Goal: Information Seeking & Learning: Learn about a topic

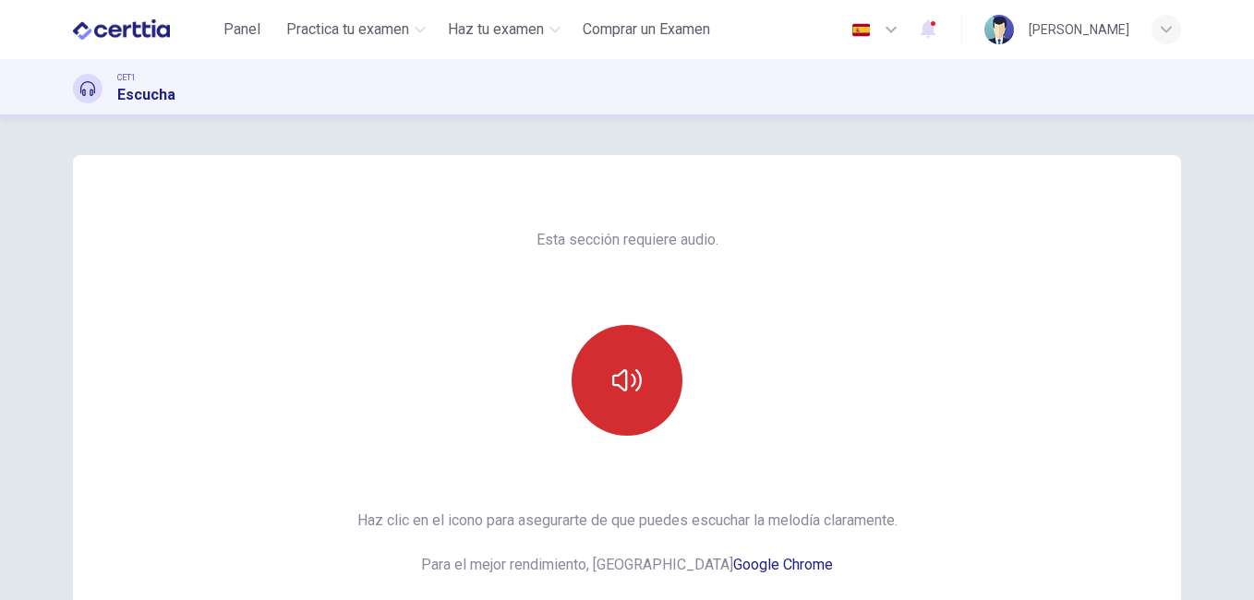
click at [646, 373] on button "button" at bounding box center [627, 380] width 111 height 111
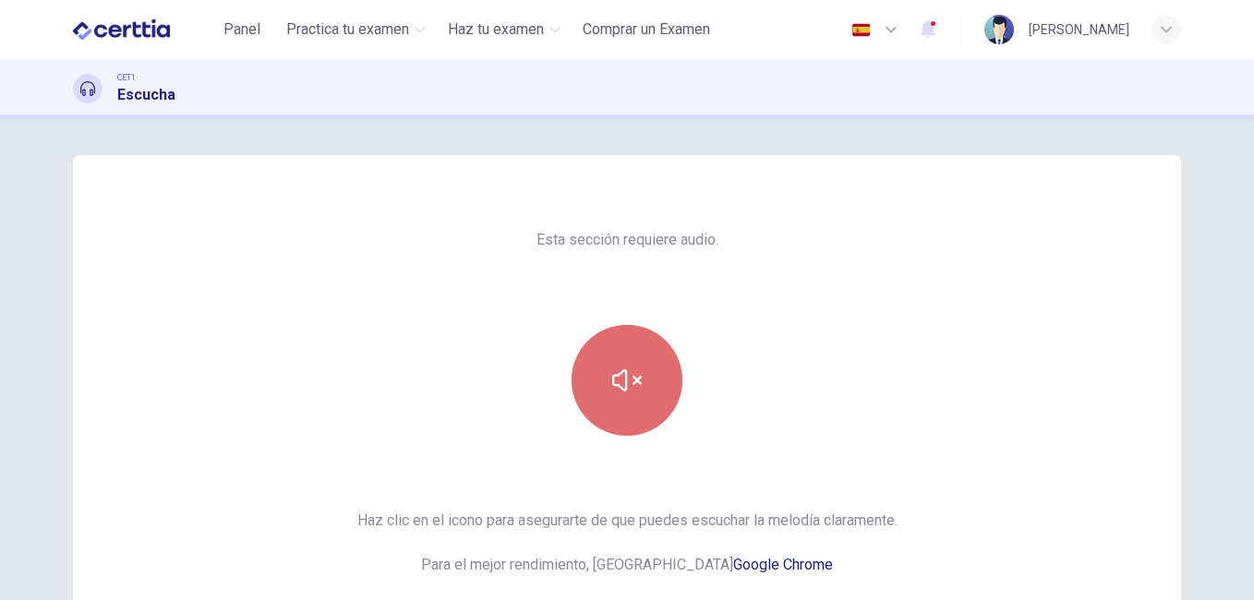
click at [632, 375] on icon "button" at bounding box center [627, 381] width 30 height 30
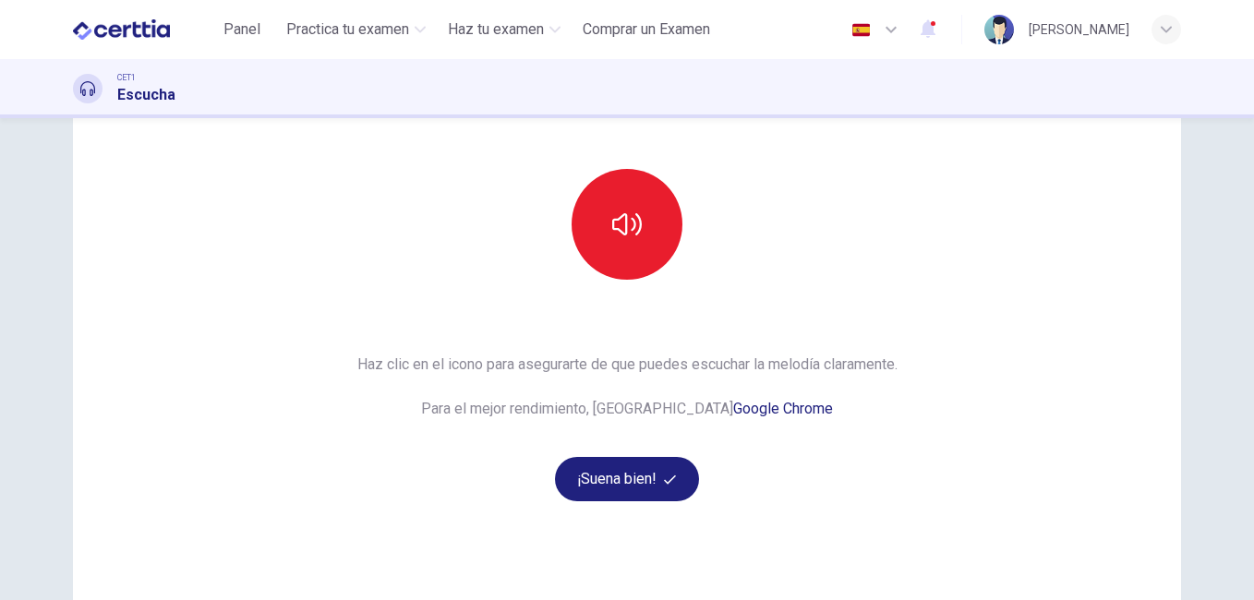
scroll to position [185, 0]
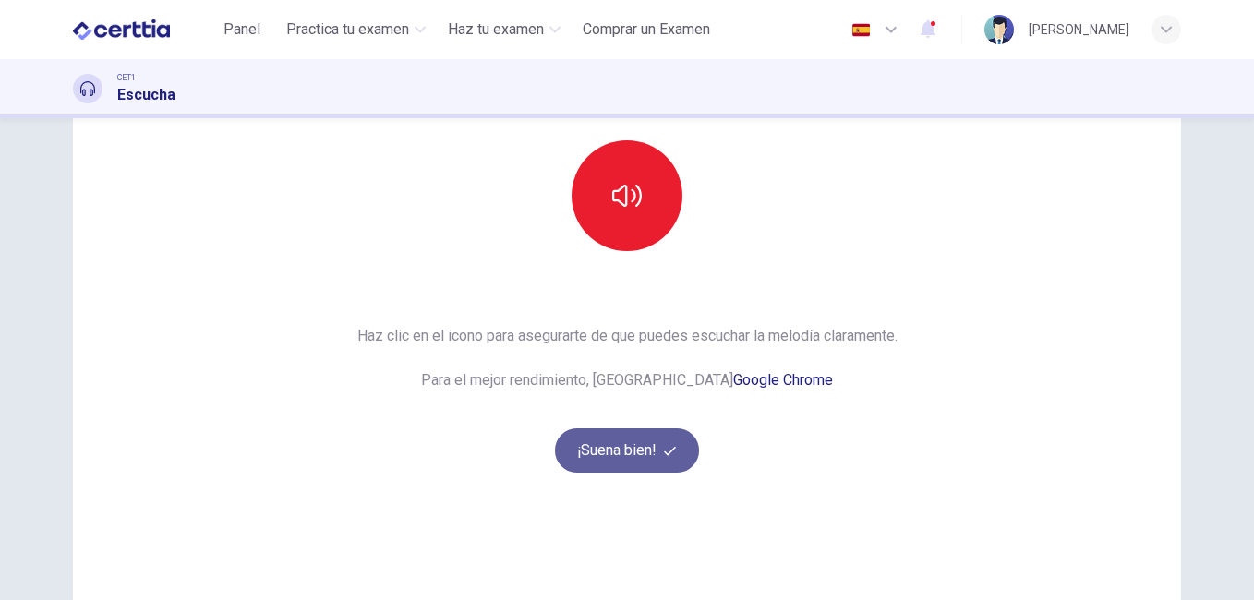
click at [664, 449] on icon "button" at bounding box center [670, 451] width 12 height 12
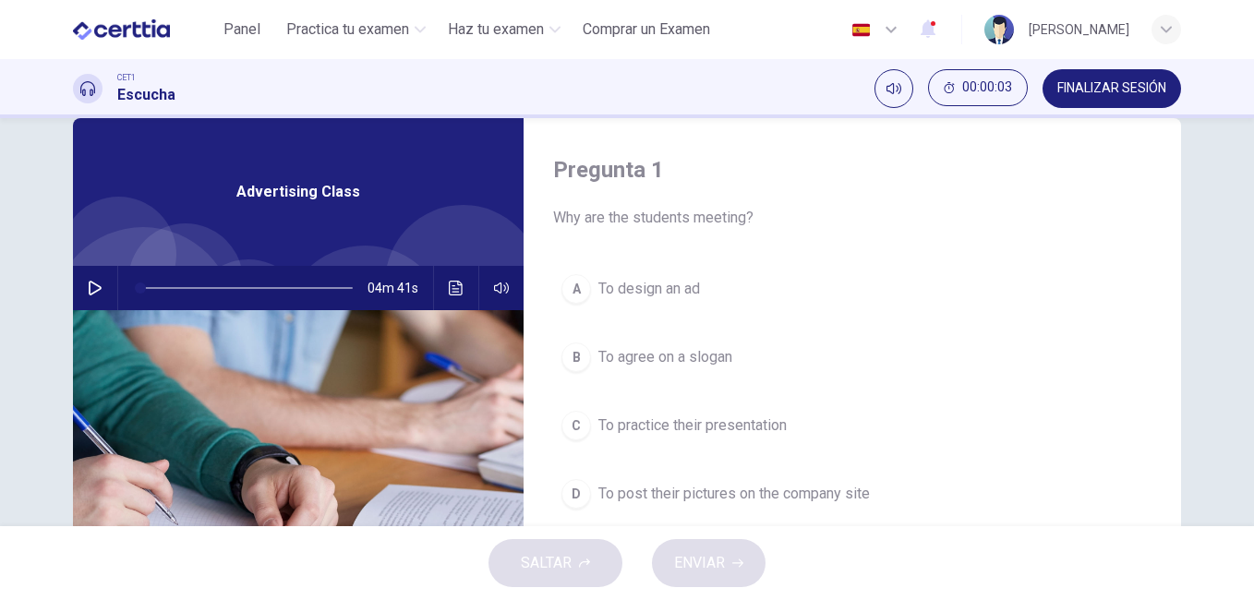
scroll to position [0, 0]
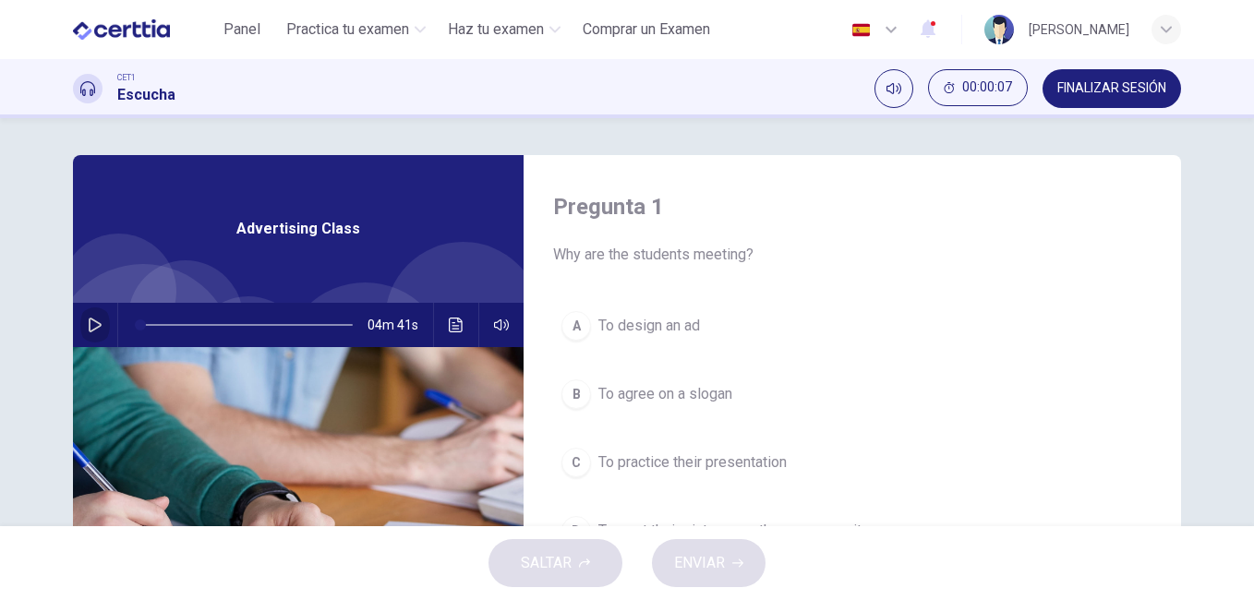
click at [95, 321] on icon "button" at bounding box center [95, 325] width 15 height 15
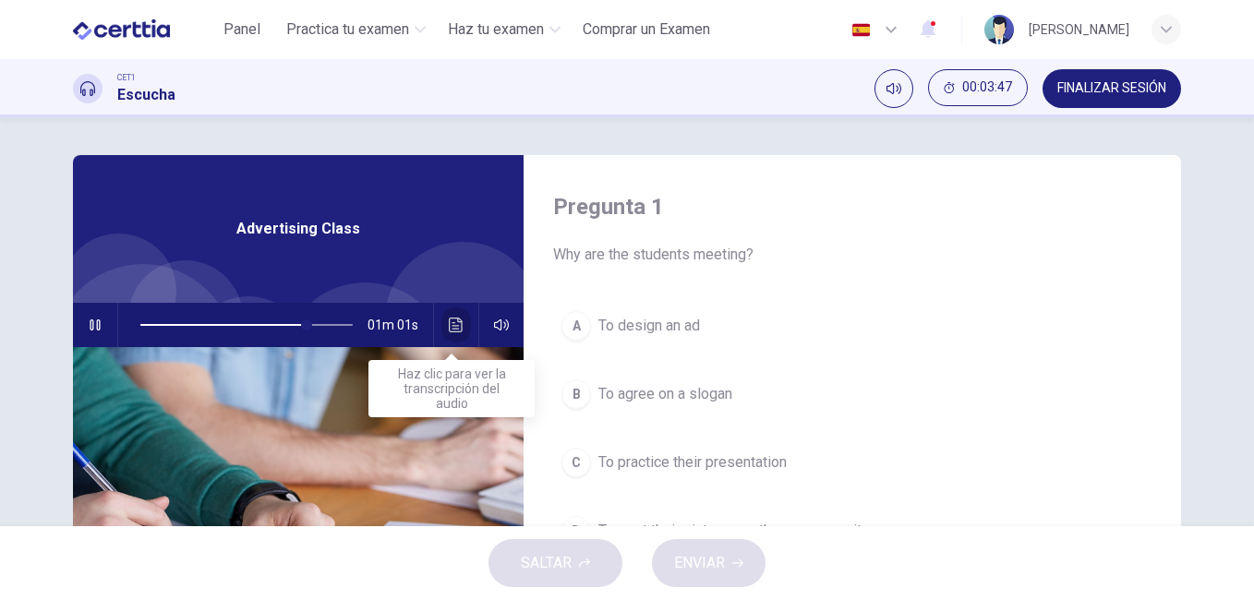
click at [455, 323] on icon "Haz clic para ver la transcripción del audio" at bounding box center [456, 325] width 15 height 15
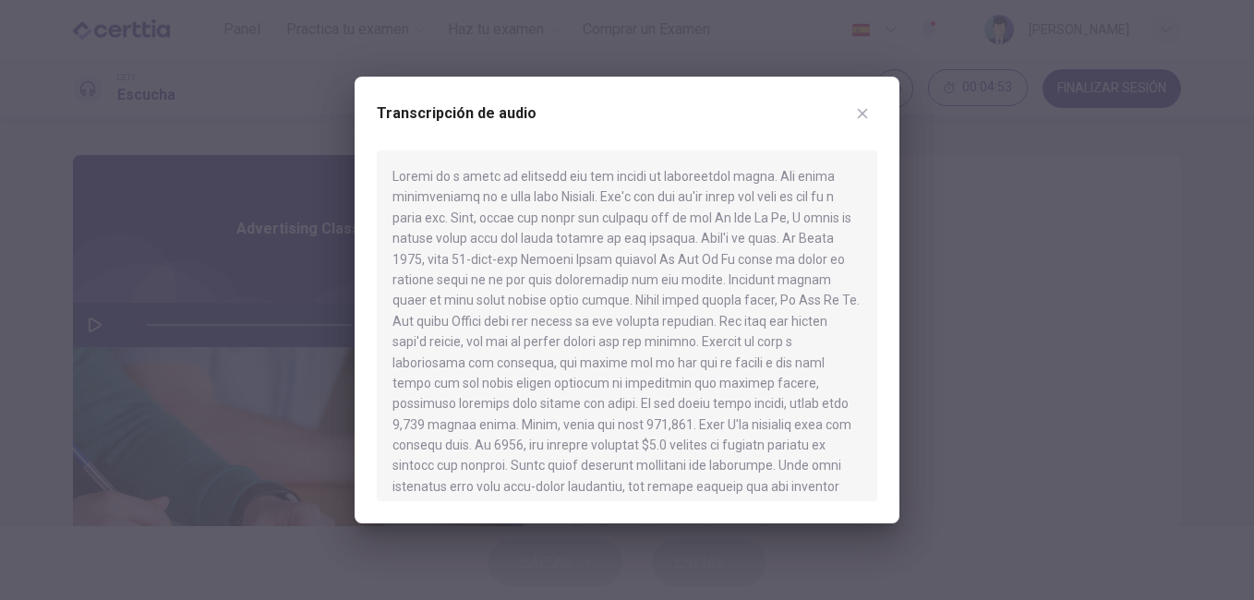
click at [225, 192] on div at bounding box center [627, 300] width 1254 height 600
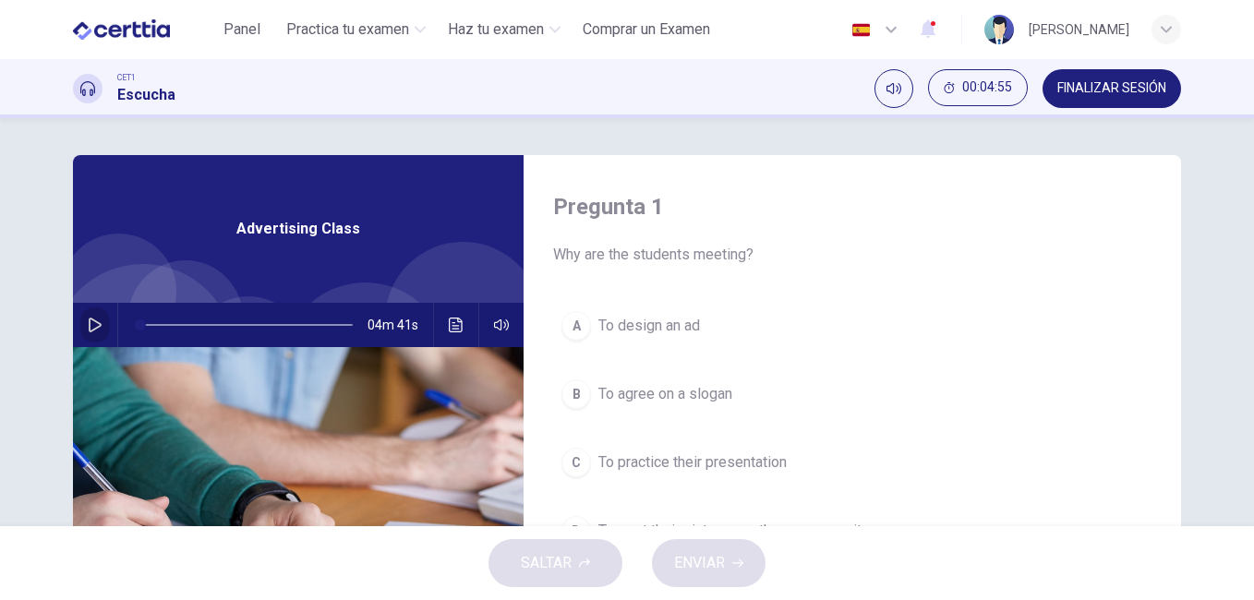
click at [89, 319] on icon "button" at bounding box center [95, 325] width 13 height 15
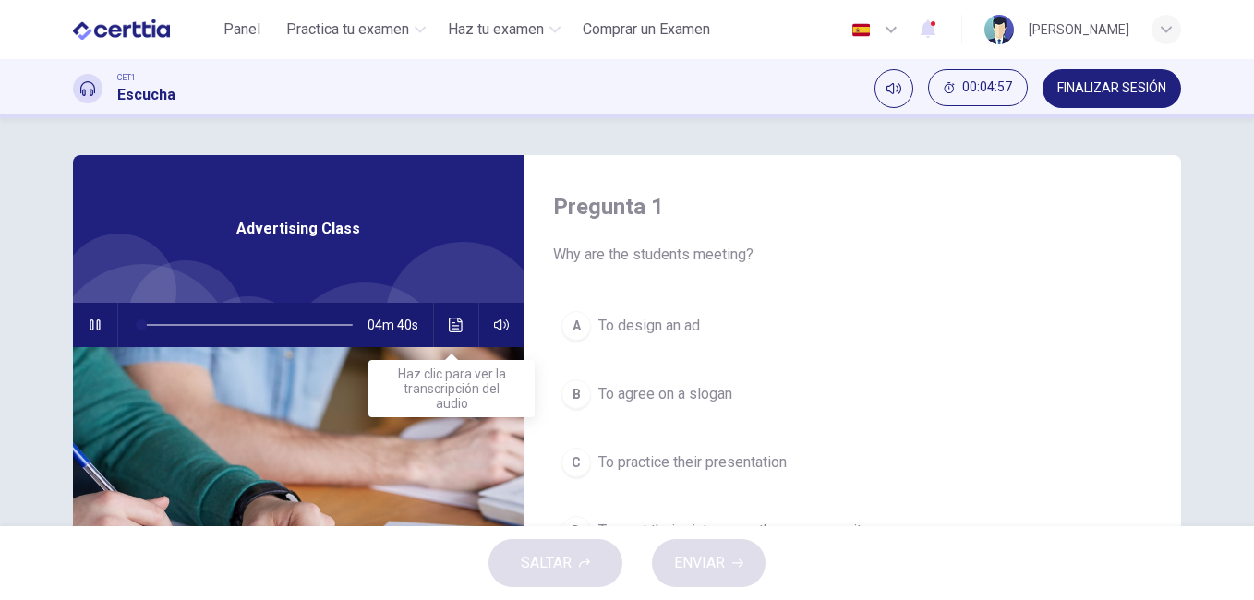
click at [453, 324] on icon "Haz clic para ver la transcripción del audio" at bounding box center [456, 325] width 15 height 15
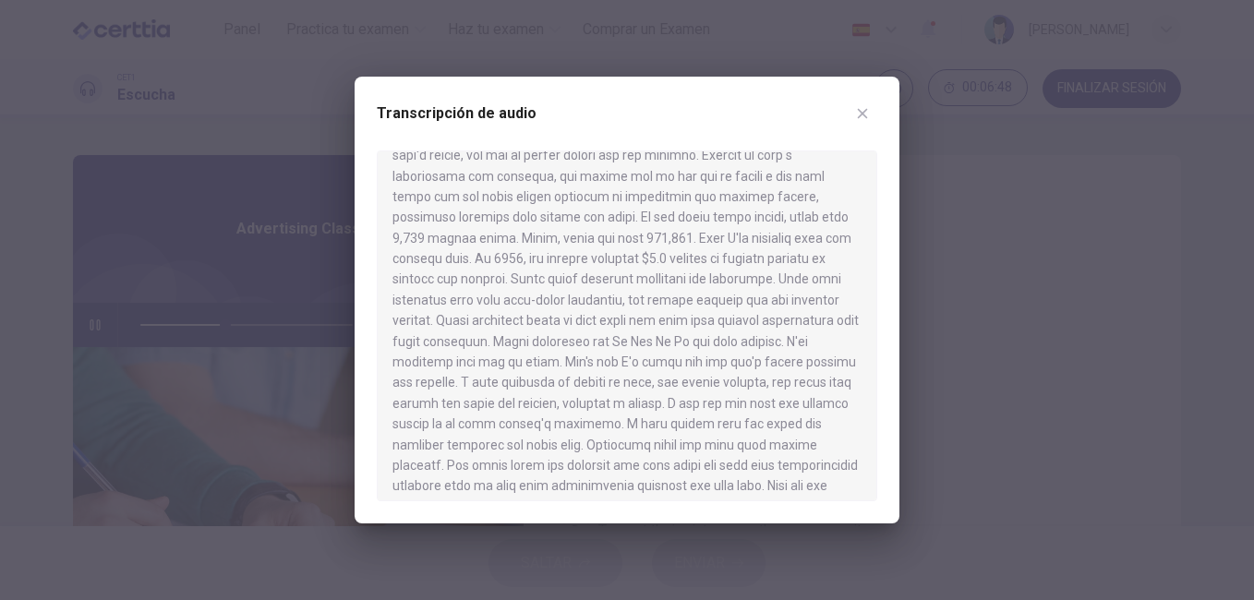
scroll to position [189, 0]
type input "**"
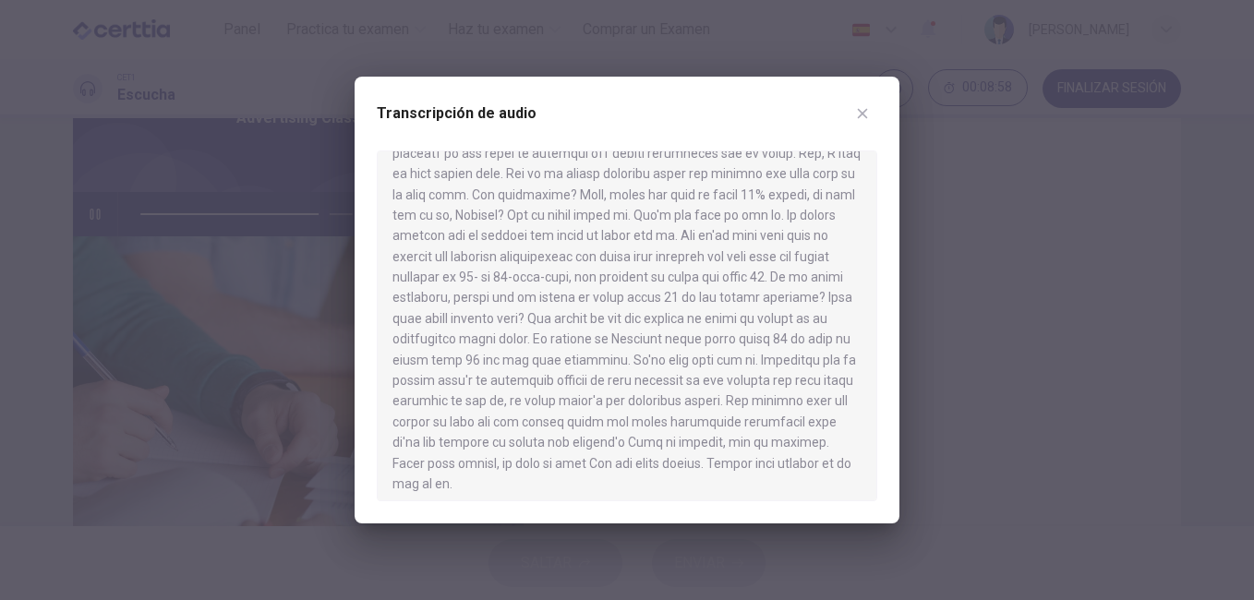
scroll to position [652, 0]
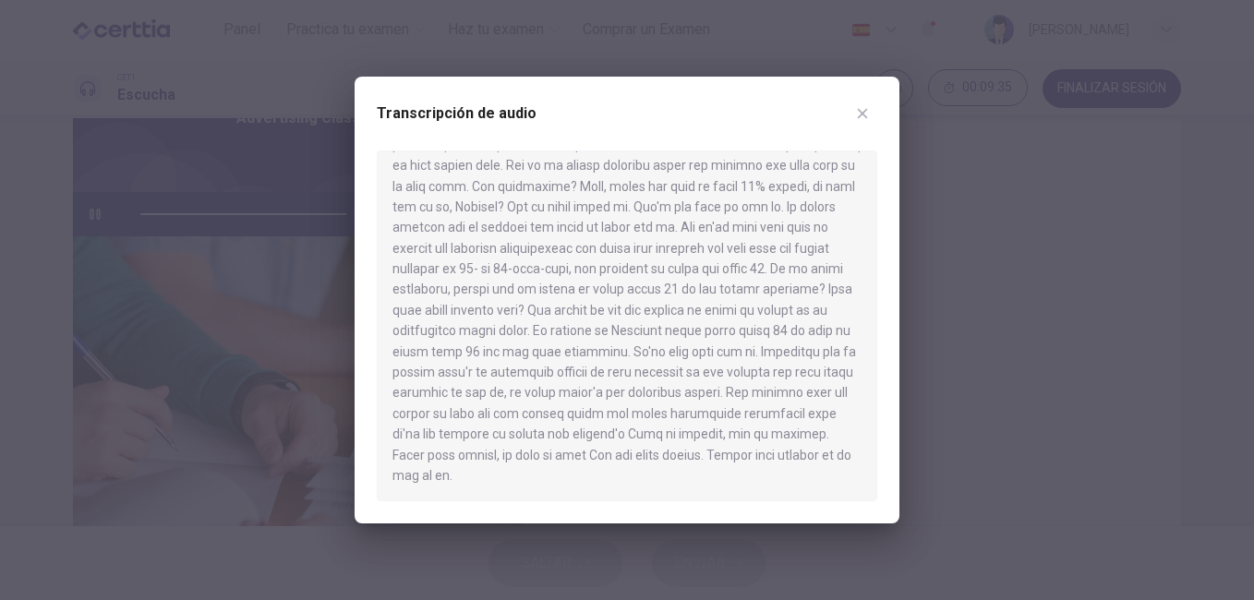
click at [864, 108] on icon "button" at bounding box center [862, 113] width 15 height 15
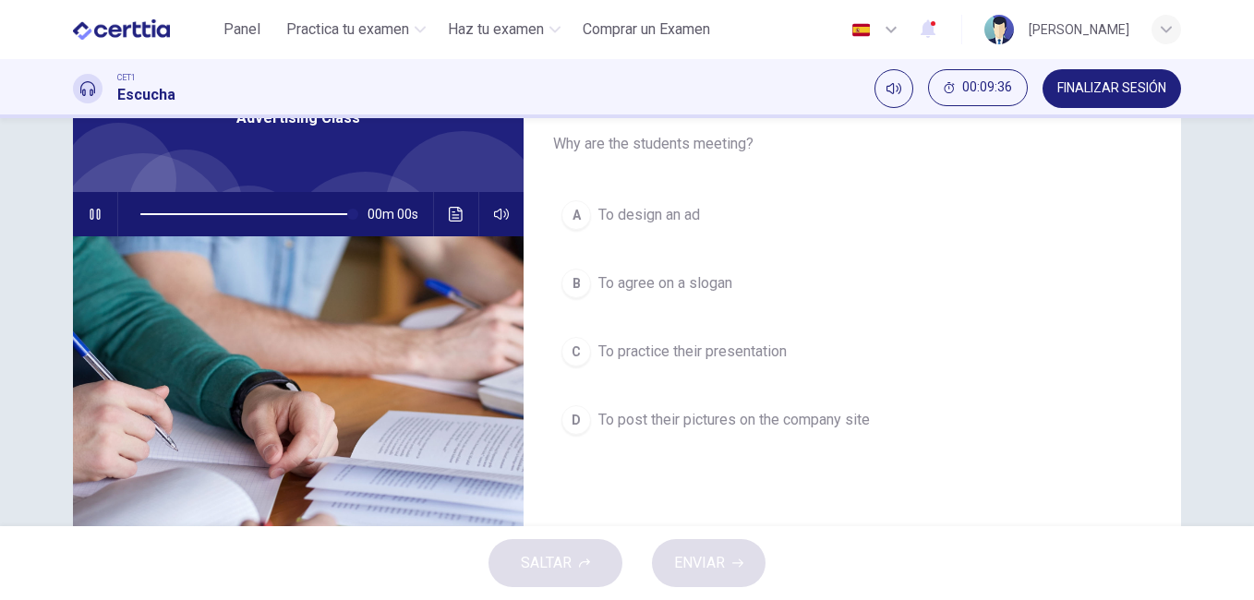
type input "*"
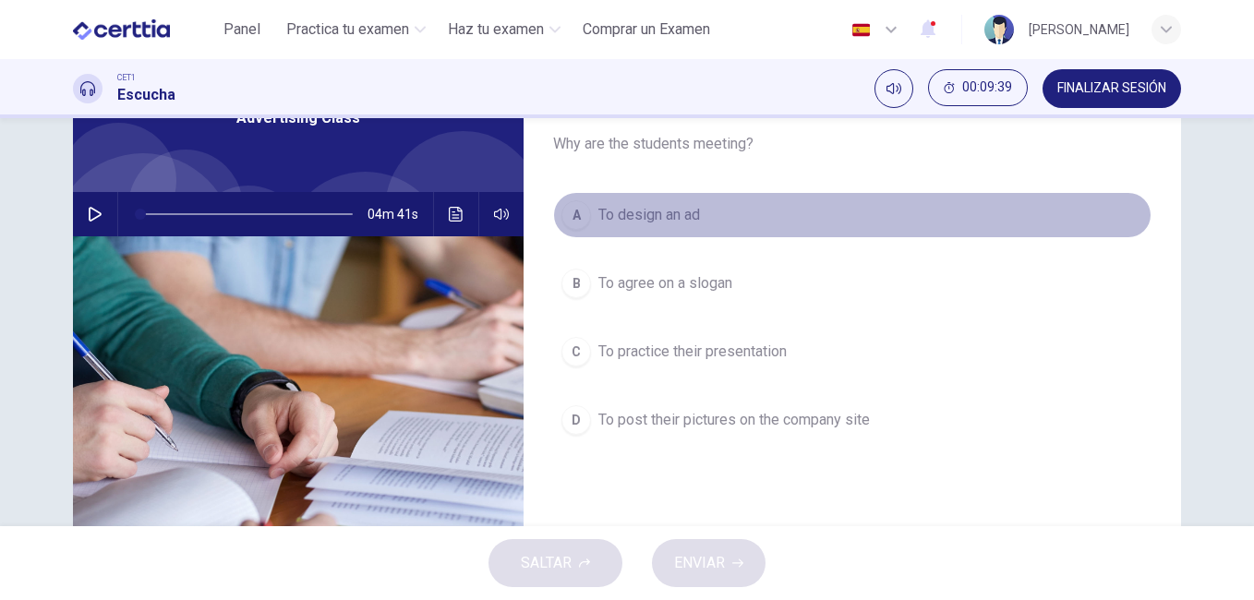
click at [673, 214] on span "To design an ad" at bounding box center [649, 215] width 102 height 22
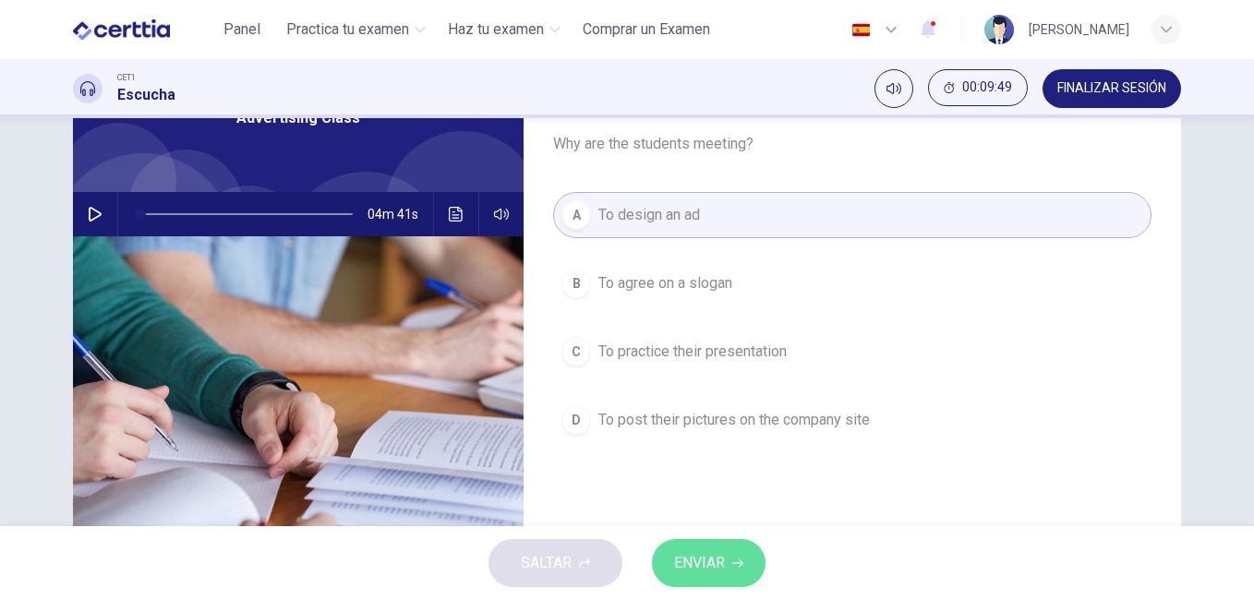
click at [727, 563] on button "ENVIAR" at bounding box center [709, 563] width 114 height 48
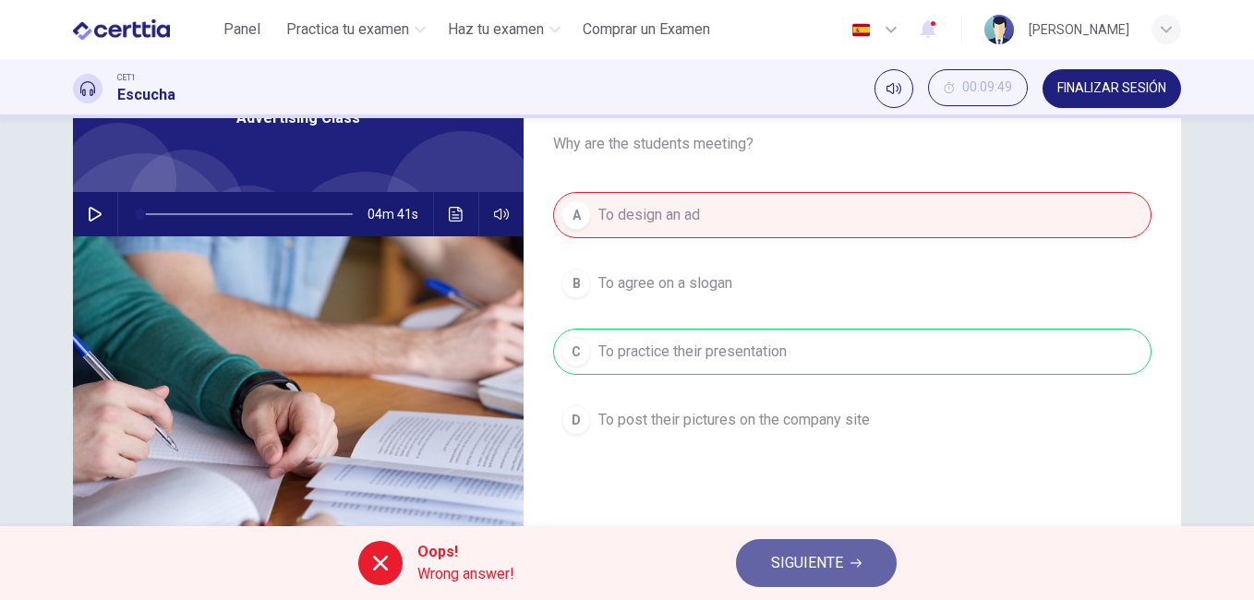
click at [850, 556] on button "SIGUIENTE" at bounding box center [816, 563] width 161 height 48
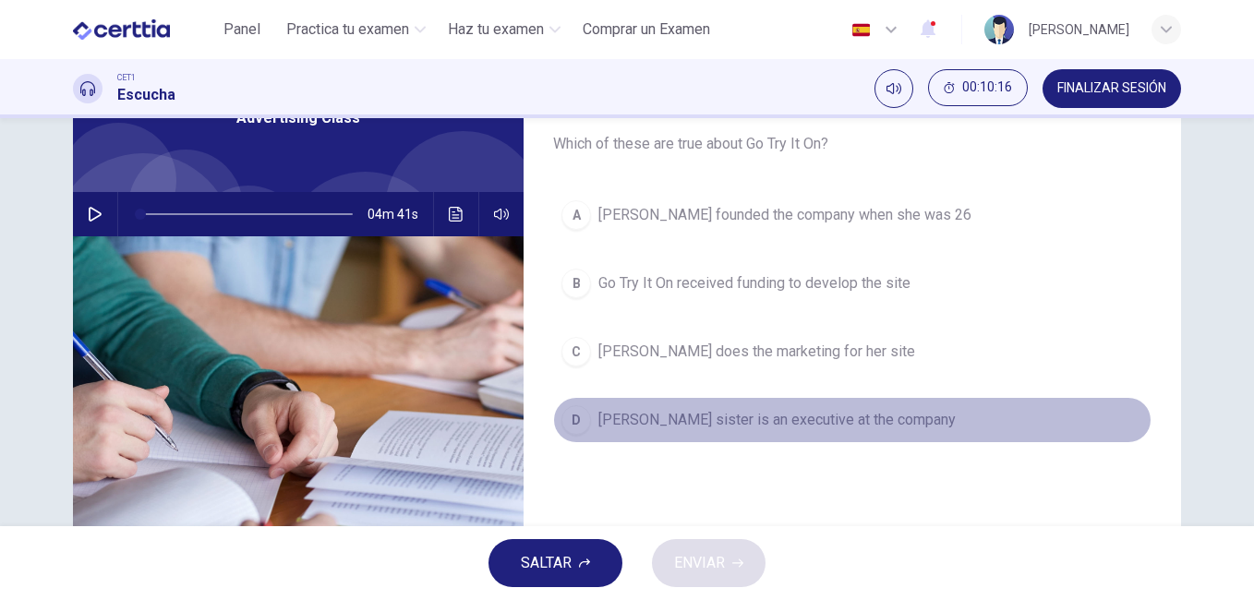
click at [768, 414] on span "[PERSON_NAME] sister is an executive at the company" at bounding box center [776, 420] width 357 height 22
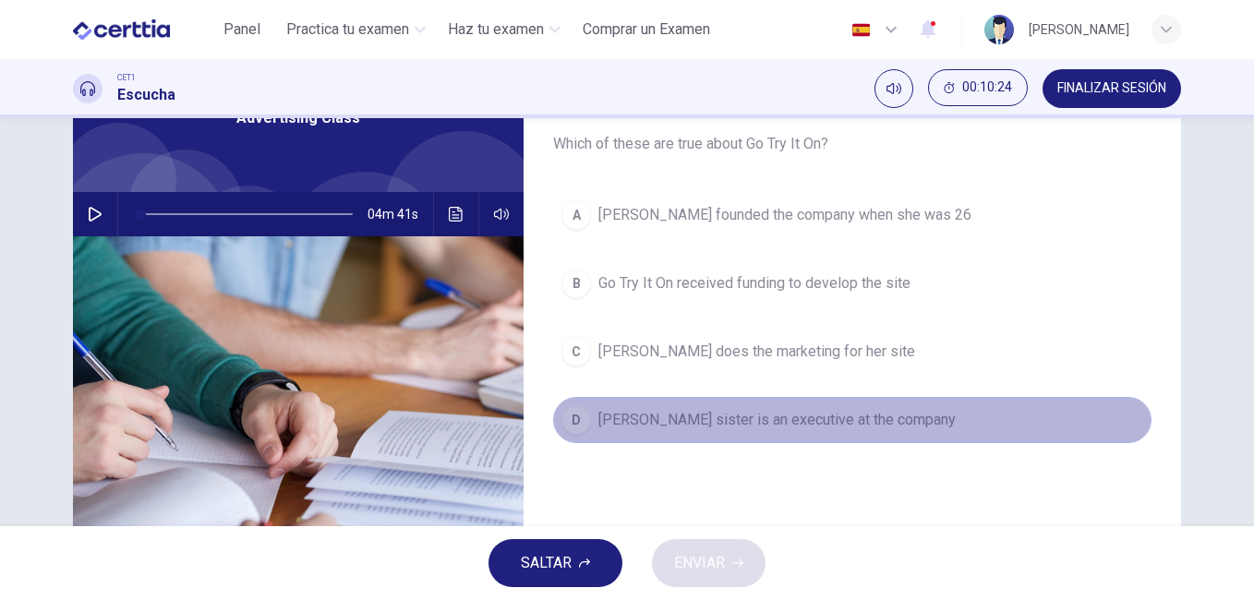
click at [715, 421] on span "[PERSON_NAME] sister is an executive at the company" at bounding box center [776, 420] width 357 height 22
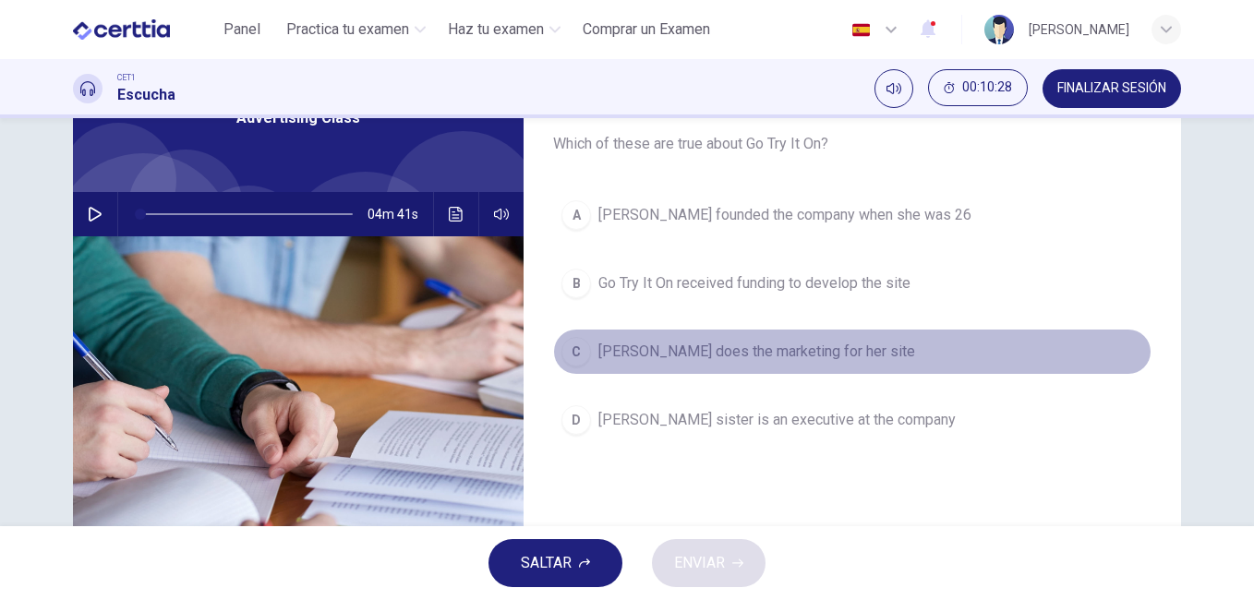
click at [783, 354] on span "[PERSON_NAME] does the marketing for her site" at bounding box center [756, 352] width 317 height 22
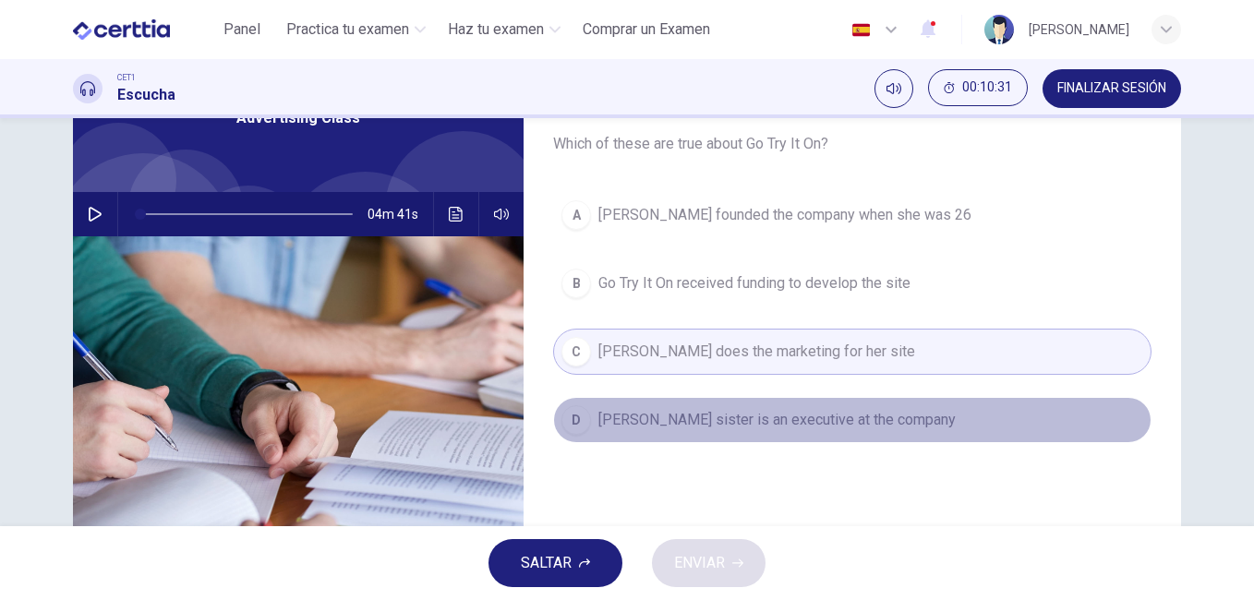
click at [754, 424] on span "[PERSON_NAME] sister is an executive at the company" at bounding box center [776, 420] width 357 height 22
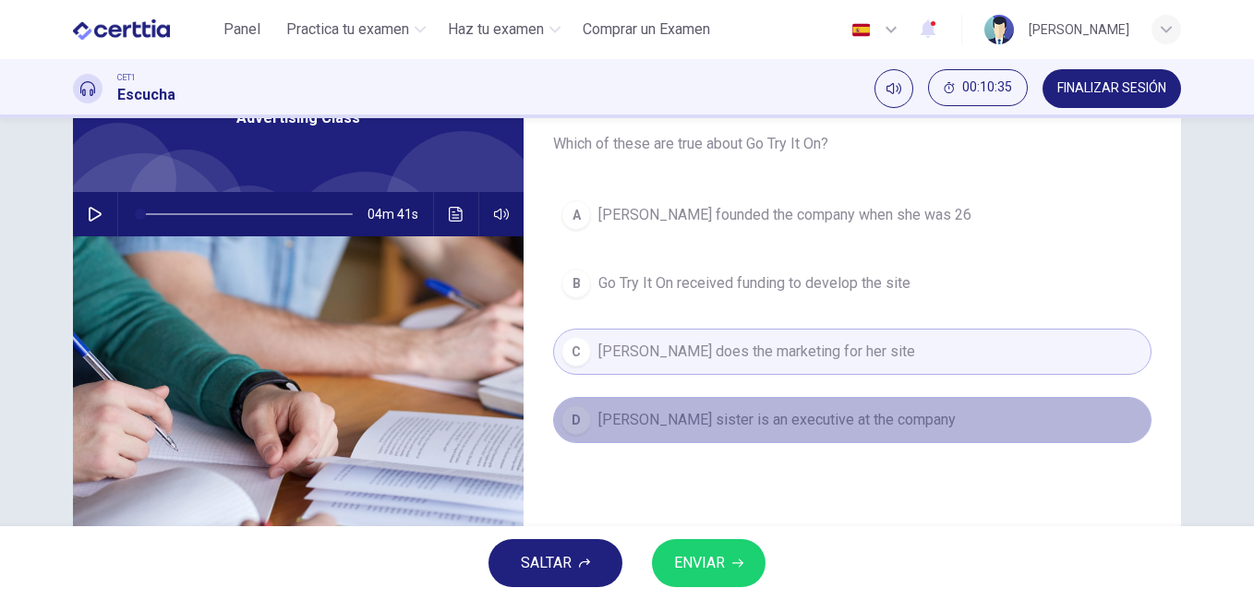
click at [743, 411] on span "[PERSON_NAME] sister is an executive at the company" at bounding box center [776, 420] width 357 height 22
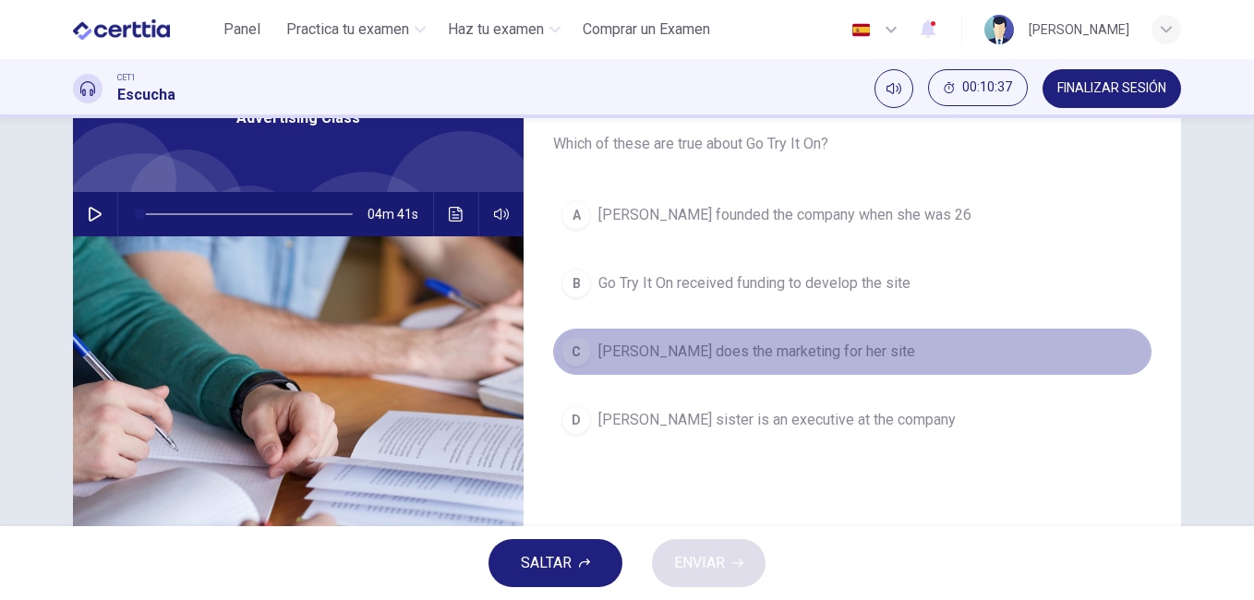
click at [749, 345] on span "[PERSON_NAME] does the marketing for her site" at bounding box center [756, 352] width 317 height 22
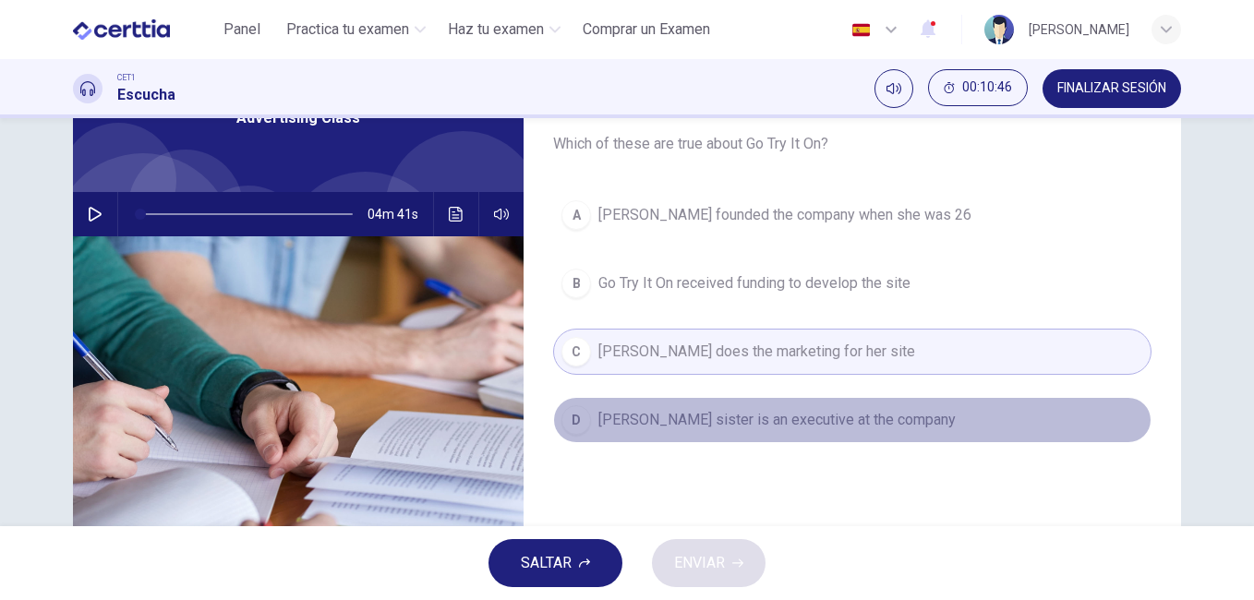
click at [726, 420] on span "[PERSON_NAME] sister is an executive at the company" at bounding box center [776, 420] width 357 height 22
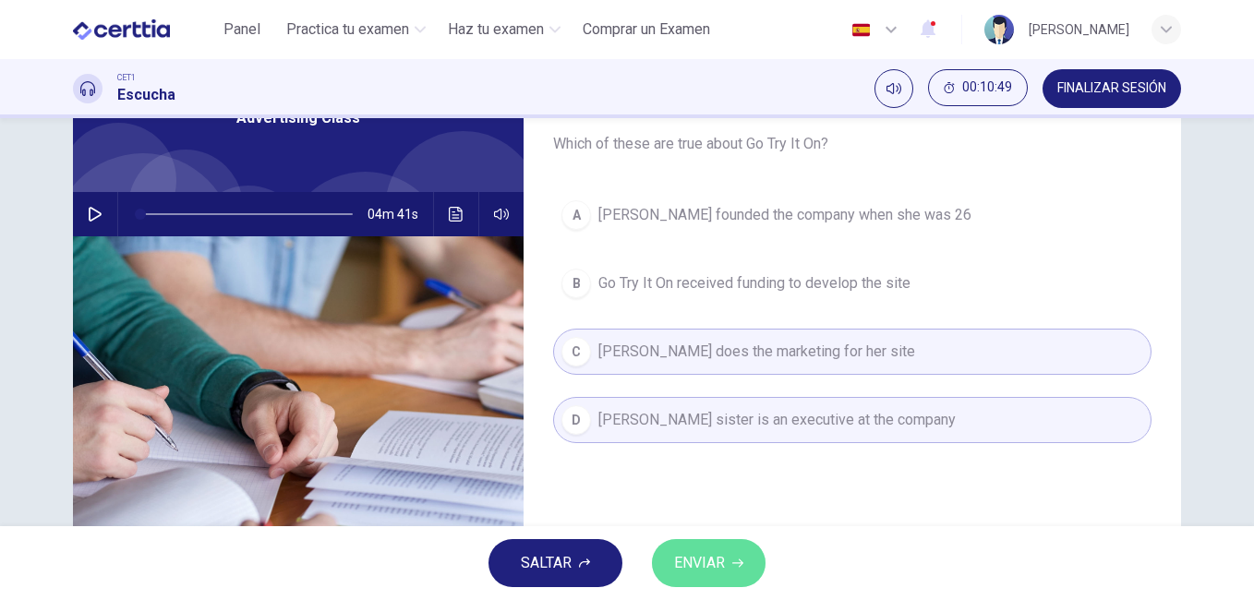
click at [709, 566] on span "ENVIAR" at bounding box center [699, 563] width 51 height 26
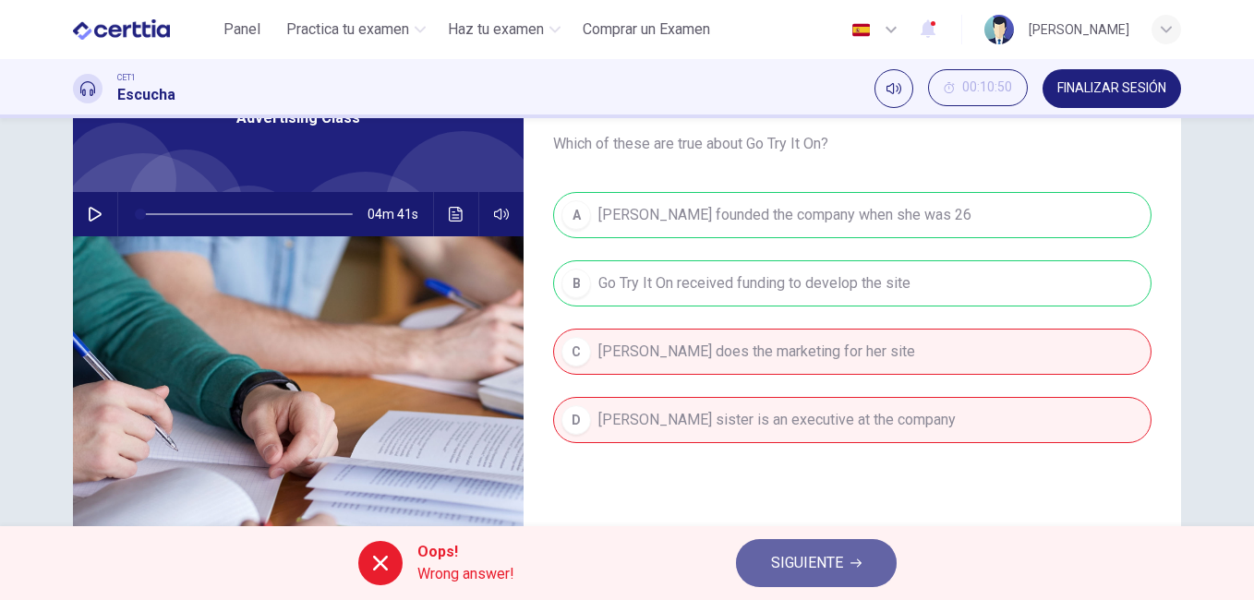
click at [861, 564] on icon "button" at bounding box center [856, 564] width 11 height 8
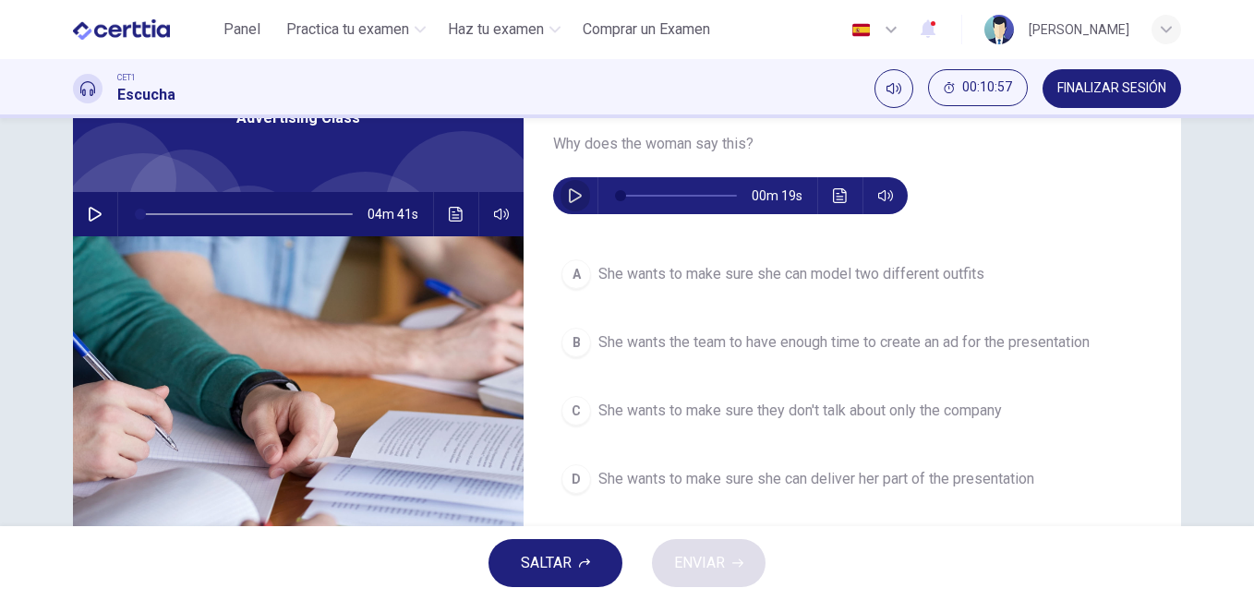
click at [571, 197] on icon "button" at bounding box center [575, 195] width 15 height 15
type input "*"
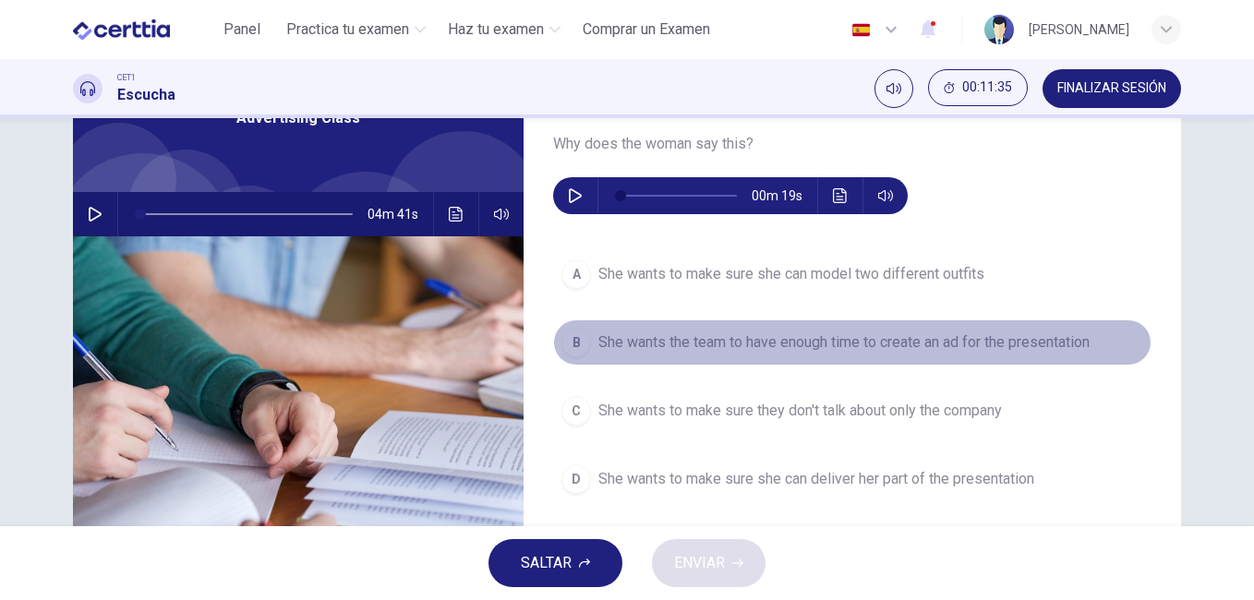
click at [659, 340] on span "She wants the team to have enough time to create an ad for the presentation" at bounding box center [843, 343] width 491 height 22
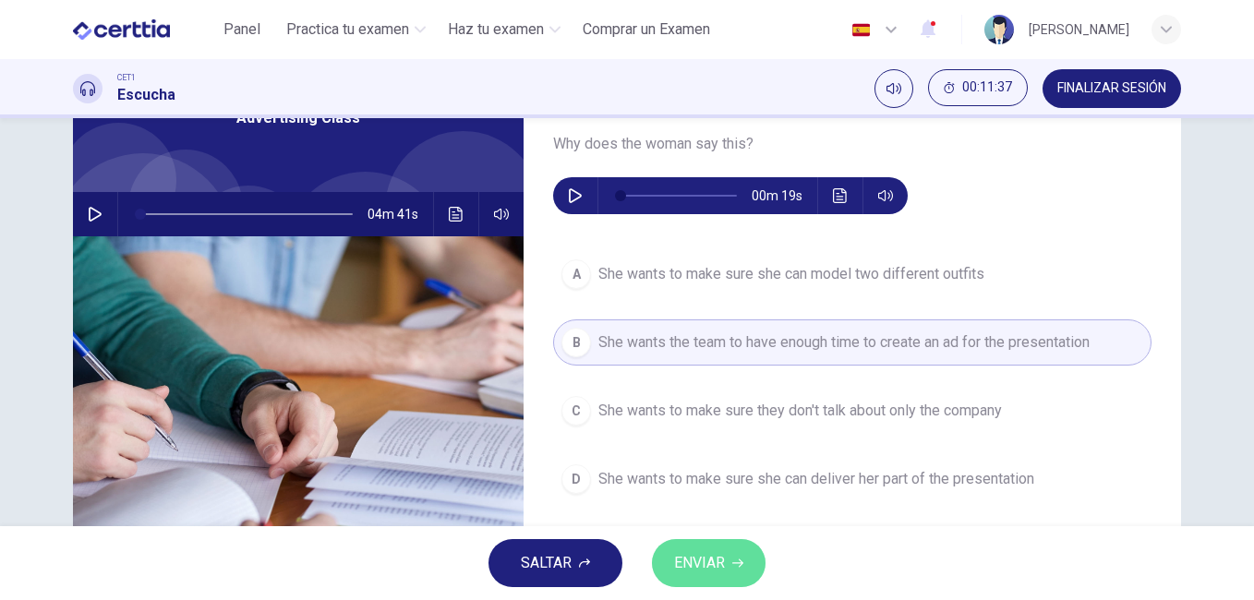
click at [691, 574] on span "ENVIAR" at bounding box center [699, 563] width 51 height 26
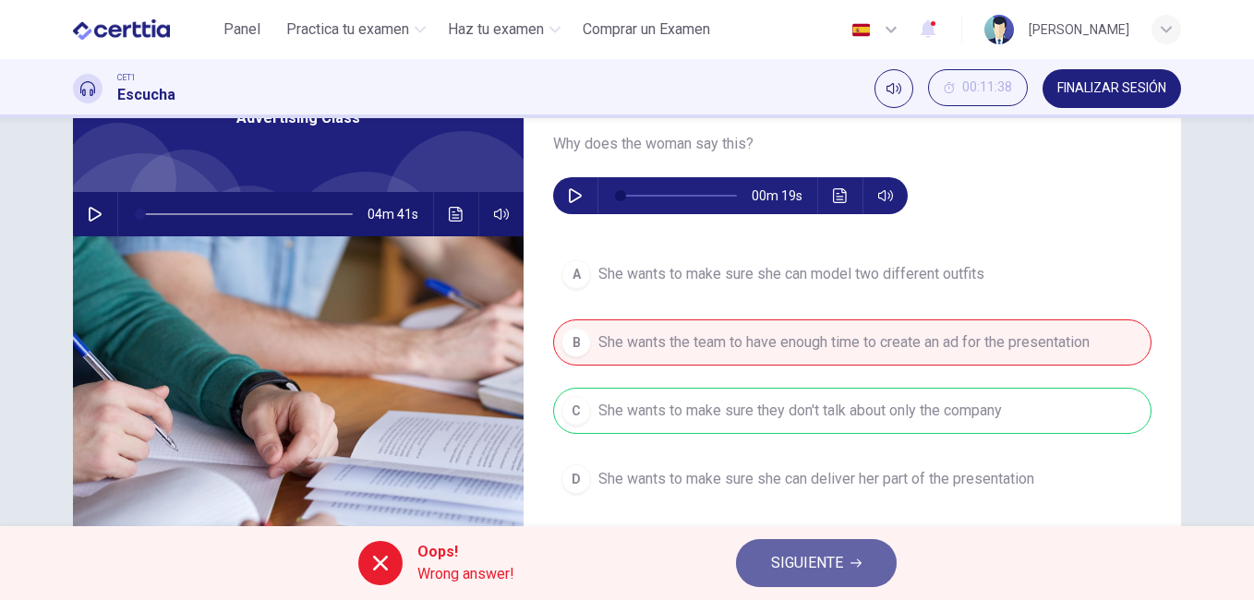
click at [832, 558] on span "SIGUIENTE" at bounding box center [807, 563] width 72 height 26
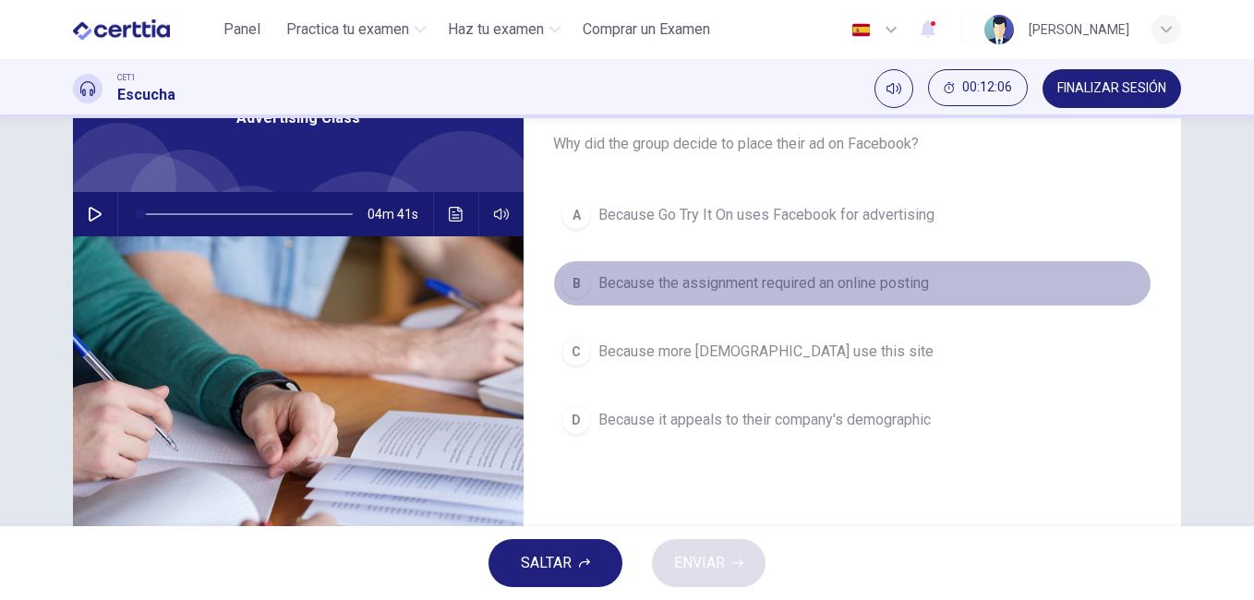
click at [876, 282] on span "Because the assignment required an online posting" at bounding box center [763, 283] width 331 height 22
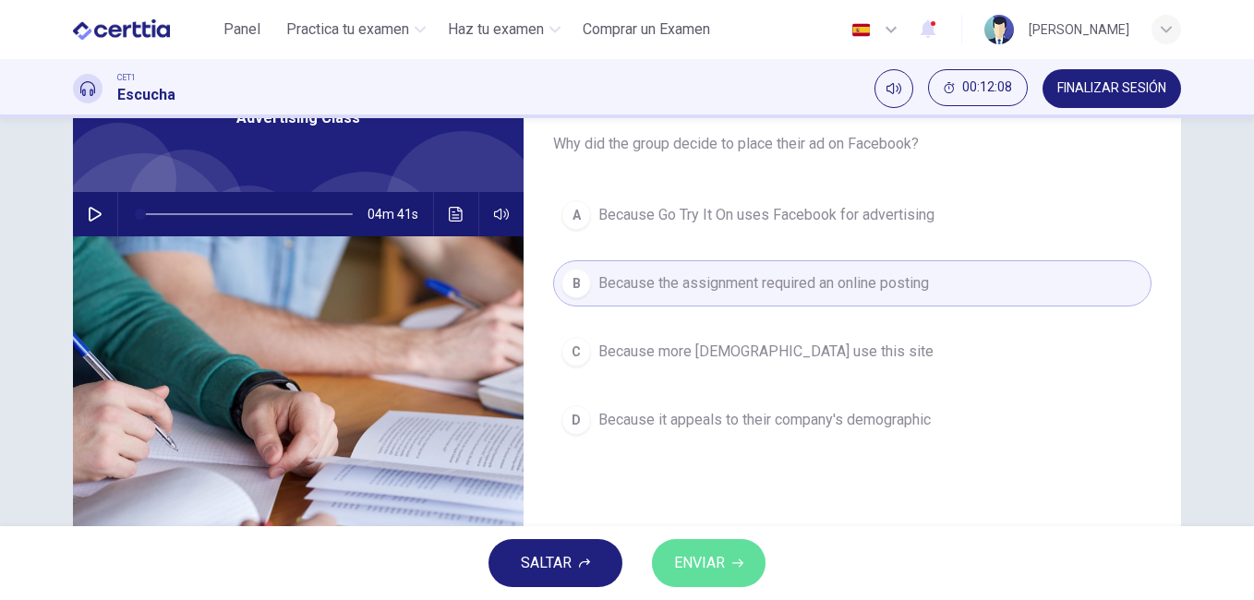
click at [714, 550] on button "ENVIAR" at bounding box center [709, 563] width 114 height 48
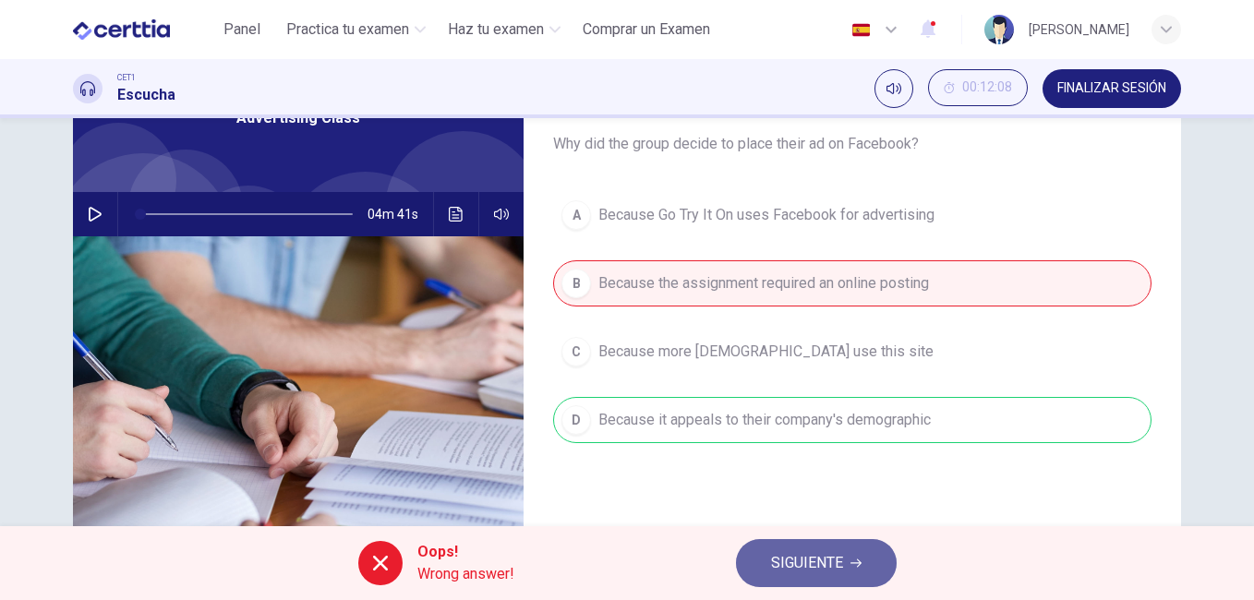
click at [857, 559] on icon "button" at bounding box center [856, 563] width 11 height 11
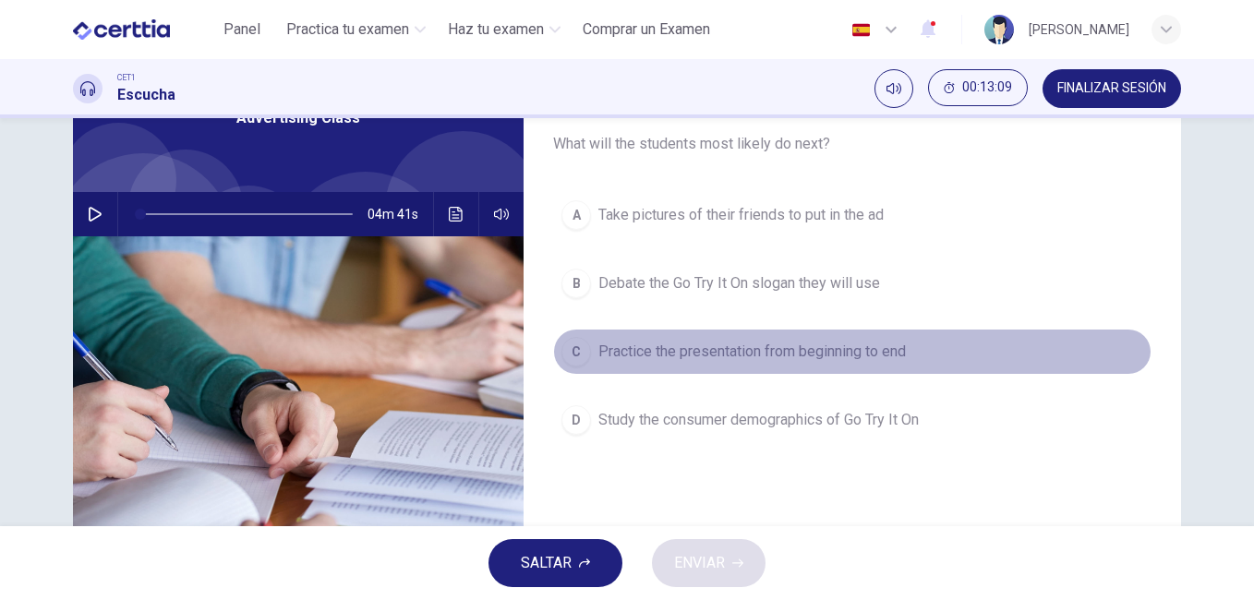
click at [792, 348] on span "Practice the presentation from beginning to end" at bounding box center [752, 352] width 308 height 22
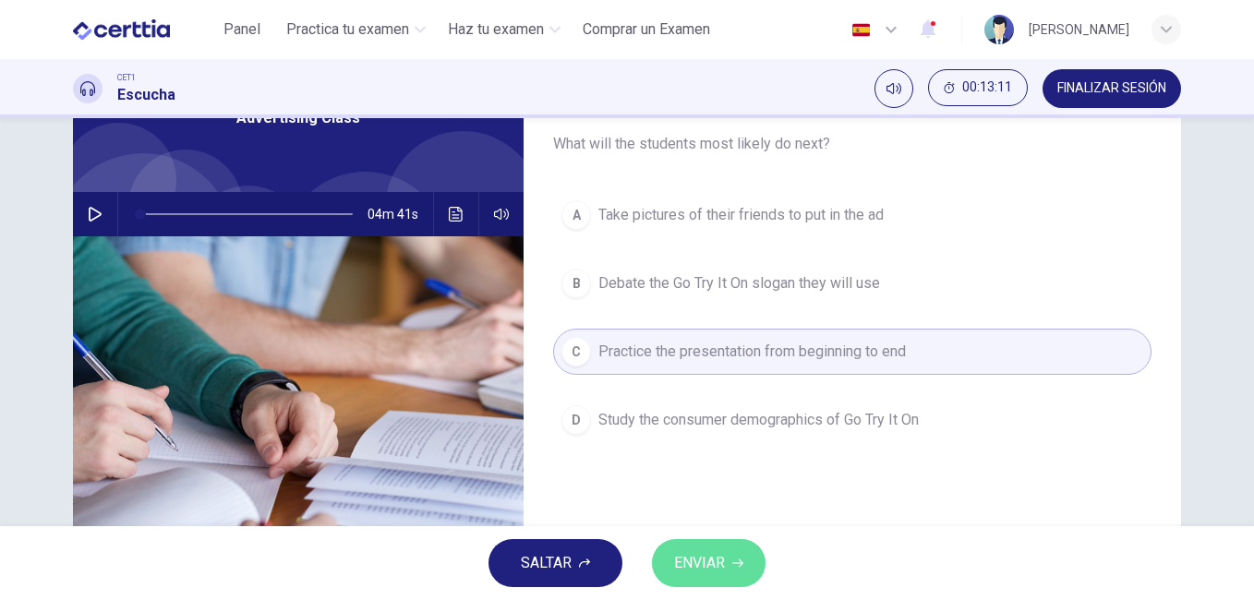
click at [722, 565] on span "ENVIAR" at bounding box center [699, 563] width 51 height 26
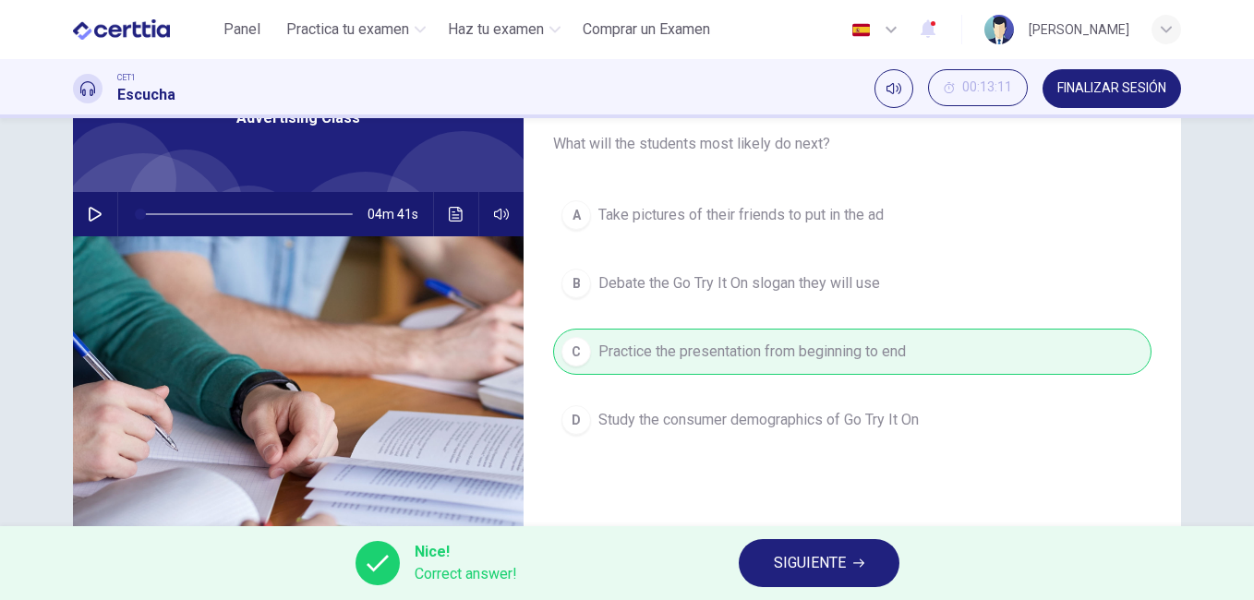
click at [854, 563] on icon "button" at bounding box center [858, 564] width 11 height 8
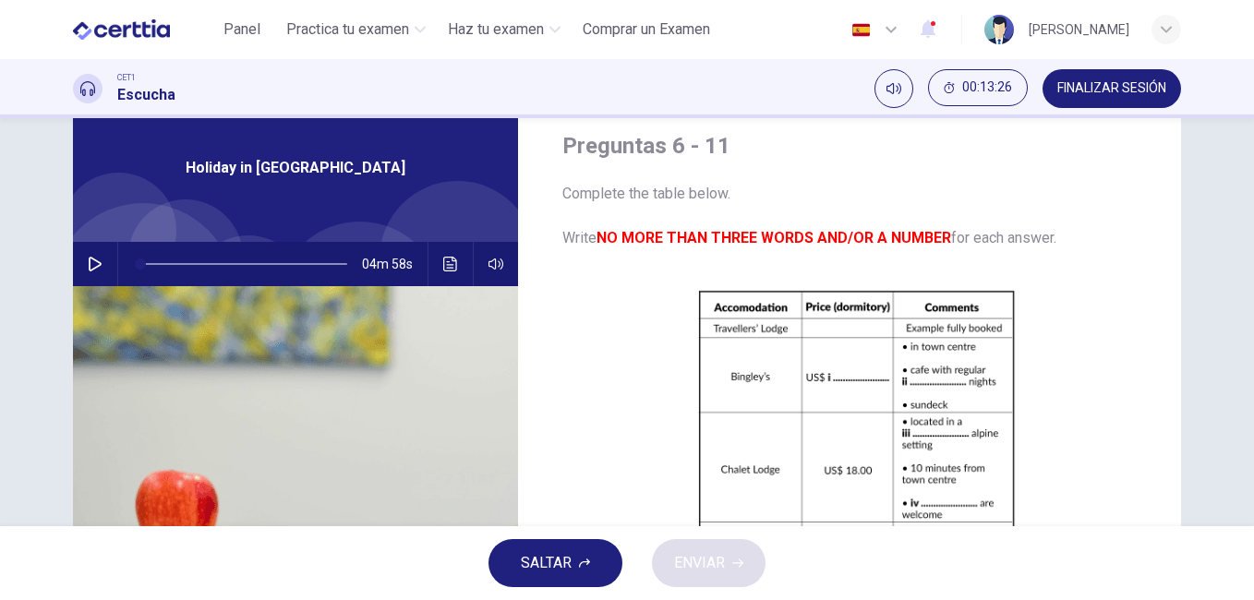
scroll to position [63, 0]
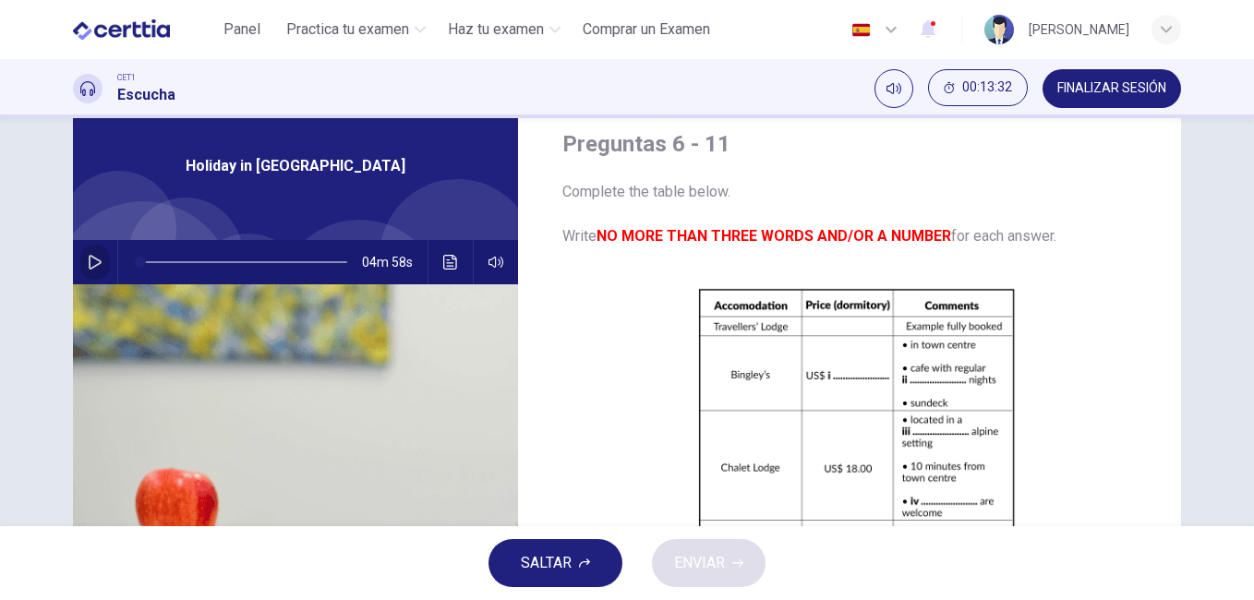
click at [91, 256] on icon "button" at bounding box center [95, 262] width 15 height 15
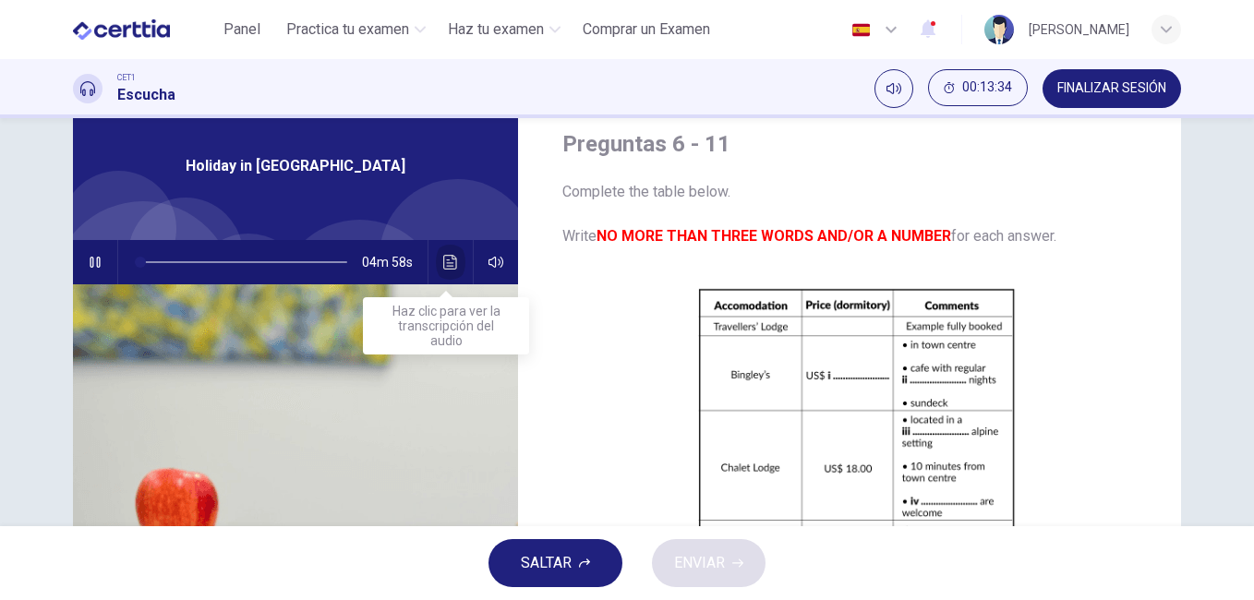
click at [453, 258] on icon "Haz clic para ver la transcripción del audio" at bounding box center [450, 262] width 15 height 15
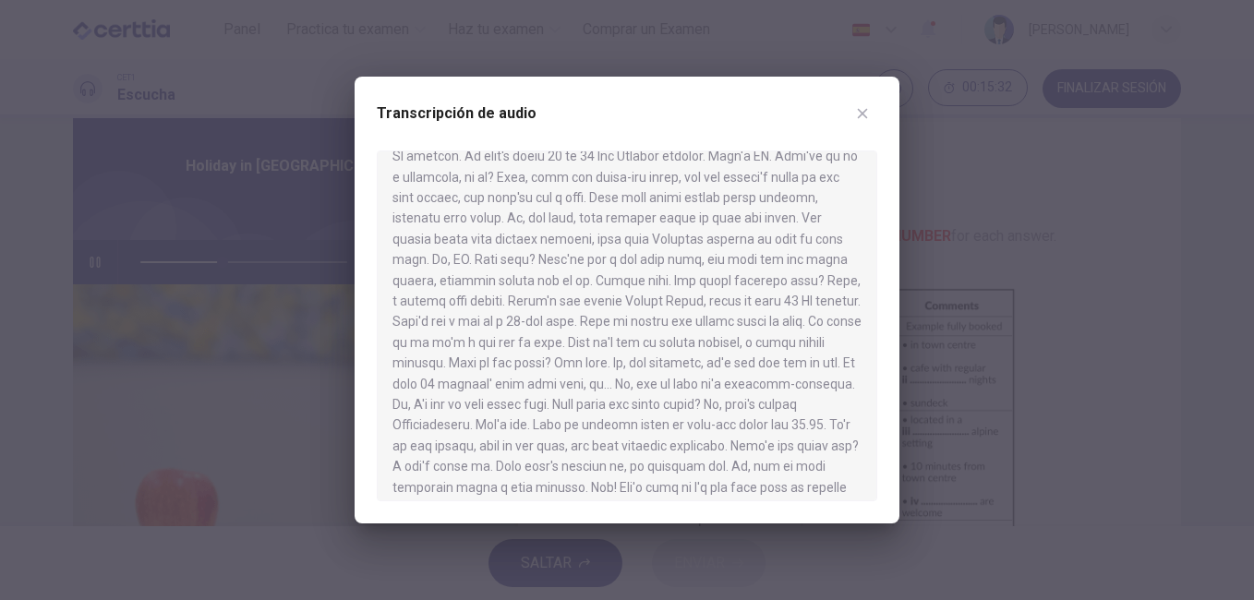
scroll to position [257, 0]
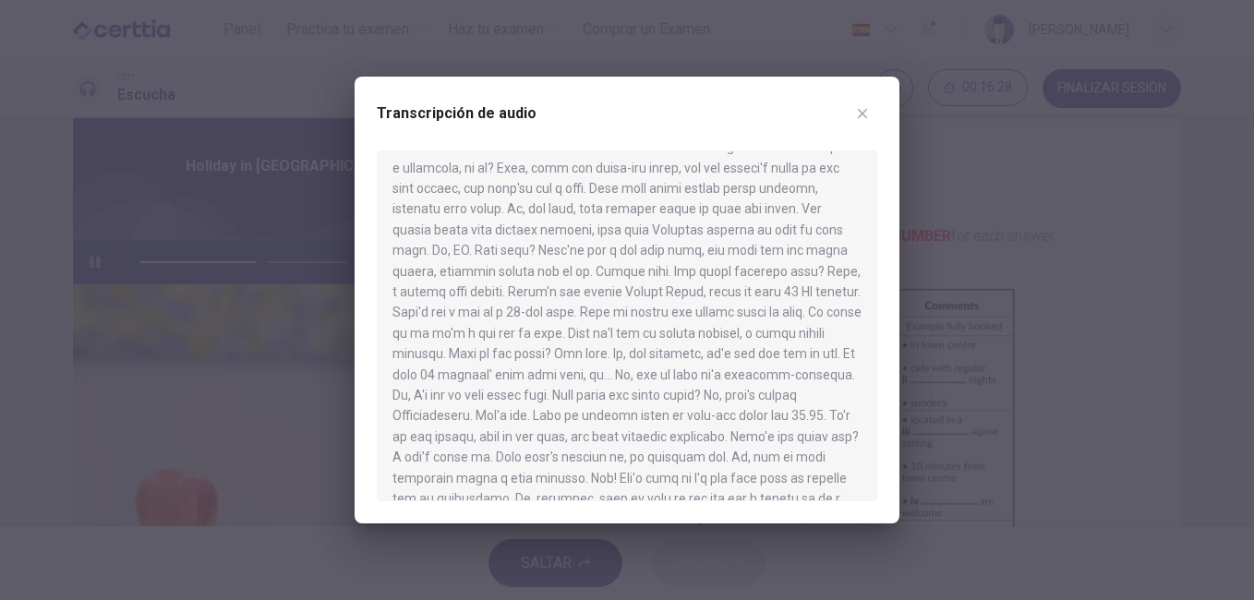
type input "**"
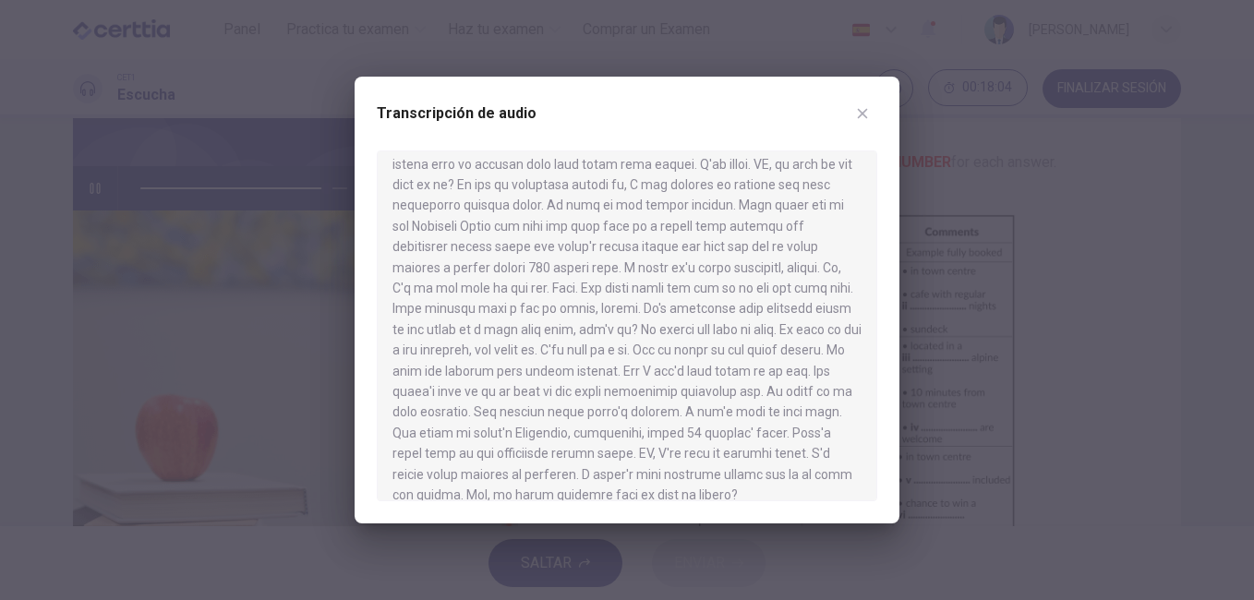
scroll to position [755, 0]
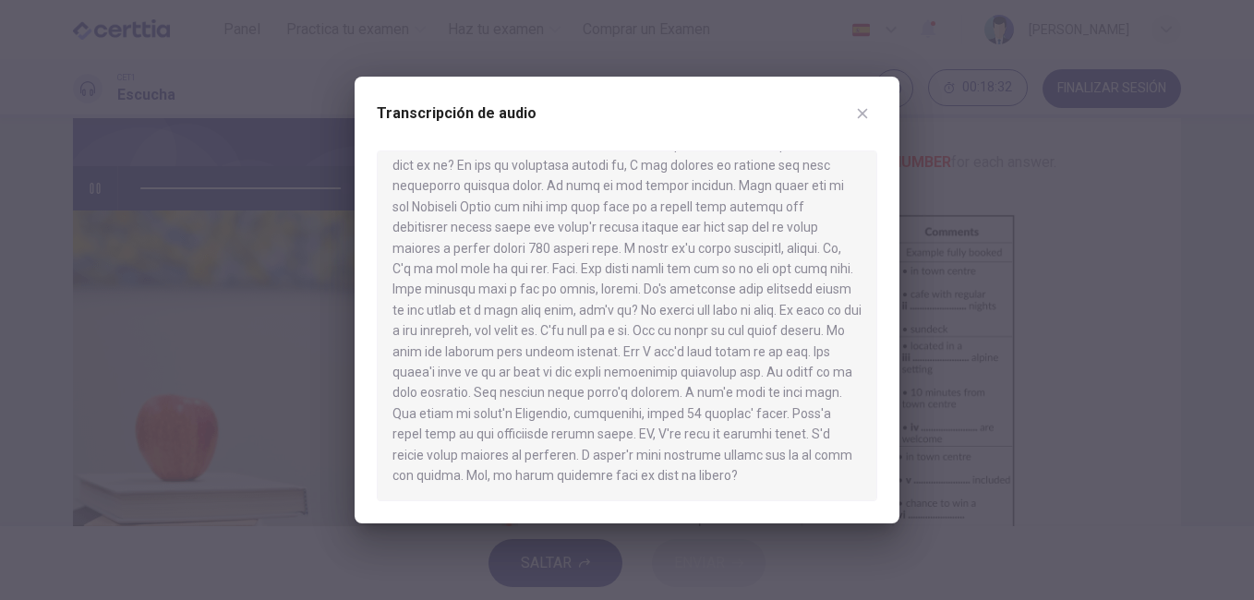
type input "*"
click at [860, 105] on button "button" at bounding box center [863, 114] width 30 height 30
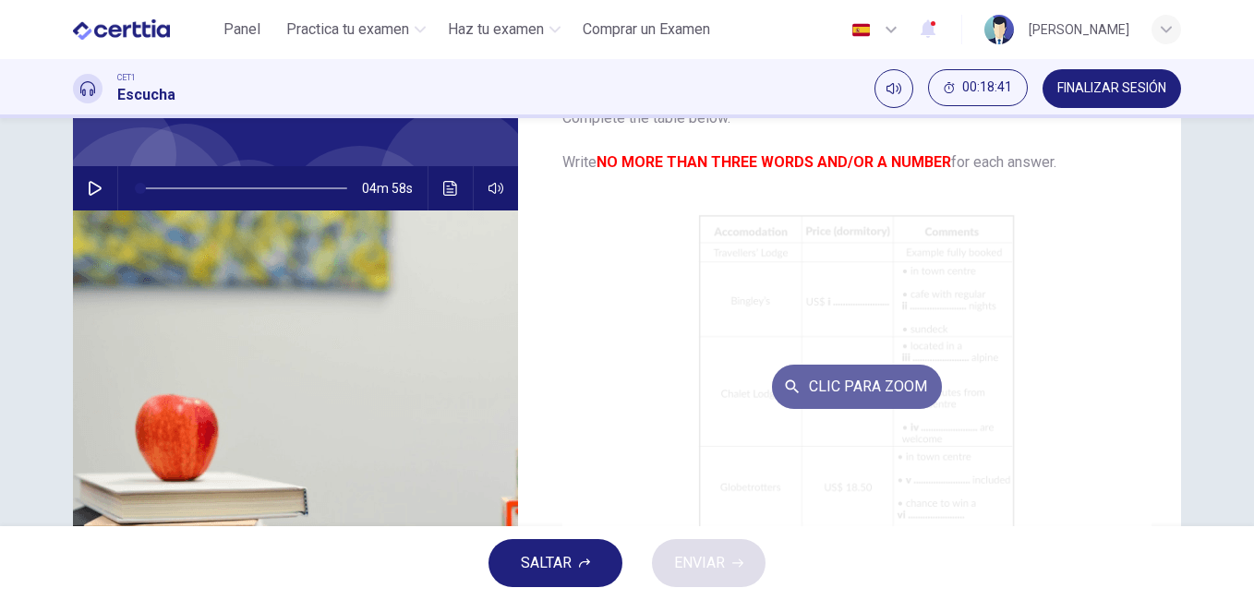
click at [843, 388] on button "Clic para zoom" at bounding box center [857, 387] width 170 height 44
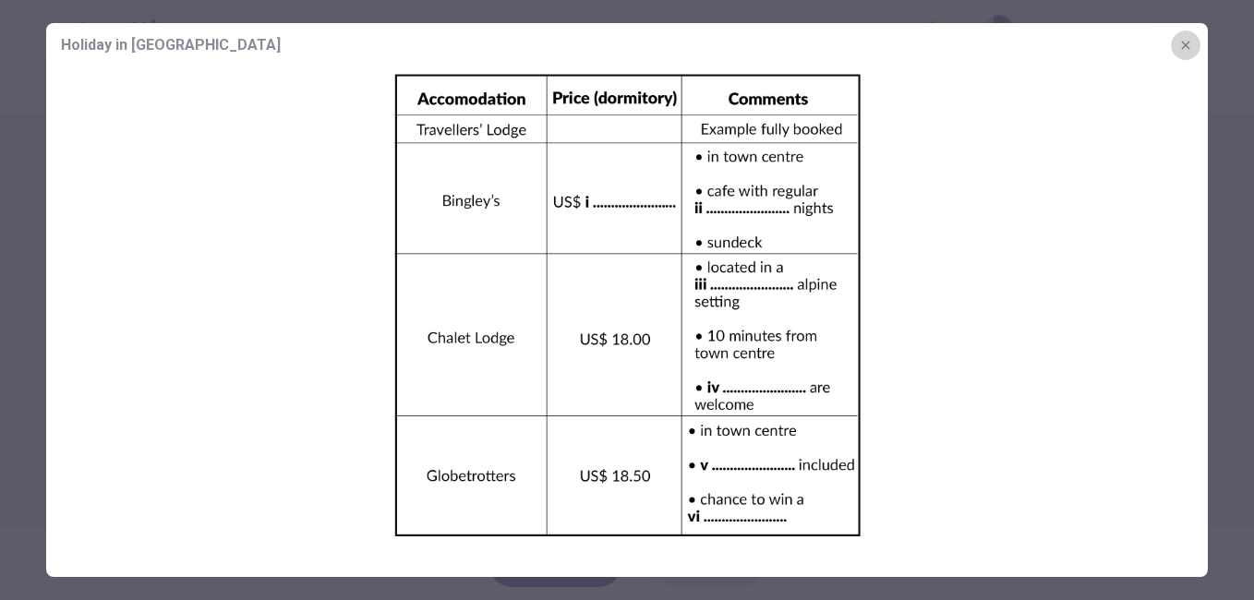
click at [1189, 43] on icon "button" at bounding box center [1185, 45] width 15 height 15
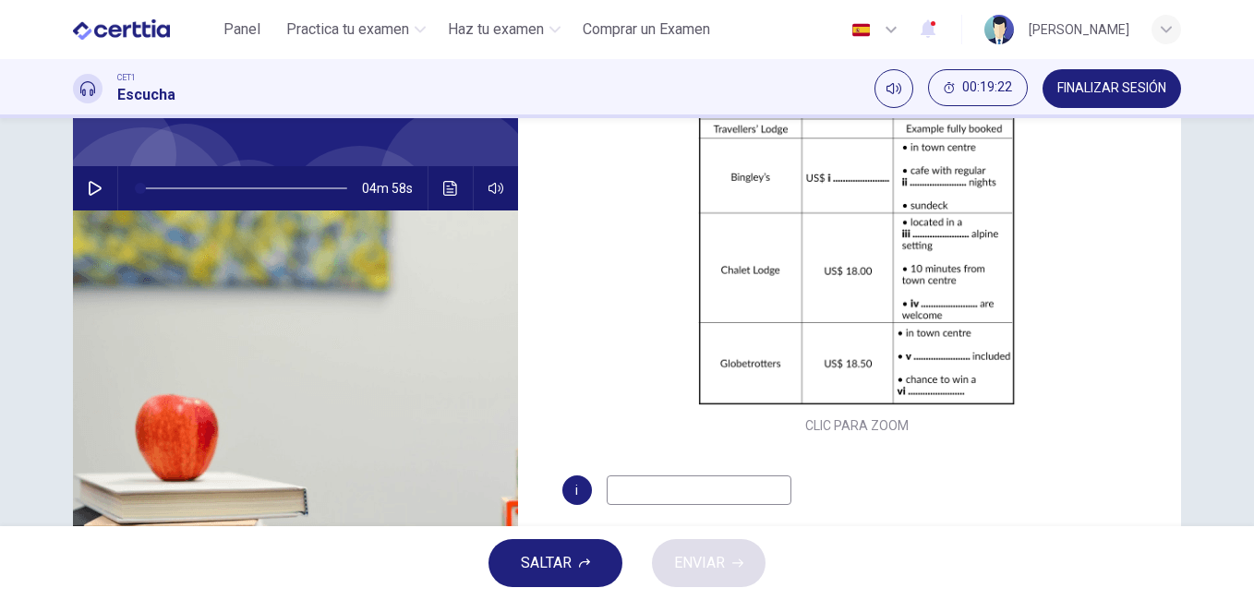
scroll to position [118, 0]
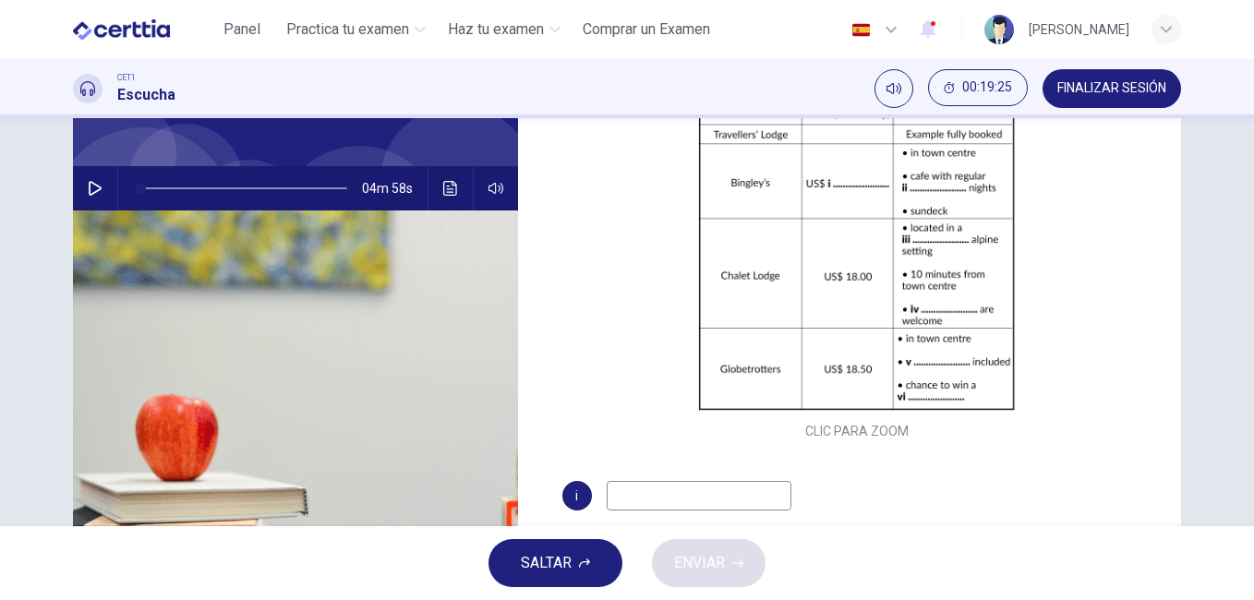
click at [688, 489] on input at bounding box center [699, 496] width 185 height 30
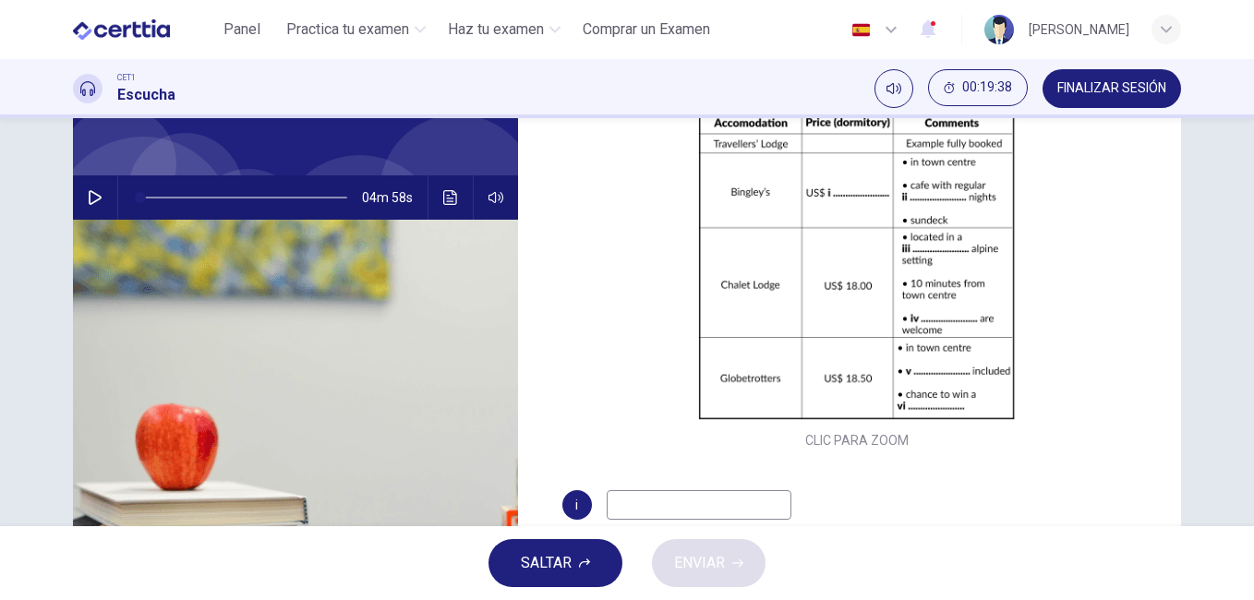
scroll to position [129, 0]
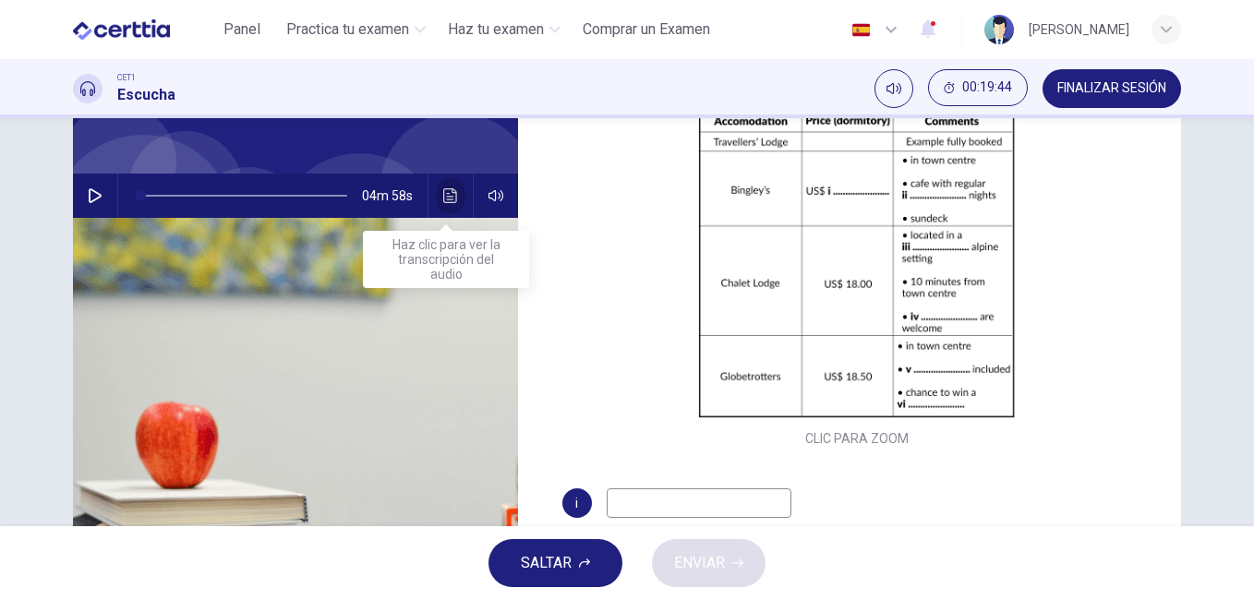
click at [443, 195] on icon "Haz clic para ver la transcripción del audio" at bounding box center [450, 195] width 15 height 15
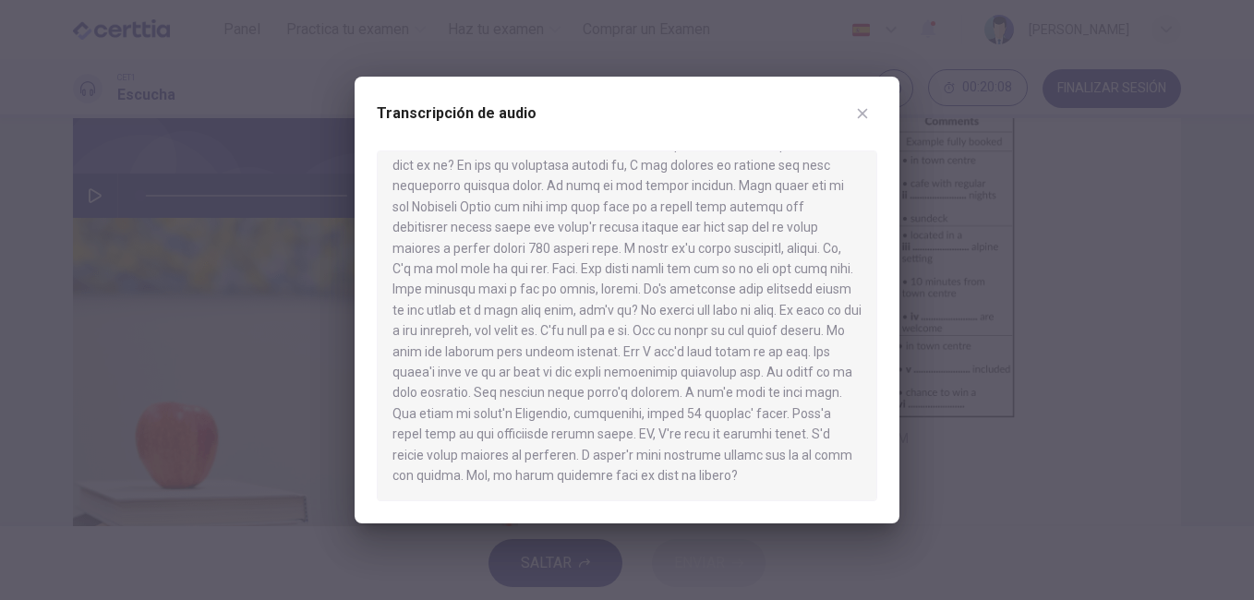
scroll to position [0, 0]
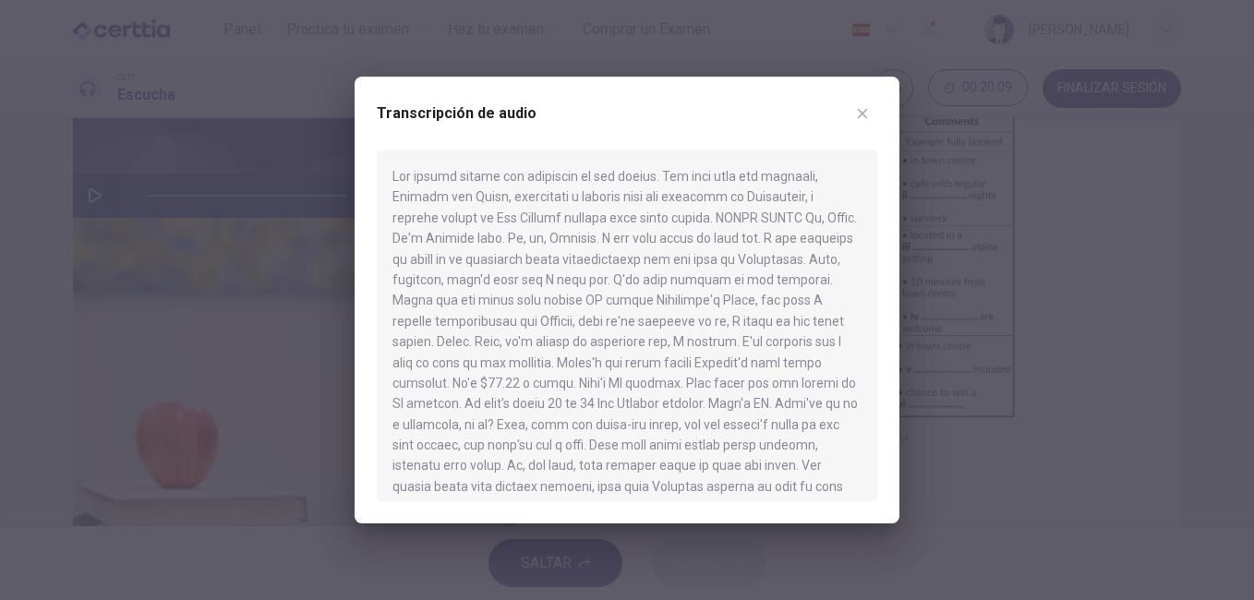
drag, startPoint x: 978, startPoint y: 9, endPoint x: 977, endPoint y: 0, distance: 9.3
click at [977, 1] on div at bounding box center [627, 300] width 1254 height 600
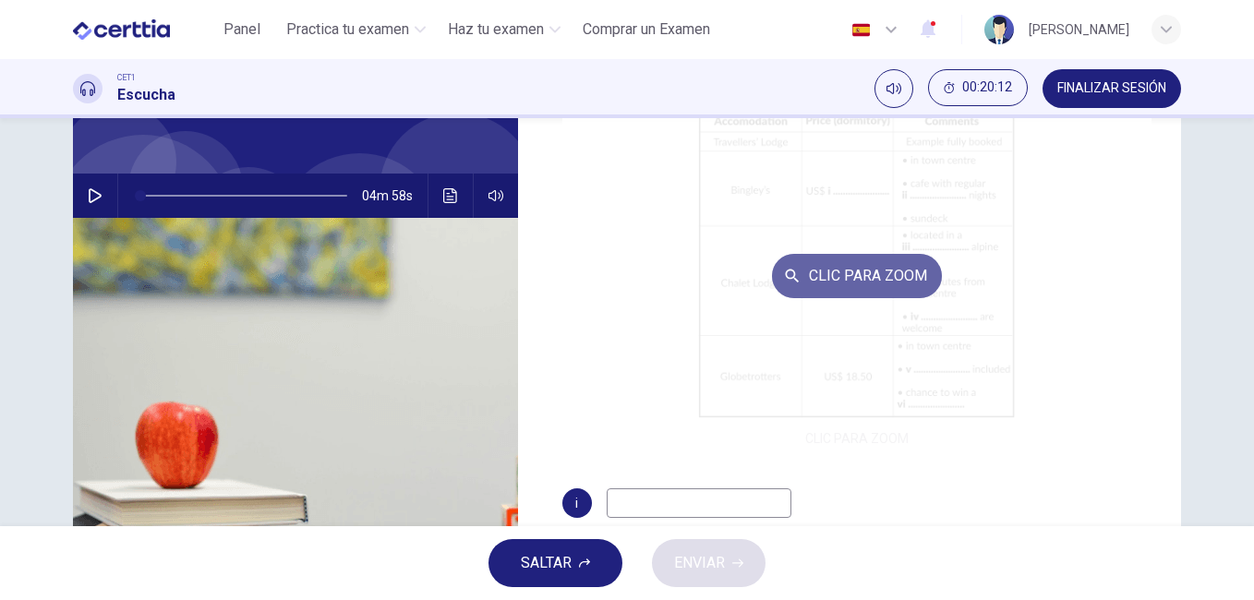
click at [870, 257] on button "Clic para zoom" at bounding box center [857, 276] width 170 height 44
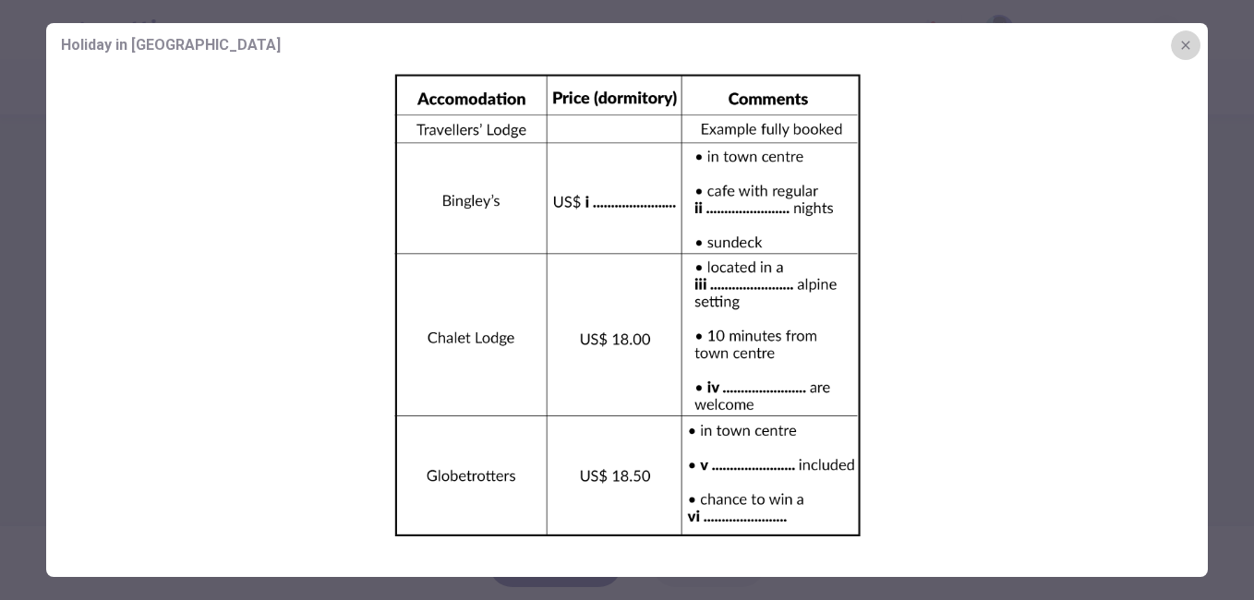
click at [1189, 42] on icon "button" at bounding box center [1185, 45] width 15 height 15
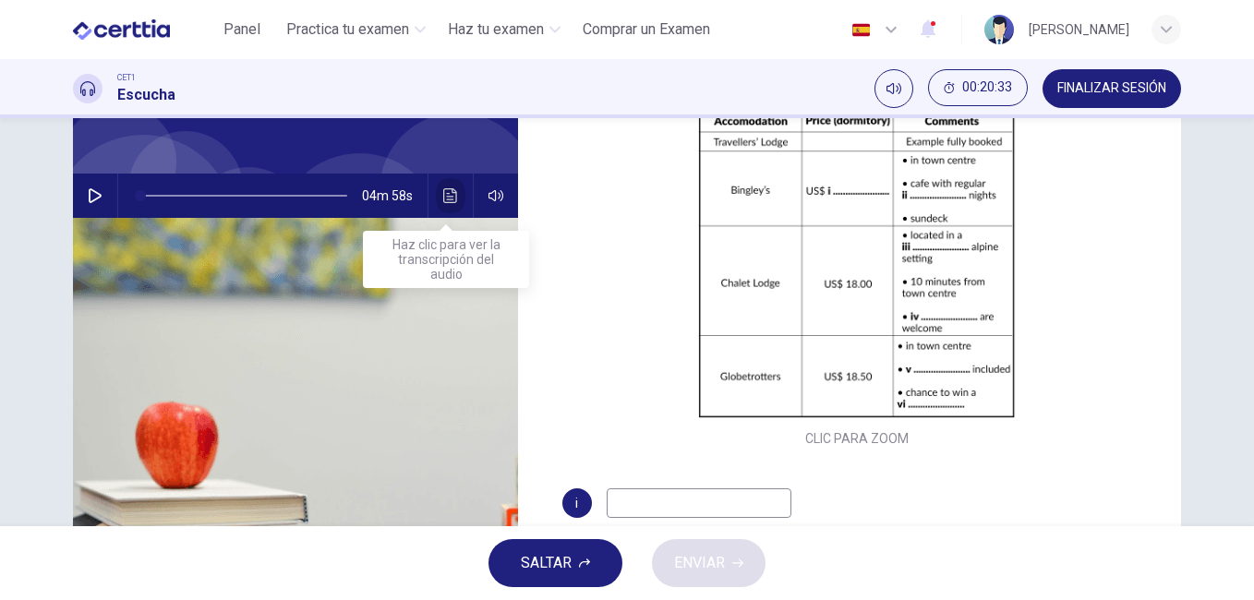
click at [446, 196] on icon "Haz clic para ver la transcripción del audio" at bounding box center [450, 195] width 15 height 15
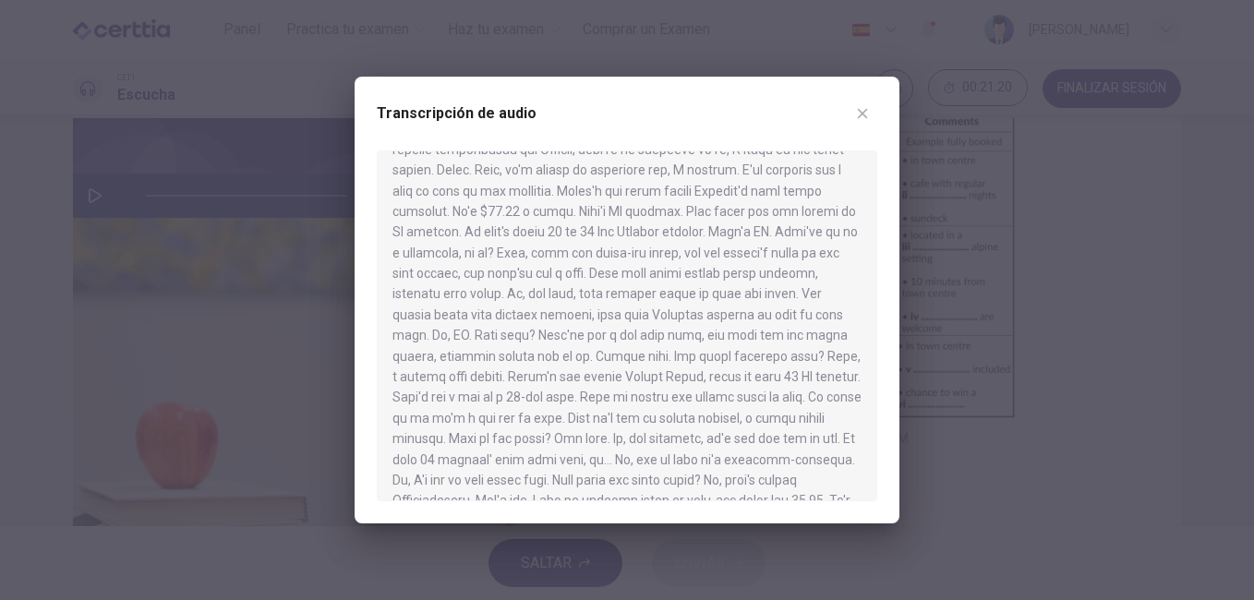
scroll to position [175, 0]
click at [959, 167] on div at bounding box center [627, 300] width 1254 height 600
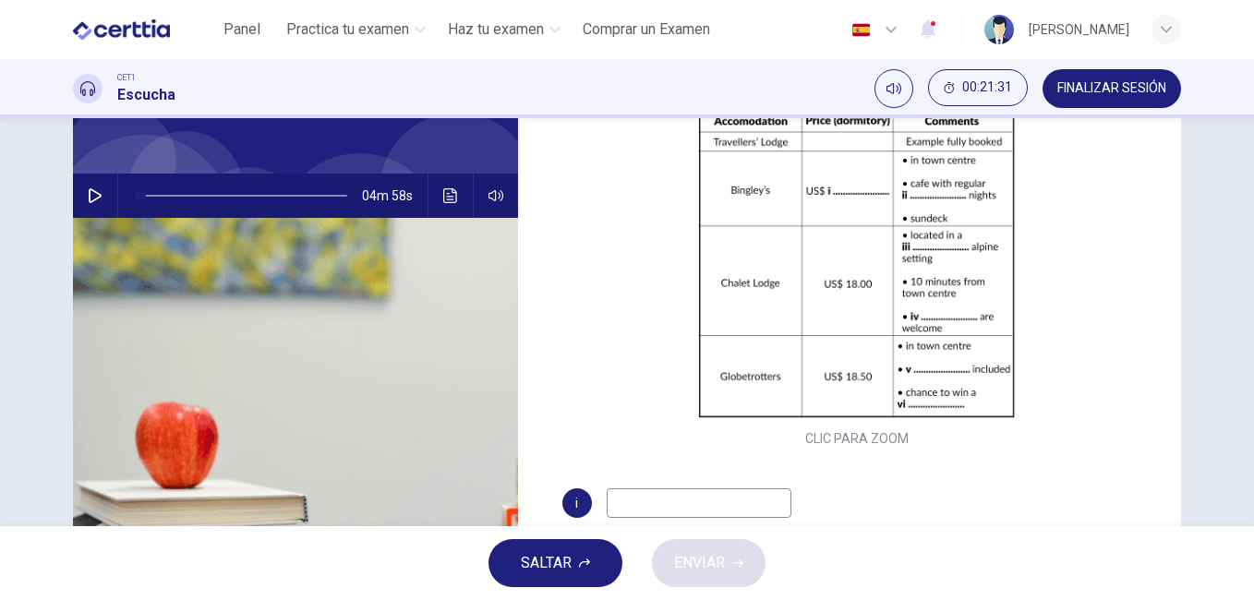
click at [645, 507] on input at bounding box center [699, 504] width 185 height 30
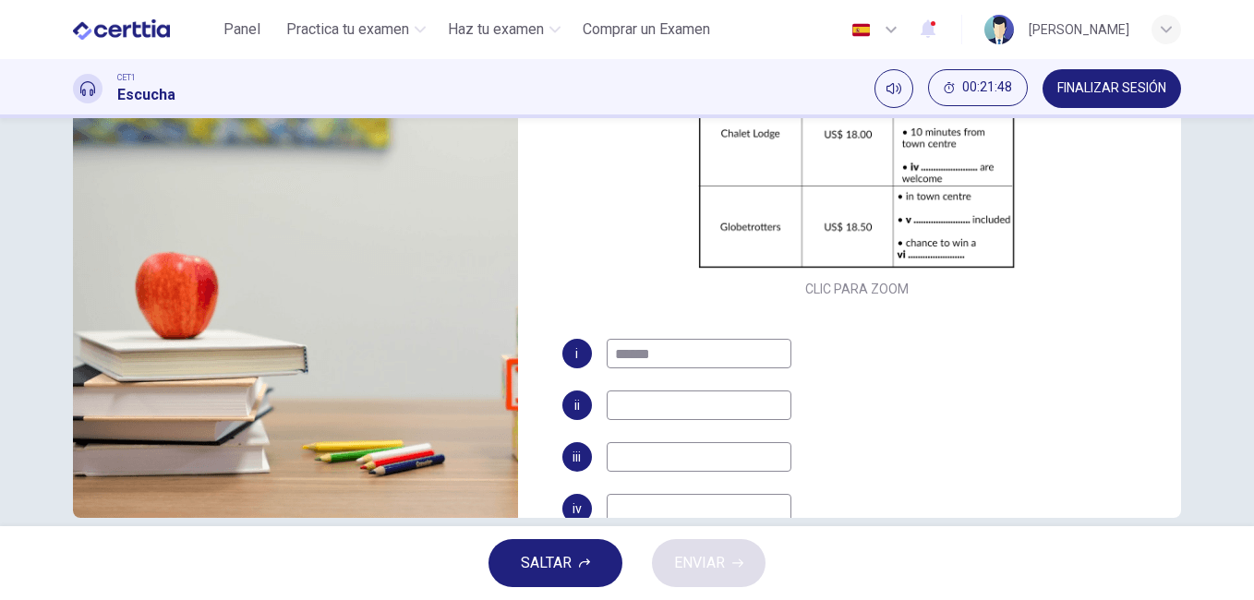
scroll to position [284, 0]
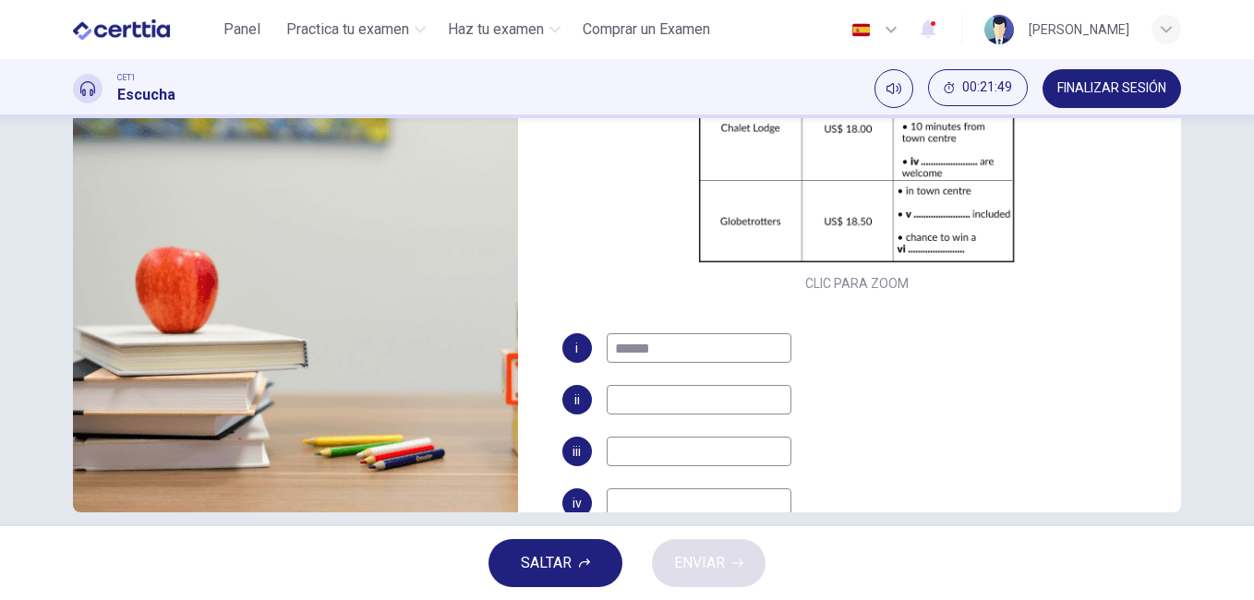
type input "******"
click at [629, 409] on input at bounding box center [699, 400] width 185 height 30
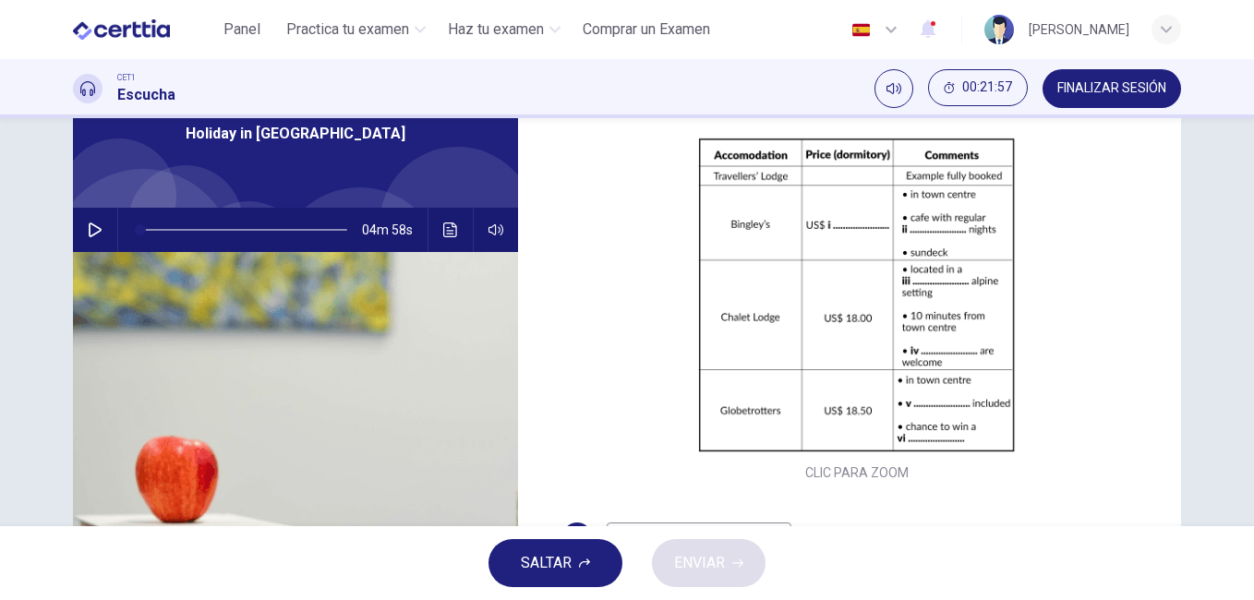
scroll to position [88, 0]
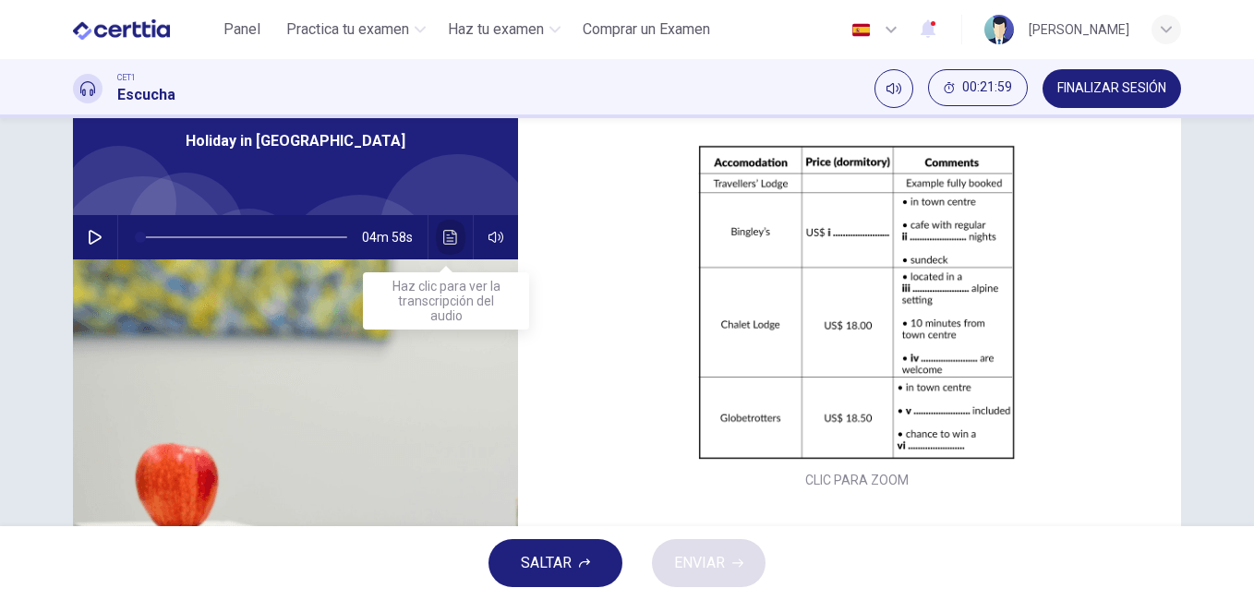
click at [443, 230] on icon "Haz clic para ver la transcripción del audio" at bounding box center [450, 237] width 14 height 15
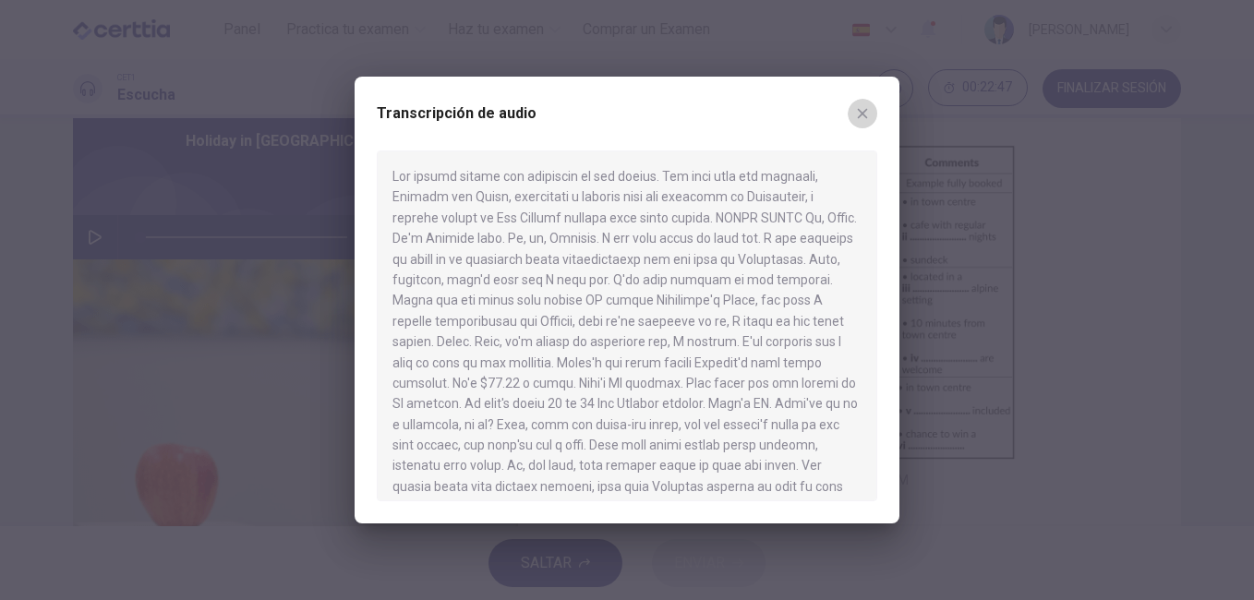
click at [864, 111] on icon "button" at bounding box center [863, 114] width 10 height 10
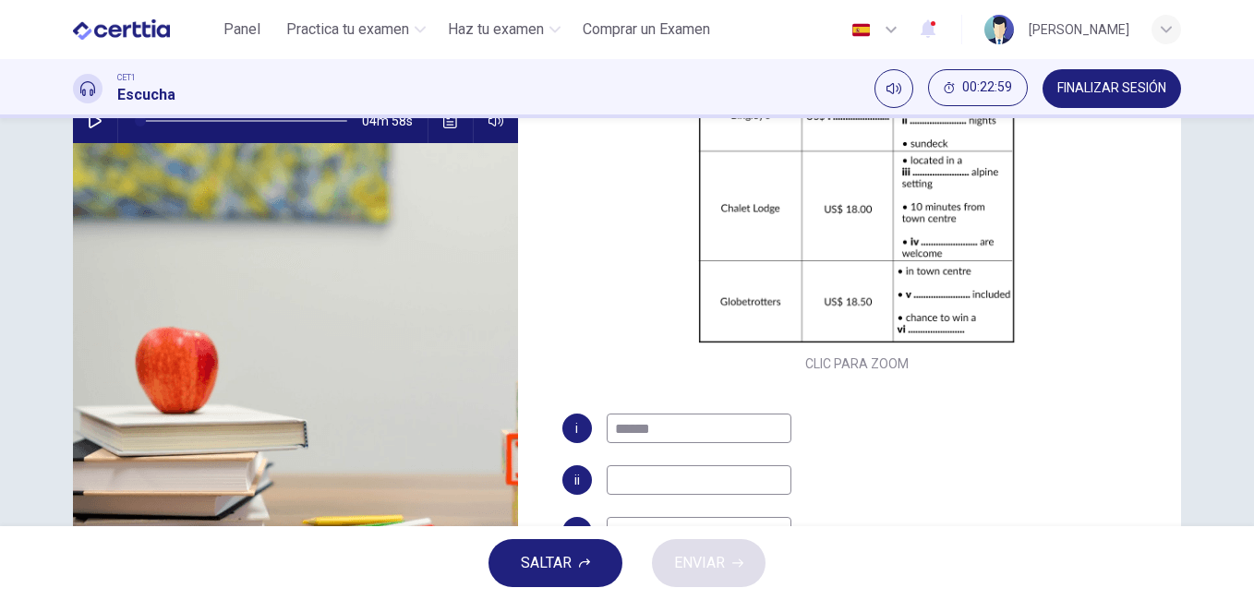
scroll to position [210, 0]
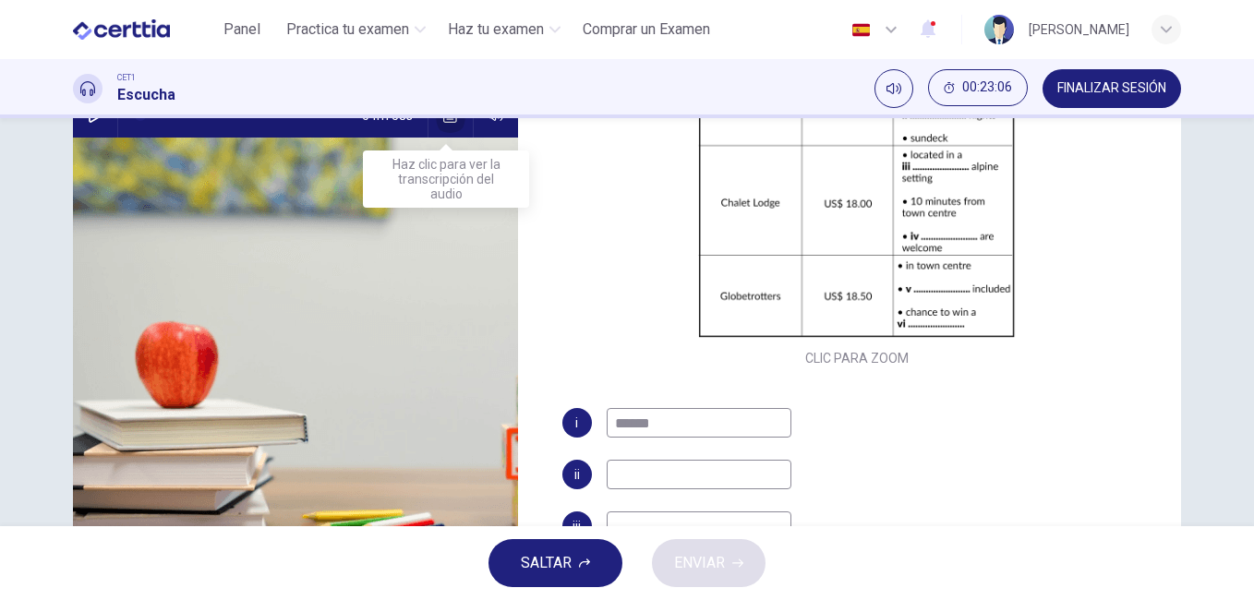
click at [441, 126] on button "Haz clic para ver la transcripción del audio" at bounding box center [451, 115] width 30 height 44
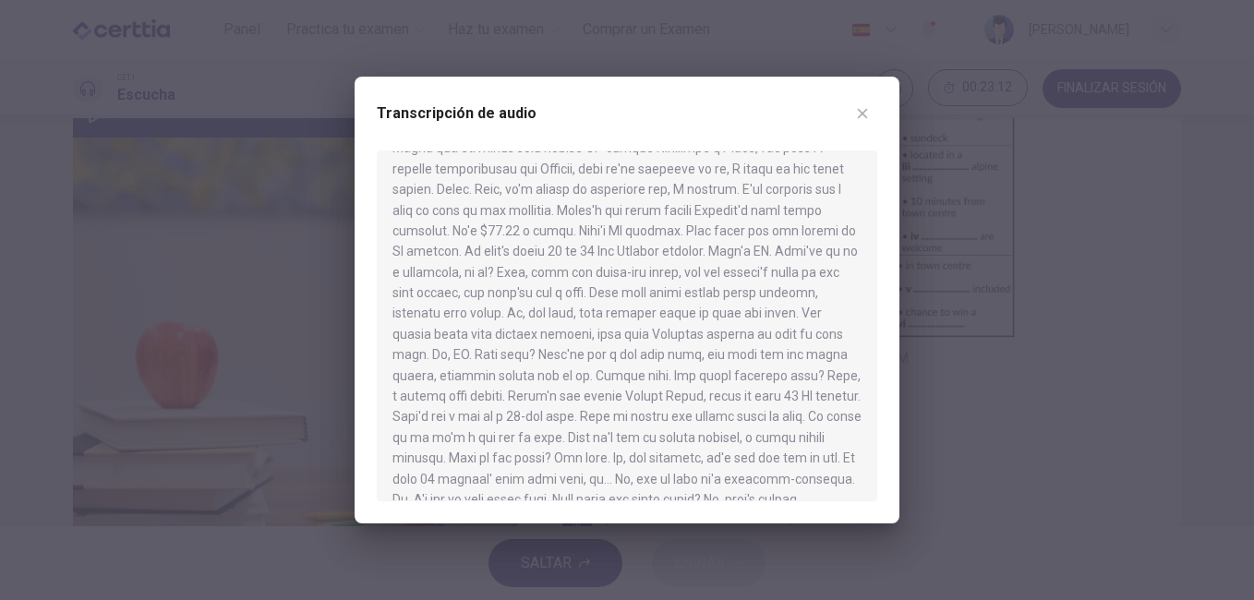
scroll to position [168, 0]
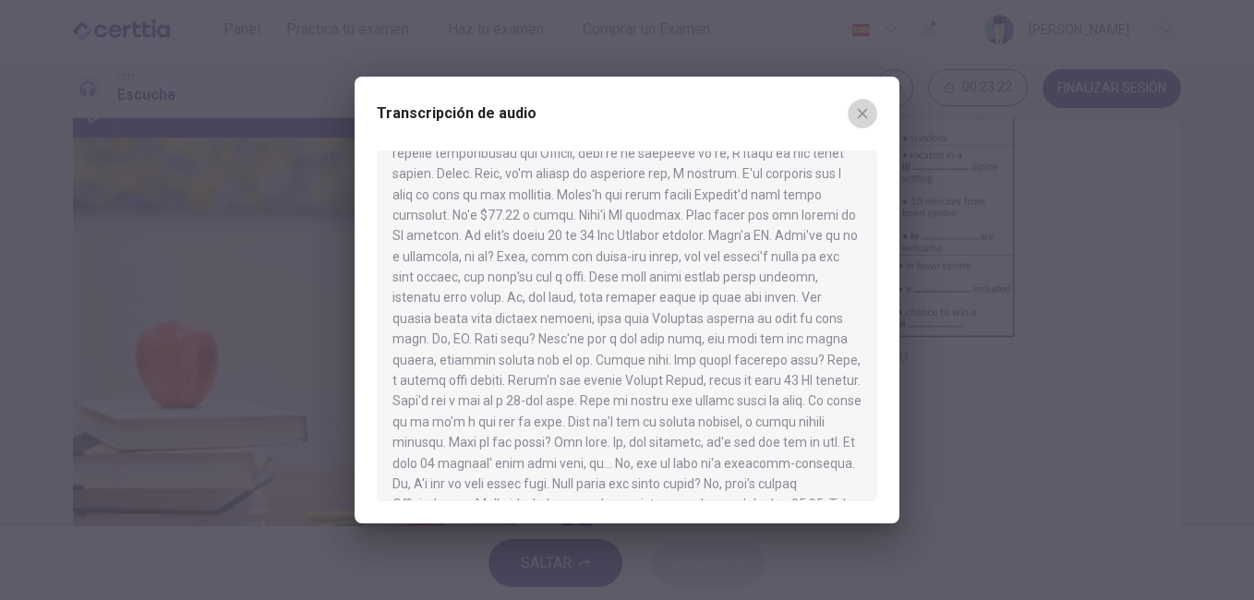
click at [862, 114] on icon "button" at bounding box center [863, 114] width 10 height 10
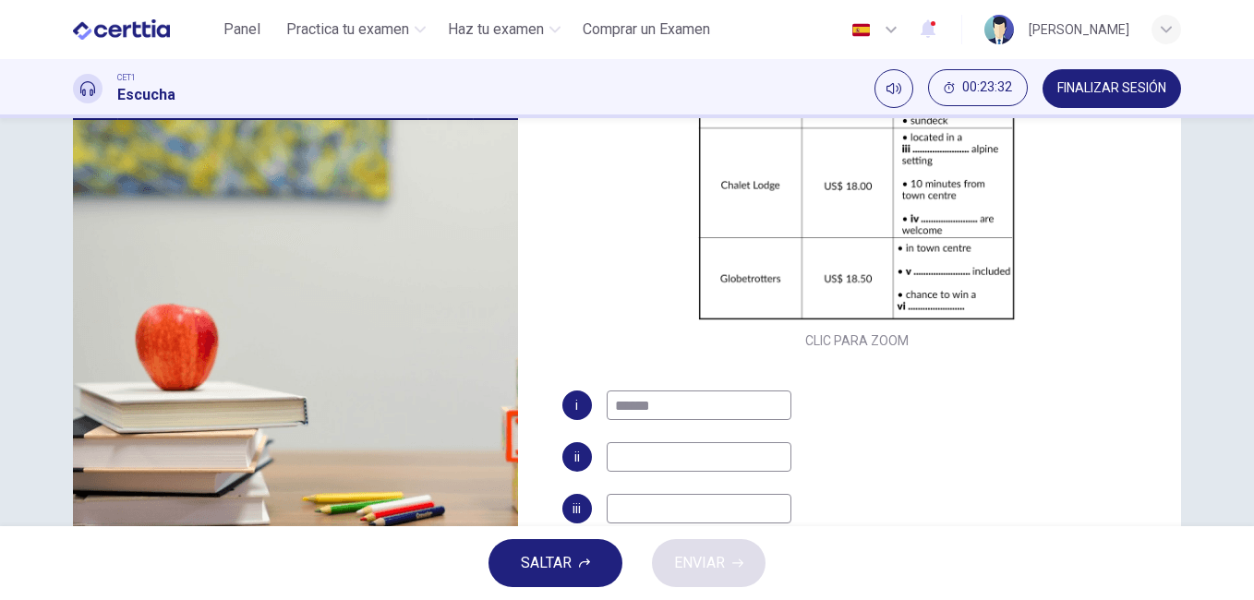
scroll to position [239, 0]
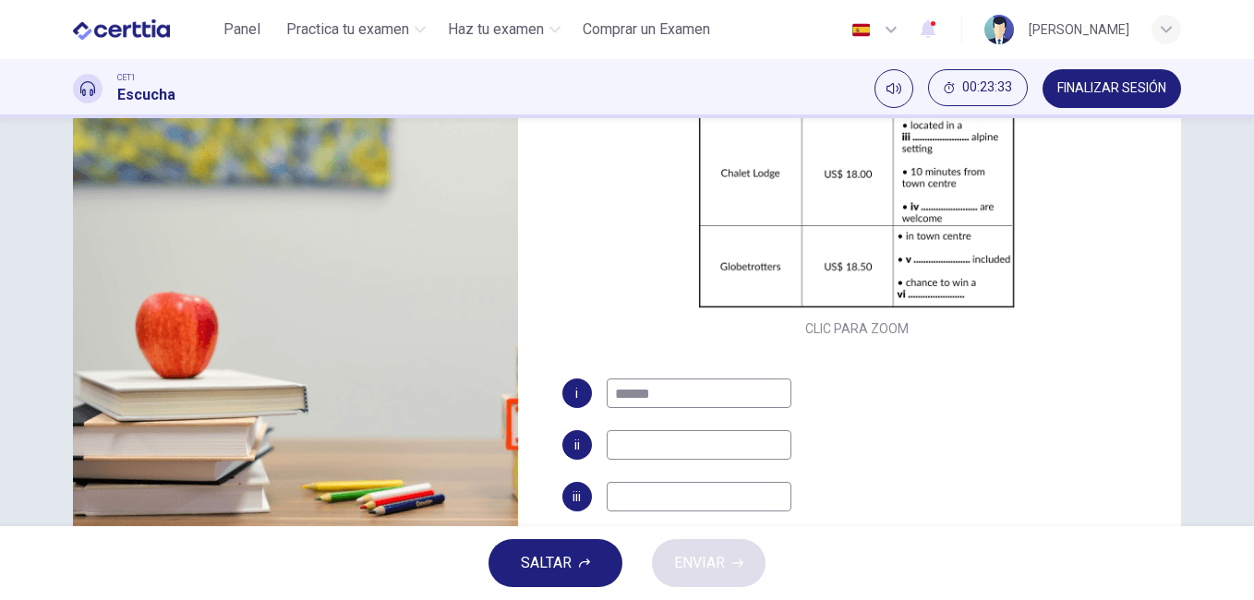
click at [626, 442] on input at bounding box center [699, 445] width 185 height 30
type input "*****"
click at [635, 501] on input at bounding box center [699, 497] width 185 height 30
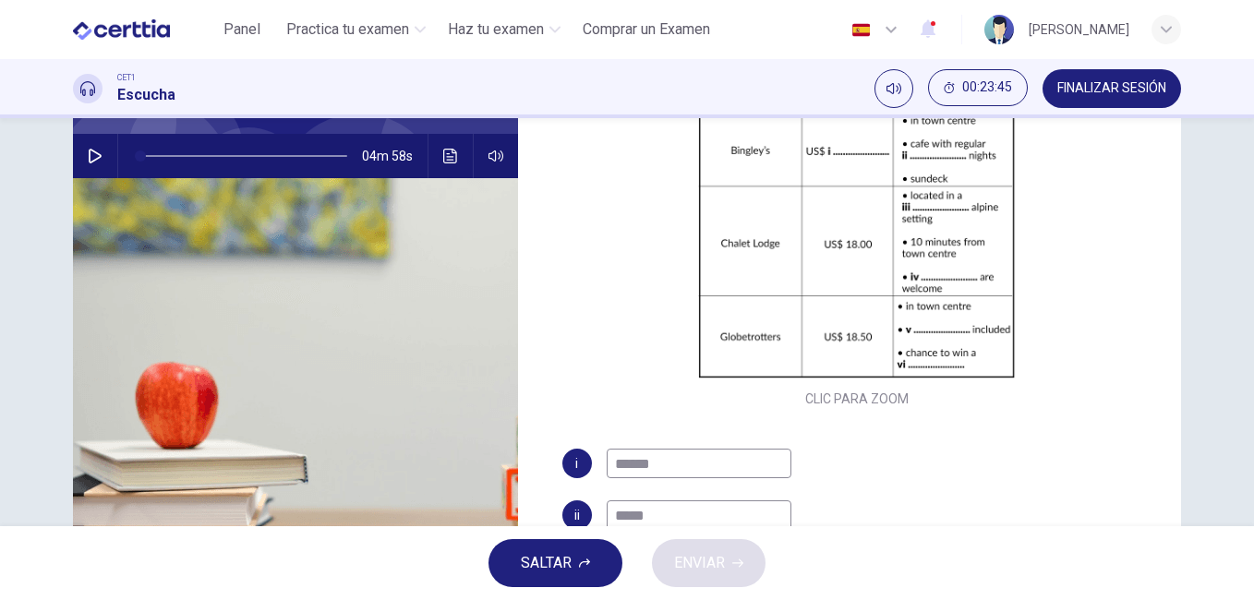
scroll to position [168, 0]
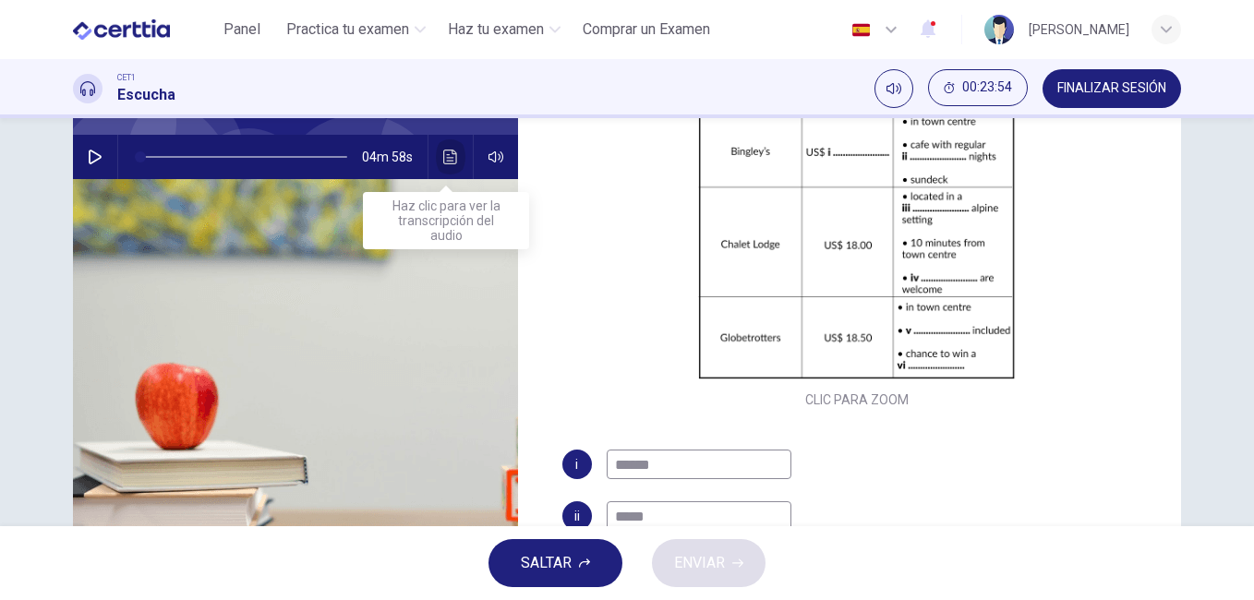
click at [443, 152] on icon "Haz clic para ver la transcripción del audio" at bounding box center [450, 157] width 15 height 15
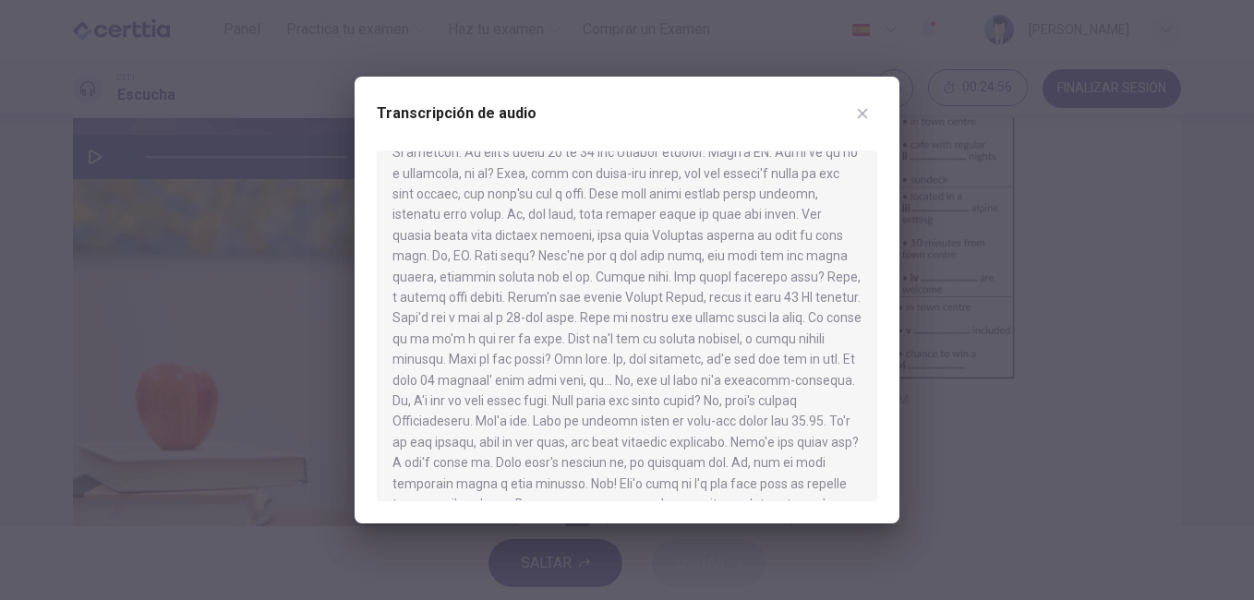
scroll to position [254, 0]
click at [1119, 235] on div at bounding box center [627, 300] width 1254 height 600
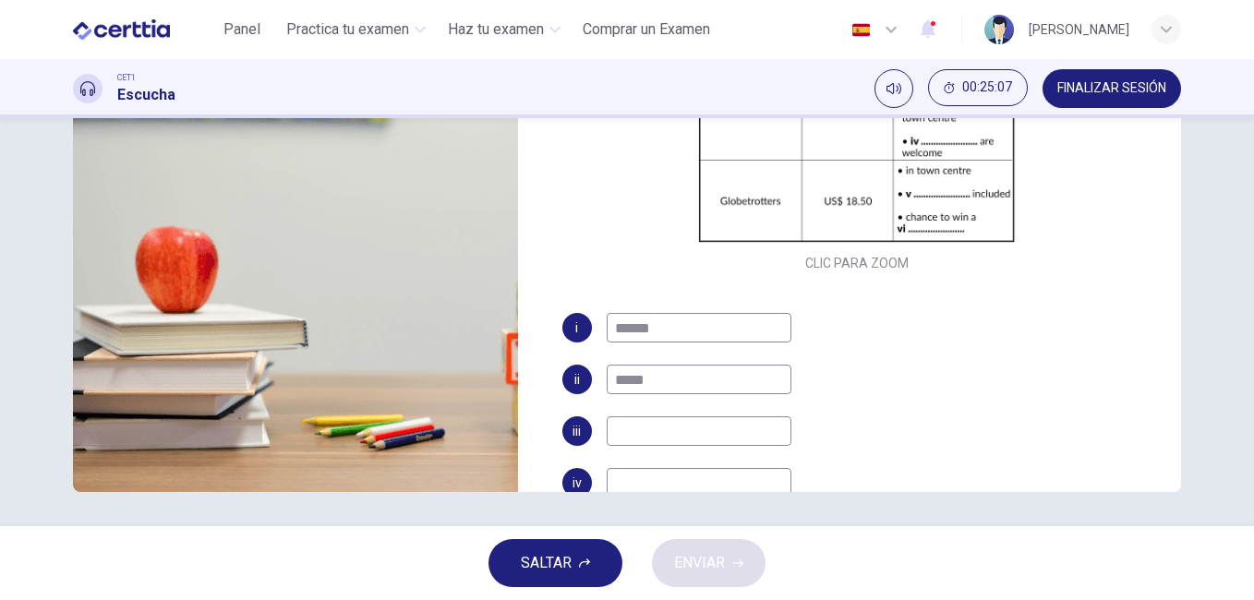
scroll to position [308, 0]
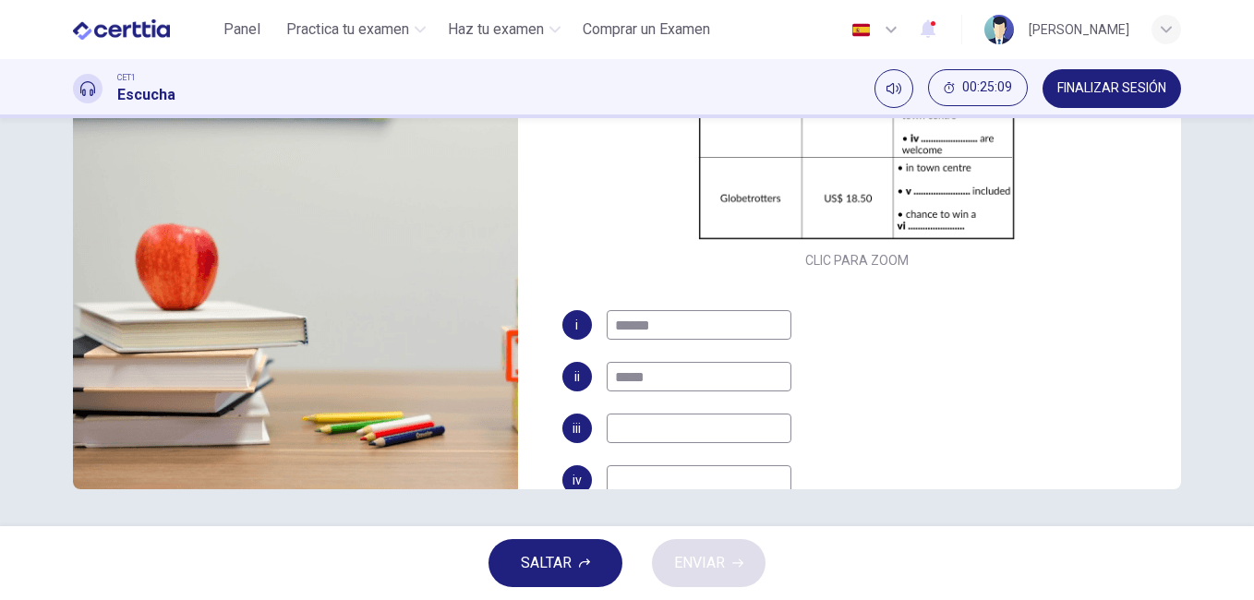
click at [631, 426] on input at bounding box center [699, 429] width 185 height 30
type input "*****"
click at [633, 484] on input at bounding box center [699, 480] width 185 height 30
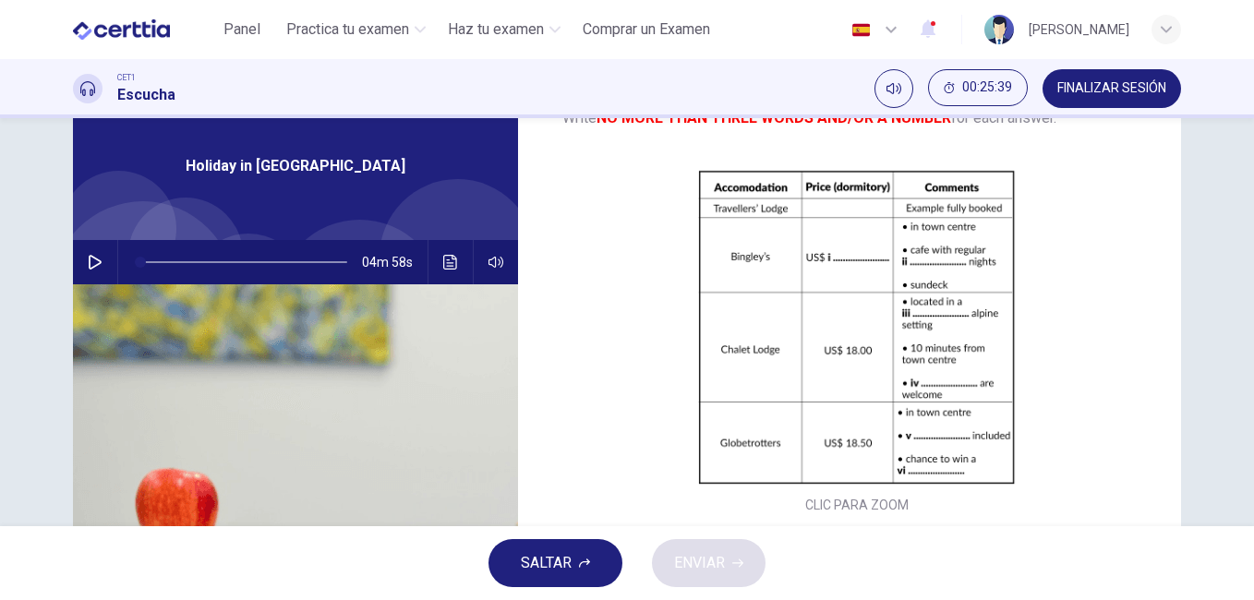
scroll to position [29, 0]
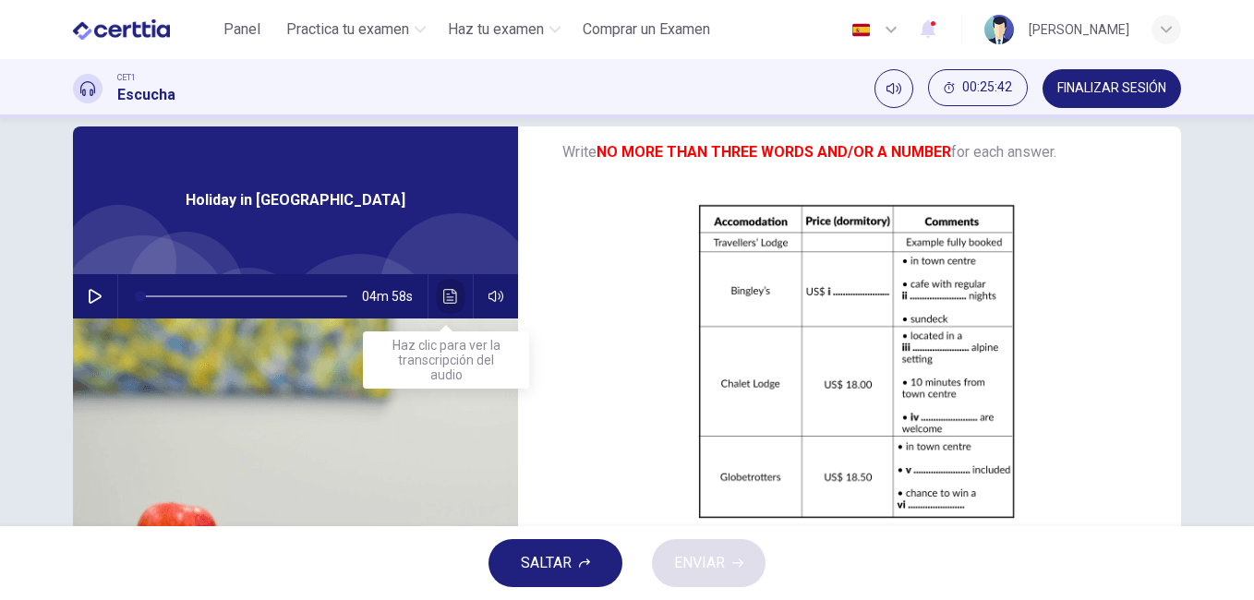
click at [443, 302] on icon "Haz clic para ver la transcripción del audio" at bounding box center [450, 296] width 15 height 15
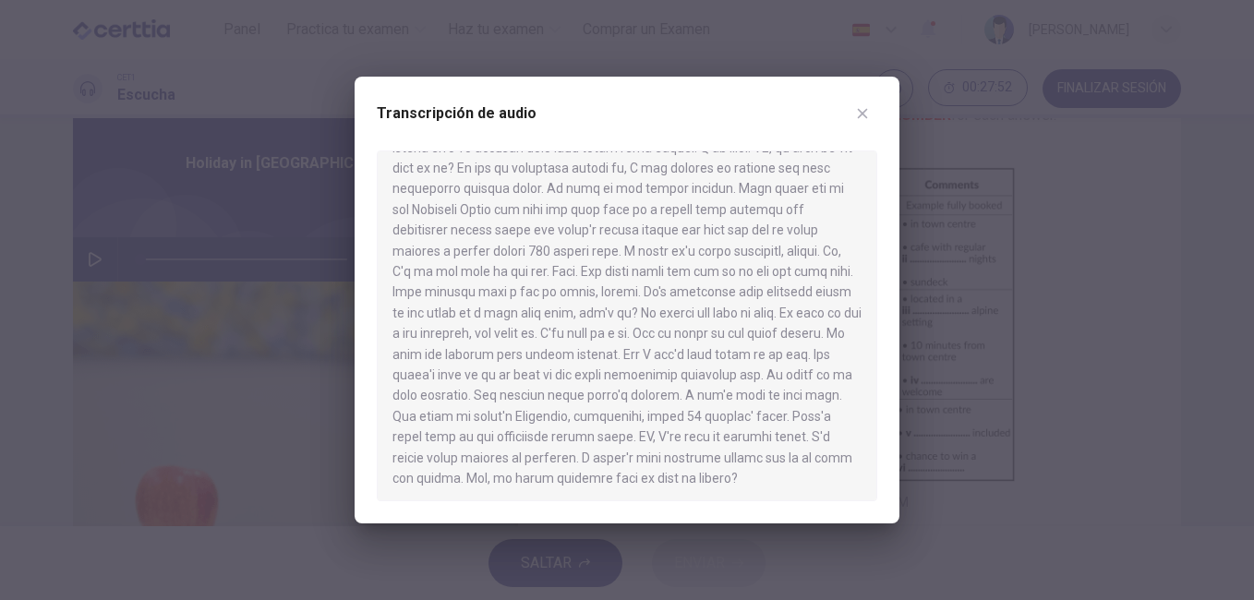
scroll to position [755, 0]
click at [855, 111] on icon "button" at bounding box center [862, 113] width 15 height 15
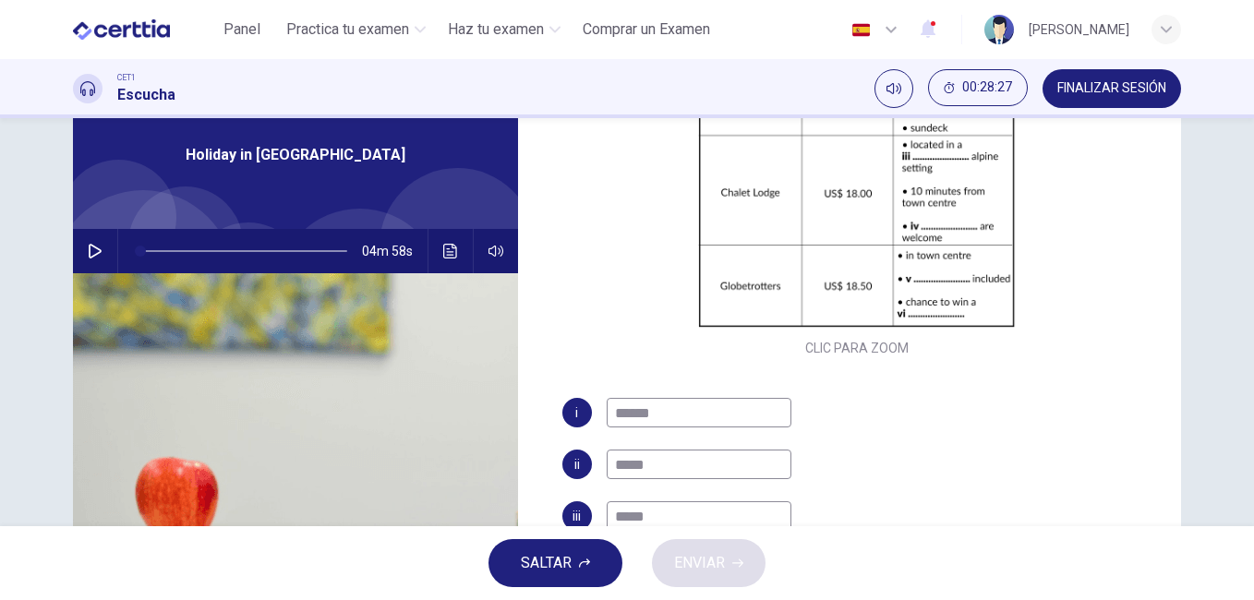
scroll to position [0, 0]
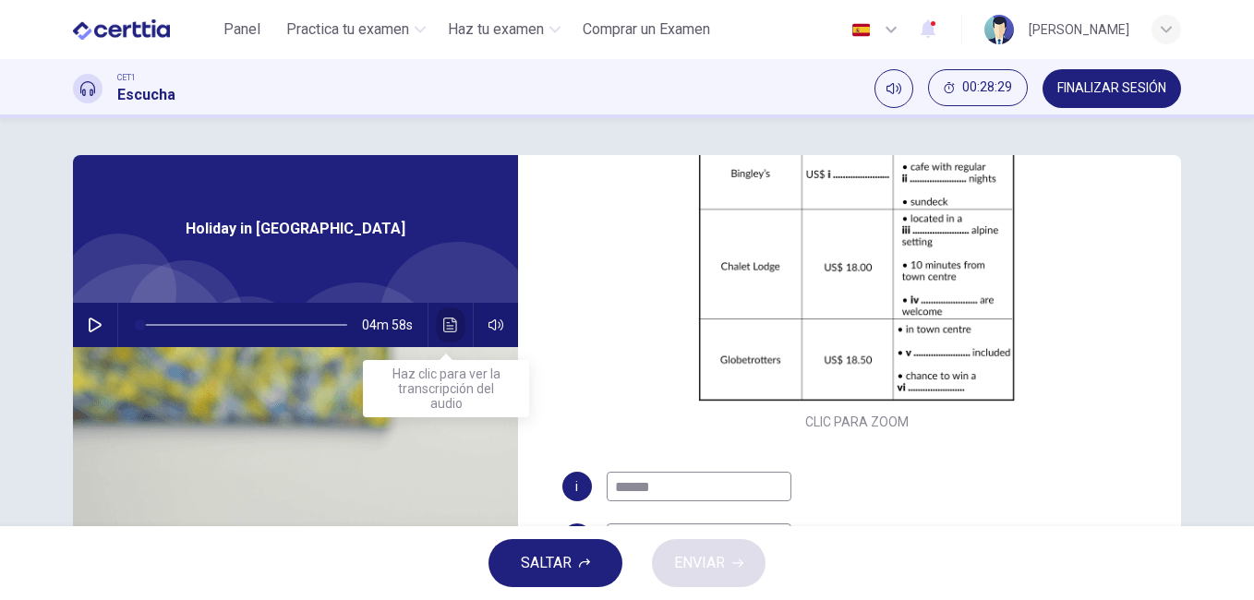
click at [447, 323] on icon "Haz clic para ver la transcripción del audio" at bounding box center [450, 325] width 15 height 15
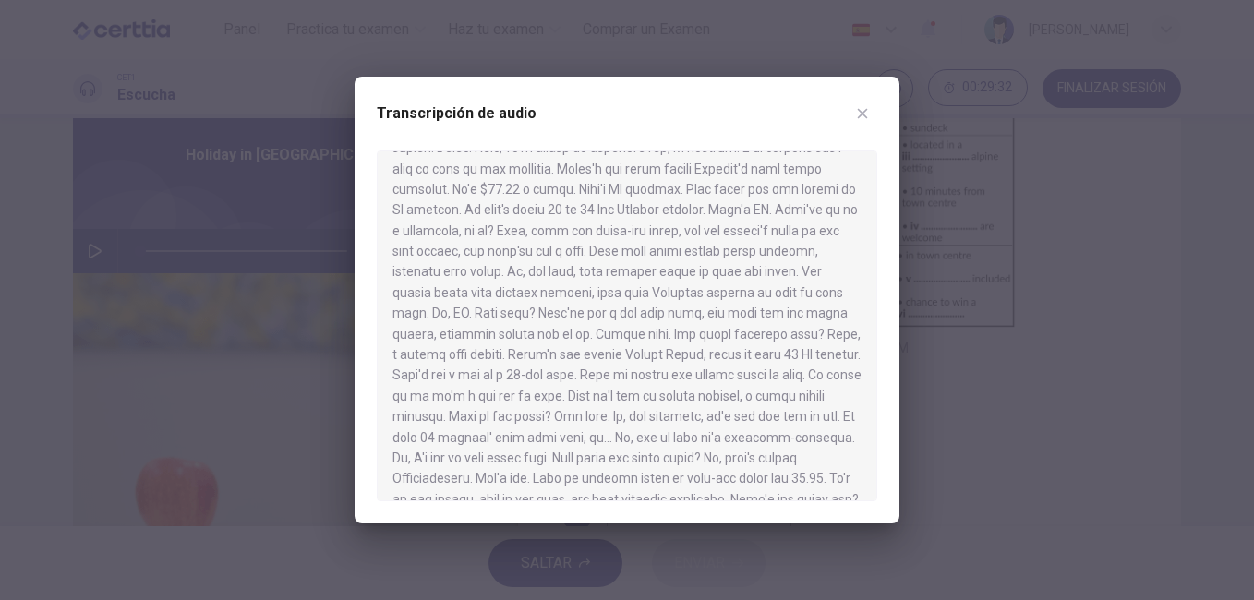
scroll to position [197, 0]
click at [880, 274] on div "Transcripción de audio" at bounding box center [627, 300] width 545 height 447
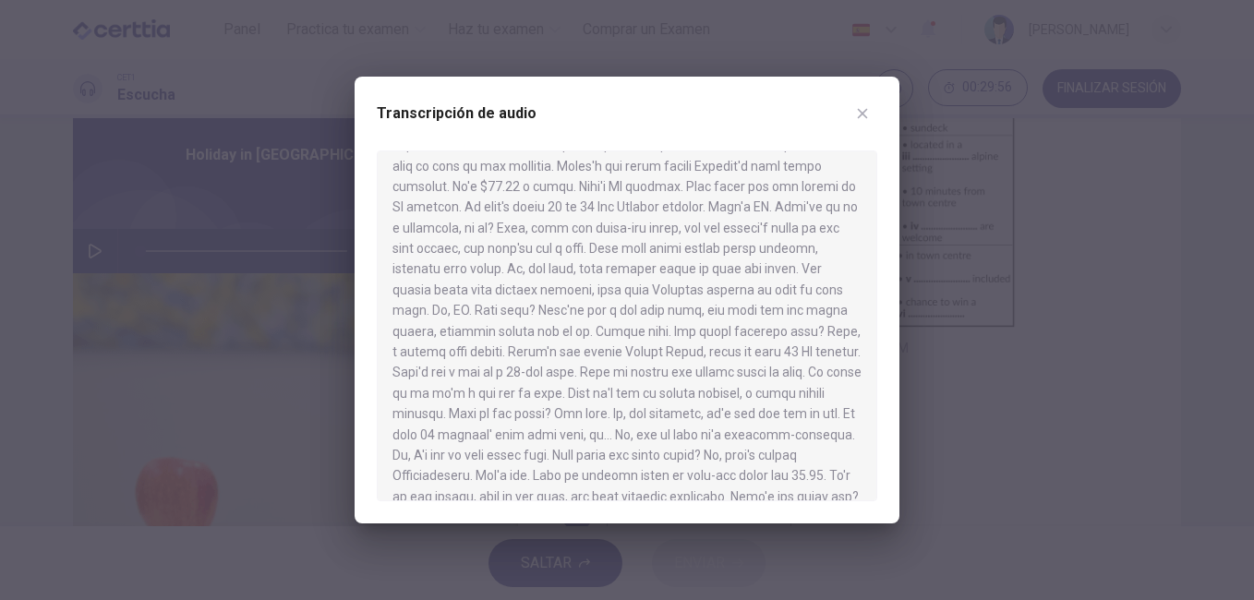
click at [880, 274] on div "Transcripción de audio" at bounding box center [627, 300] width 545 height 447
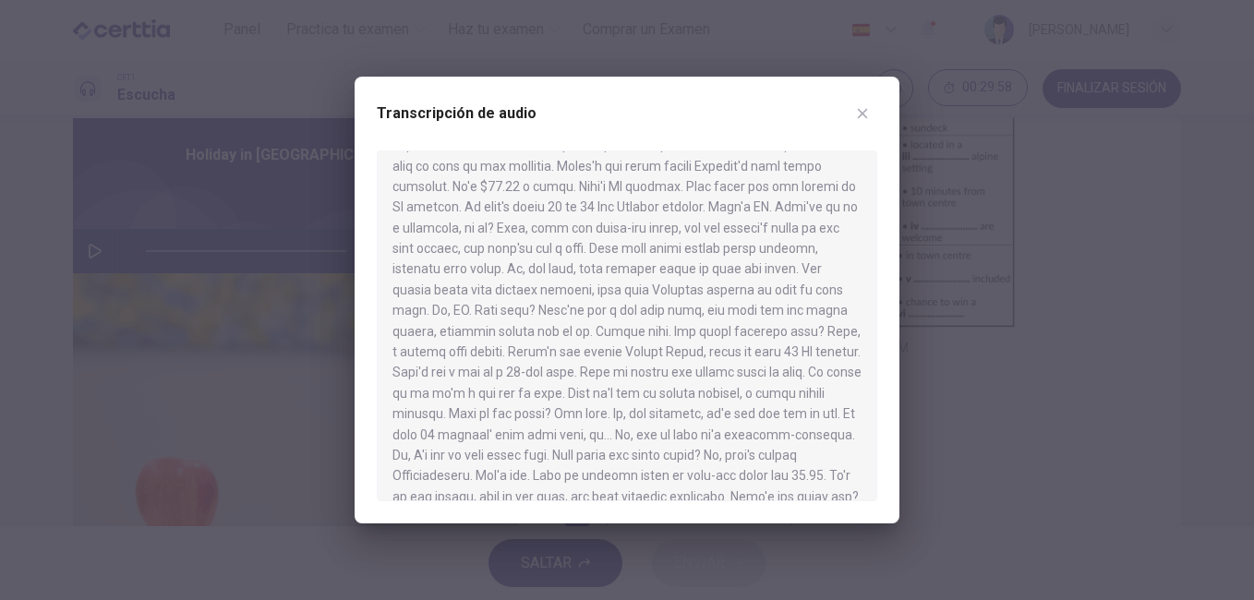
click at [880, 274] on div "Transcripción de audio" at bounding box center [627, 300] width 545 height 447
drag, startPoint x: 879, startPoint y: 275, endPoint x: 876, endPoint y: 309, distance: 34.4
click at [876, 309] on div "Transcripción de audio" at bounding box center [627, 300] width 545 height 447
click at [1041, 407] on div at bounding box center [627, 300] width 1254 height 600
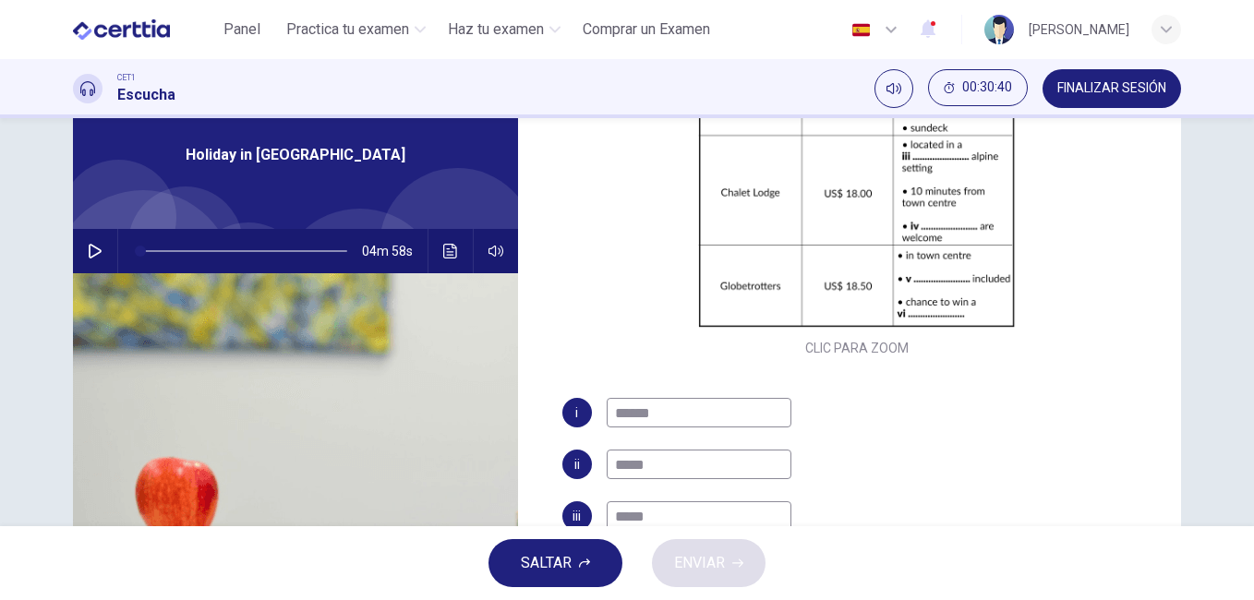
drag, startPoint x: 1164, startPoint y: 328, endPoint x: 1165, endPoint y: 364, distance: 36.0
click at [1165, 364] on div "Preguntas 6 - 11 Complete the table below. Write NO MORE THAN THREE WORDS AND/O…" at bounding box center [857, 138] width 649 height 642
click at [443, 253] on icon "Haz clic para ver la transcripción del audio" at bounding box center [450, 251] width 15 height 15
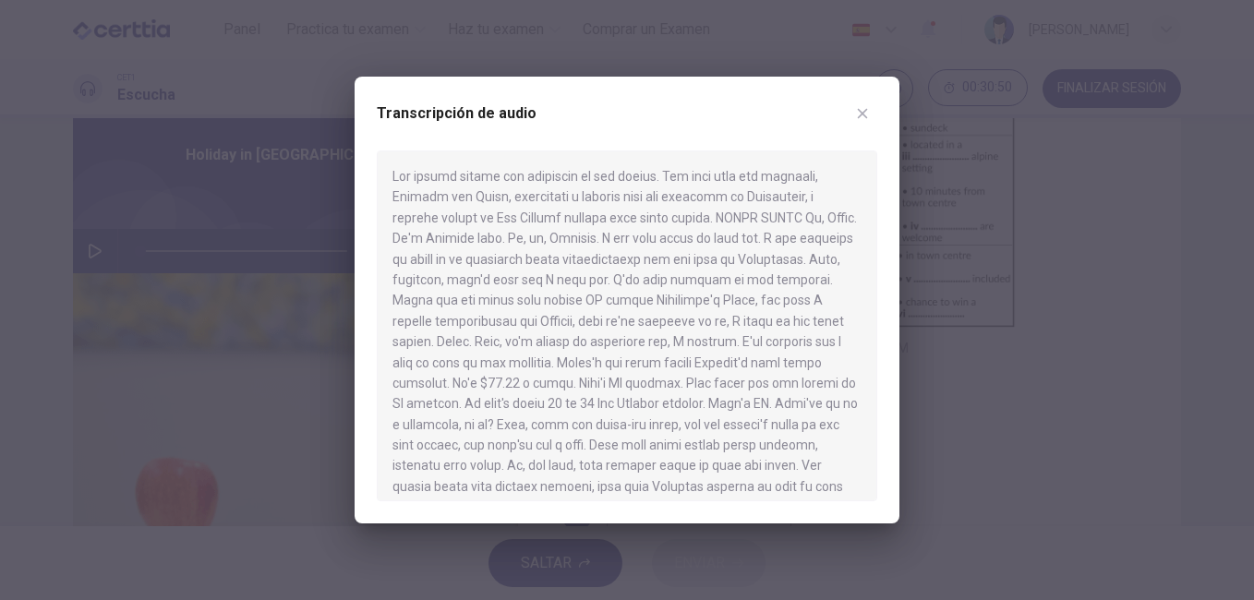
drag, startPoint x: 862, startPoint y: 358, endPoint x: 870, endPoint y: 353, distance: 10.0
click at [870, 353] on div at bounding box center [627, 326] width 501 height 351
drag, startPoint x: 878, startPoint y: 254, endPoint x: 885, endPoint y: 283, distance: 29.4
click at [885, 283] on div "Transcripción de audio" at bounding box center [627, 300] width 545 height 447
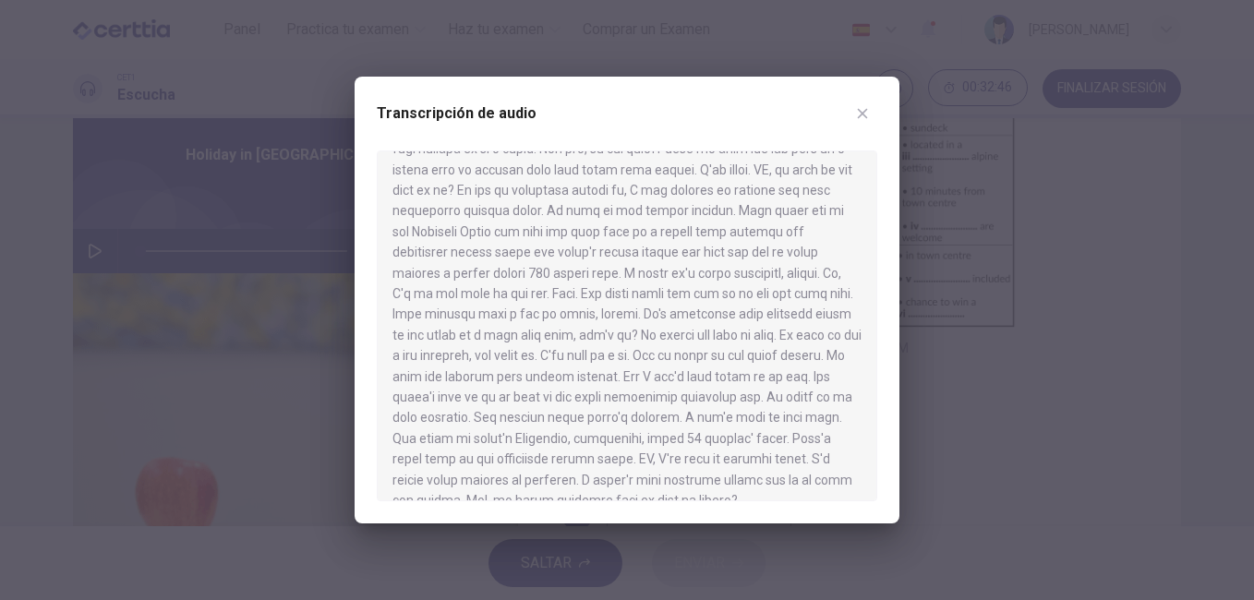
scroll to position [755, 0]
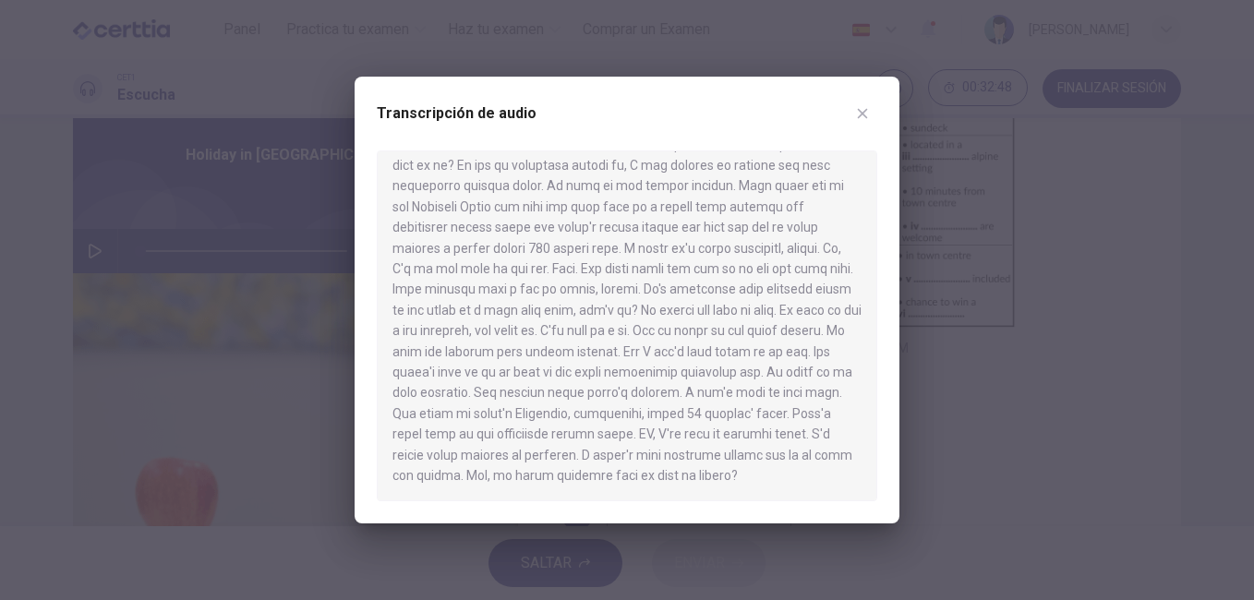
drag, startPoint x: 876, startPoint y: 423, endPoint x: 889, endPoint y: 256, distance: 167.7
click at [889, 256] on div "Transcripción de audio" at bounding box center [627, 300] width 545 height 447
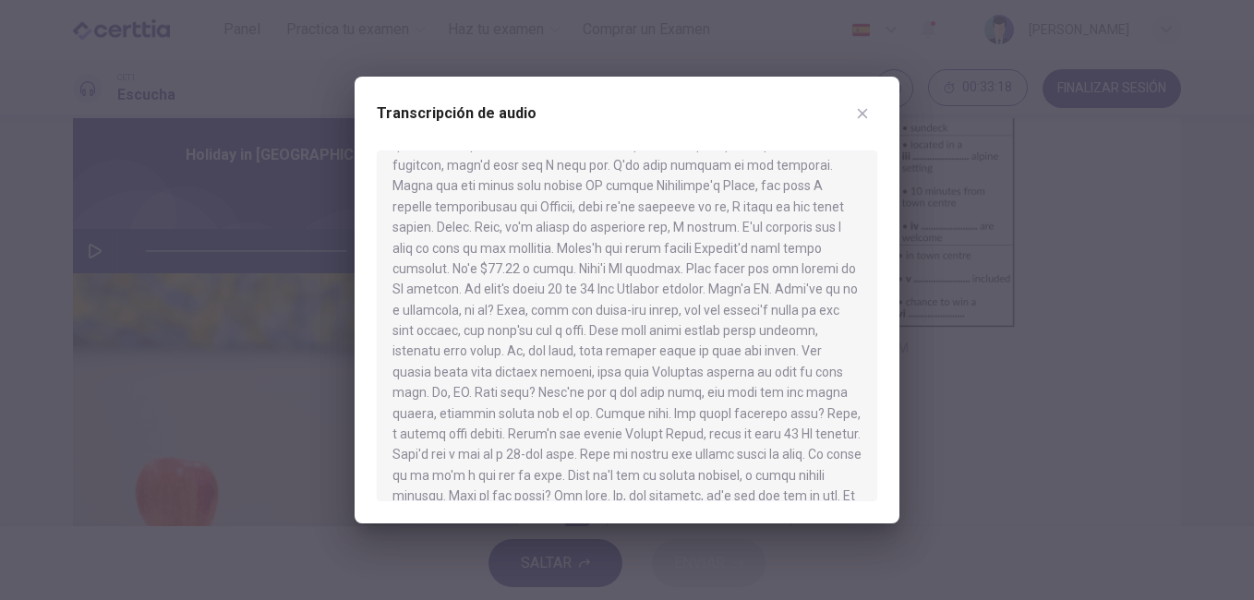
scroll to position [127, 0]
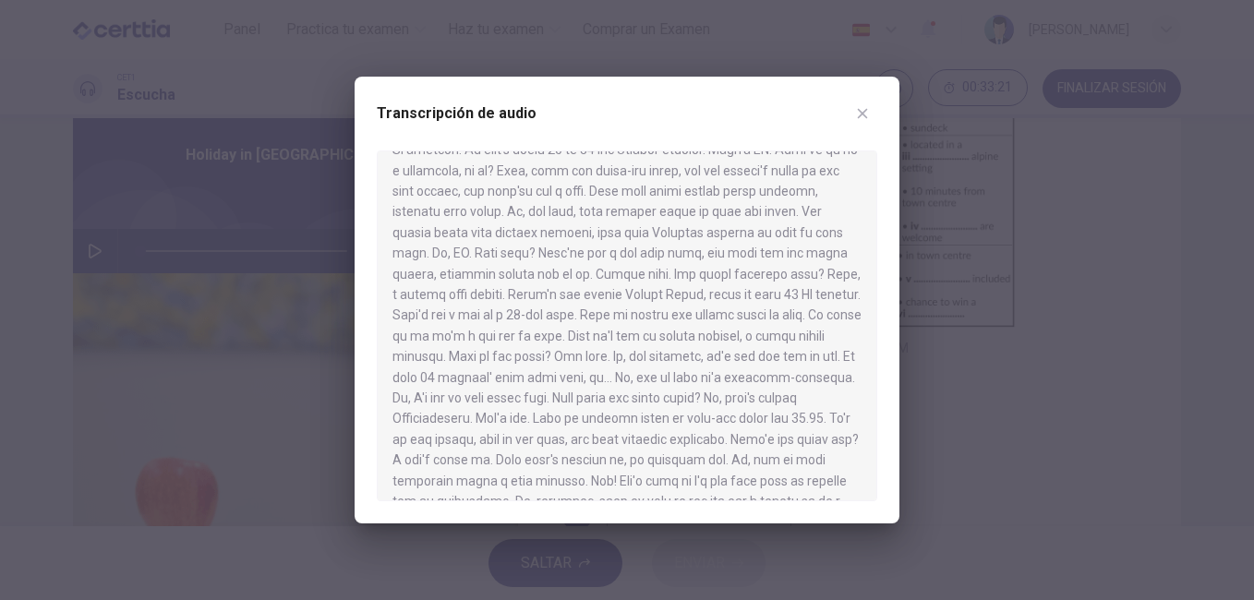
click at [892, 296] on div "Transcripción de audio" at bounding box center [627, 300] width 545 height 447
drag, startPoint x: 892, startPoint y: 296, endPoint x: 892, endPoint y: 314, distance: 17.5
click at [892, 314] on div "Transcripción de audio" at bounding box center [627, 300] width 545 height 447
click at [864, 112] on icon "button" at bounding box center [863, 114] width 10 height 10
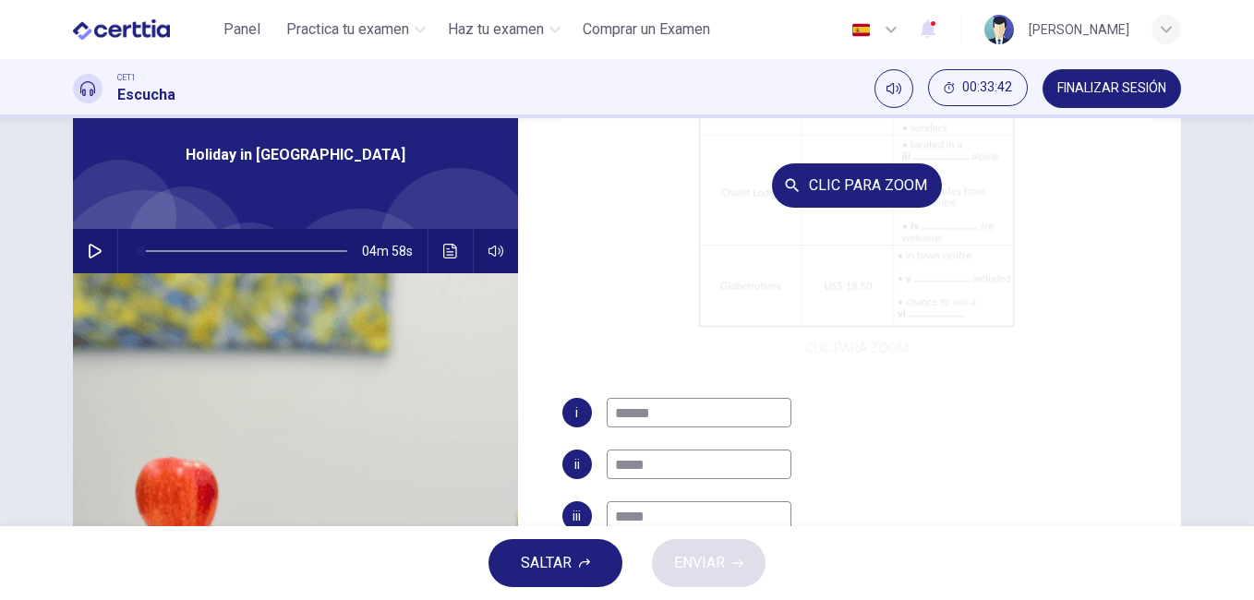
click at [1063, 255] on div "Clic para zoom" at bounding box center [857, 185] width 590 height 352
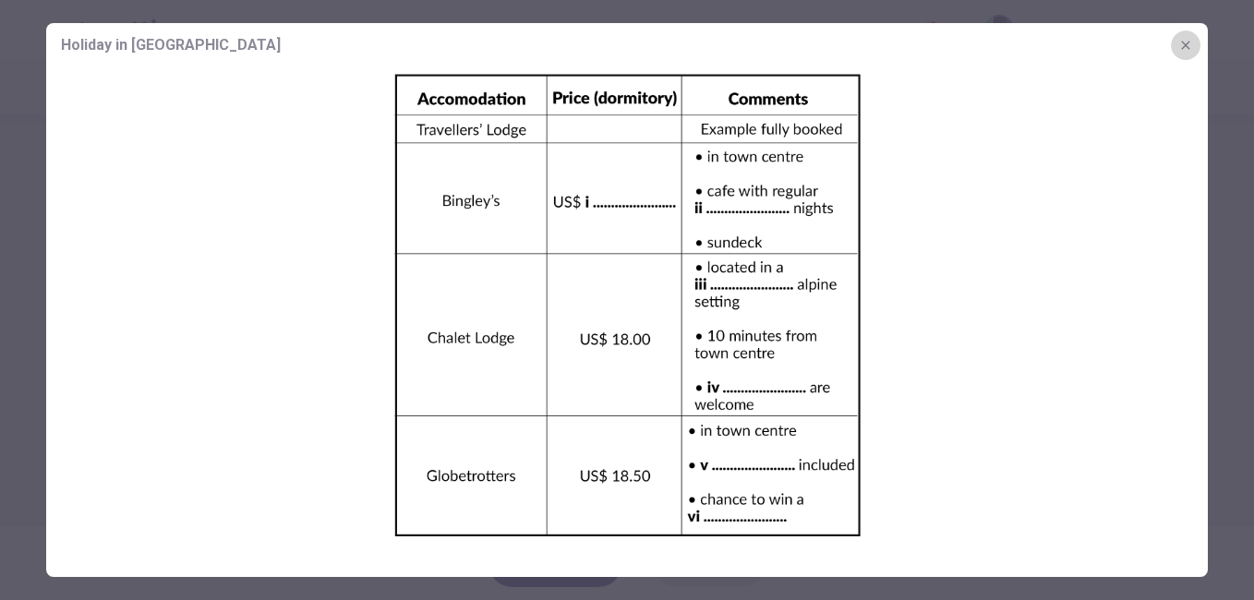
click at [1190, 41] on icon "button" at bounding box center [1185, 45] width 15 height 15
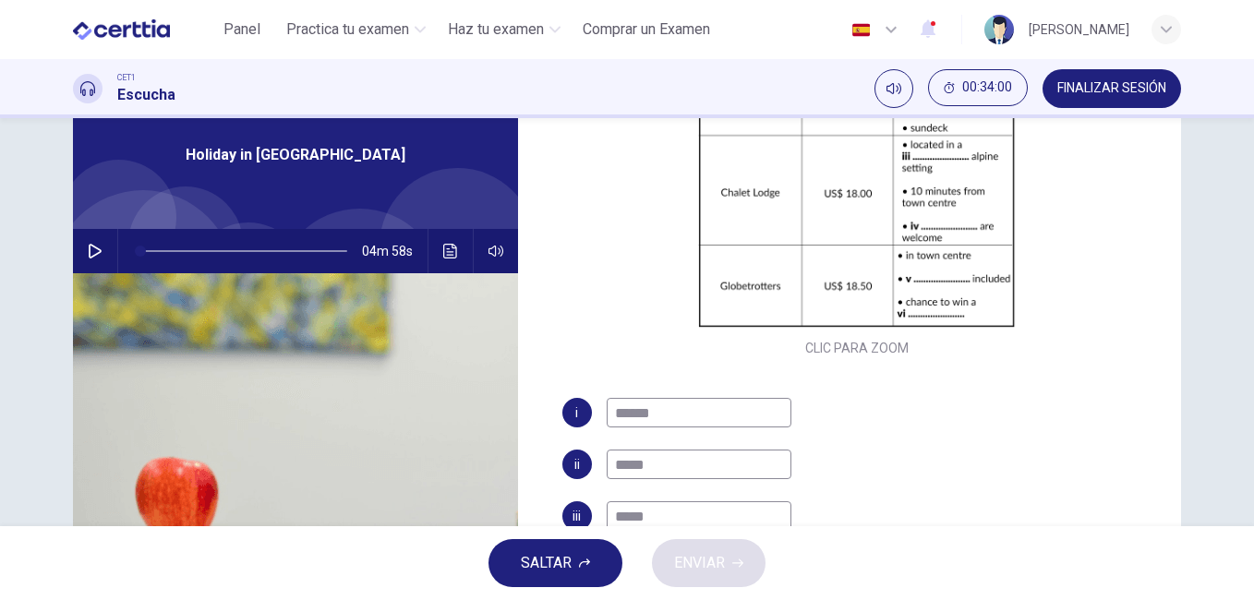
drag, startPoint x: 1163, startPoint y: 294, endPoint x: 1181, endPoint y: 343, distance: 52.3
click at [1181, 343] on div "Preguntas 6 - 11 Complete the table below. Write NO MORE THAN THREE WORDS AND/O…" at bounding box center [626, 402] width 1167 height 642
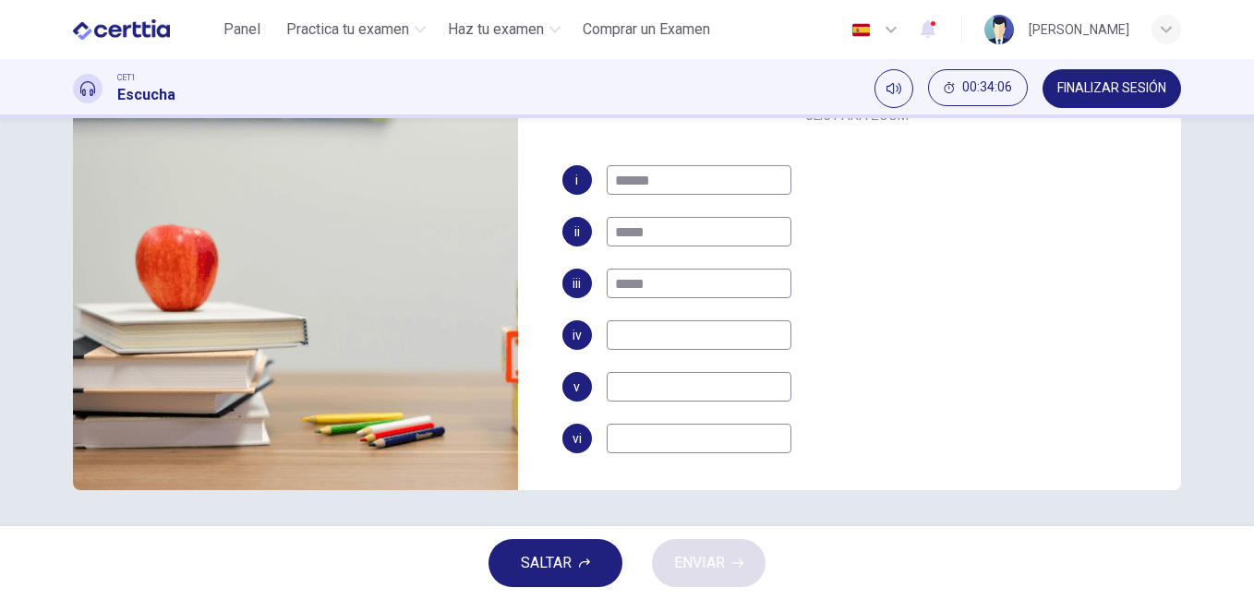
scroll to position [308, 0]
click at [667, 392] on input at bounding box center [699, 386] width 185 height 30
type input "*********"
click at [656, 430] on input at bounding box center [699, 438] width 185 height 30
drag, startPoint x: 1207, startPoint y: 407, endPoint x: 1212, endPoint y: 340, distance: 67.6
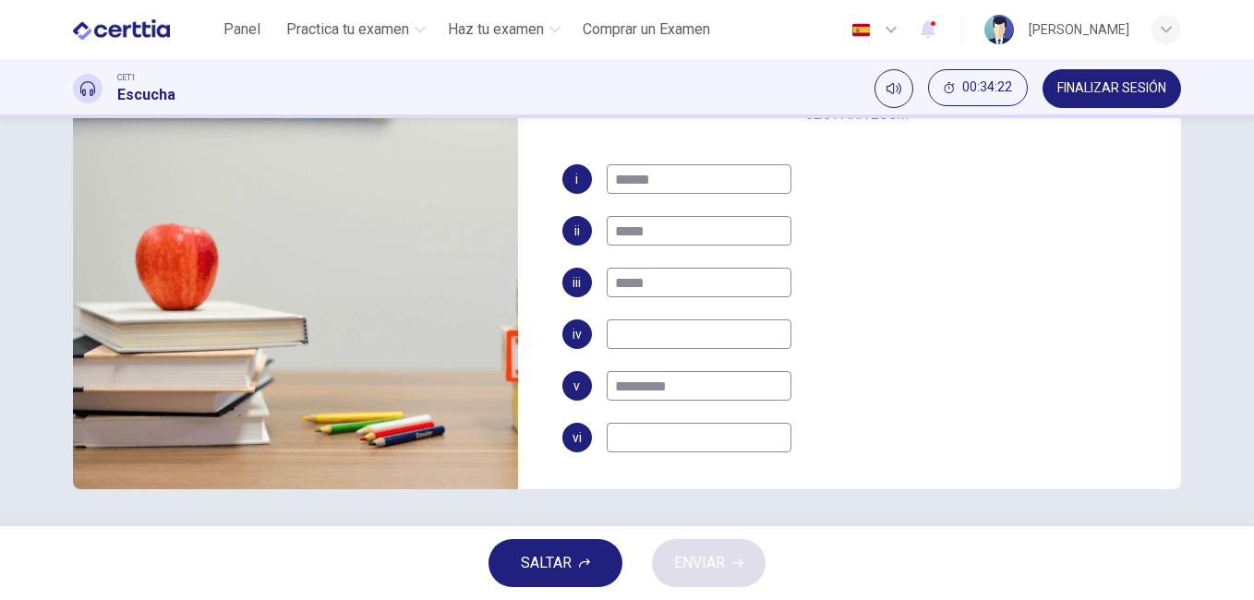
click at [1212, 340] on div "Preguntas 6 - 11 Complete the table below. Write NO MORE THAN THREE WORDS AND/O…" at bounding box center [627, 322] width 1254 height 408
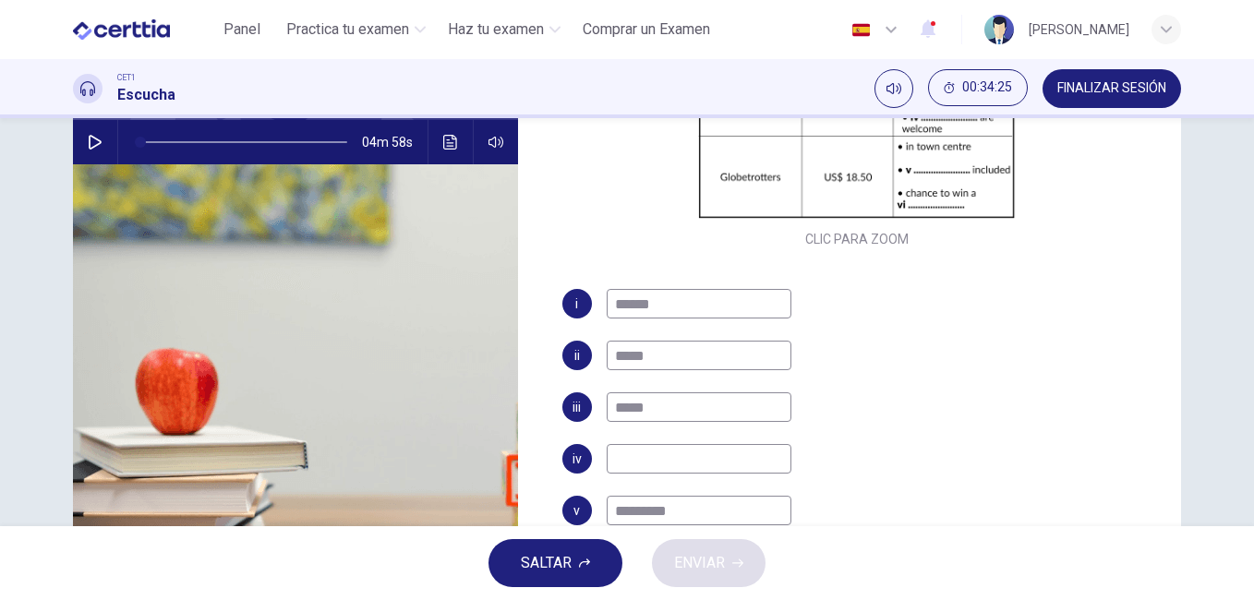
scroll to position [128, 0]
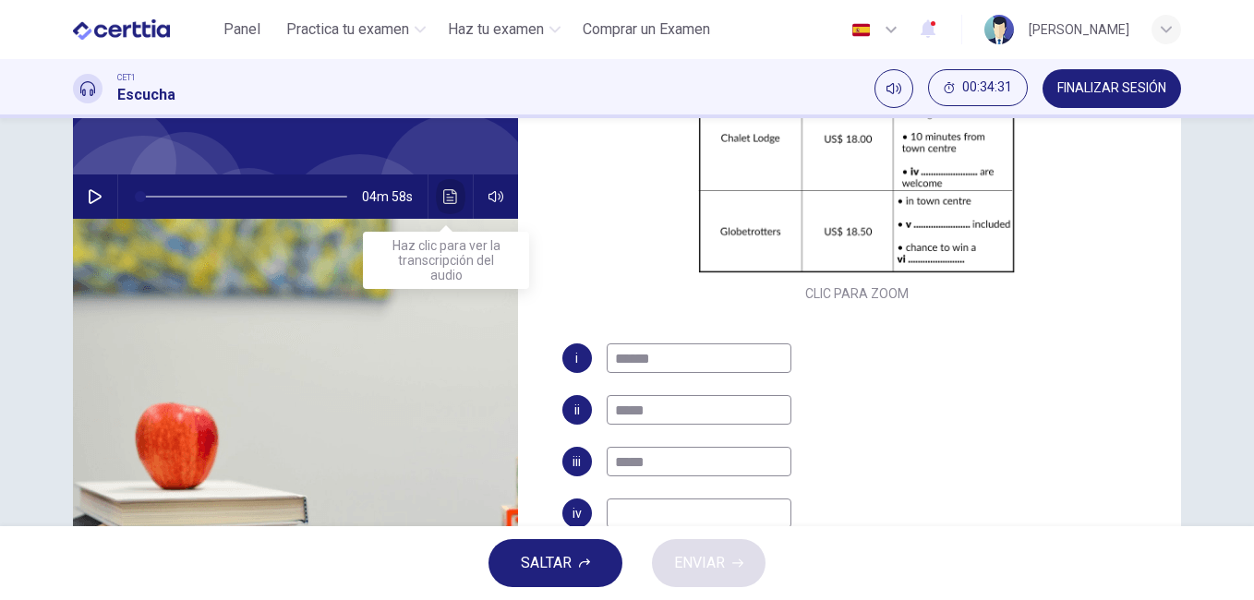
click at [449, 199] on icon "Haz clic para ver la transcripción del audio" at bounding box center [450, 196] width 15 height 15
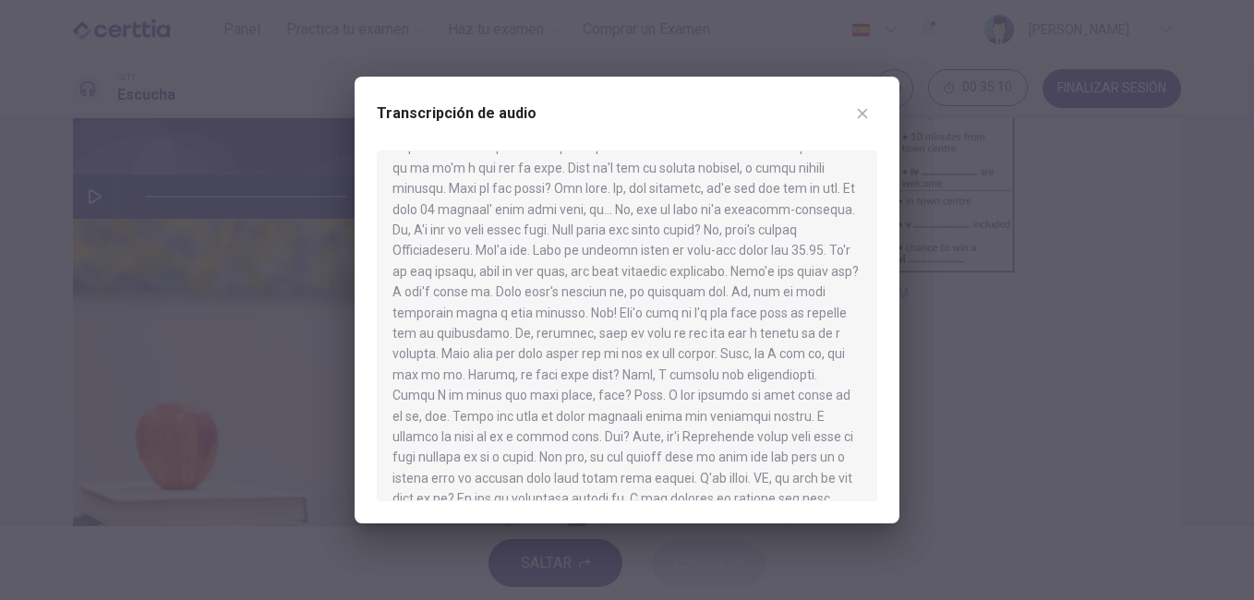
scroll to position [429, 0]
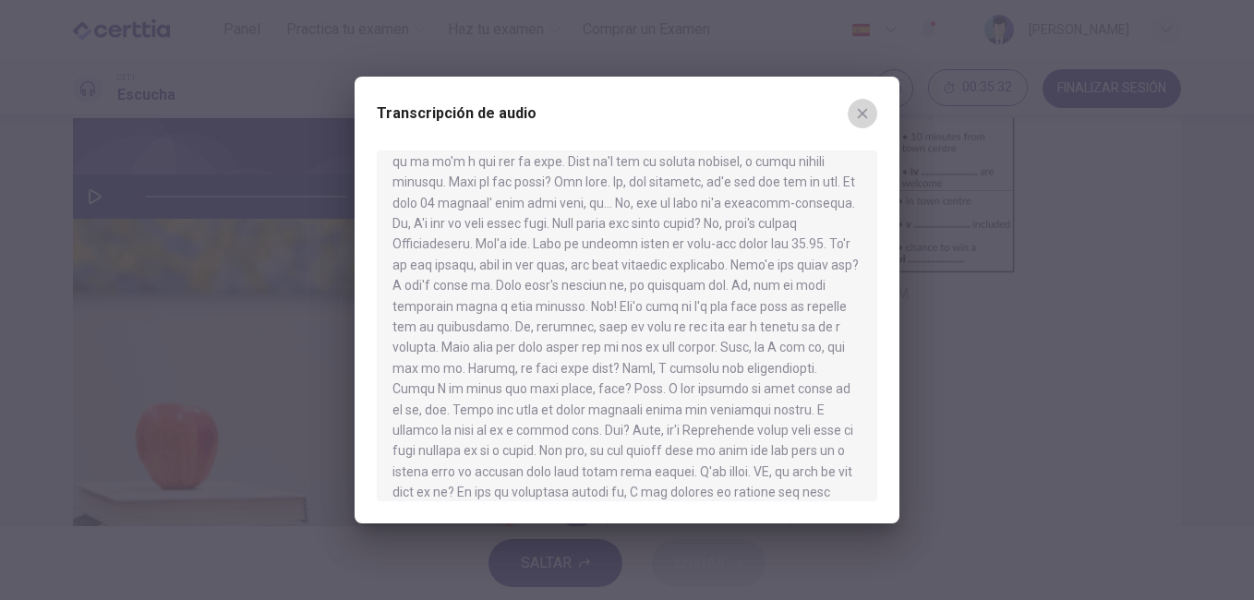
click at [856, 107] on icon "button" at bounding box center [862, 113] width 15 height 15
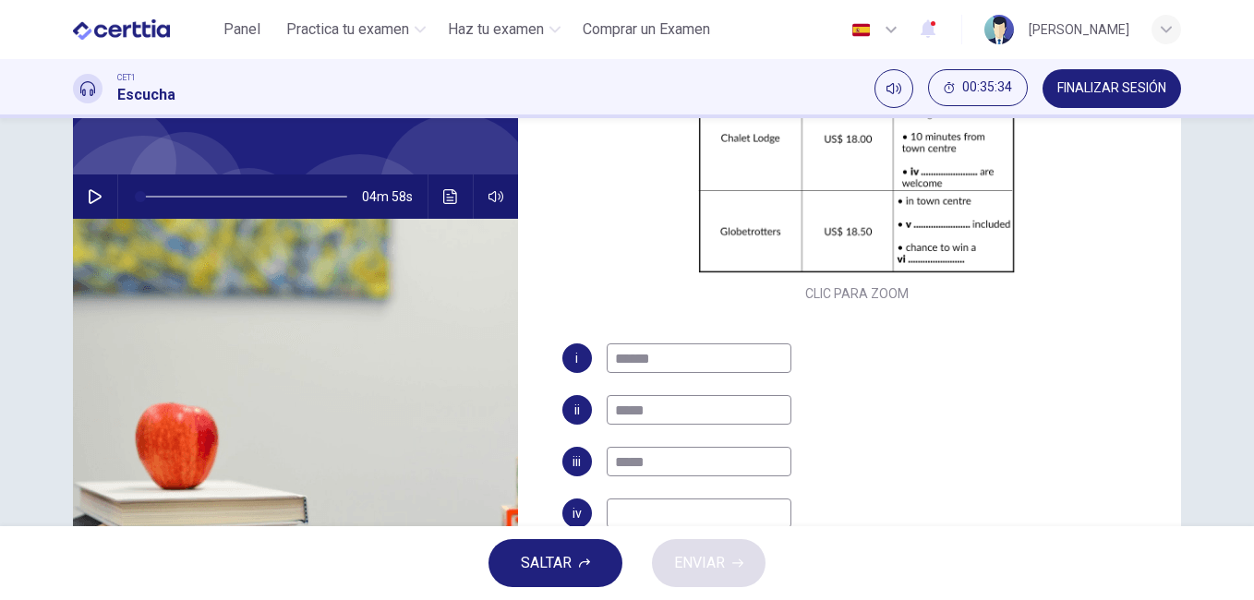
click at [654, 515] on input at bounding box center [699, 514] width 185 height 30
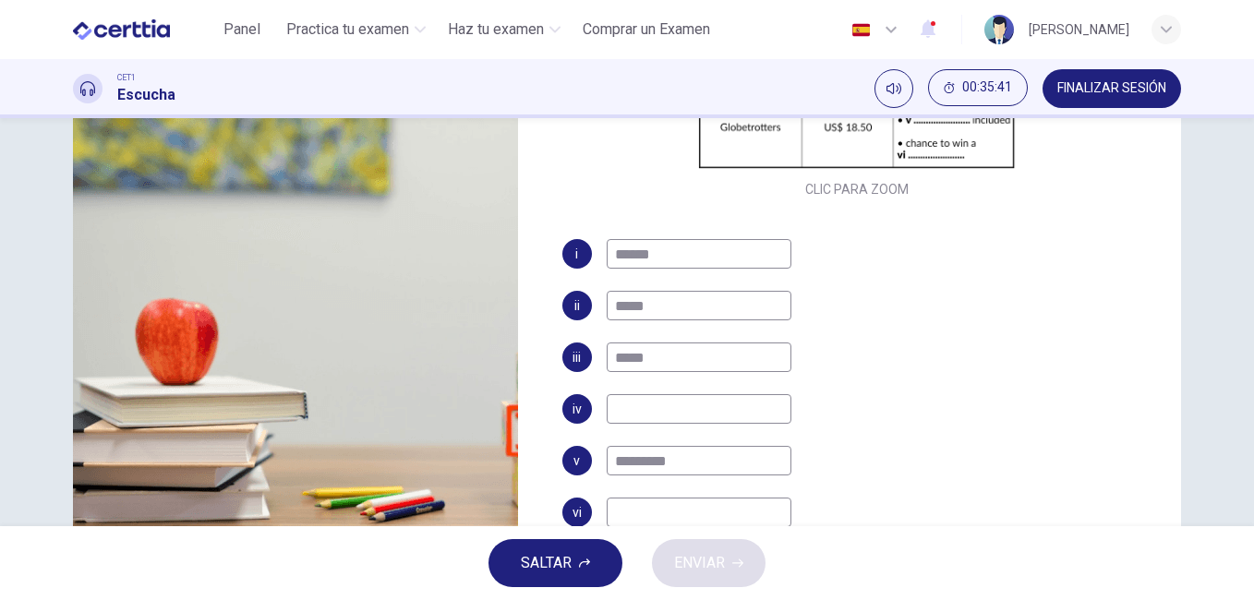
scroll to position [308, 0]
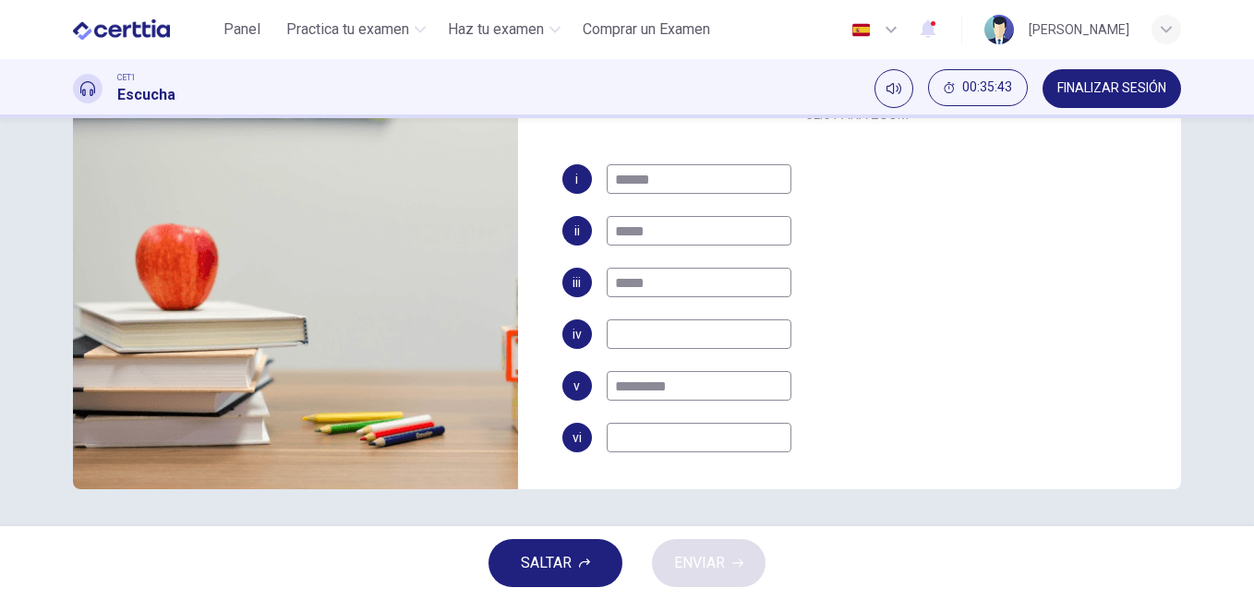
click at [639, 436] on input at bounding box center [699, 438] width 185 height 30
type input "*******"
click at [712, 336] on input at bounding box center [699, 335] width 185 height 30
type input "*"
click at [702, 555] on span "ENVIAR" at bounding box center [699, 563] width 51 height 26
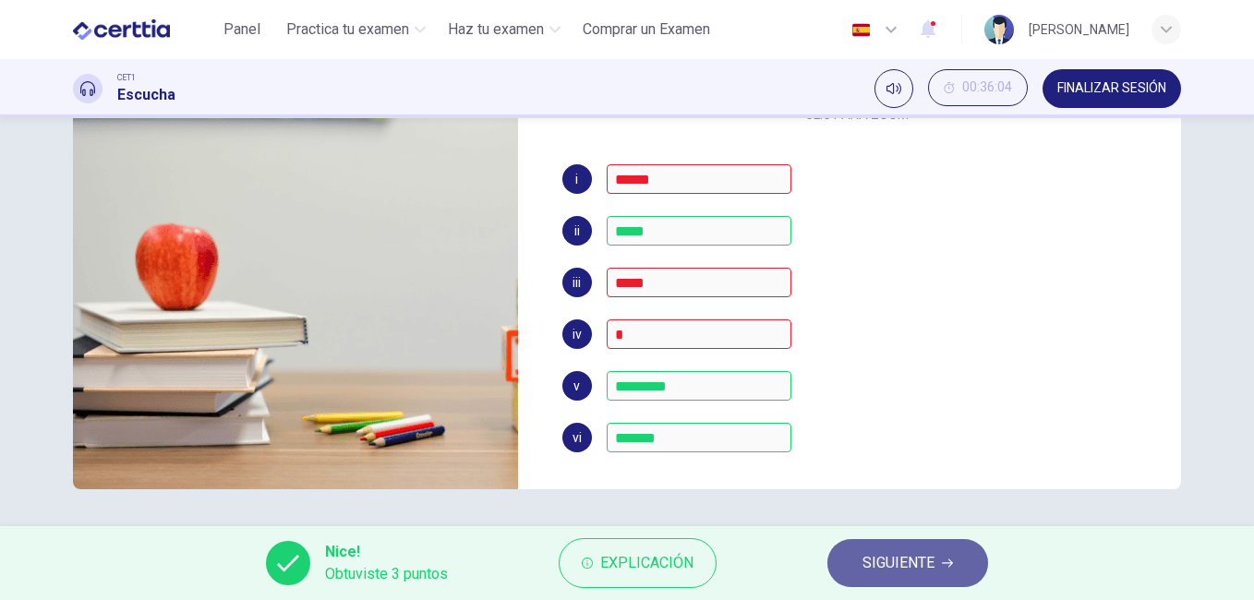
click at [925, 564] on span "SIGUIENTE" at bounding box center [899, 563] width 72 height 26
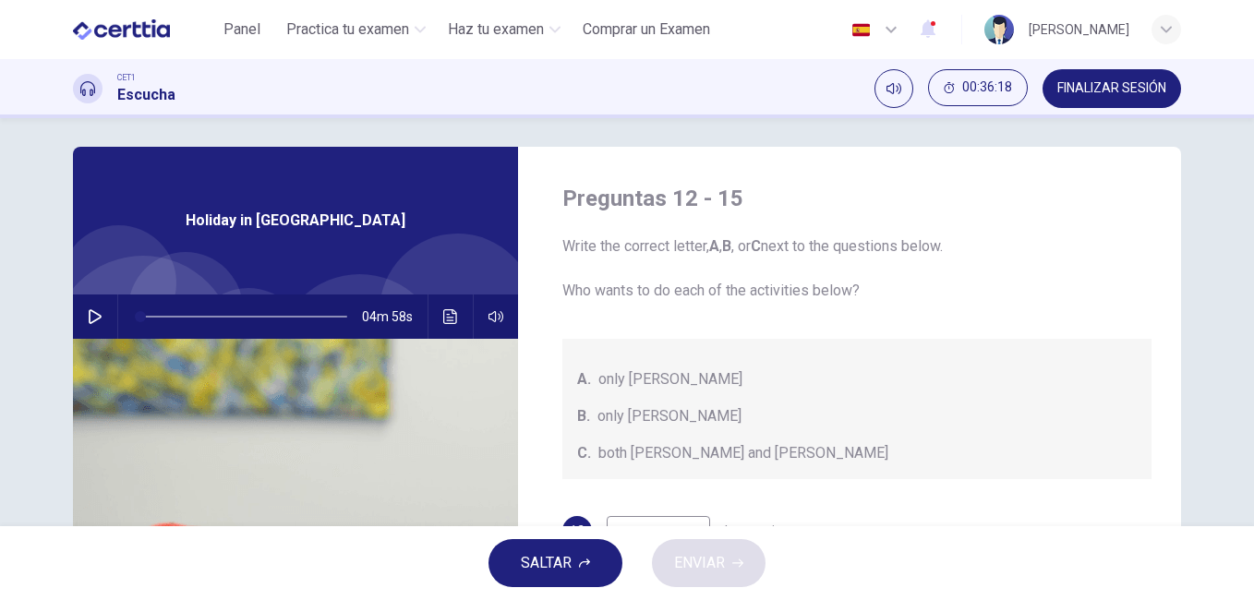
scroll to position [0, 0]
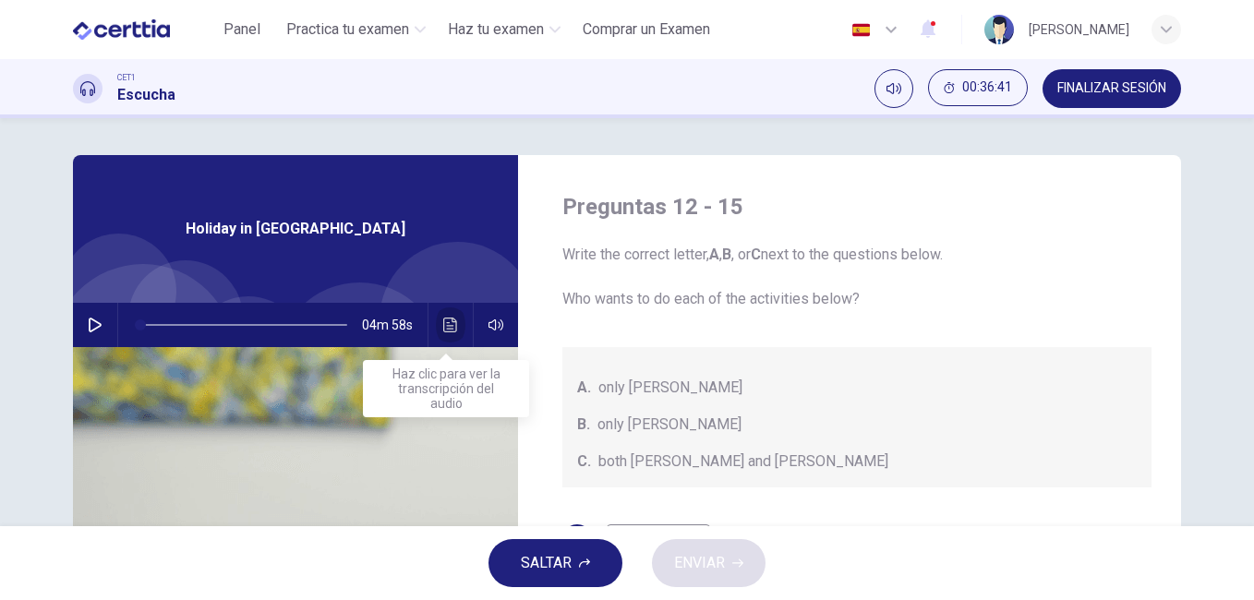
click at [444, 325] on icon "Haz clic para ver la transcripción del audio" at bounding box center [450, 325] width 15 height 15
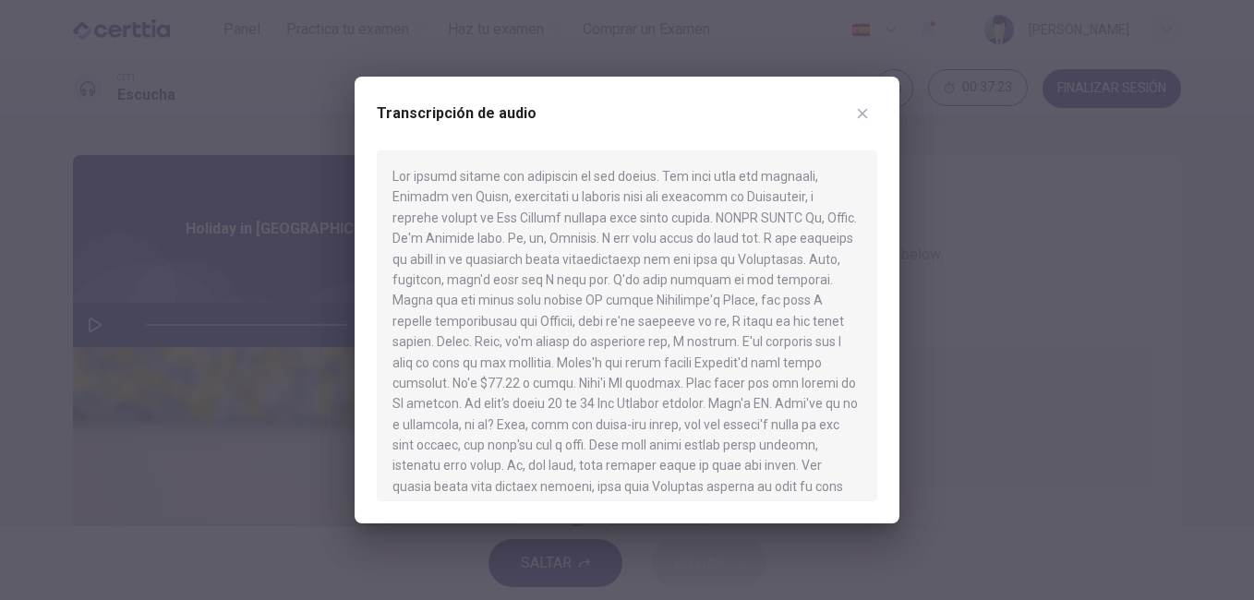
click at [866, 105] on button "button" at bounding box center [863, 114] width 30 height 30
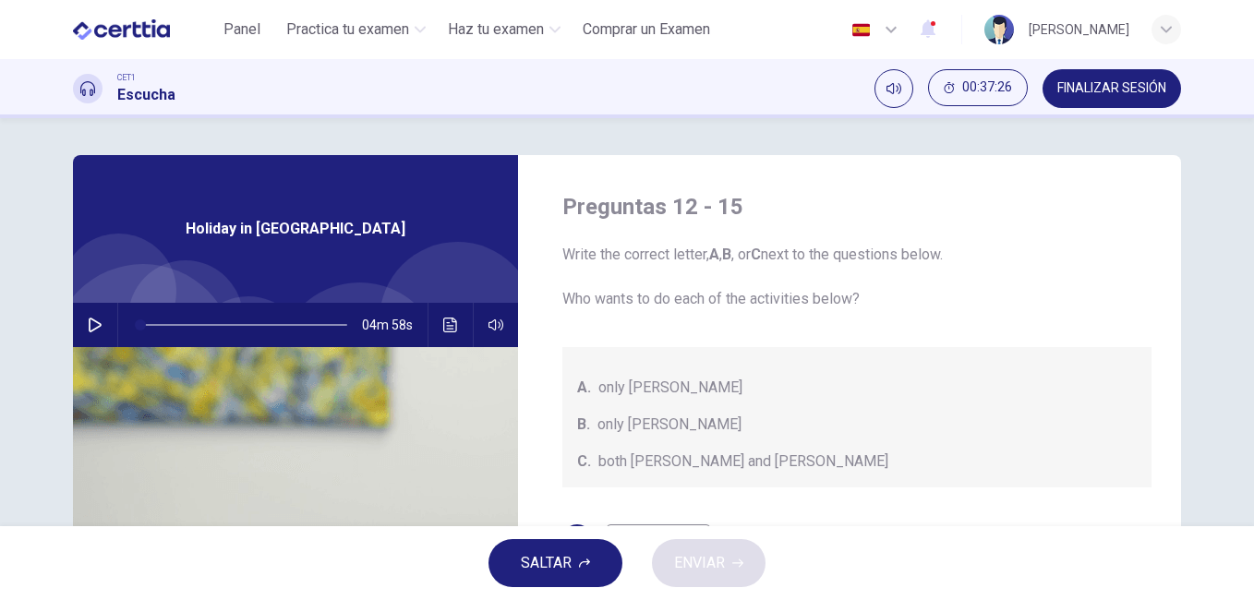
click at [632, 463] on span "both [PERSON_NAME] and [PERSON_NAME]" at bounding box center [743, 462] width 290 height 22
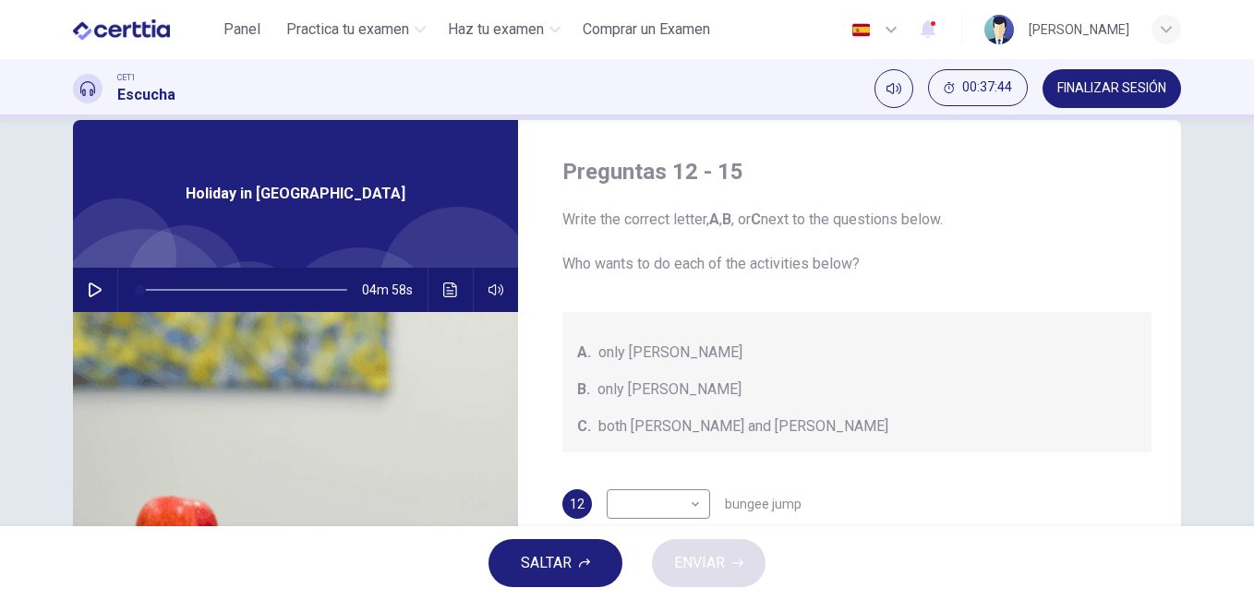
scroll to position [14, 0]
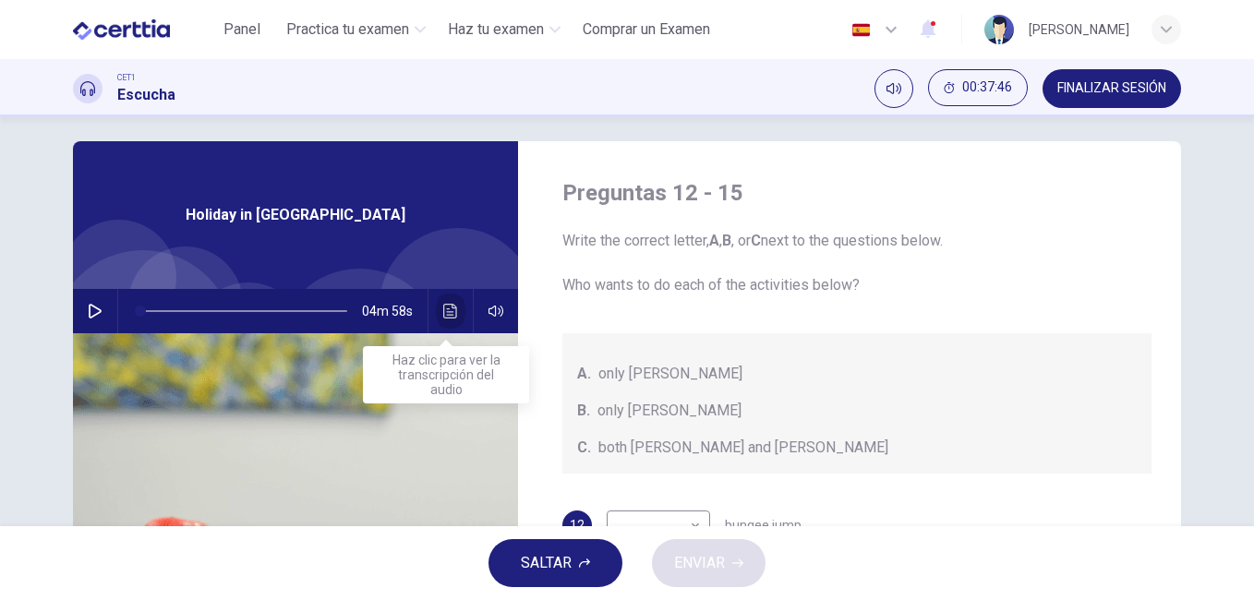
click at [450, 304] on icon "Haz clic para ver la transcripción del audio" at bounding box center [450, 311] width 15 height 15
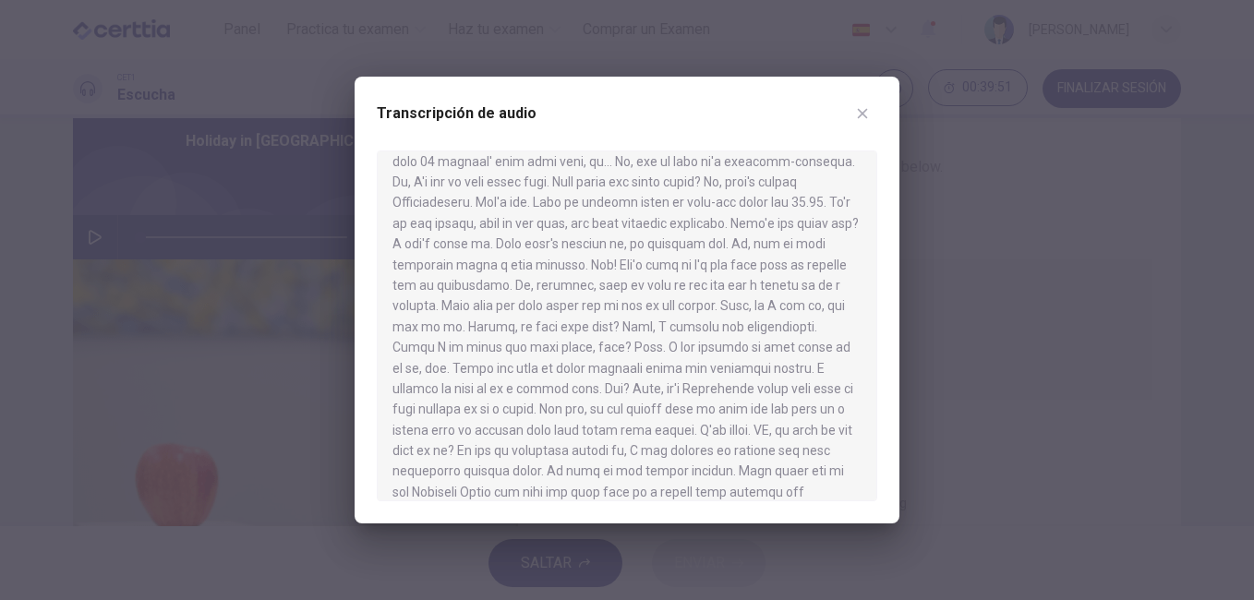
scroll to position [473, 0]
click at [862, 106] on icon "button" at bounding box center [862, 113] width 15 height 15
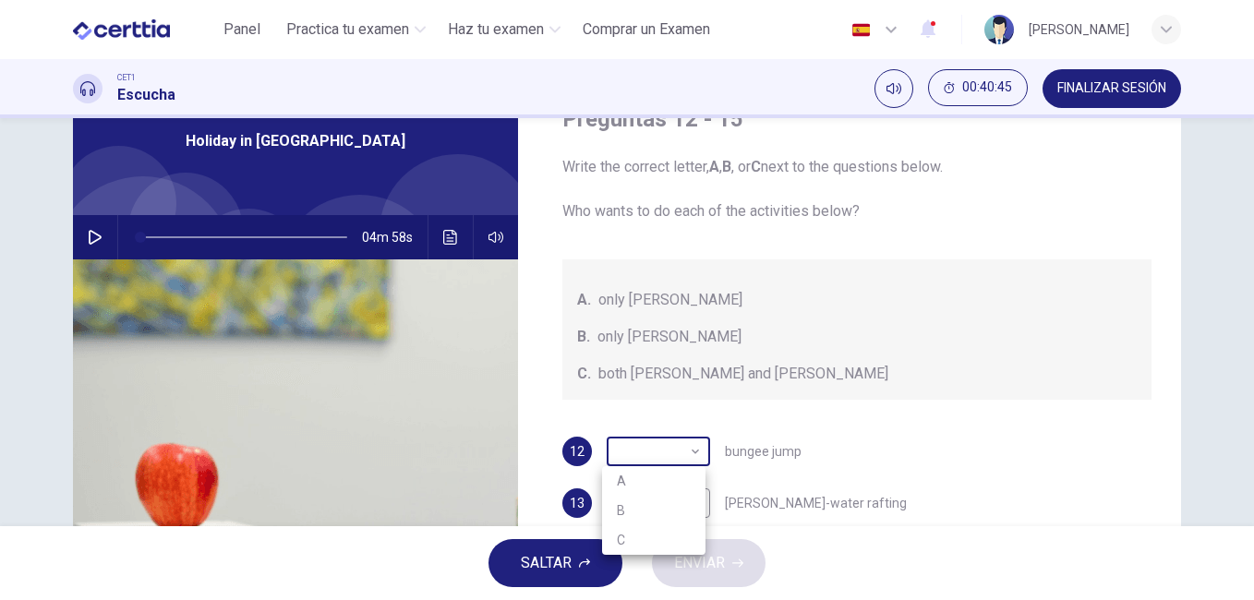
click at [691, 454] on body "Este sitio utiliza cookies, como se explica en nuestra Política de Privacidad .…" at bounding box center [627, 300] width 1254 height 600
click at [663, 515] on li "B" at bounding box center [653, 511] width 103 height 30
type input "*"
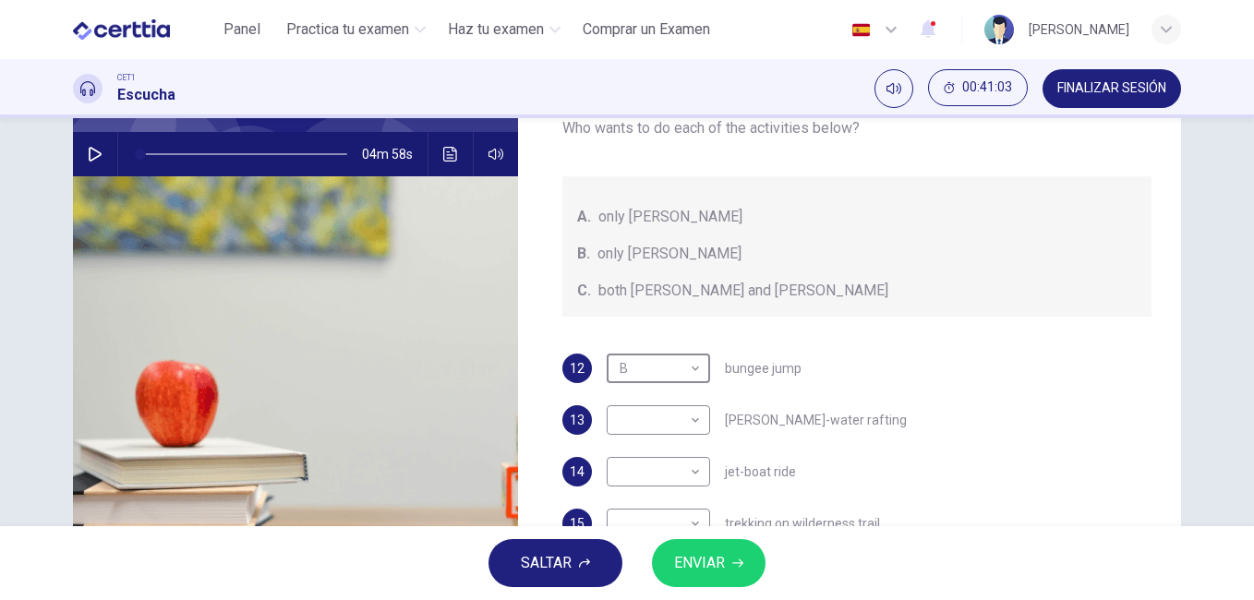
scroll to position [161, 0]
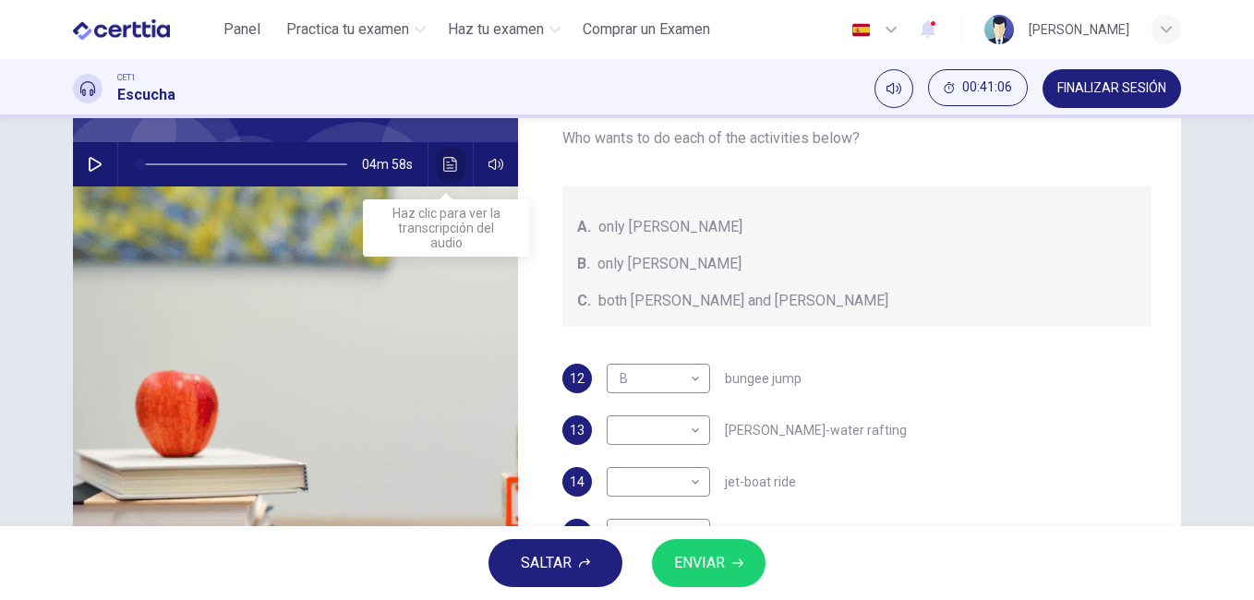
click at [443, 164] on icon "Haz clic para ver la transcripción del audio" at bounding box center [450, 164] width 15 height 15
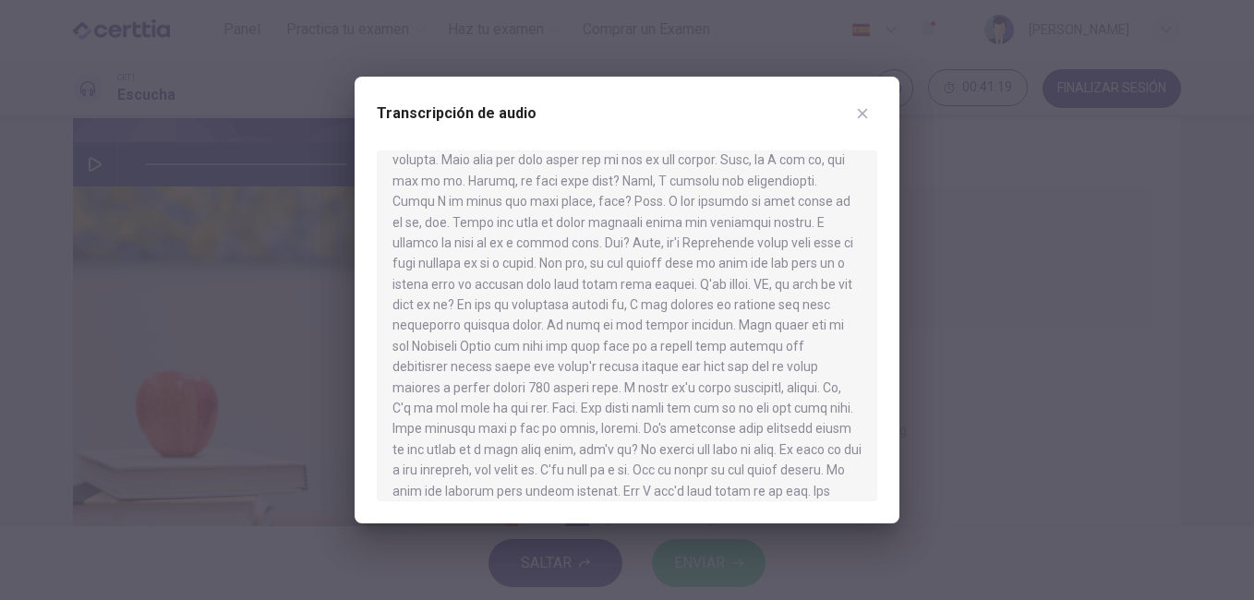
scroll to position [619, 0]
click at [944, 306] on div at bounding box center [627, 300] width 1254 height 600
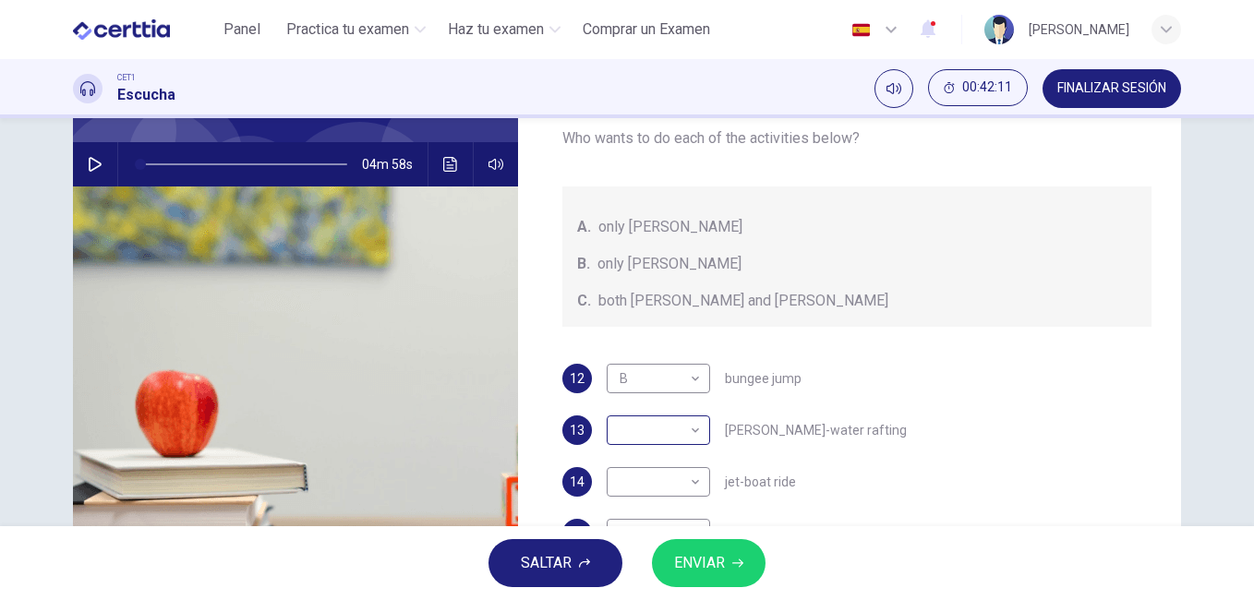
click at [692, 428] on body "Este sitio utiliza cookies, como se explica en nuestra Política de Privacidad .…" at bounding box center [627, 300] width 1254 height 600
click at [645, 514] on li "C" at bounding box center [653, 519] width 103 height 30
type input "*"
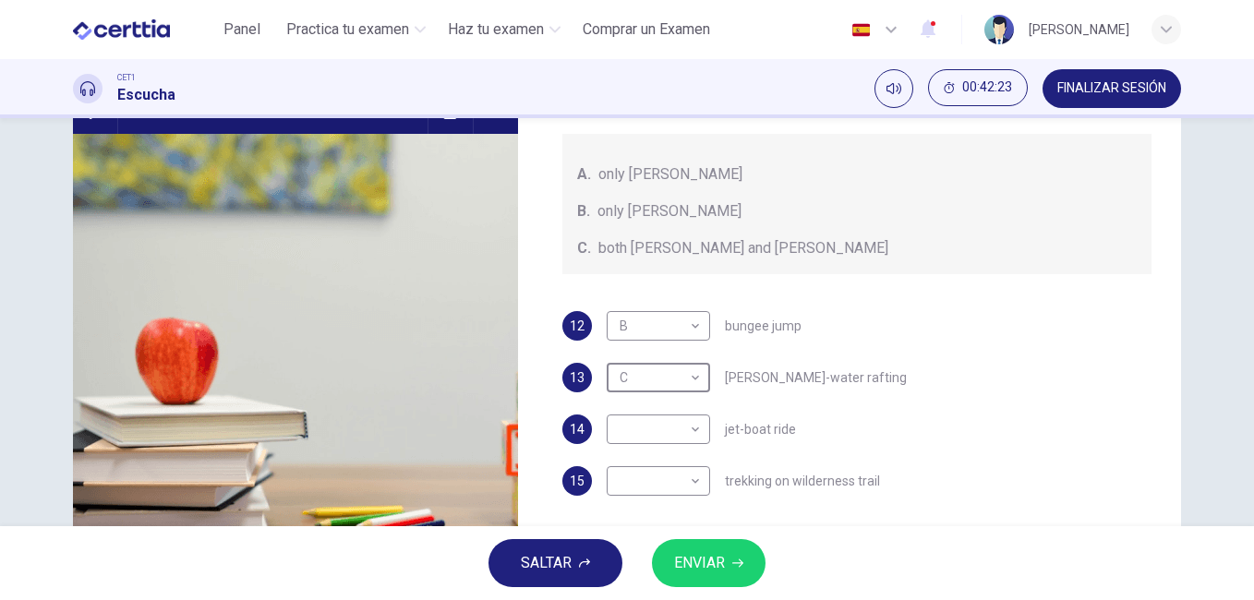
scroll to position [211, 0]
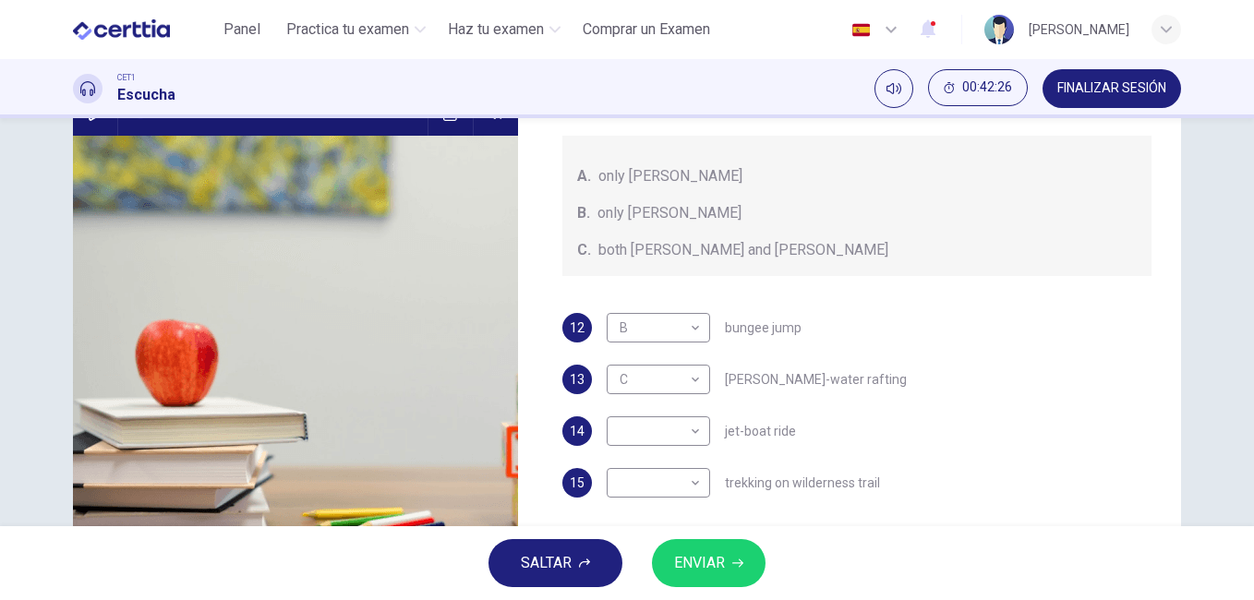
drag, startPoint x: 1244, startPoint y: 322, endPoint x: 1240, endPoint y: 272, distance: 50.9
click at [1240, 272] on div "Preguntas 12 - 15 Write the correct letter, A , B , or C next to the questions …" at bounding box center [627, 322] width 1254 height 408
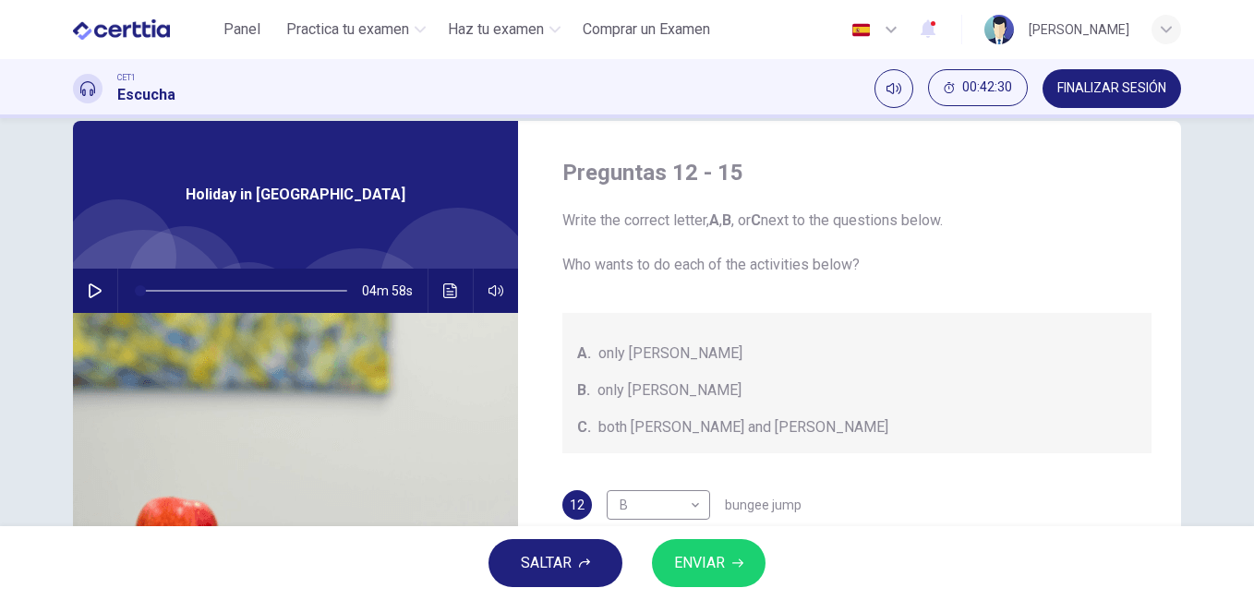
scroll to position [39, 0]
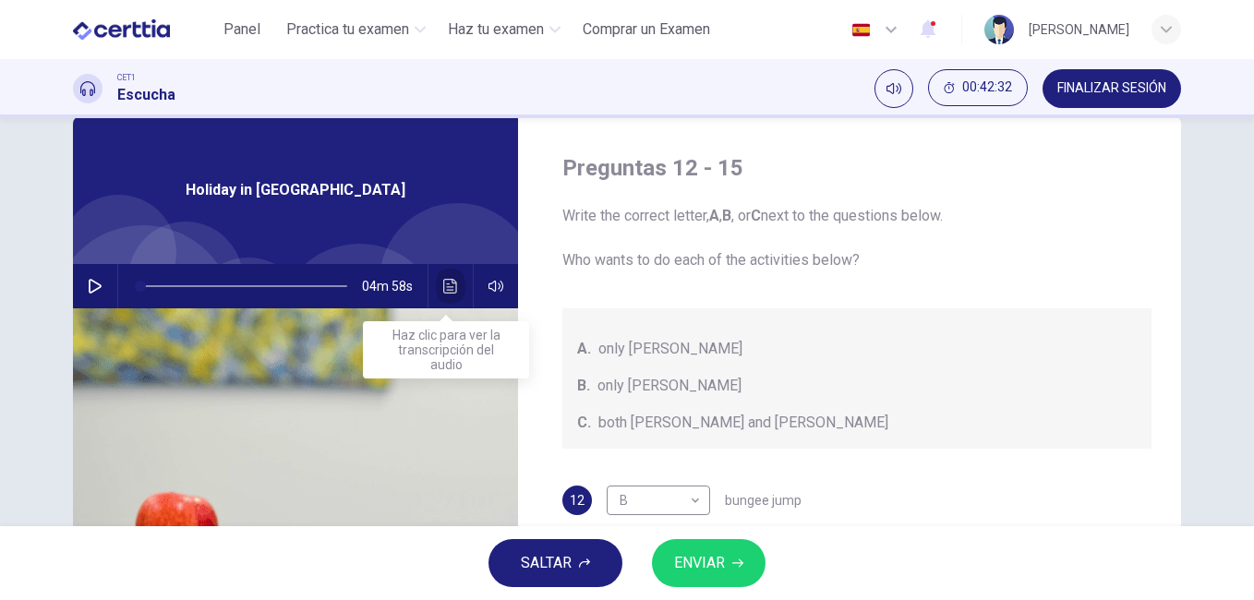
click at [444, 284] on icon "Haz clic para ver la transcripción del audio" at bounding box center [450, 286] width 14 height 15
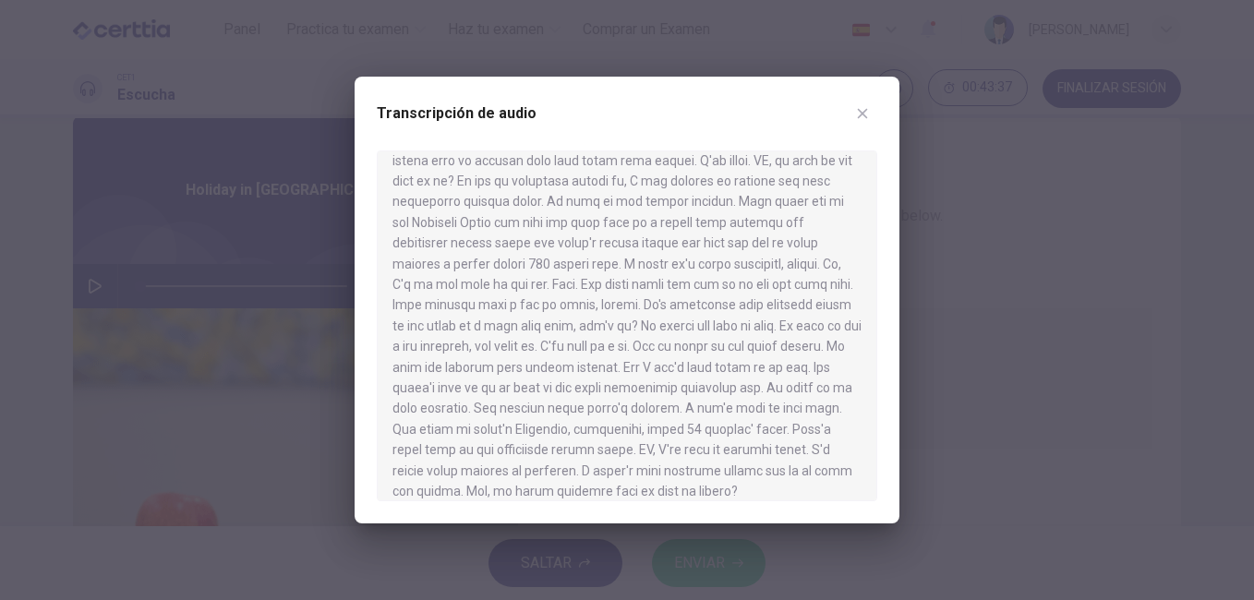
scroll to position [743, 0]
click at [862, 110] on icon "button" at bounding box center [862, 113] width 15 height 15
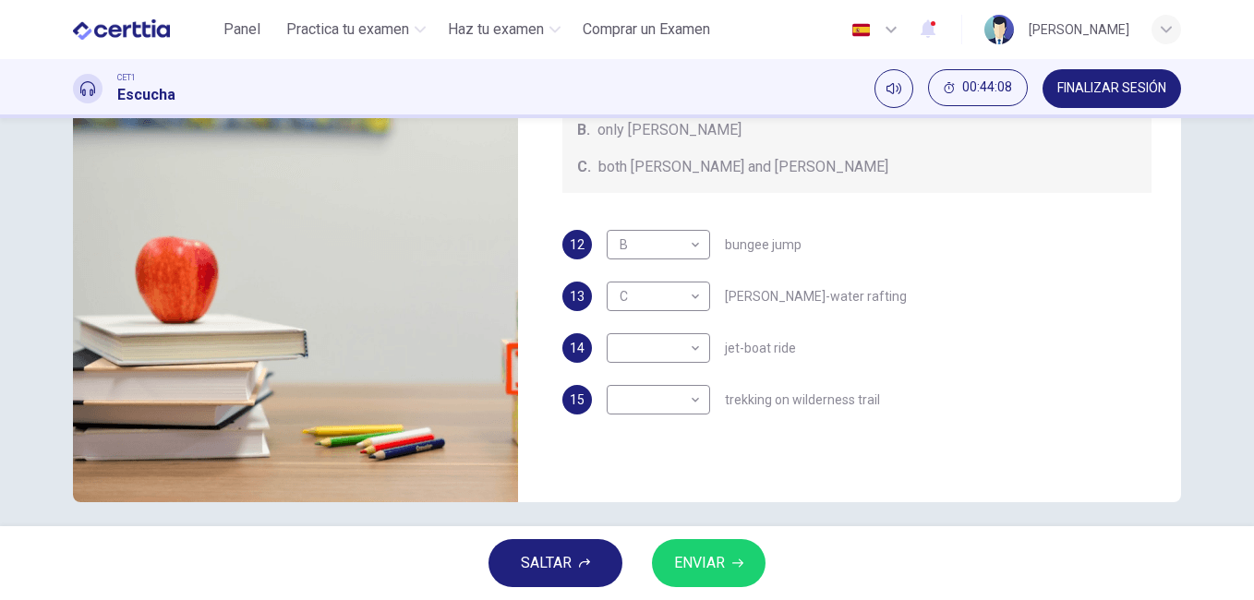
scroll to position [296, 0]
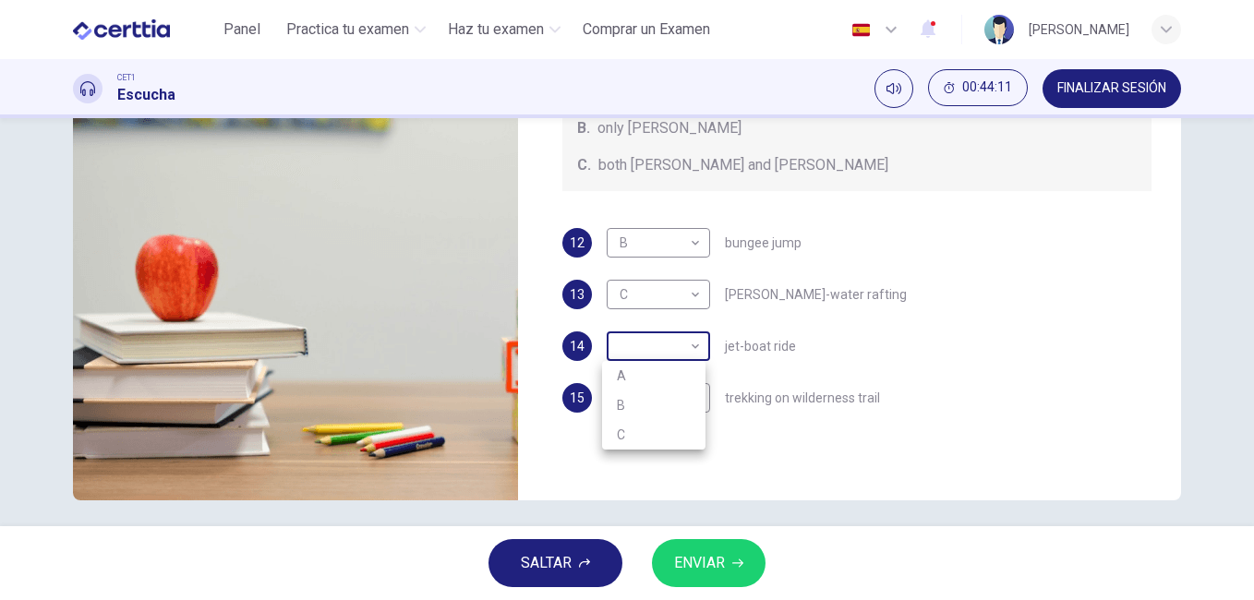
click at [696, 346] on body "Este sitio utiliza cookies, como se explica en nuestra Política de Privacidad .…" at bounding box center [627, 300] width 1254 height 600
click at [674, 396] on li "B" at bounding box center [653, 406] width 103 height 30
type input "*"
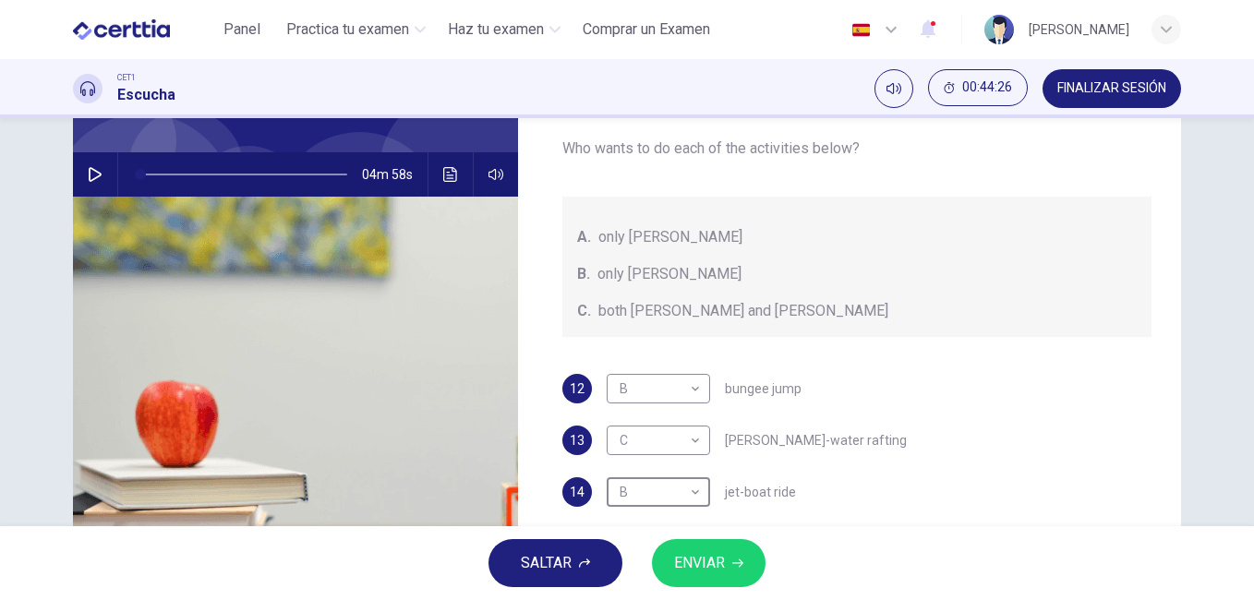
scroll to position [117, 0]
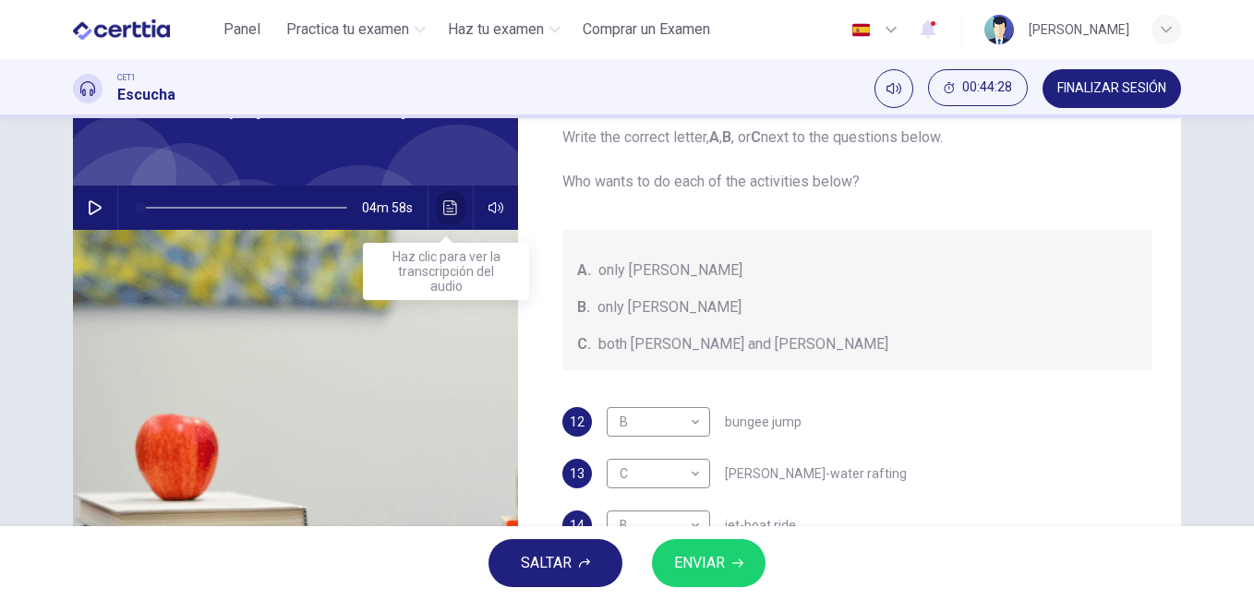
click at [443, 202] on icon "Haz clic para ver la transcripción del audio" at bounding box center [450, 207] width 15 height 15
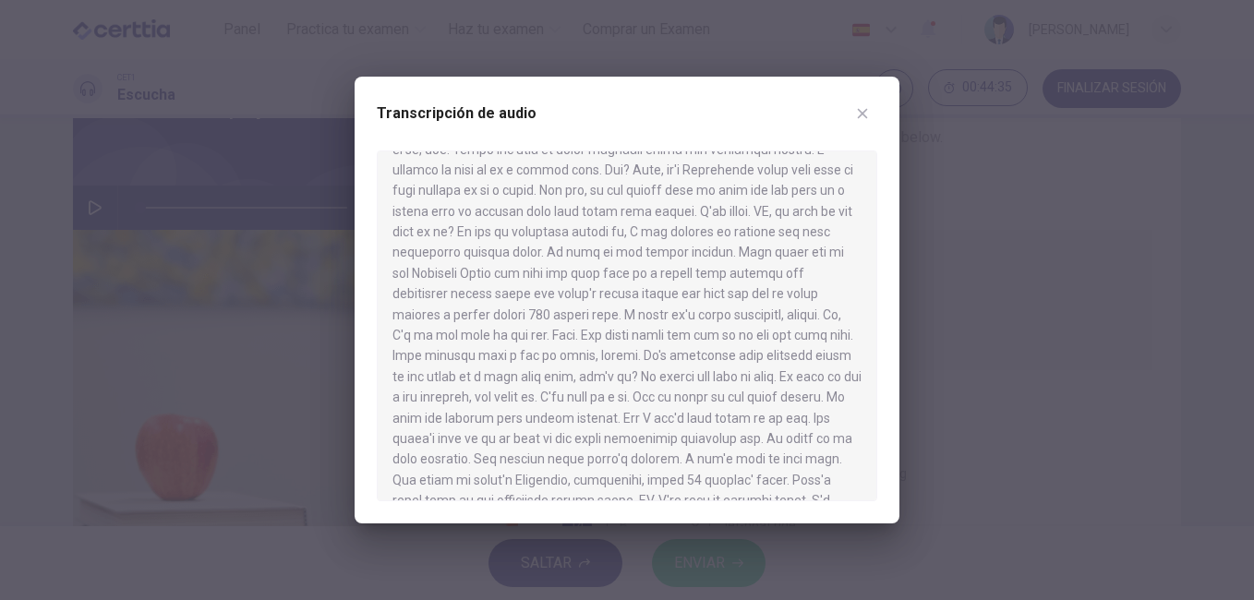
scroll to position [755, 0]
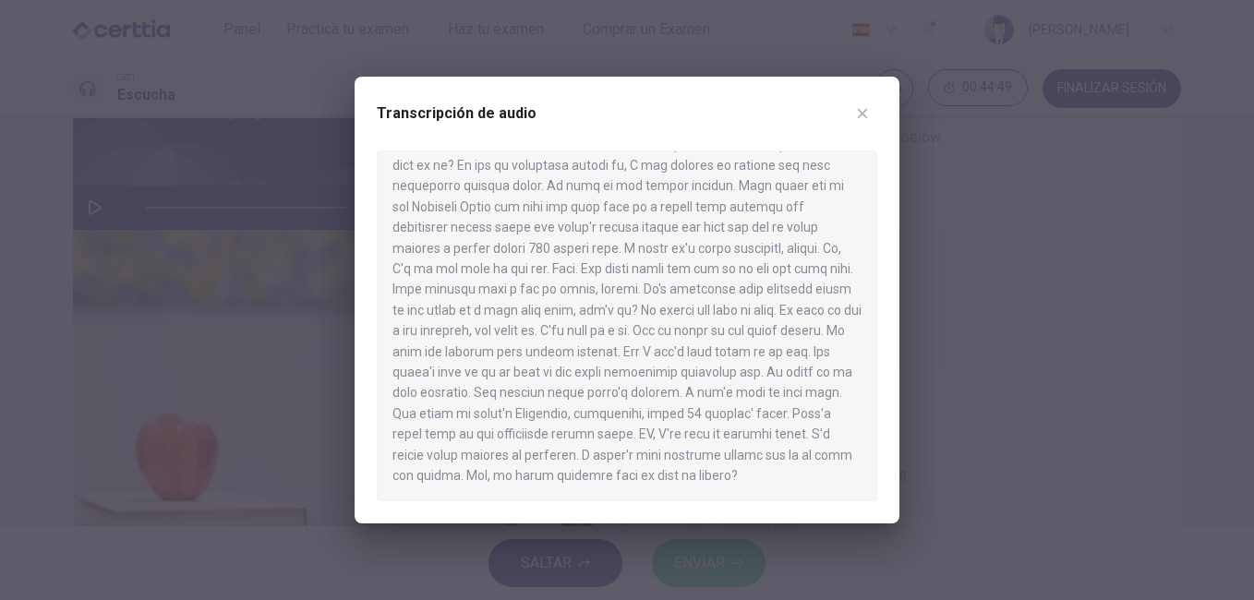
click at [884, 449] on div "Transcripción de audio" at bounding box center [627, 300] width 545 height 447
click at [870, 112] on button "button" at bounding box center [863, 114] width 30 height 30
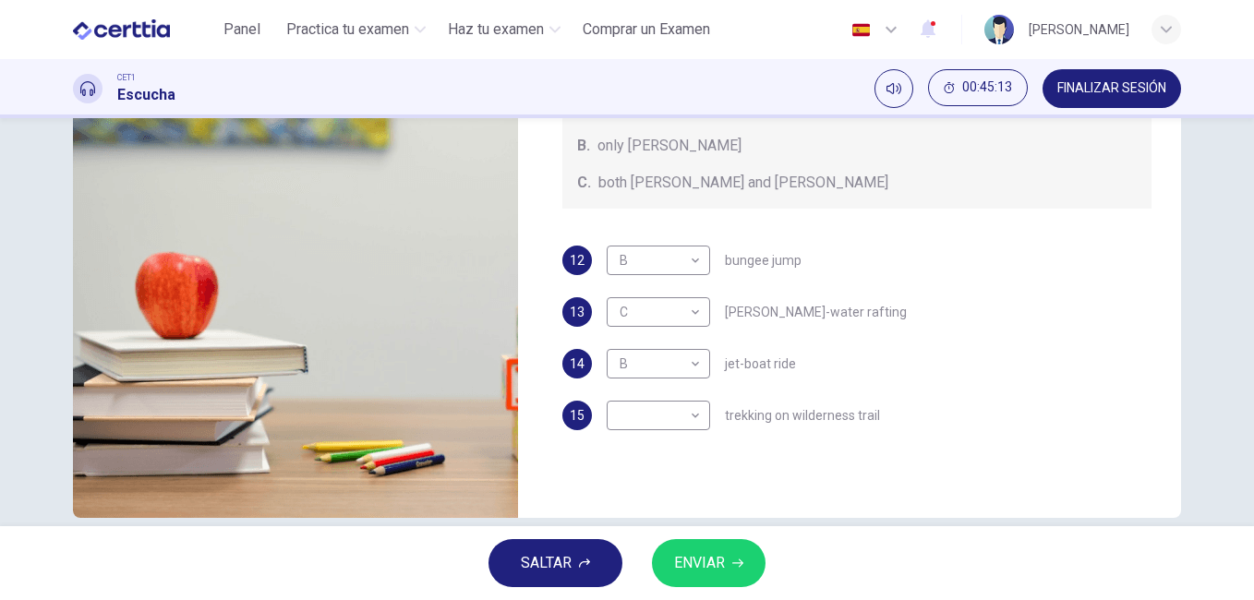
scroll to position [286, 0]
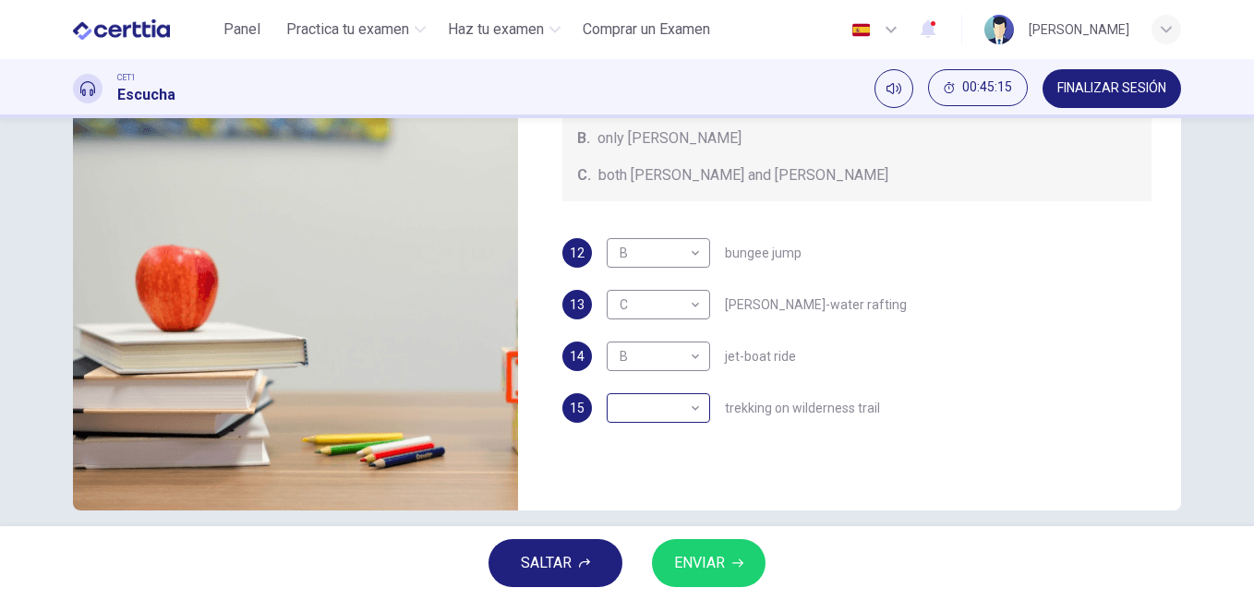
click at [691, 410] on body "Este sitio utiliza cookies, como se explica en nuestra Política de Privacidad .…" at bounding box center [627, 300] width 1254 height 600
click at [647, 441] on li "A" at bounding box center [653, 438] width 103 height 30
type input "*"
click at [720, 553] on span "ENVIAR" at bounding box center [699, 563] width 51 height 26
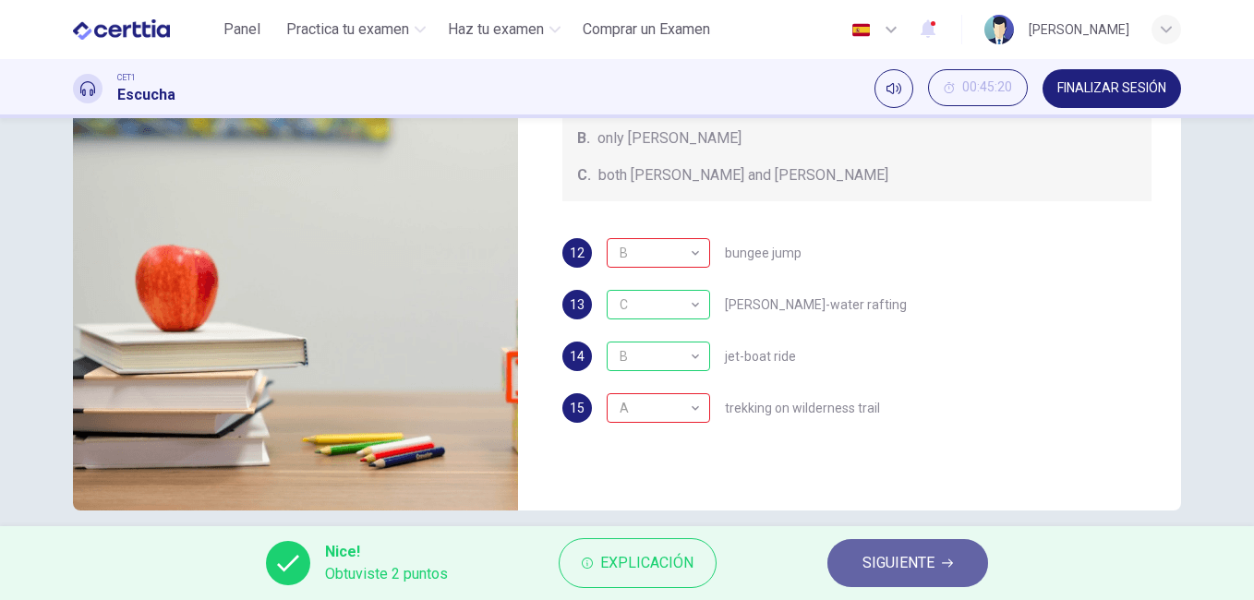
click at [924, 571] on span "SIGUIENTE" at bounding box center [899, 563] width 72 height 26
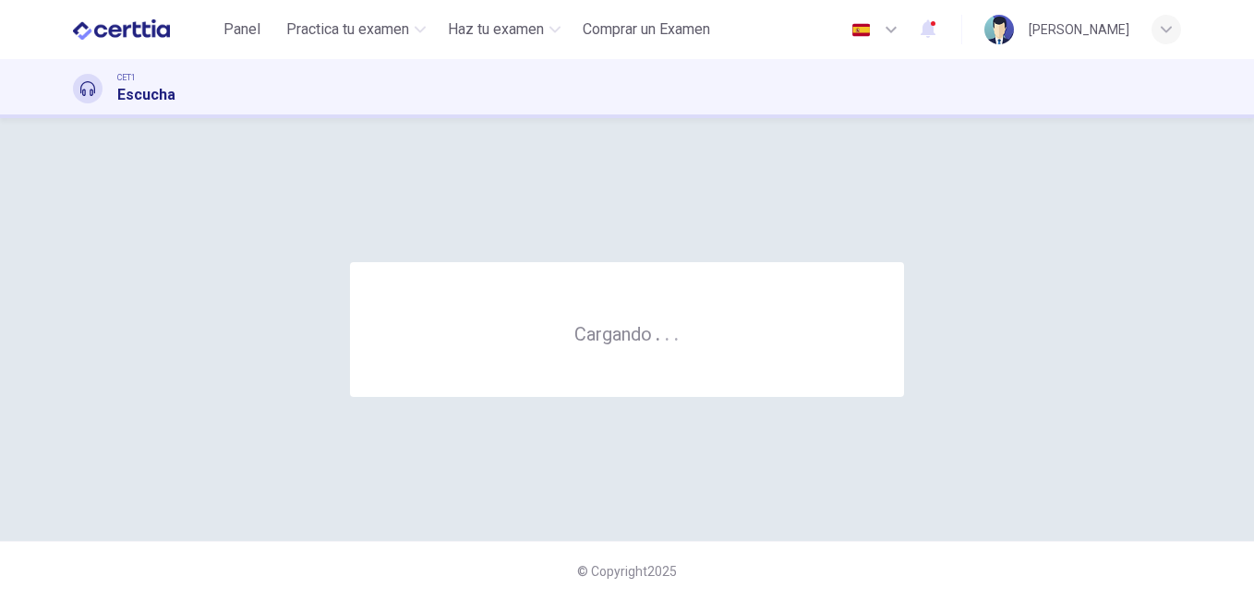
scroll to position [0, 0]
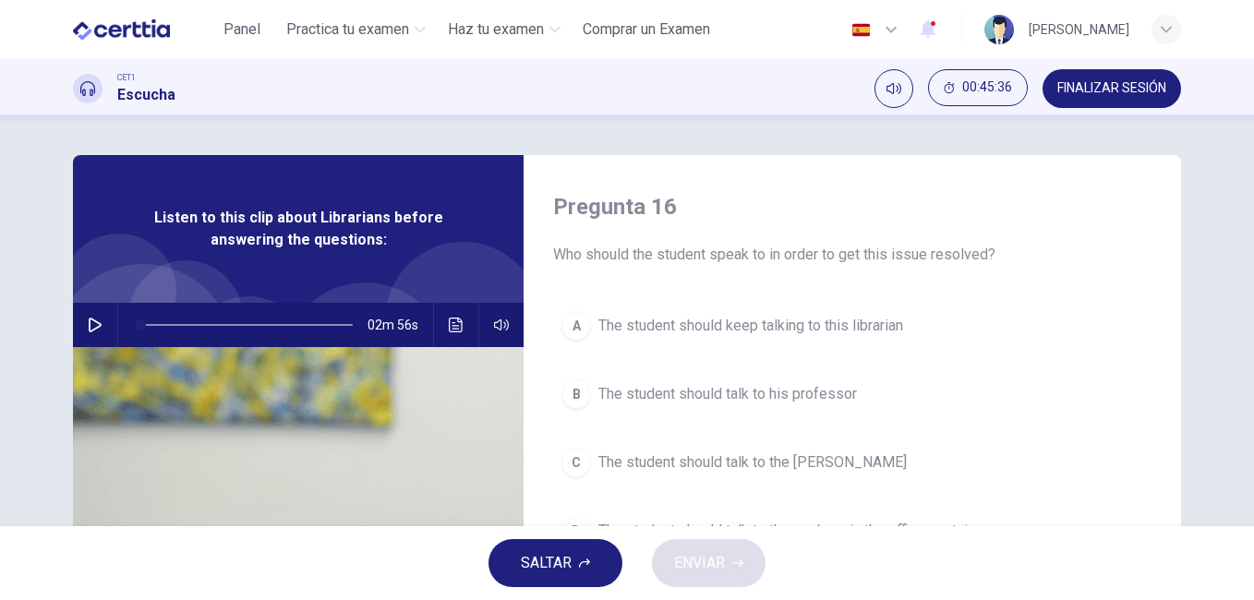
click at [95, 319] on icon "button" at bounding box center [95, 325] width 15 height 15
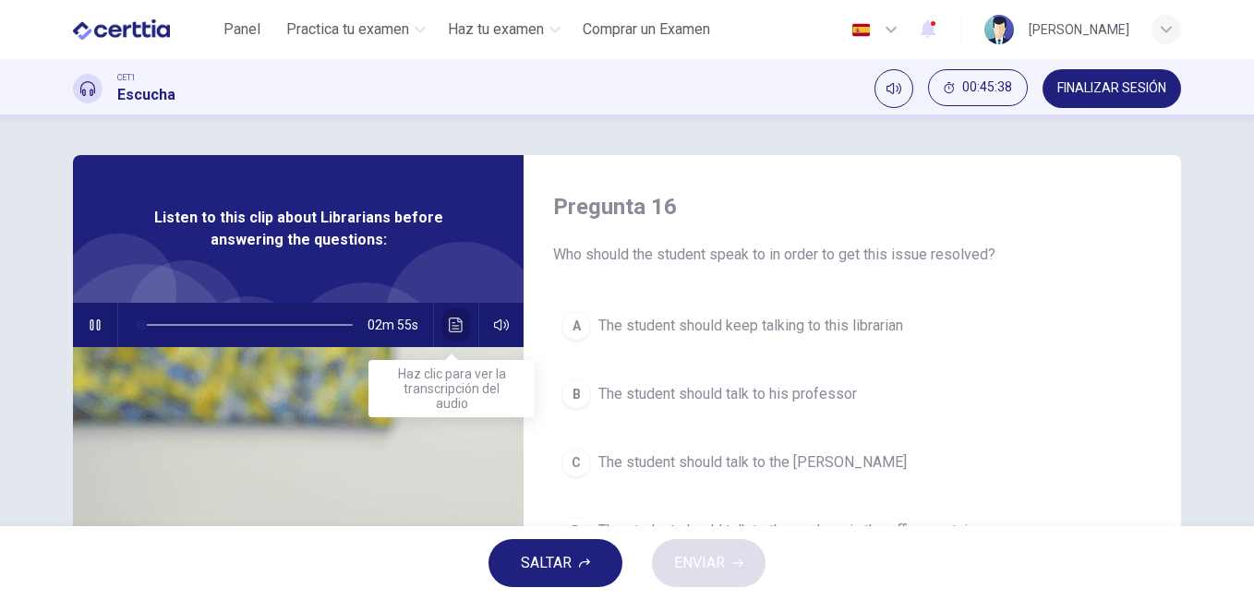
click at [455, 322] on icon "Haz clic para ver la transcripción del audio" at bounding box center [456, 325] width 14 height 15
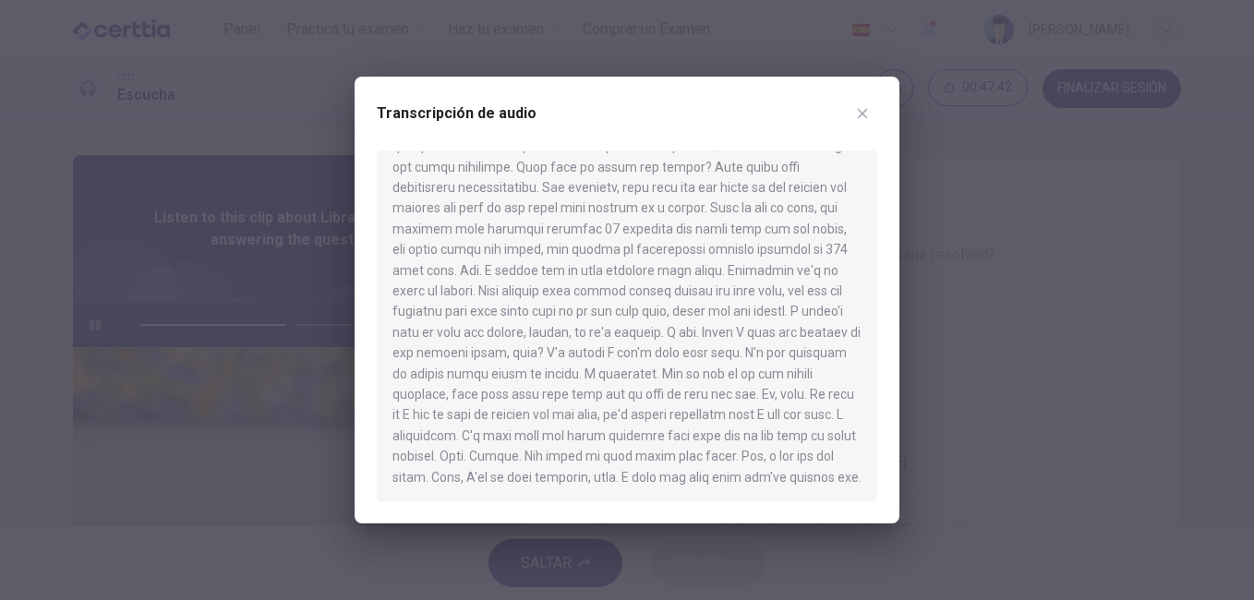
scroll to position [363, 0]
type input "*"
click at [860, 105] on button "button" at bounding box center [863, 114] width 30 height 30
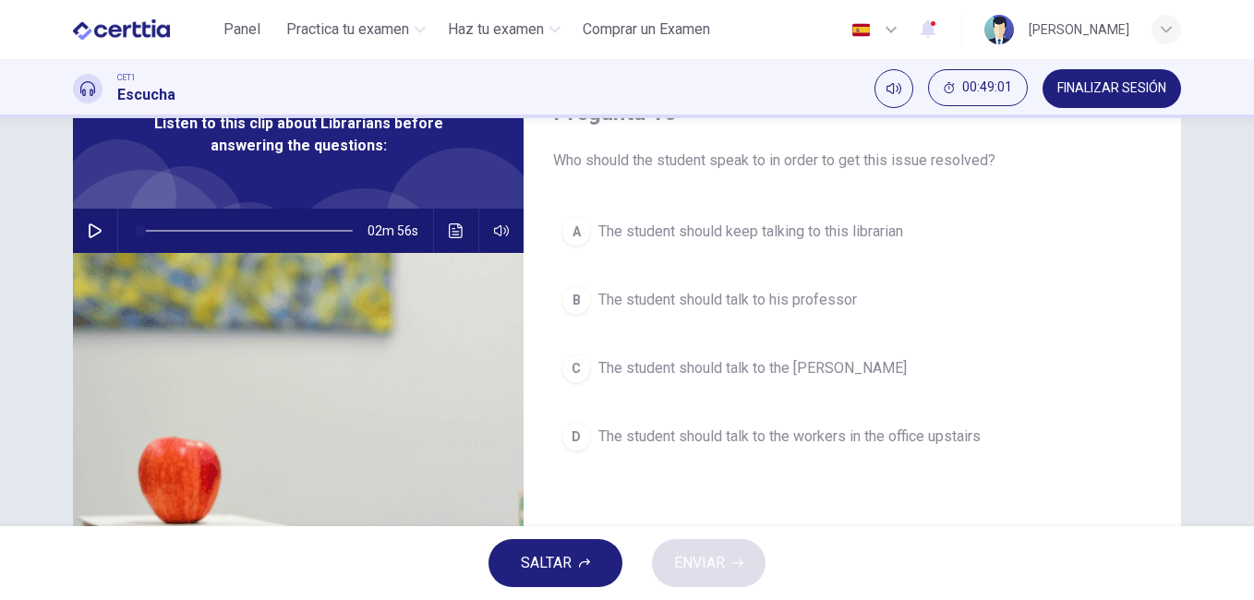
scroll to position [92, 0]
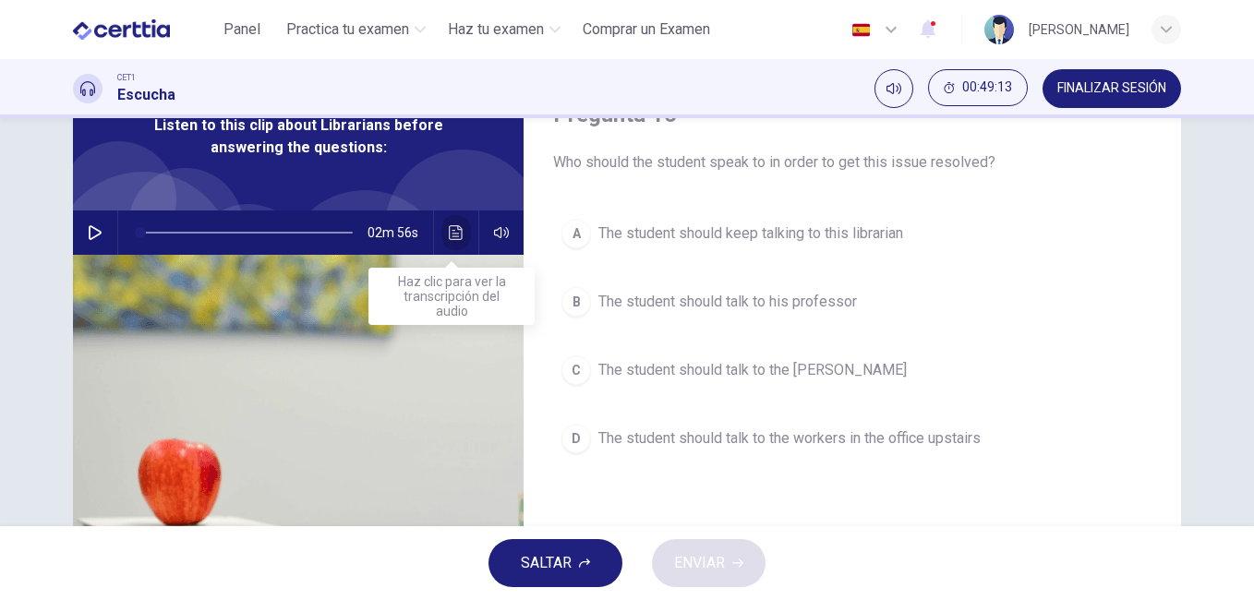
click at [453, 233] on icon "Haz clic para ver la transcripción del audio" at bounding box center [456, 232] width 15 height 15
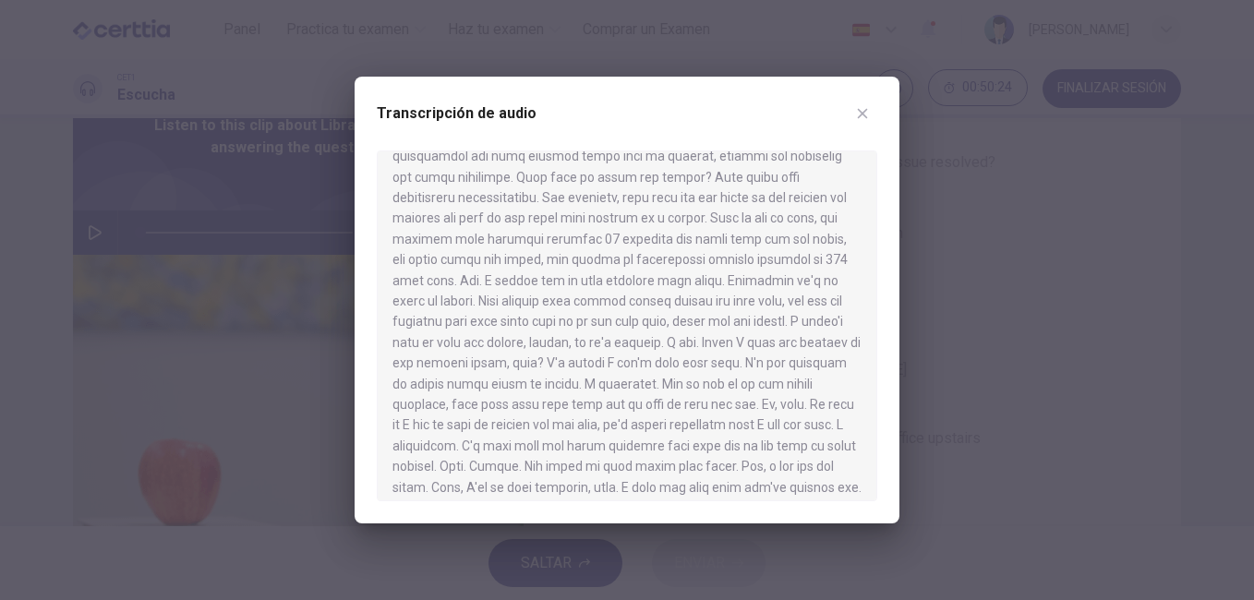
scroll to position [363, 0]
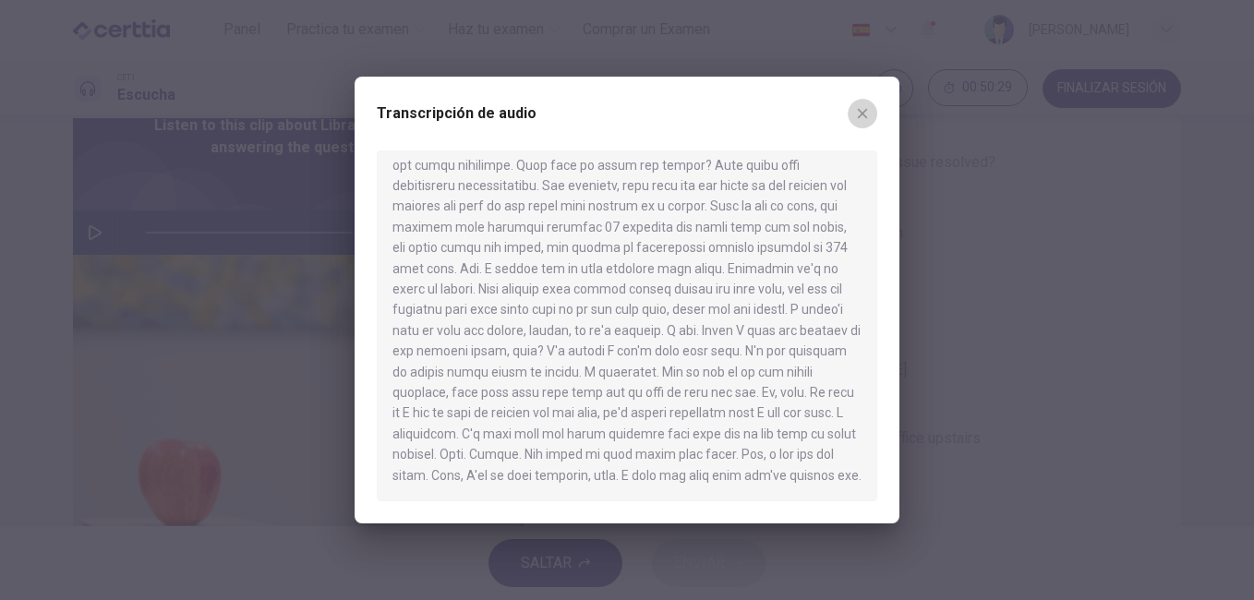
click at [864, 110] on icon "button" at bounding box center [862, 113] width 15 height 15
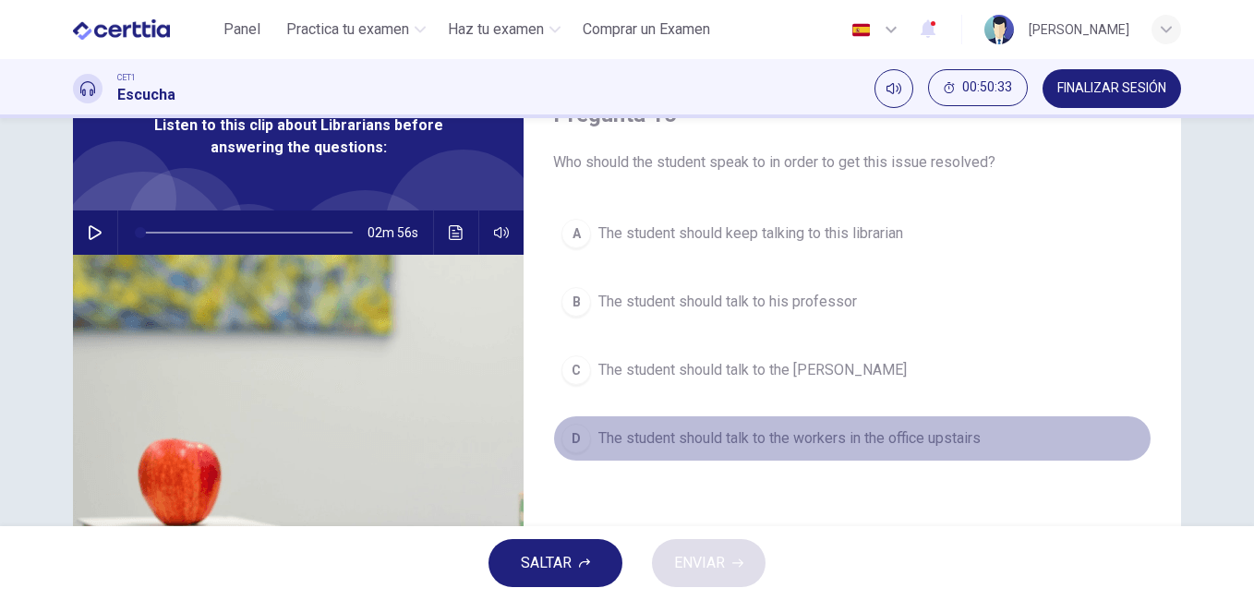
click at [742, 441] on span "The student should talk to the workers in the office upstairs" at bounding box center [789, 439] width 382 height 22
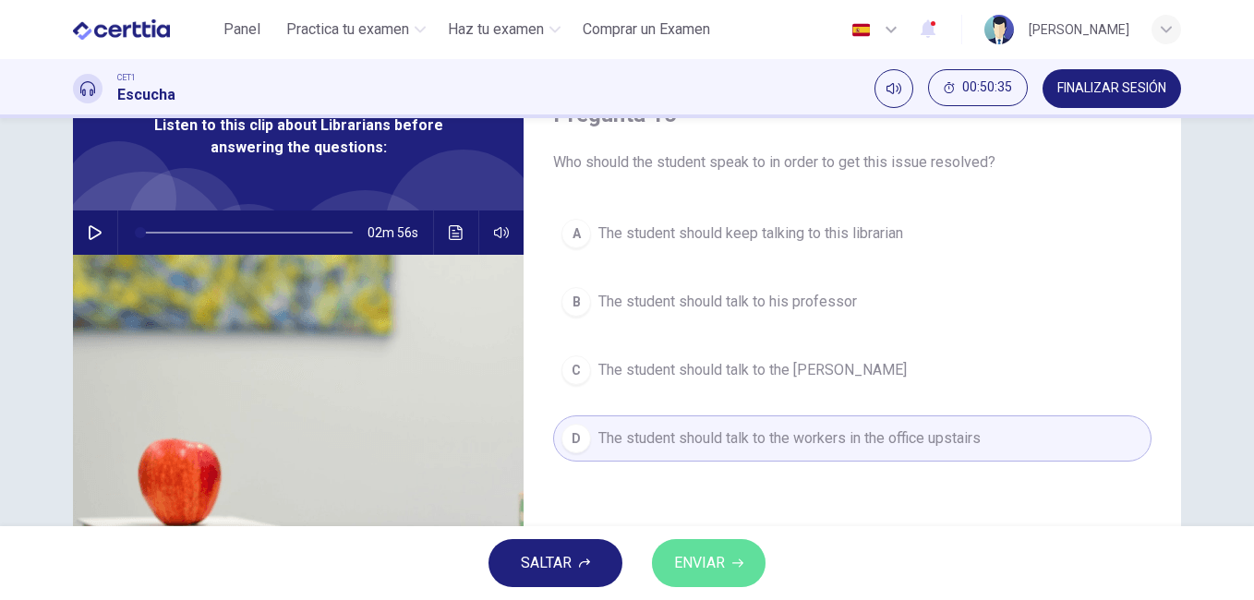
click at [725, 561] on span "ENVIAR" at bounding box center [699, 563] width 51 height 26
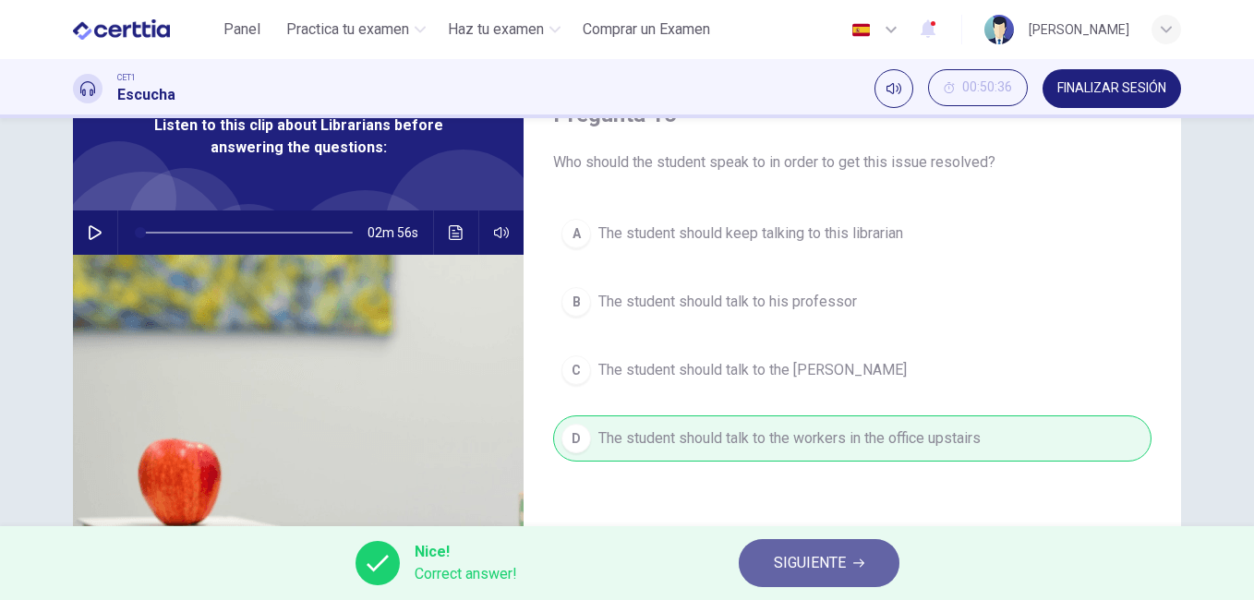
click at [818, 562] on span "SIGUIENTE" at bounding box center [810, 563] width 72 height 26
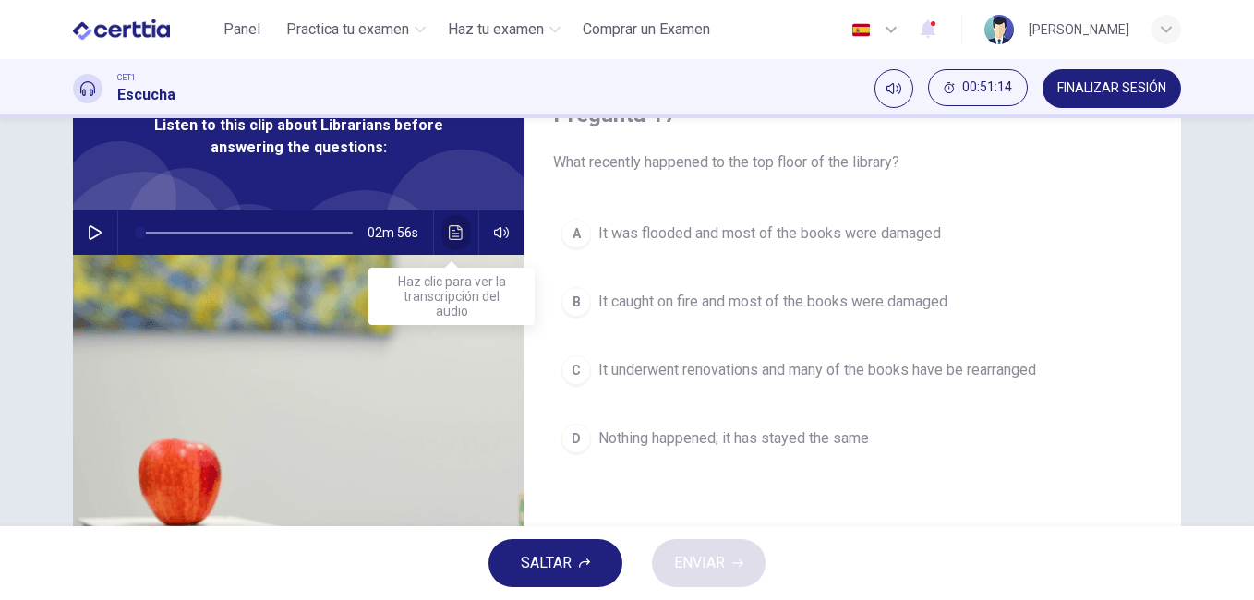
click at [449, 230] on icon "Haz clic para ver la transcripción del audio" at bounding box center [456, 232] width 15 height 15
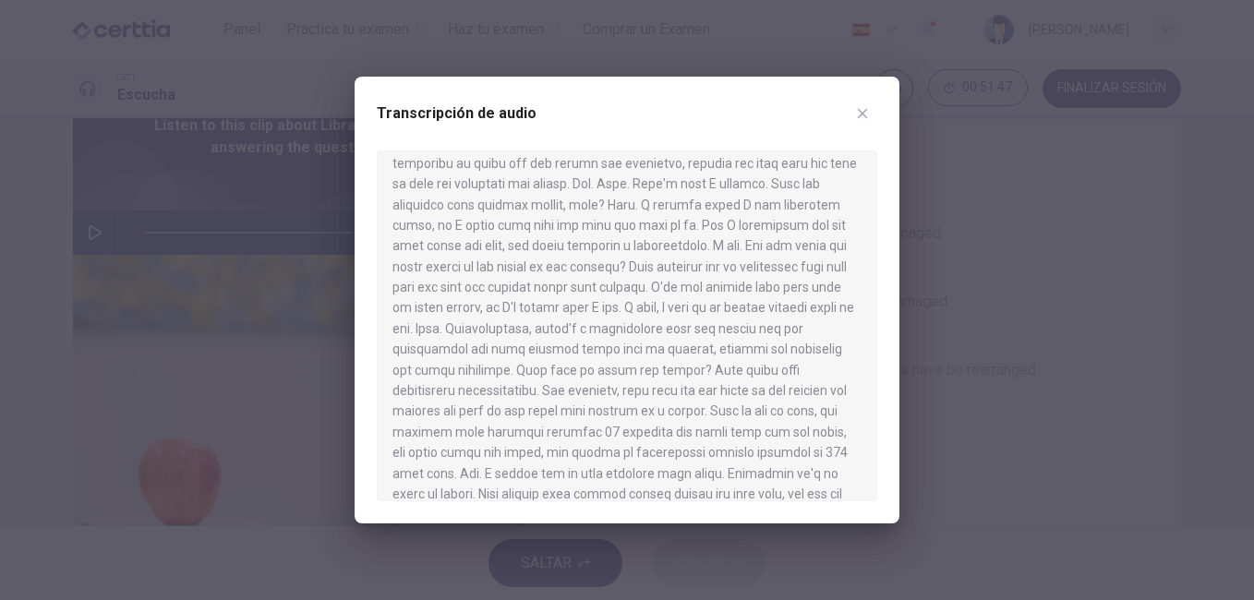
scroll to position [162, 0]
click at [868, 110] on icon "button" at bounding box center [862, 113] width 15 height 15
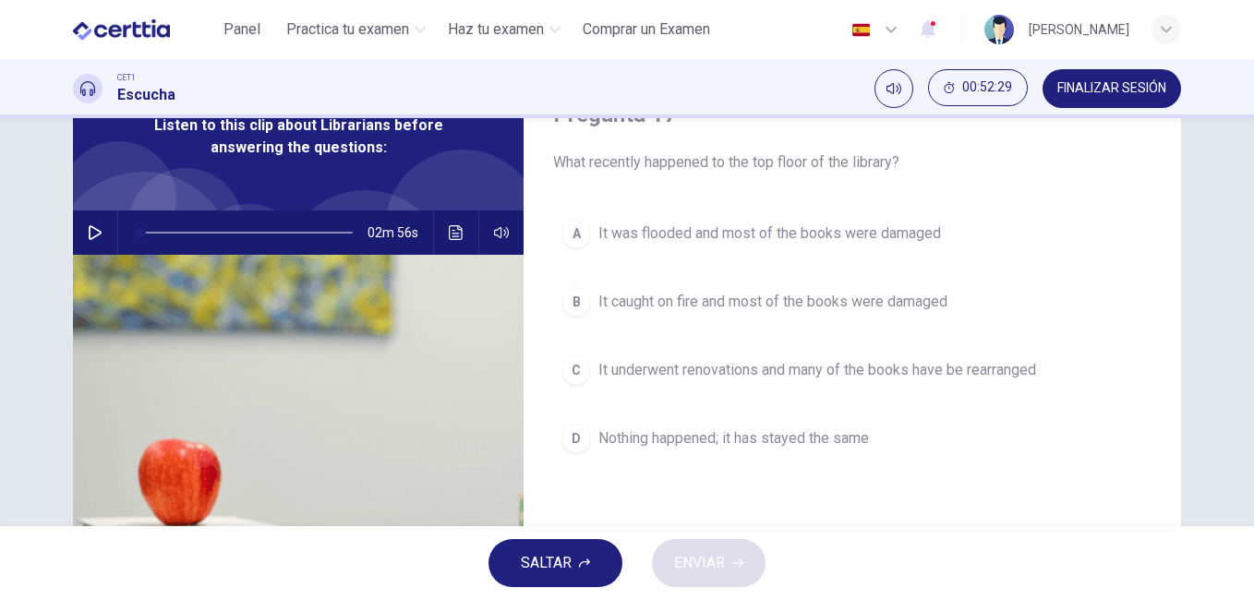
click at [744, 229] on span "It was flooded and most of the books were damaged" at bounding box center [769, 234] width 343 height 22
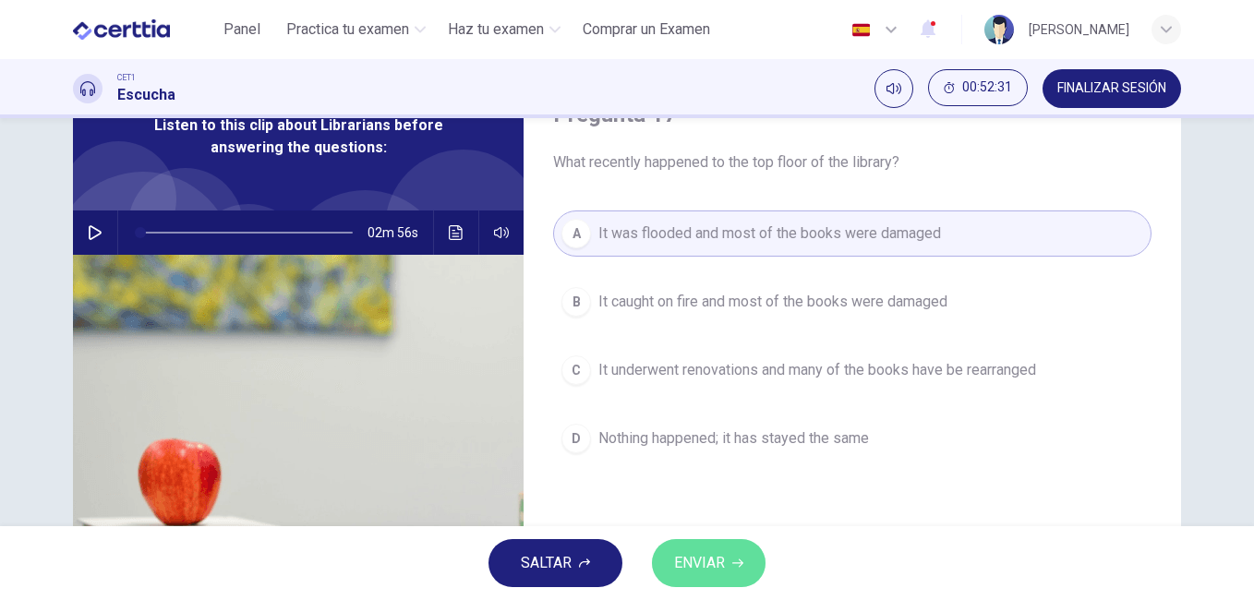
click at [706, 565] on span "ENVIAR" at bounding box center [699, 563] width 51 height 26
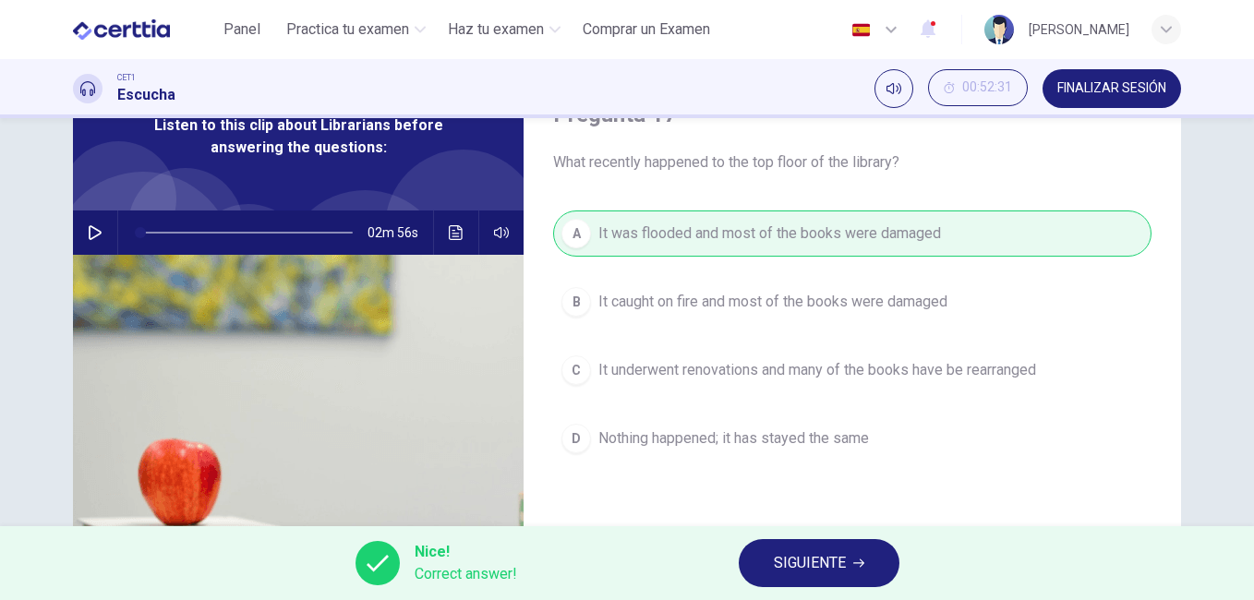
click at [825, 555] on span "SIGUIENTE" at bounding box center [810, 563] width 72 height 26
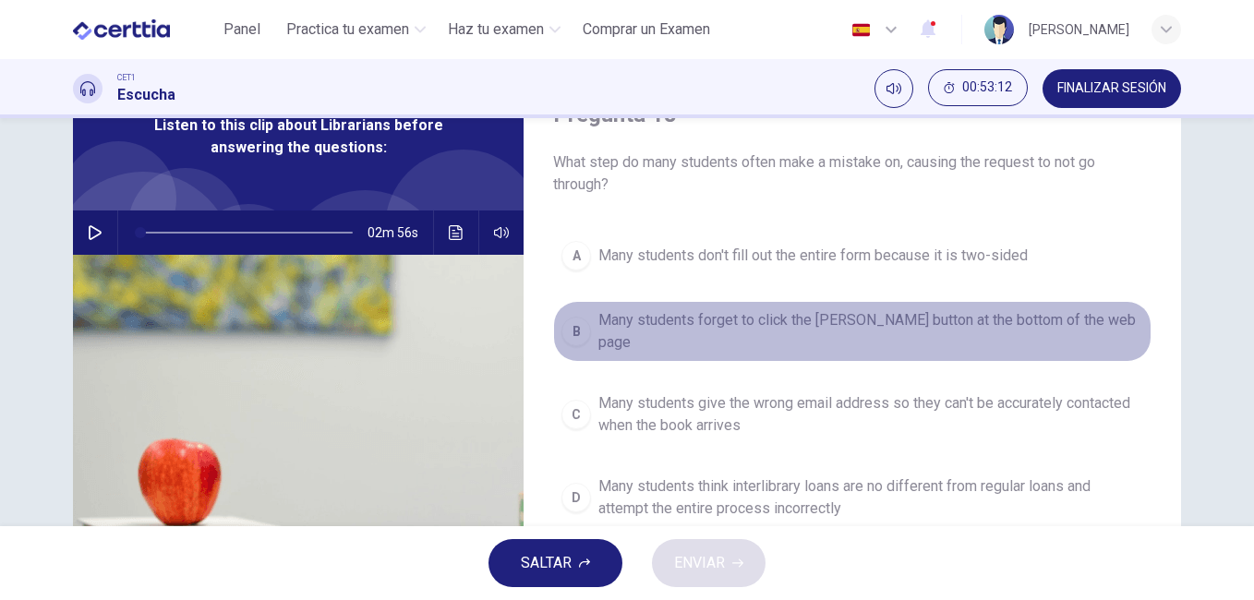
click at [855, 322] on span "Many students forget to click the [PERSON_NAME] button at the bottom of the web…" at bounding box center [870, 331] width 545 height 44
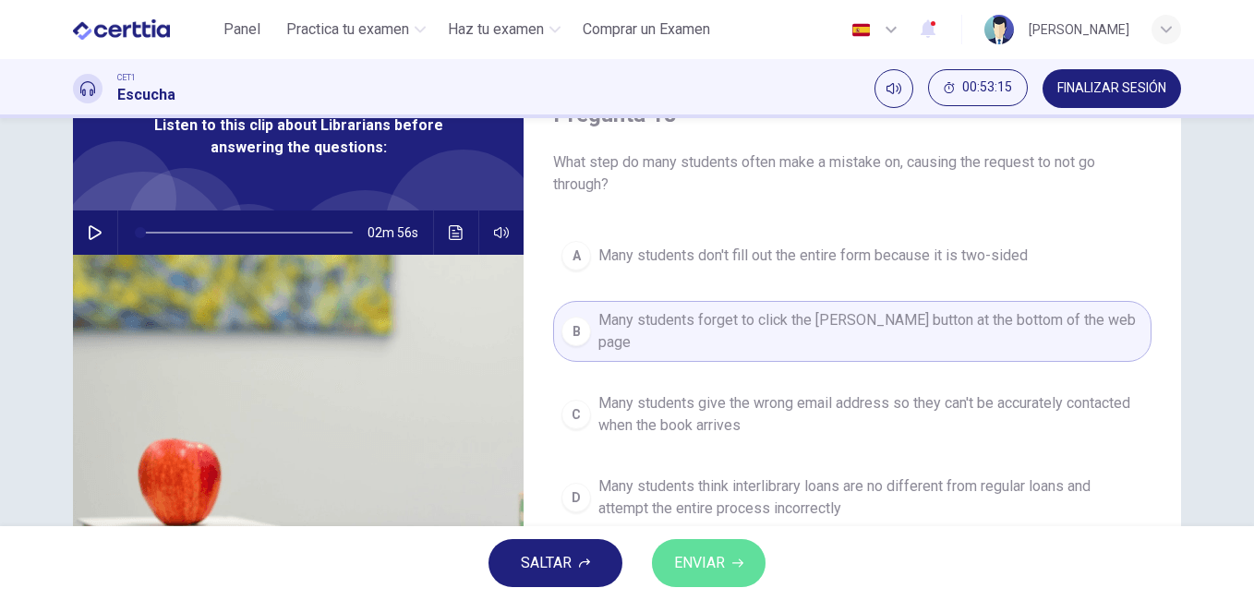
click at [706, 580] on button "ENVIAR" at bounding box center [709, 563] width 114 height 48
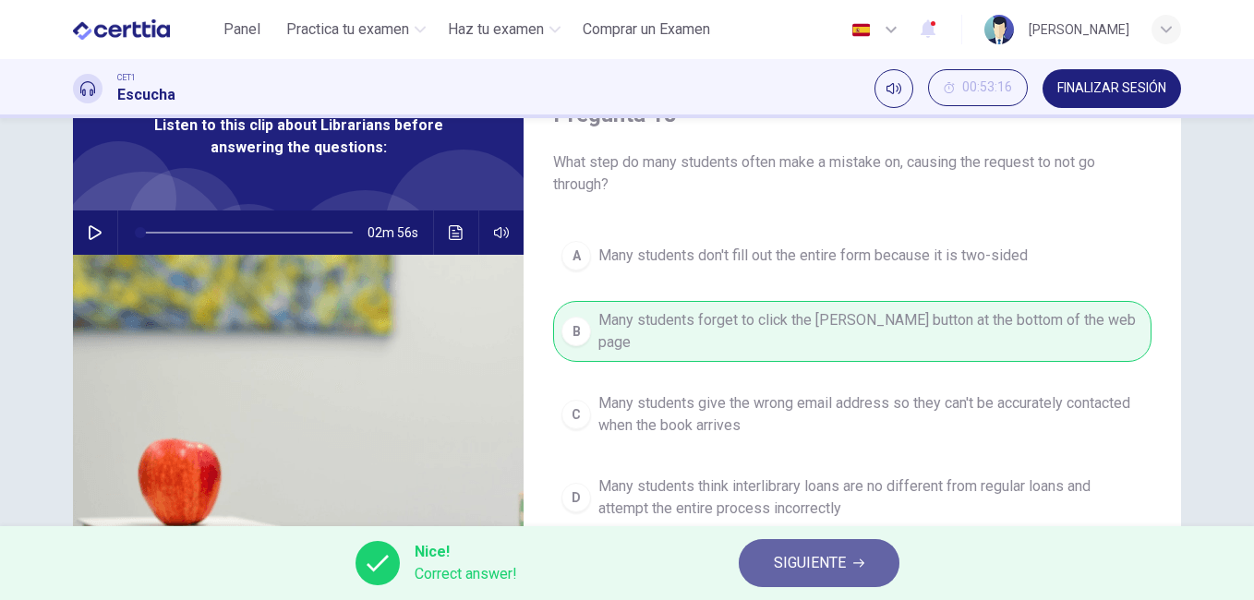
click at [799, 553] on span "SIGUIENTE" at bounding box center [810, 563] width 72 height 26
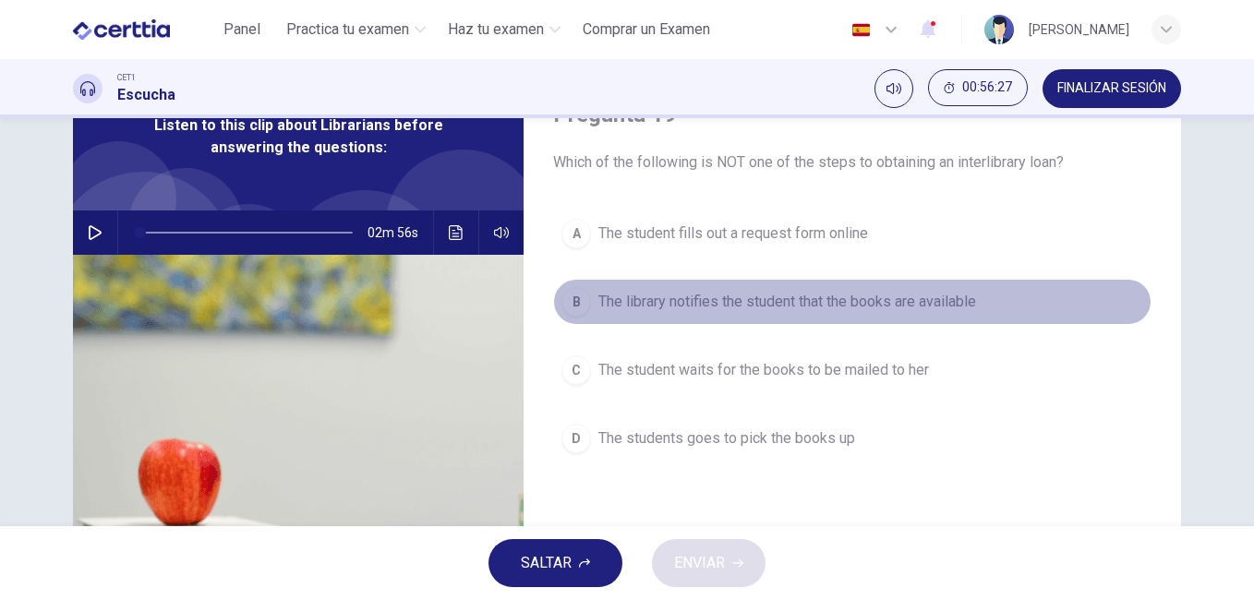
click at [702, 304] on span "The library notifies the student that the books are available" at bounding box center [787, 302] width 378 height 22
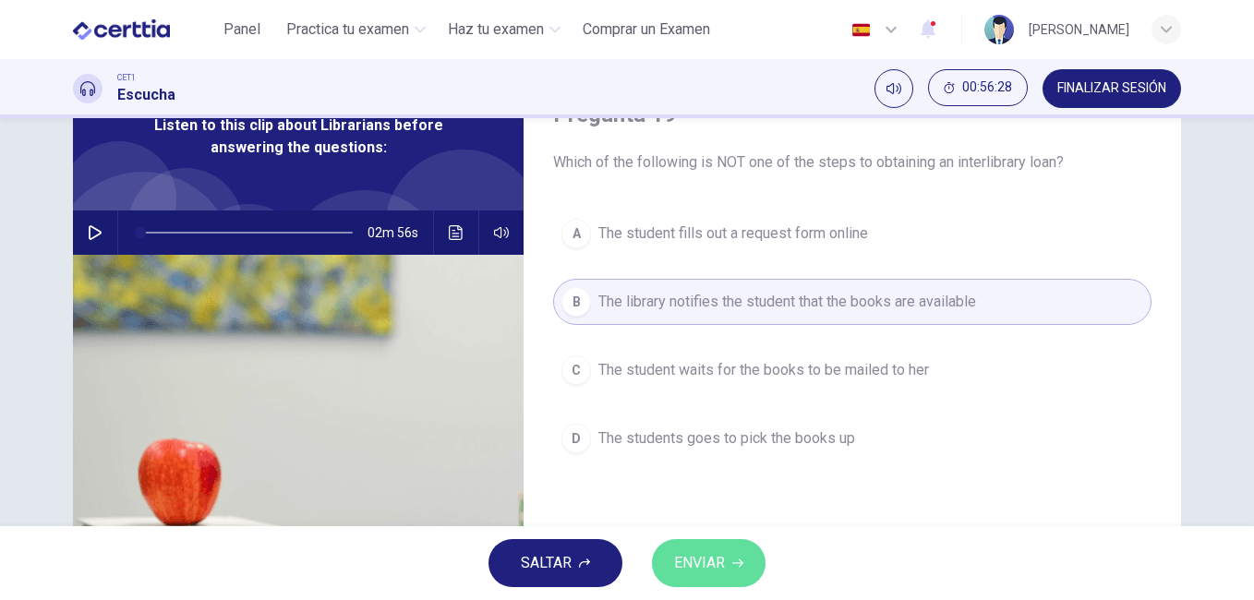
click at [721, 561] on span "ENVIAR" at bounding box center [699, 563] width 51 height 26
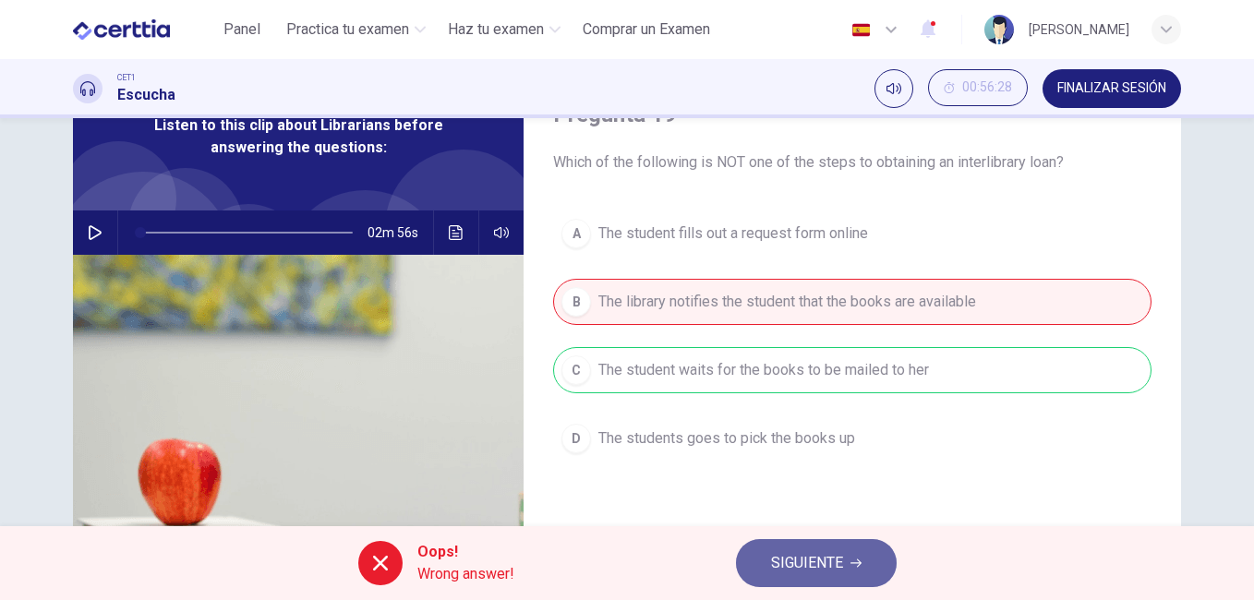
click at [810, 559] on span "SIGUIENTE" at bounding box center [807, 563] width 72 height 26
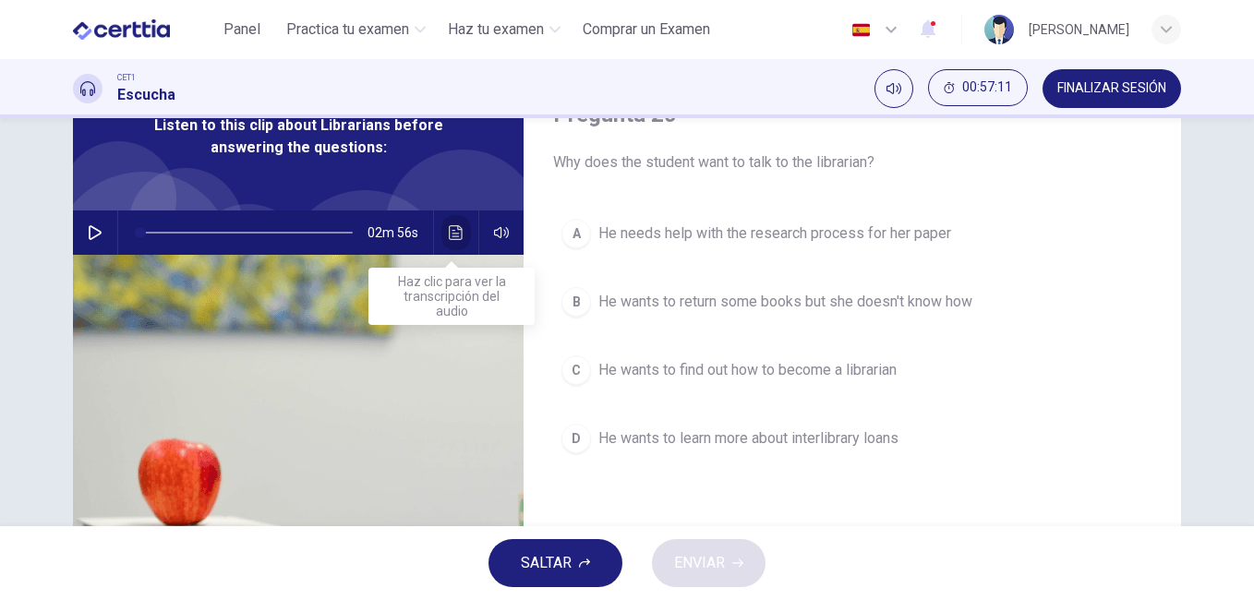
click at [457, 225] on icon "Haz clic para ver la transcripción del audio" at bounding box center [456, 232] width 15 height 15
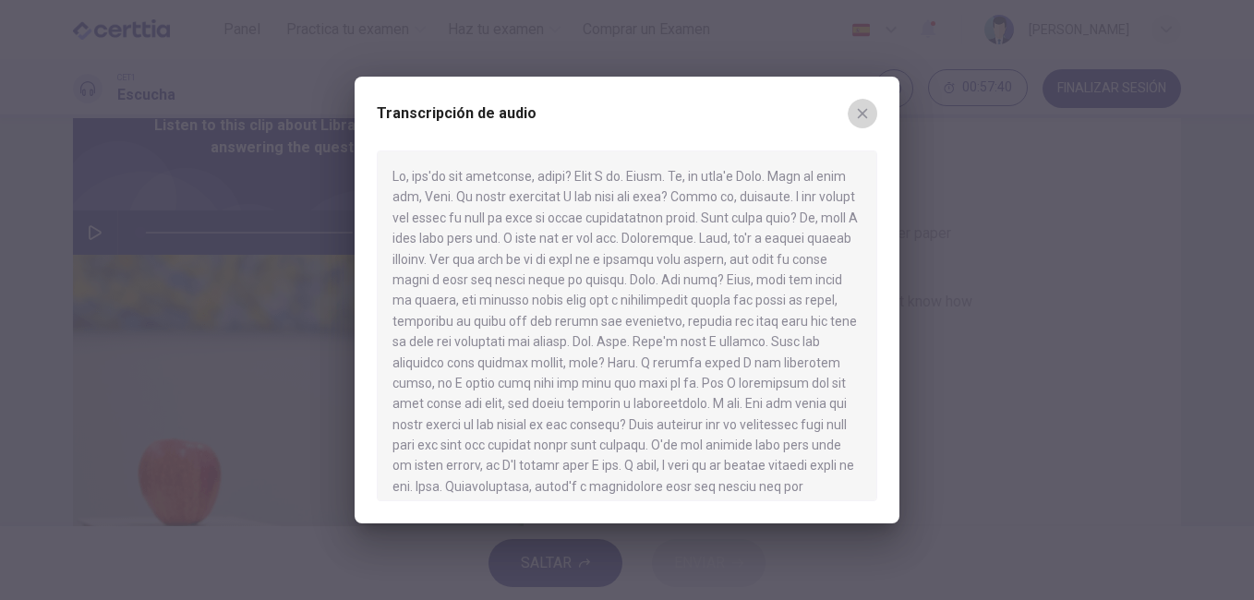
click at [865, 109] on icon "button" at bounding box center [862, 113] width 15 height 15
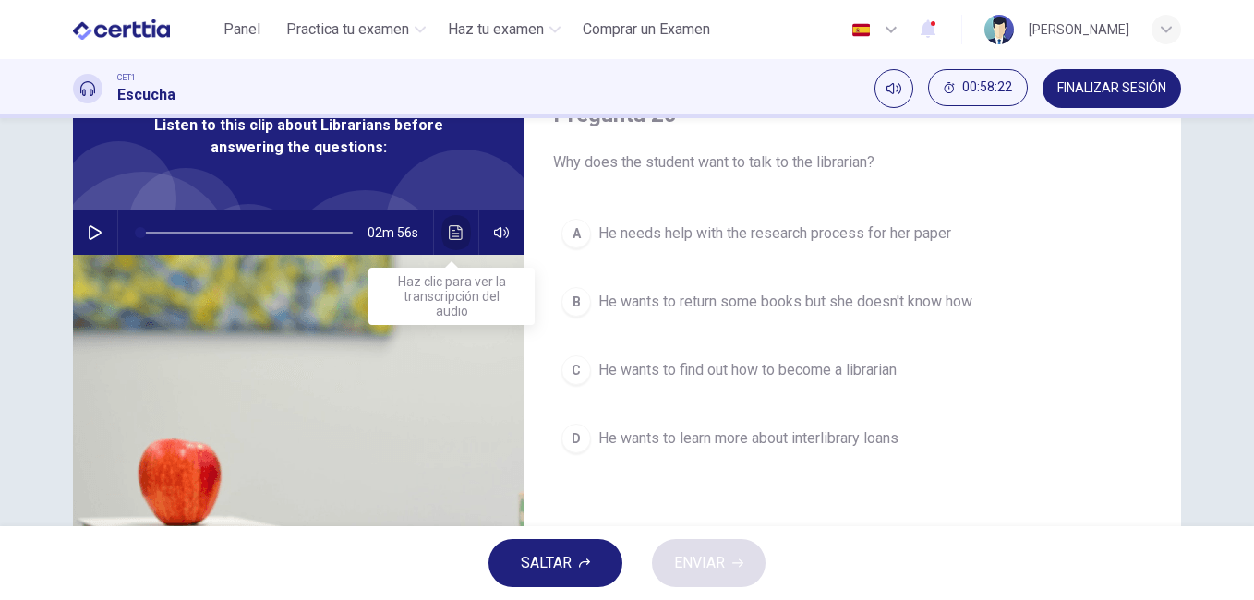
click at [452, 229] on icon "Haz clic para ver la transcripción del audio" at bounding box center [456, 232] width 15 height 15
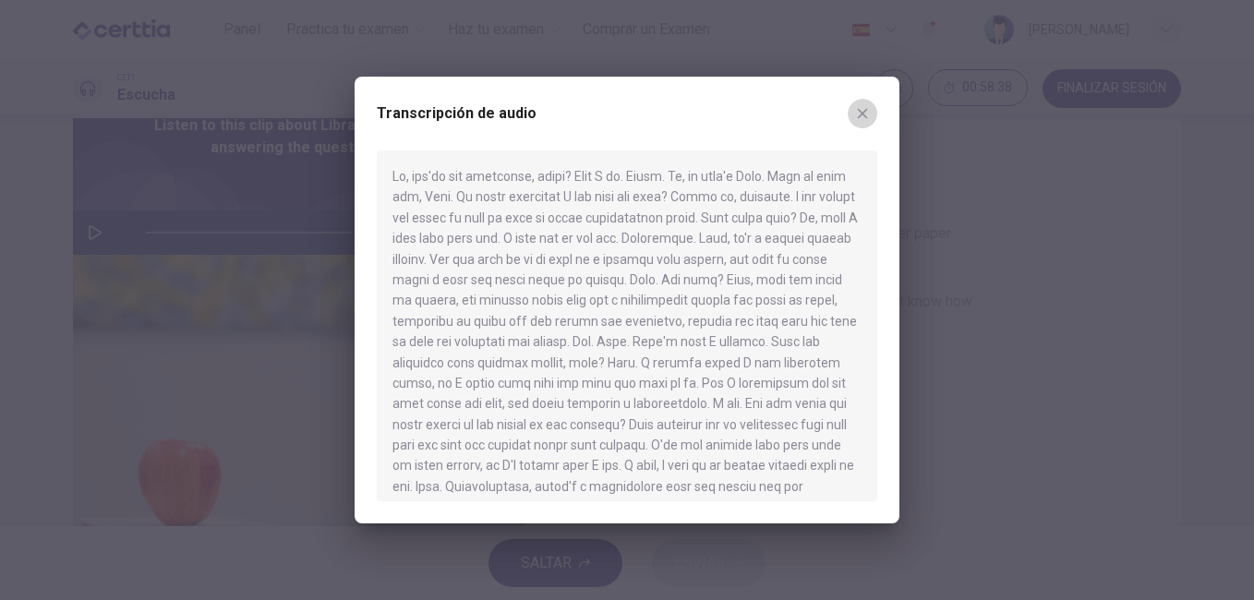
click at [860, 109] on icon "button" at bounding box center [862, 113] width 15 height 15
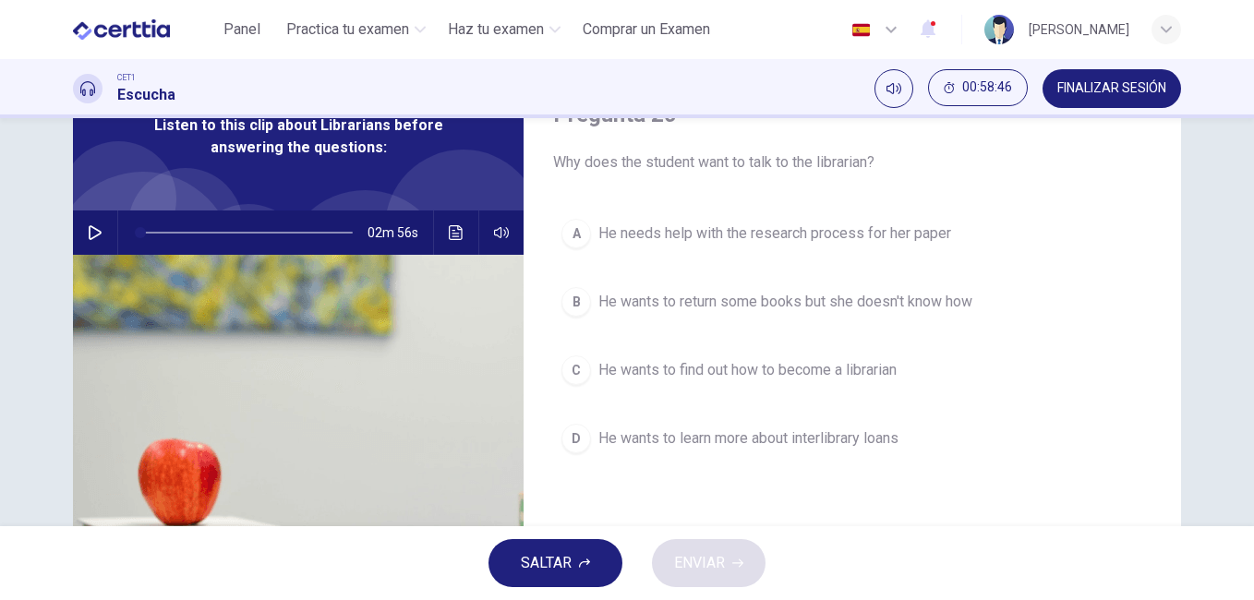
click at [688, 370] on span "He wants to find out how to become a librarian" at bounding box center [747, 370] width 298 height 22
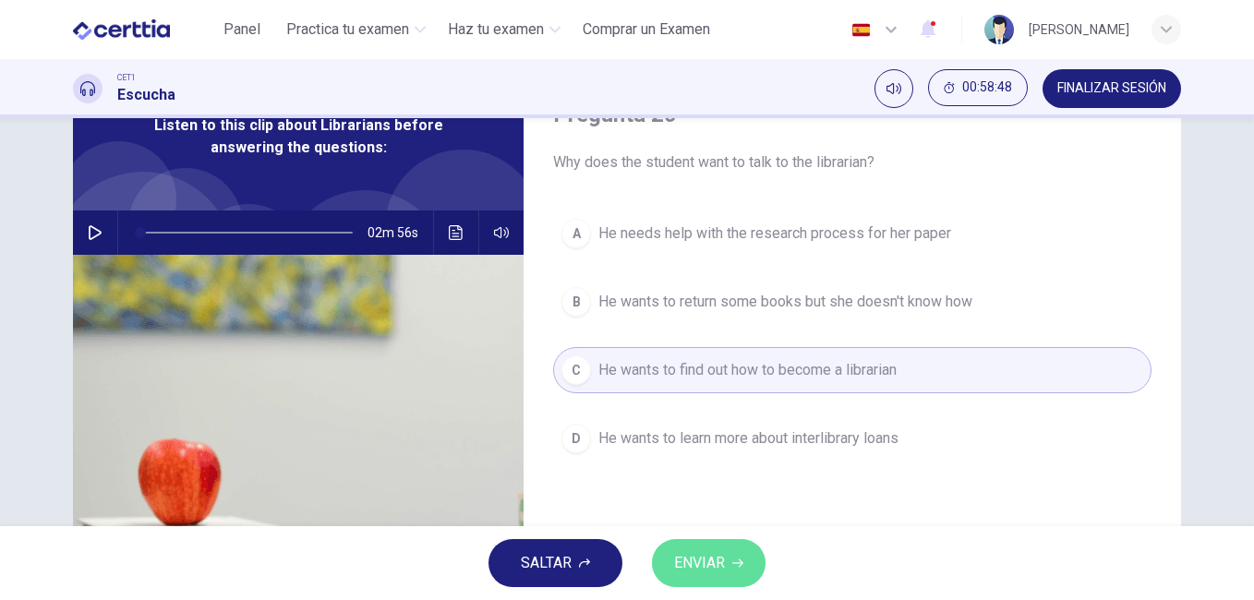
click at [710, 563] on span "ENVIAR" at bounding box center [699, 563] width 51 height 26
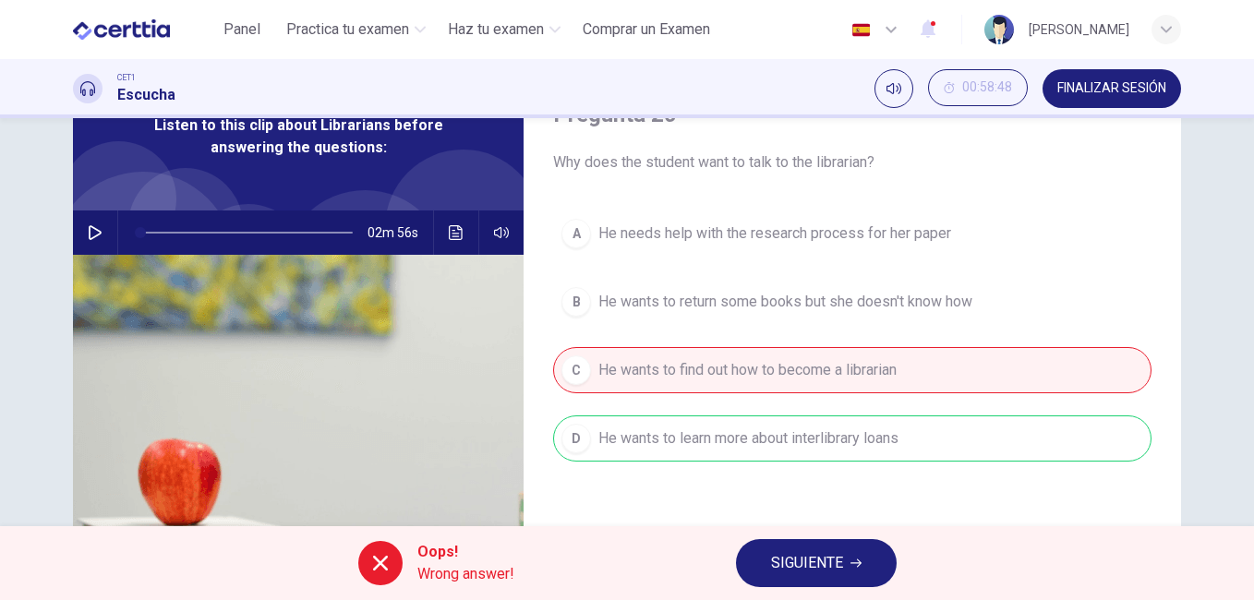
click at [828, 555] on span "SIGUIENTE" at bounding box center [807, 563] width 72 height 26
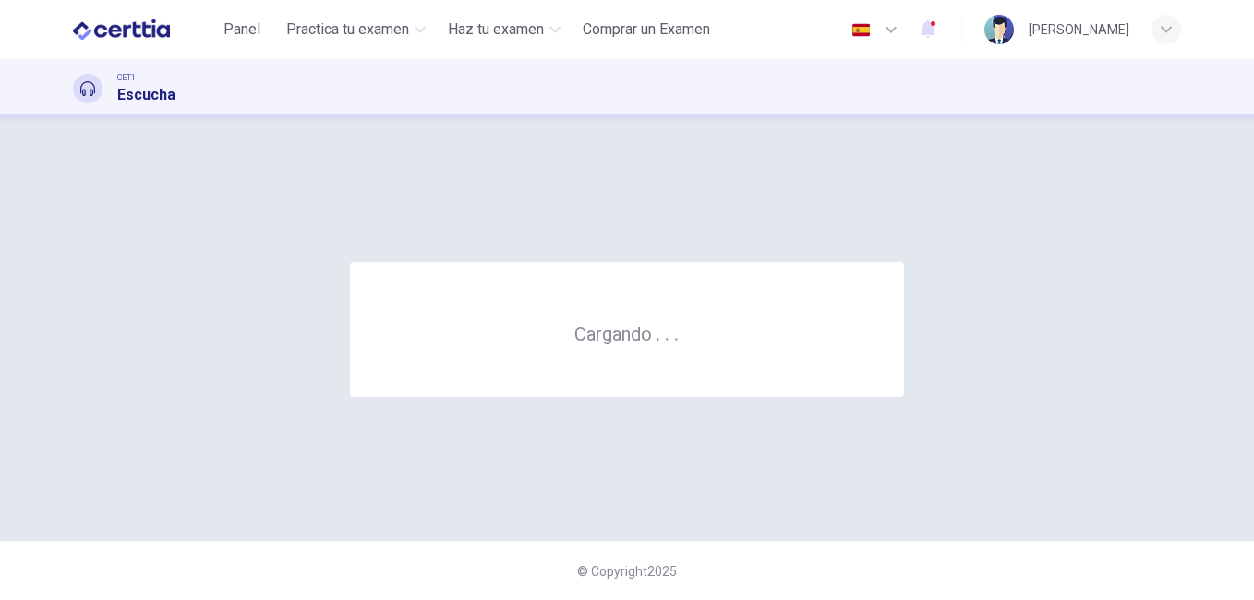
scroll to position [0, 0]
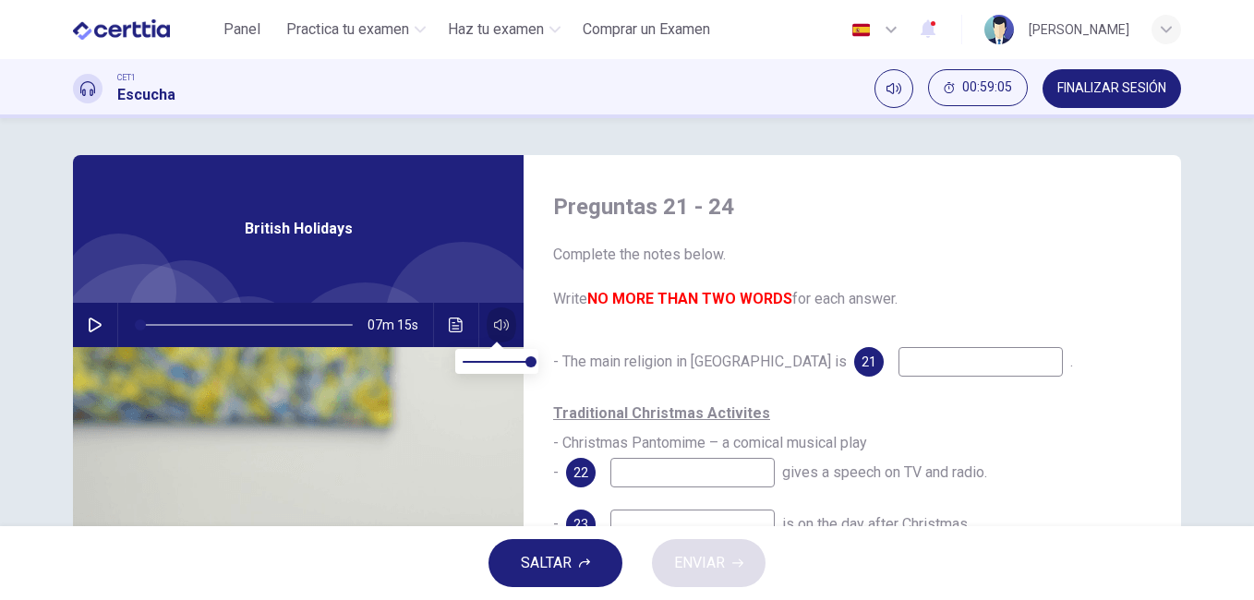
click at [494, 320] on icon "button" at bounding box center [501, 325] width 15 height 15
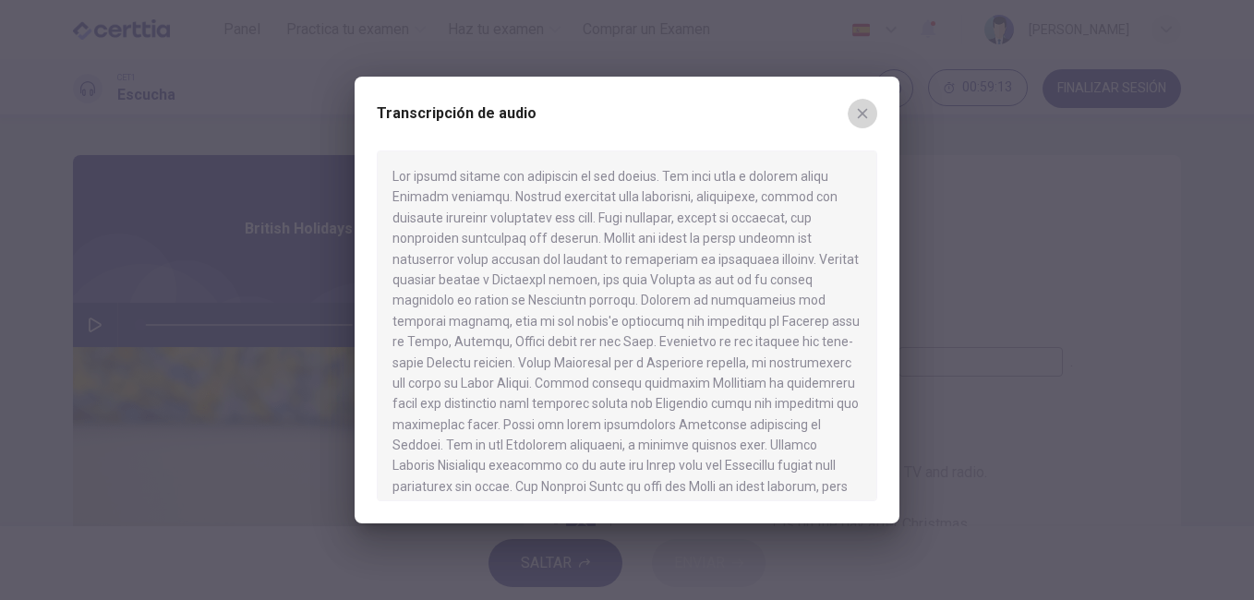
click at [865, 107] on icon "button" at bounding box center [862, 113] width 15 height 15
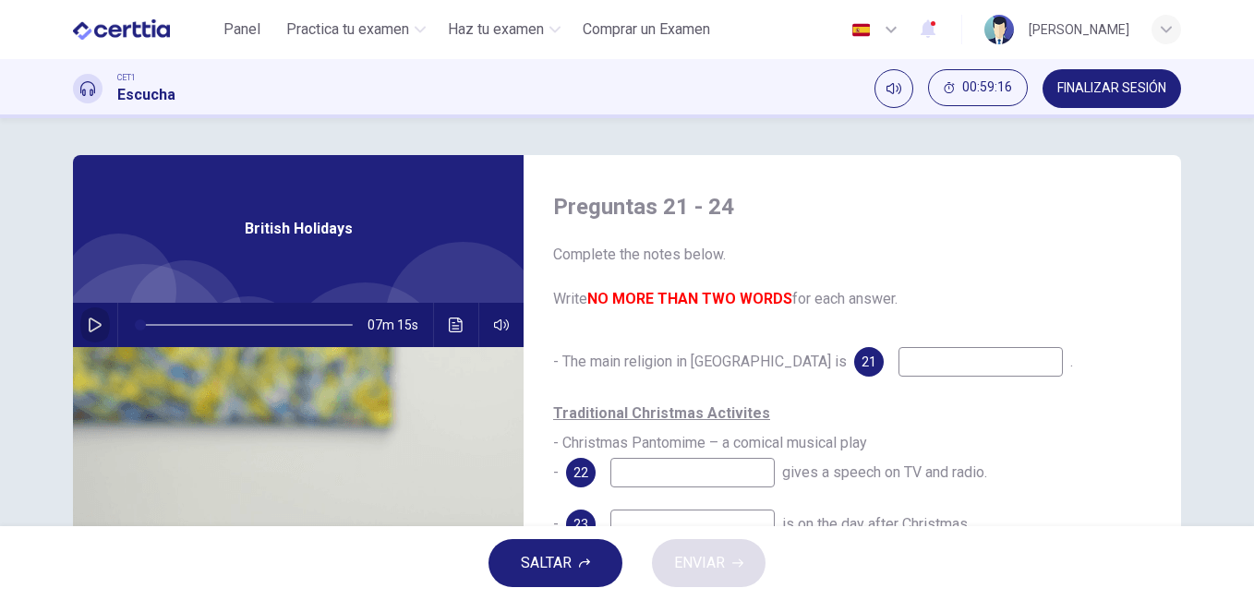
click at [81, 318] on button "button" at bounding box center [95, 325] width 30 height 44
click at [451, 325] on icon "Haz clic para ver la transcripción del audio" at bounding box center [456, 325] width 15 height 15
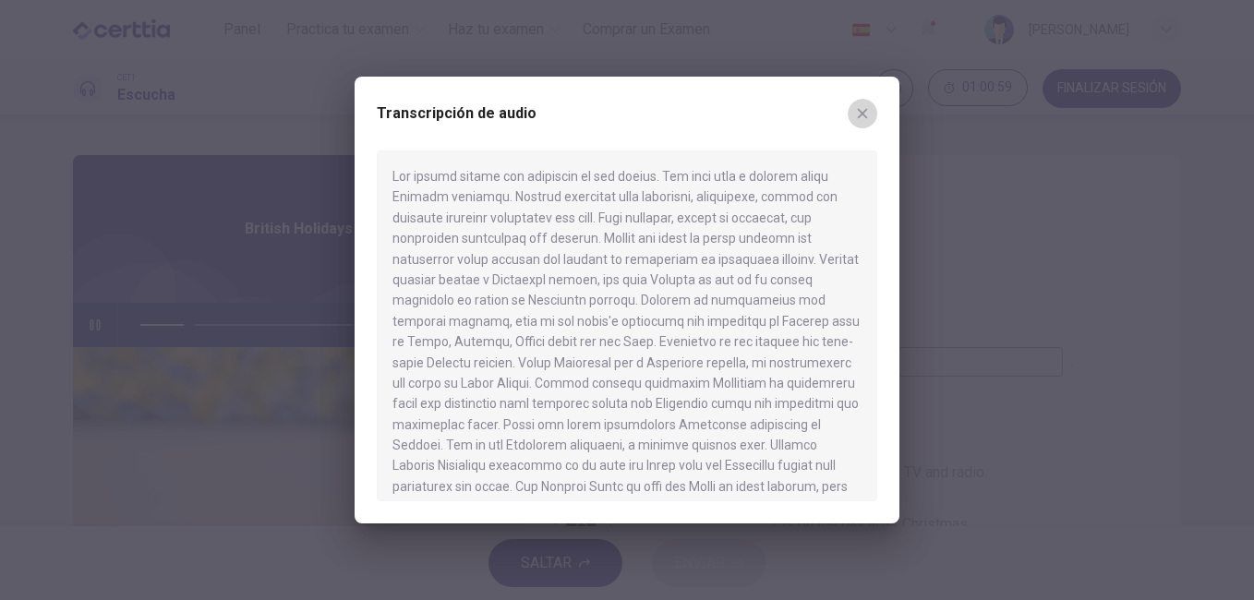
click at [862, 114] on icon "button" at bounding box center [863, 114] width 10 height 10
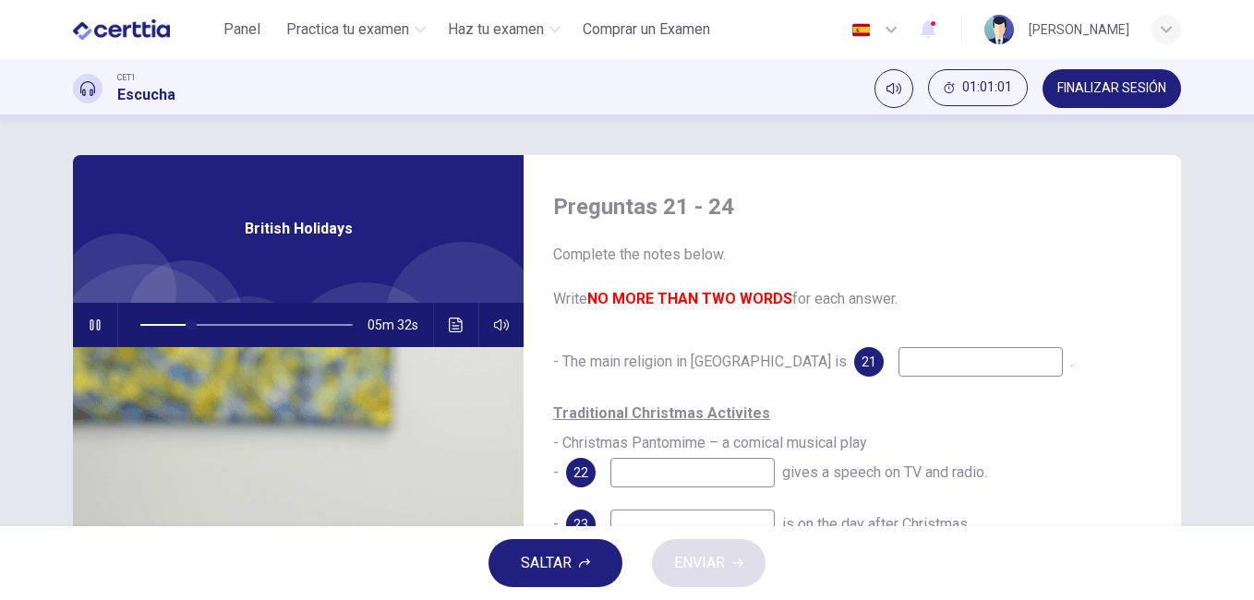
click at [135, 324] on div at bounding box center [242, 325] width 249 height 44
click at [140, 324] on span at bounding box center [246, 325] width 212 height 26
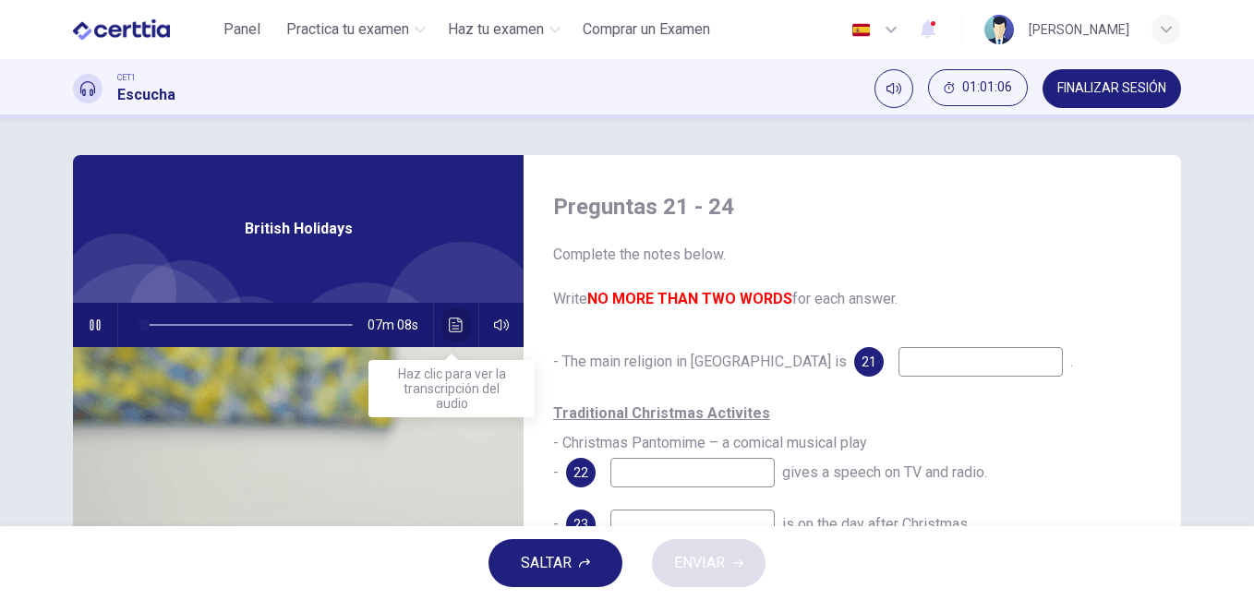
click at [463, 321] on button "Haz clic para ver la transcripción del audio" at bounding box center [456, 325] width 30 height 44
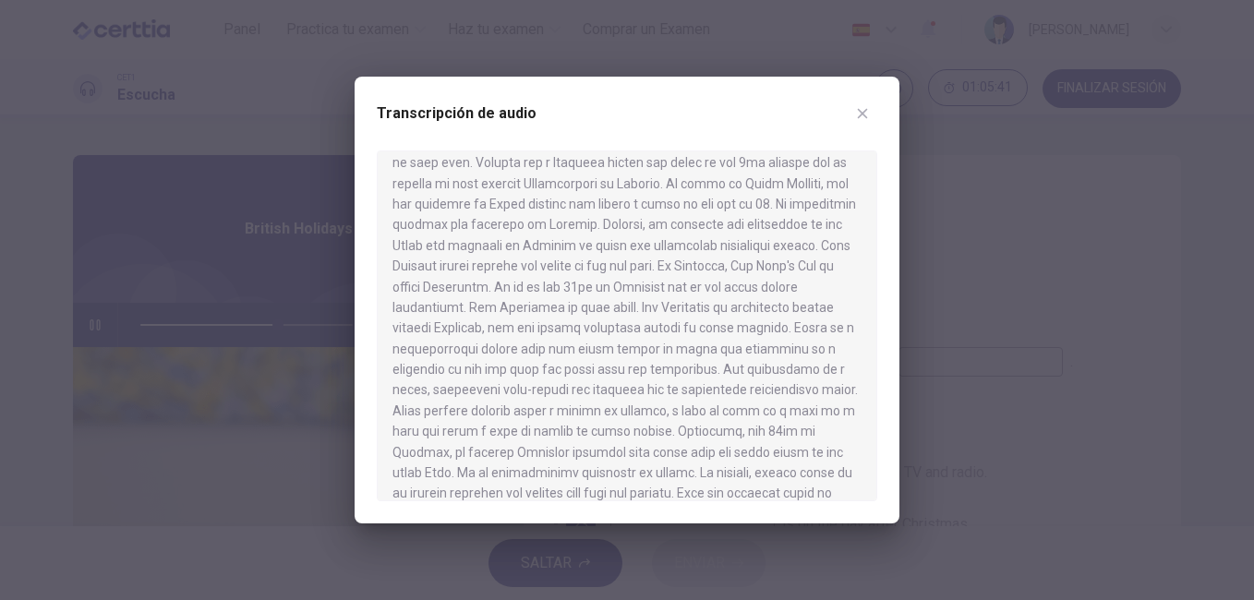
scroll to position [919, 0]
type input "**"
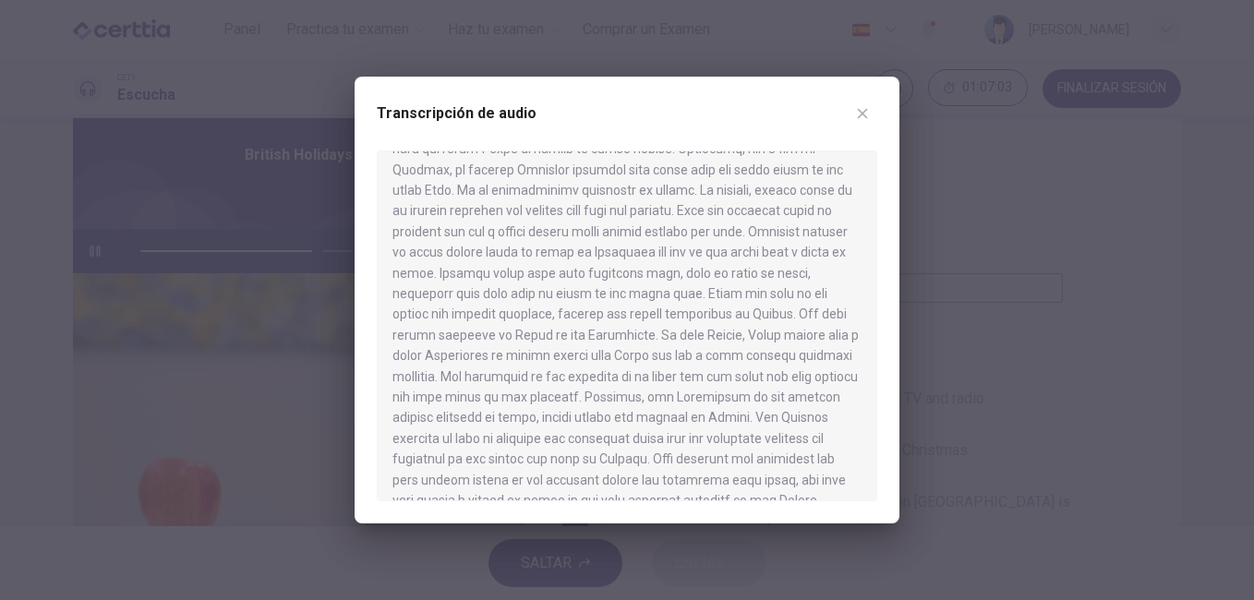
scroll to position [1211, 0]
type input "*"
click at [856, 122] on button "button" at bounding box center [863, 114] width 30 height 30
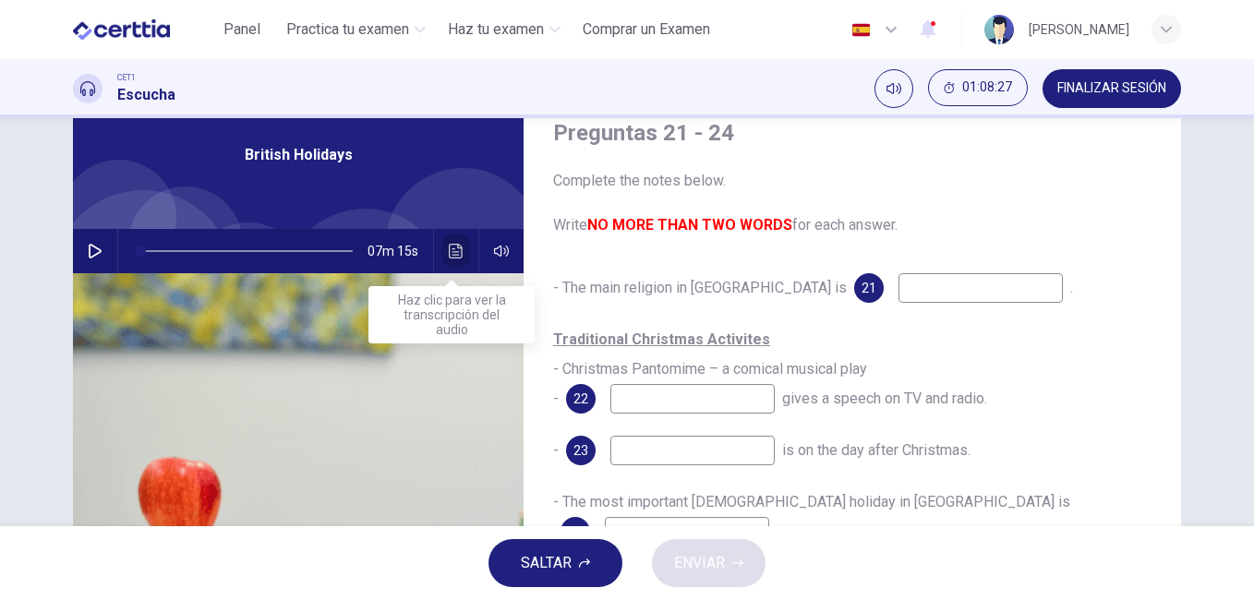
click at [449, 254] on icon "Haz clic para ver la transcripción del audio" at bounding box center [456, 251] width 15 height 15
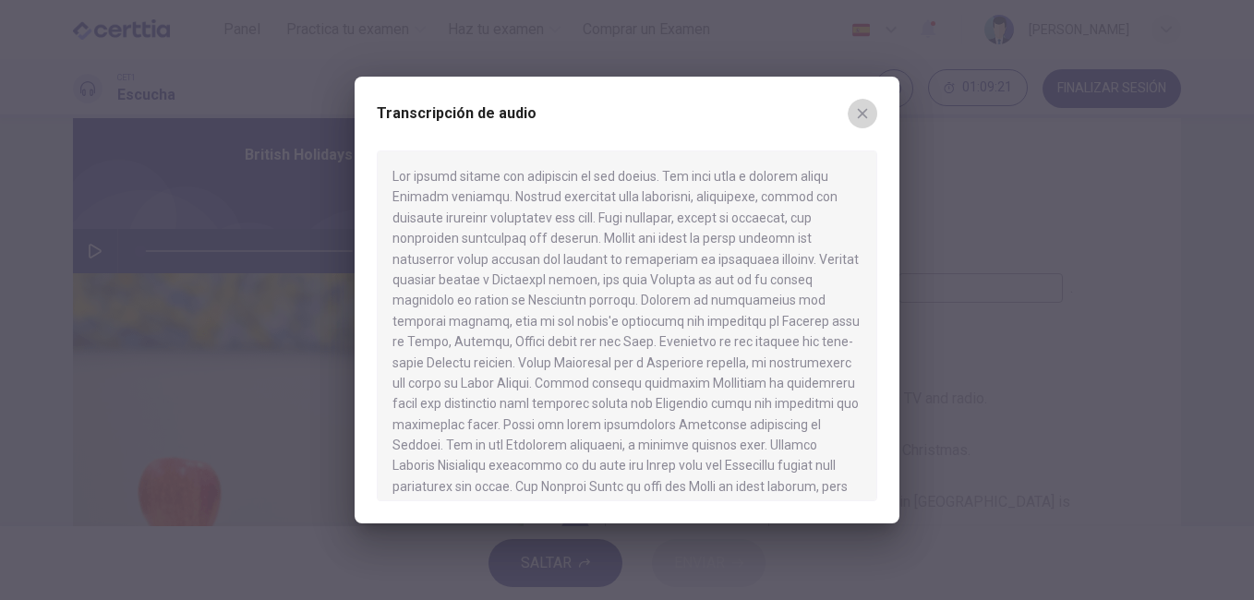
click at [867, 109] on icon "button" at bounding box center [863, 114] width 10 height 10
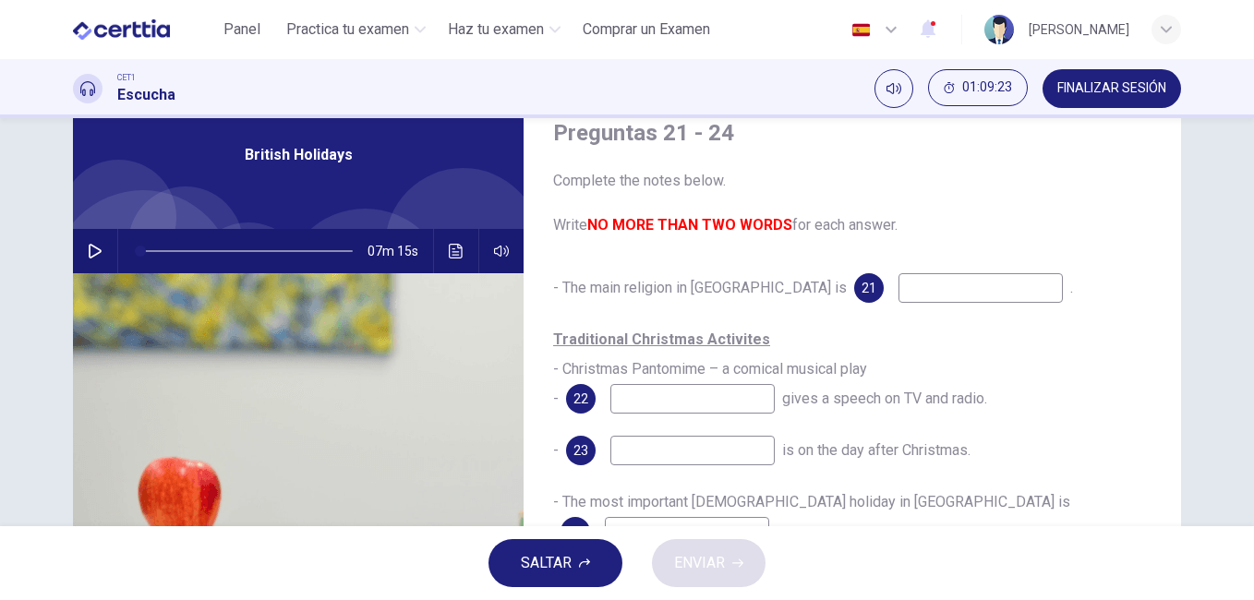
click at [899, 296] on input at bounding box center [981, 288] width 164 height 30
type input "**********"
click at [679, 397] on input at bounding box center [692, 399] width 164 height 30
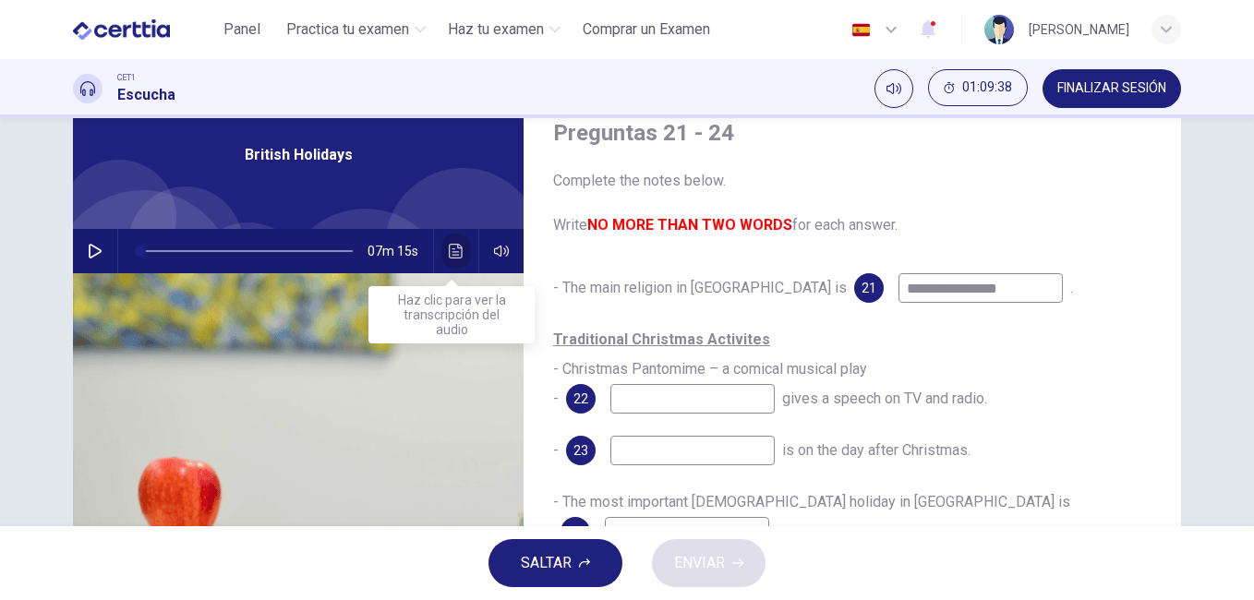
click at [450, 247] on icon "Haz clic para ver la transcripción del audio" at bounding box center [456, 251] width 15 height 15
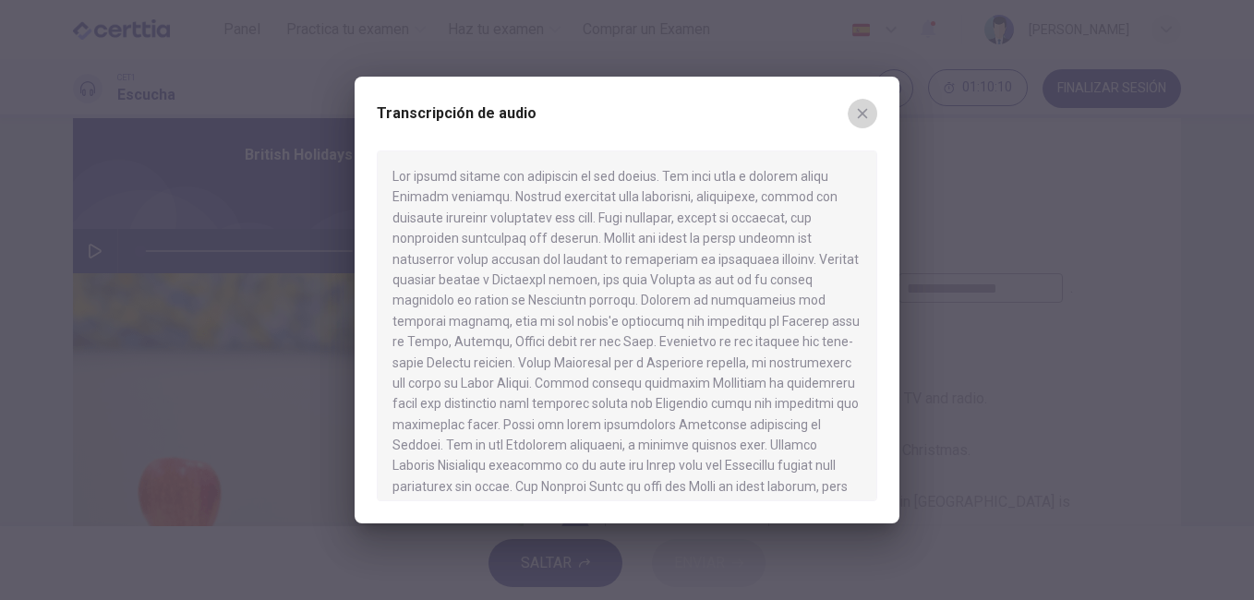
click at [864, 109] on icon "button" at bounding box center [862, 113] width 15 height 15
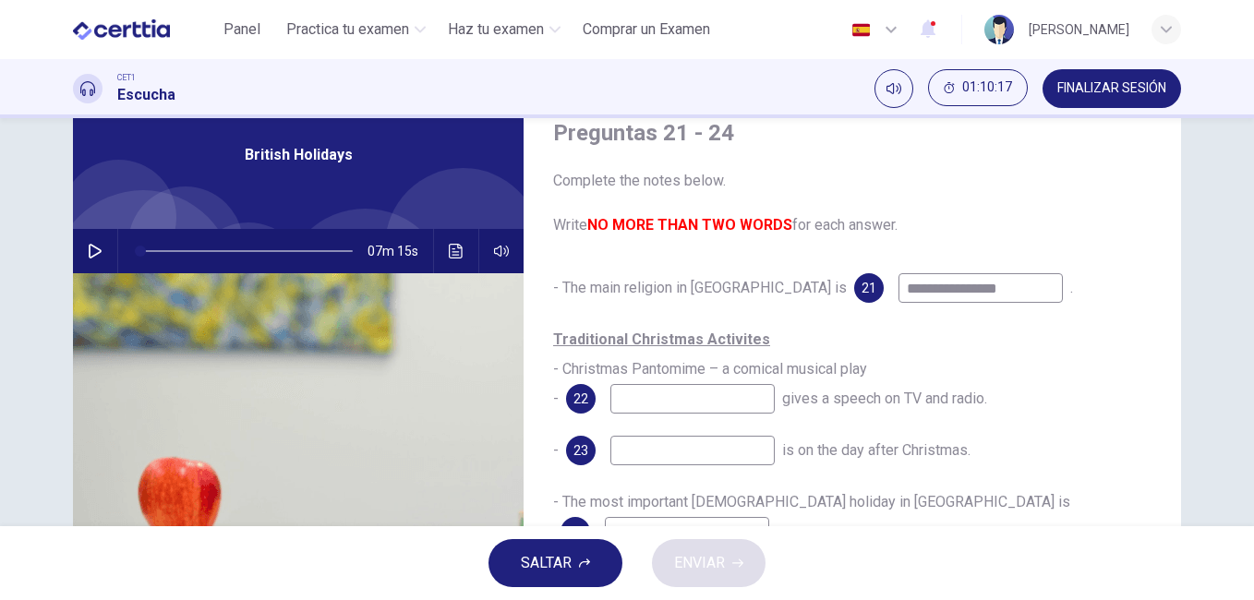
click at [673, 406] on input at bounding box center [692, 399] width 164 height 30
click at [442, 255] on button "Haz clic para ver la transcripción del audio" at bounding box center [456, 251] width 30 height 44
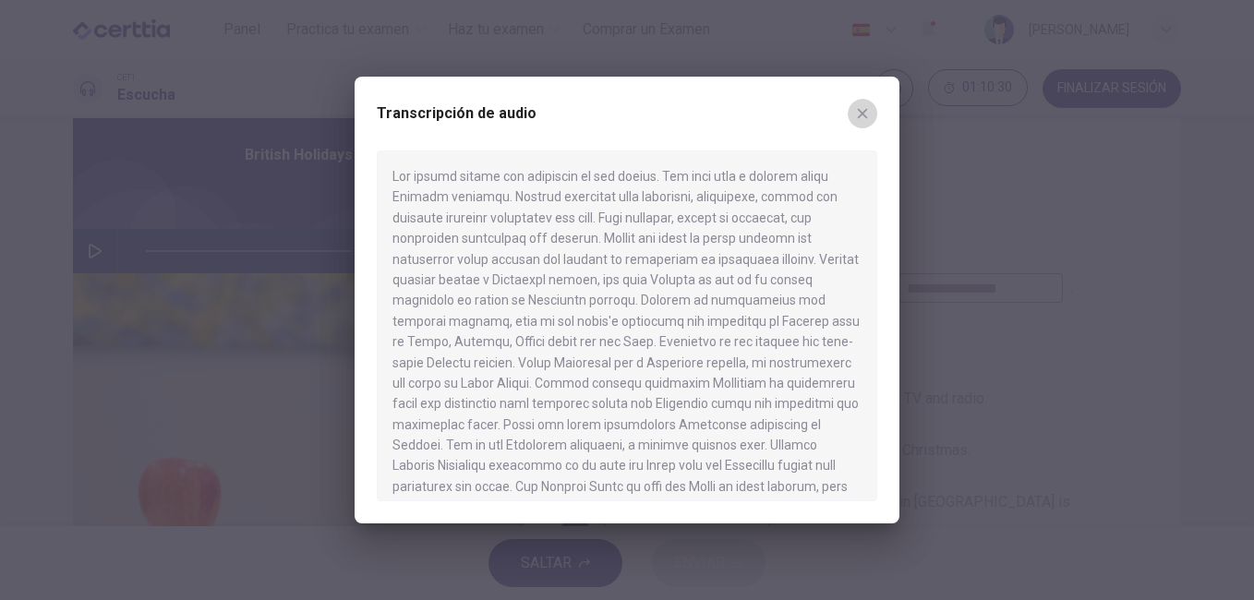
click at [864, 106] on icon "button" at bounding box center [862, 113] width 15 height 15
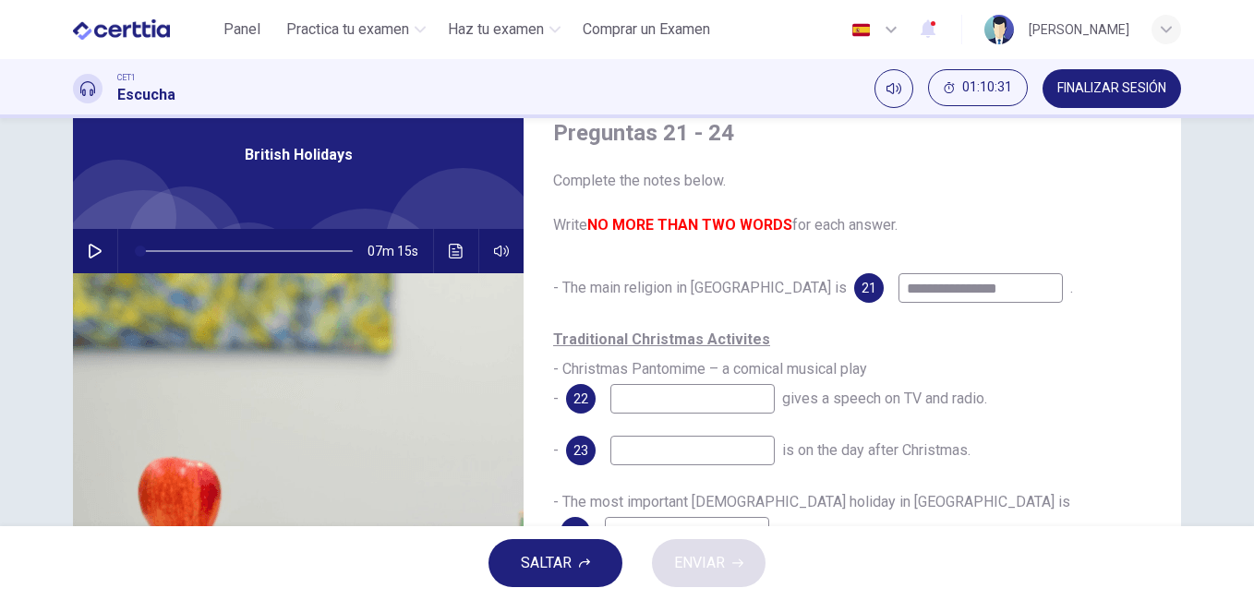
click at [672, 396] on input at bounding box center [692, 399] width 164 height 30
type input "*****"
click at [623, 453] on input at bounding box center [692, 451] width 164 height 30
click at [451, 244] on icon "Haz clic para ver la transcripción del audio" at bounding box center [456, 251] width 14 height 15
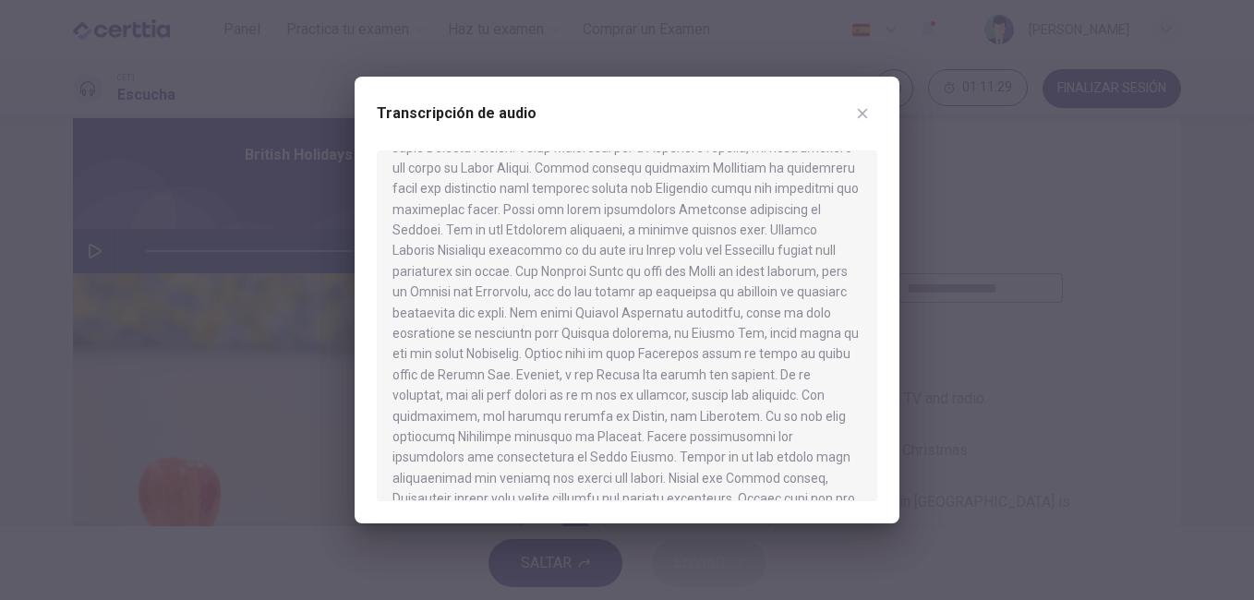
scroll to position [224, 0]
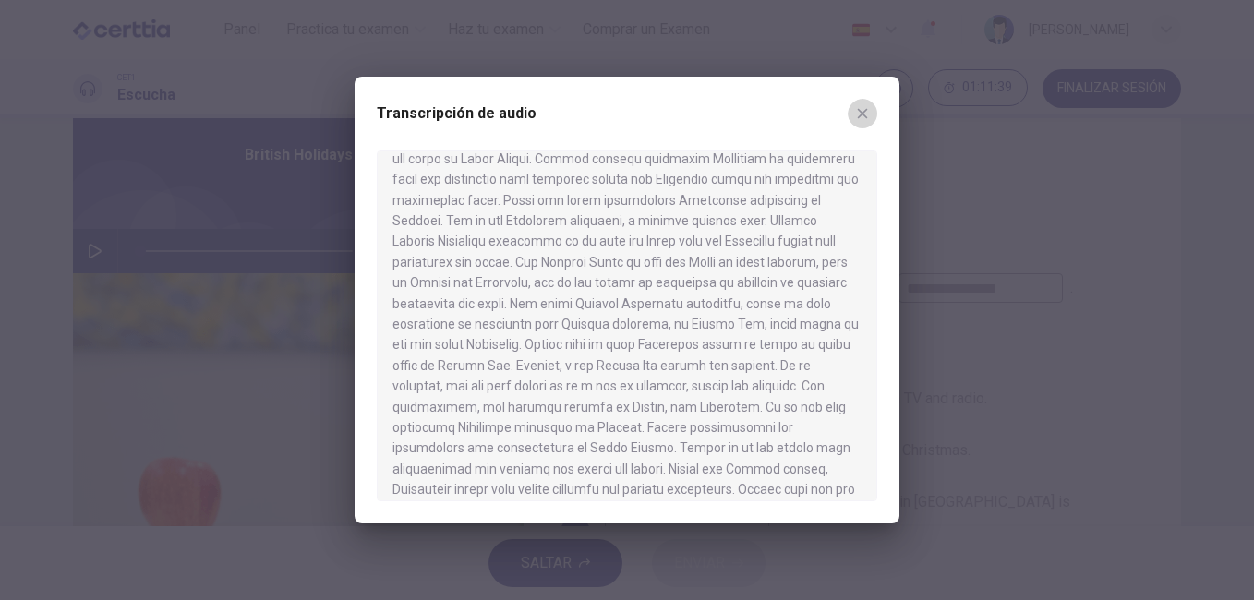
click at [865, 108] on icon "button" at bounding box center [862, 113] width 15 height 15
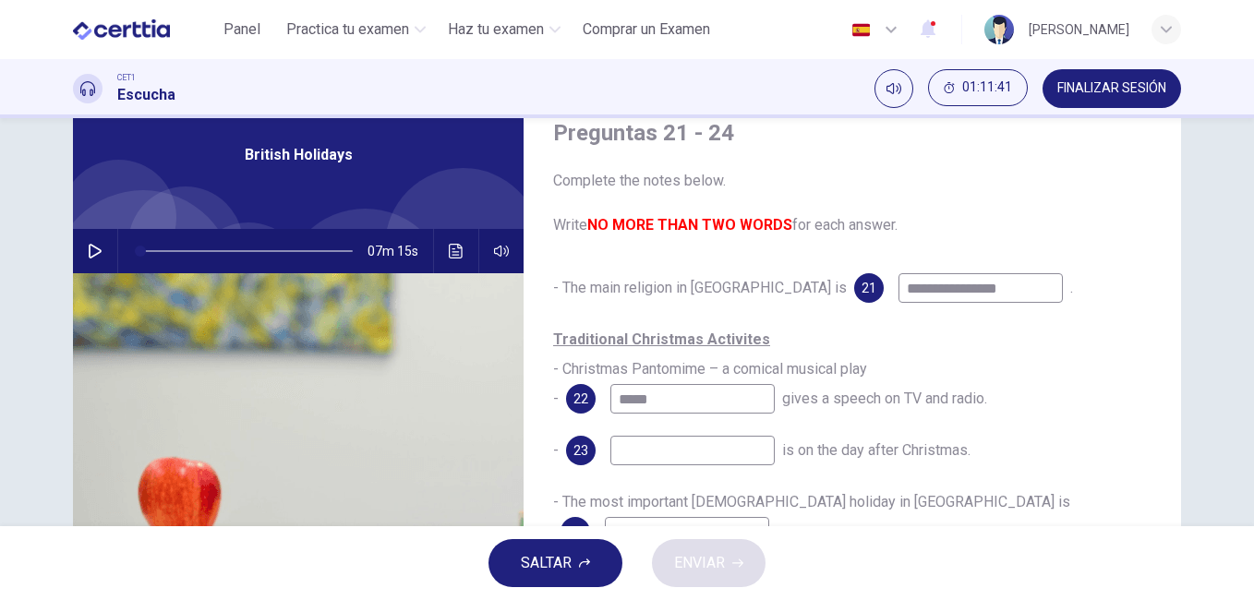
click at [683, 458] on input at bounding box center [692, 451] width 164 height 30
type input "**********"
click at [769, 517] on input at bounding box center [687, 532] width 164 height 30
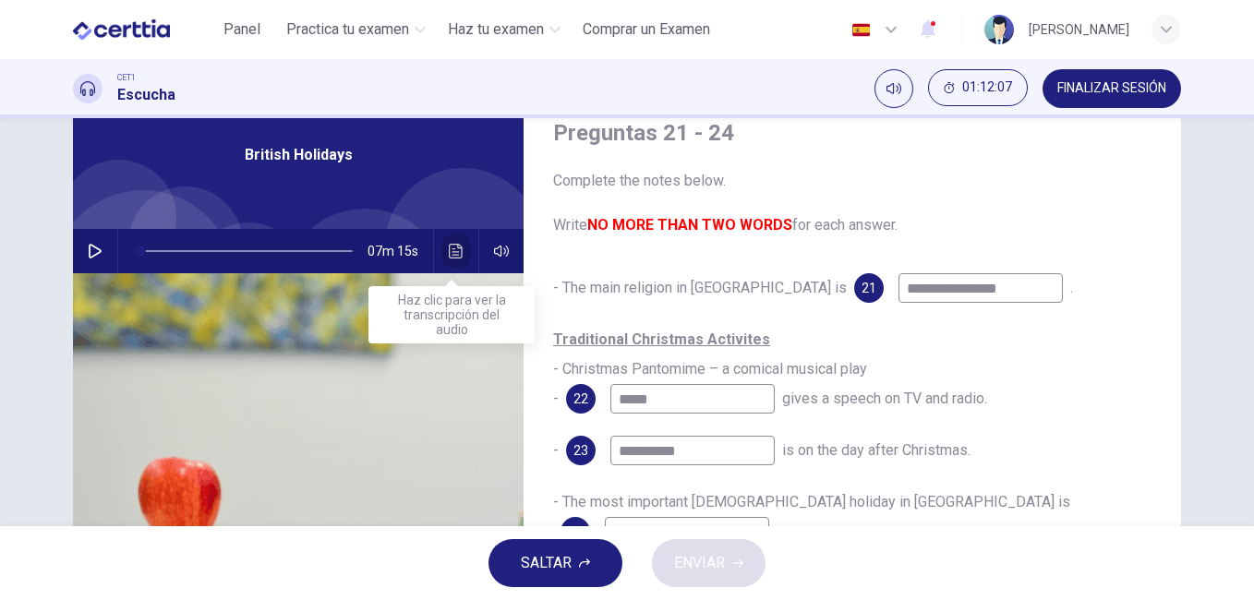
click at [449, 250] on icon "Haz clic para ver la transcripción del audio" at bounding box center [456, 251] width 15 height 15
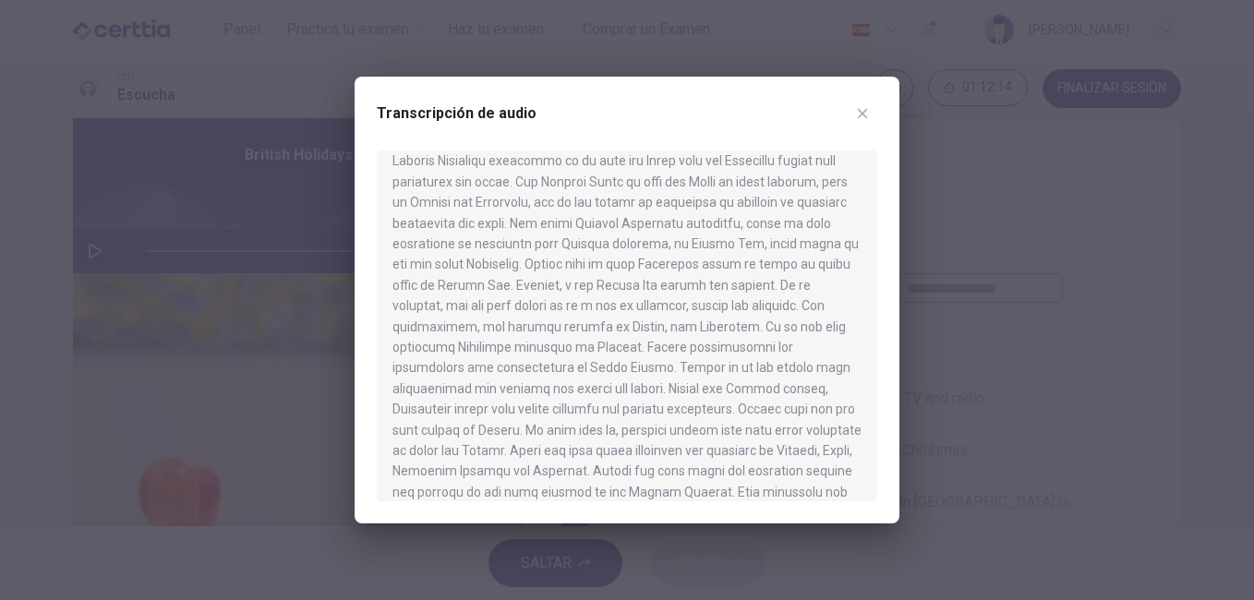
scroll to position [332, 0]
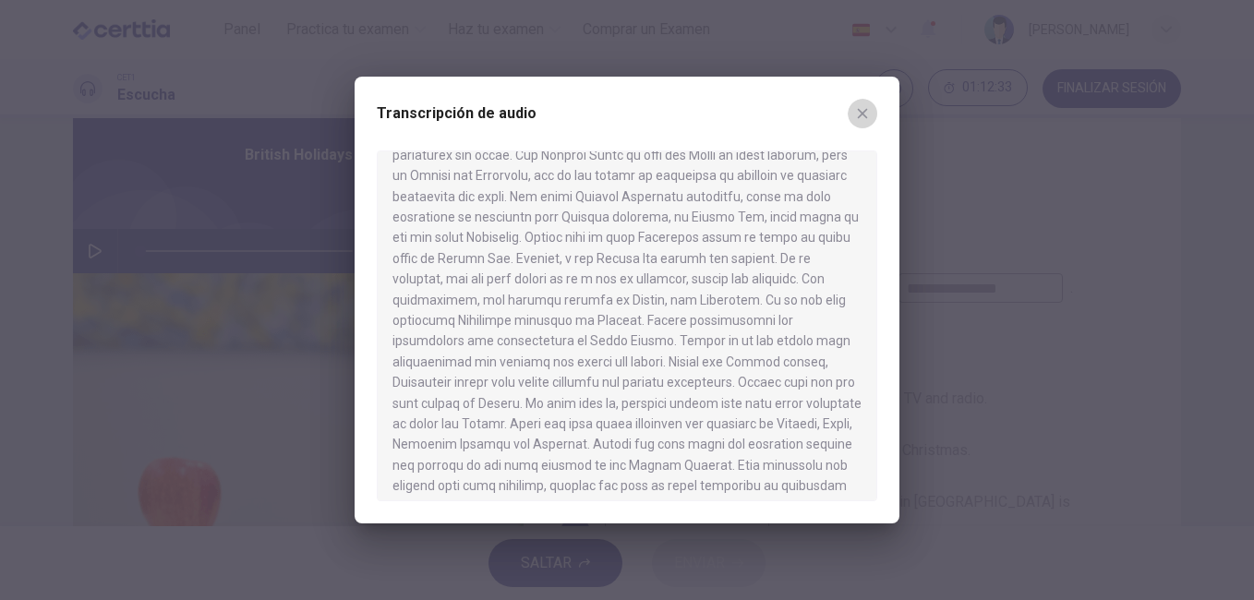
click at [869, 108] on icon "button" at bounding box center [862, 113] width 15 height 15
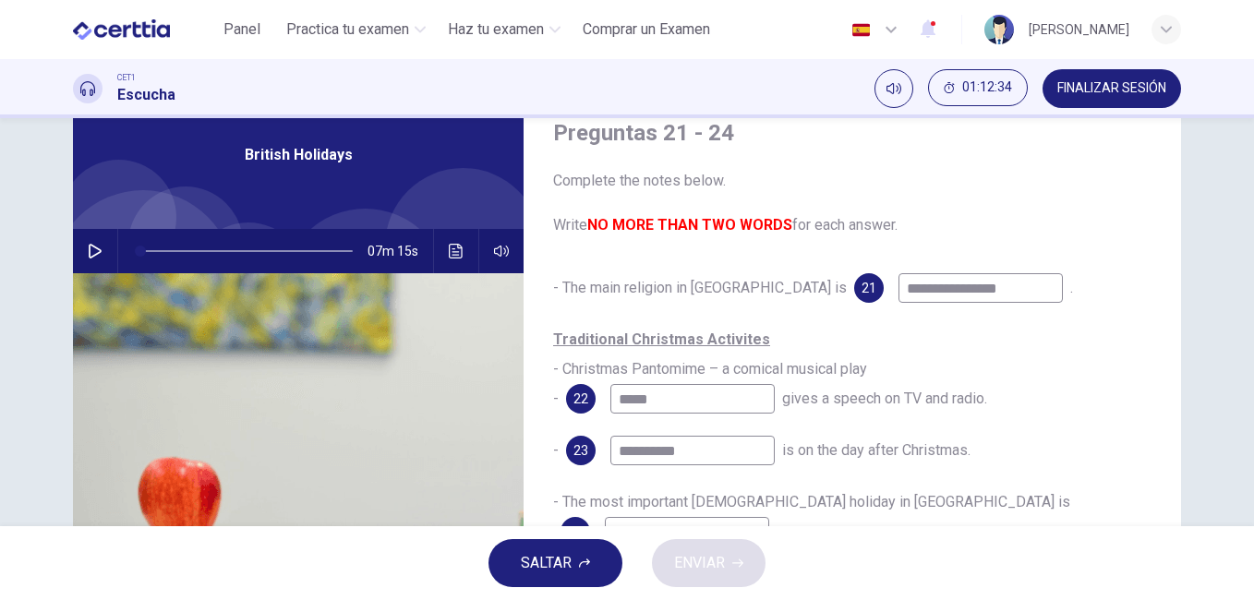
click at [769, 517] on input at bounding box center [687, 532] width 164 height 30
type input "******"
click at [717, 562] on span "ENVIAR" at bounding box center [699, 563] width 51 height 26
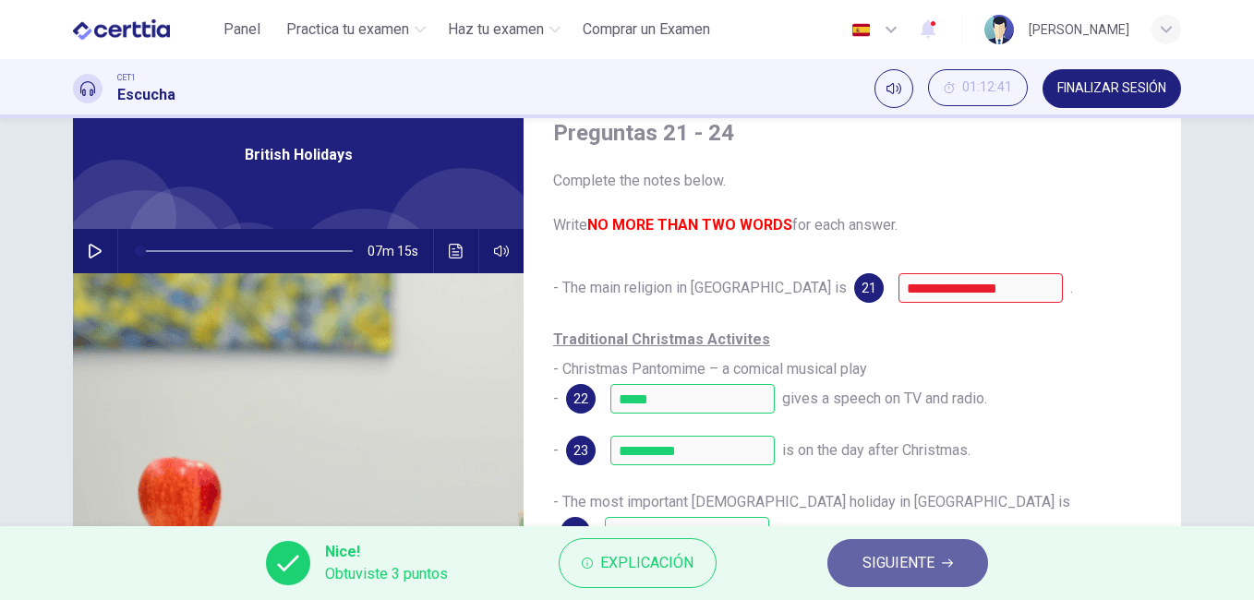
click at [897, 566] on span "SIGUIENTE" at bounding box center [899, 563] width 72 height 26
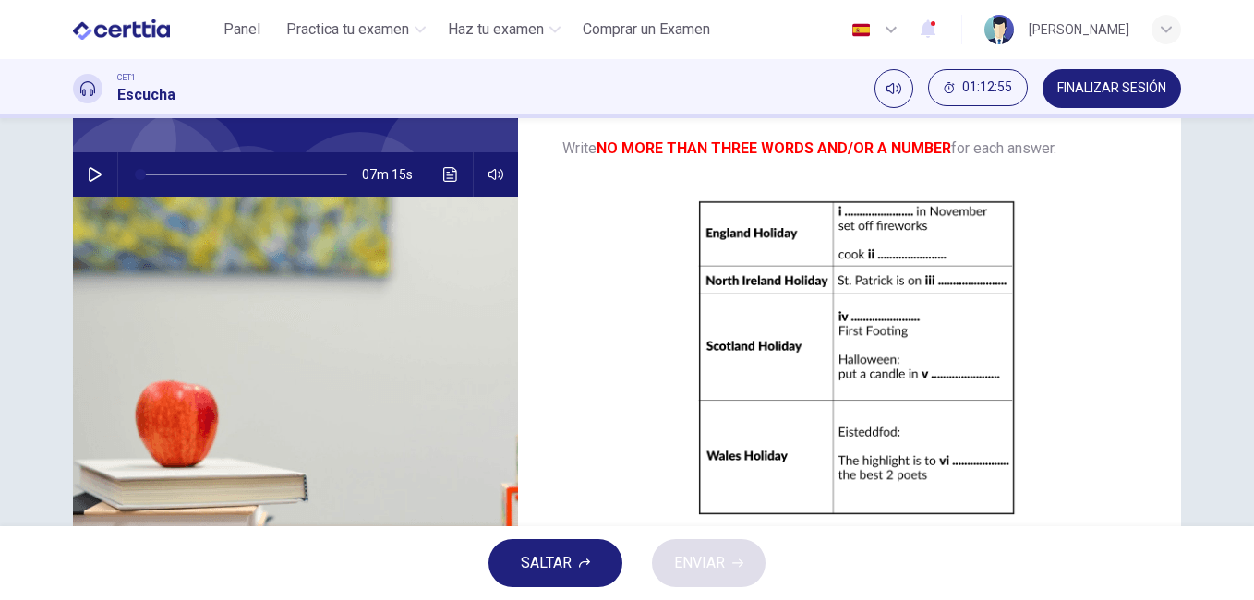
scroll to position [149, 0]
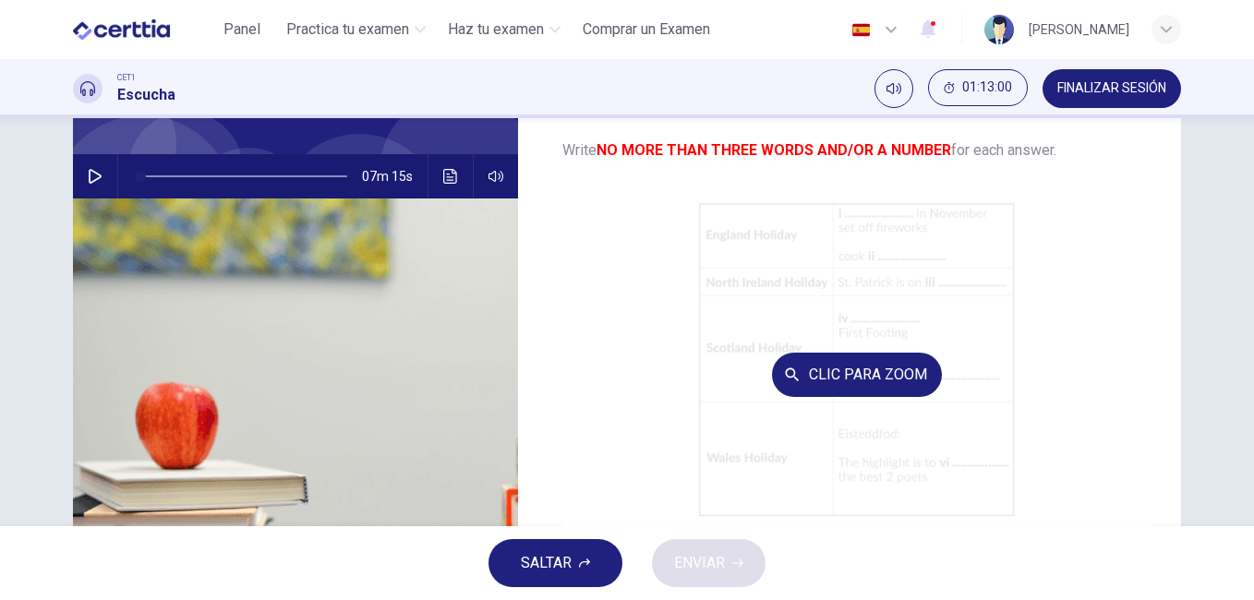
click at [910, 365] on button "Clic para zoom" at bounding box center [857, 375] width 170 height 44
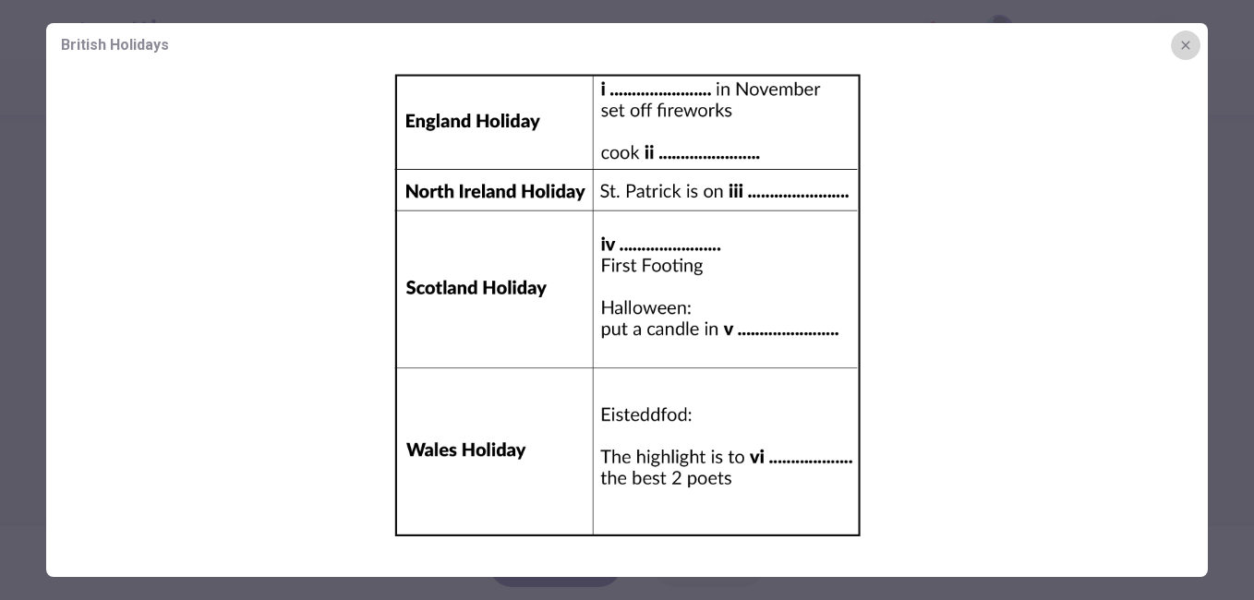
click at [1189, 40] on icon "button" at bounding box center [1185, 45] width 15 height 15
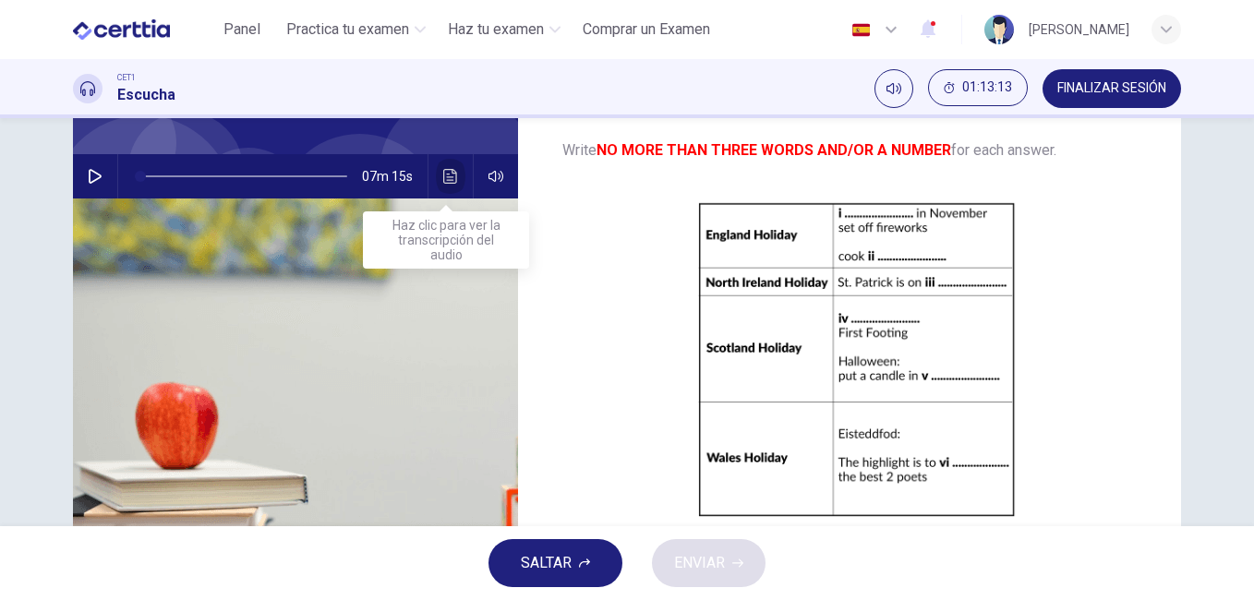
click at [443, 176] on icon "Haz clic para ver la transcripción del audio" at bounding box center [450, 176] width 15 height 15
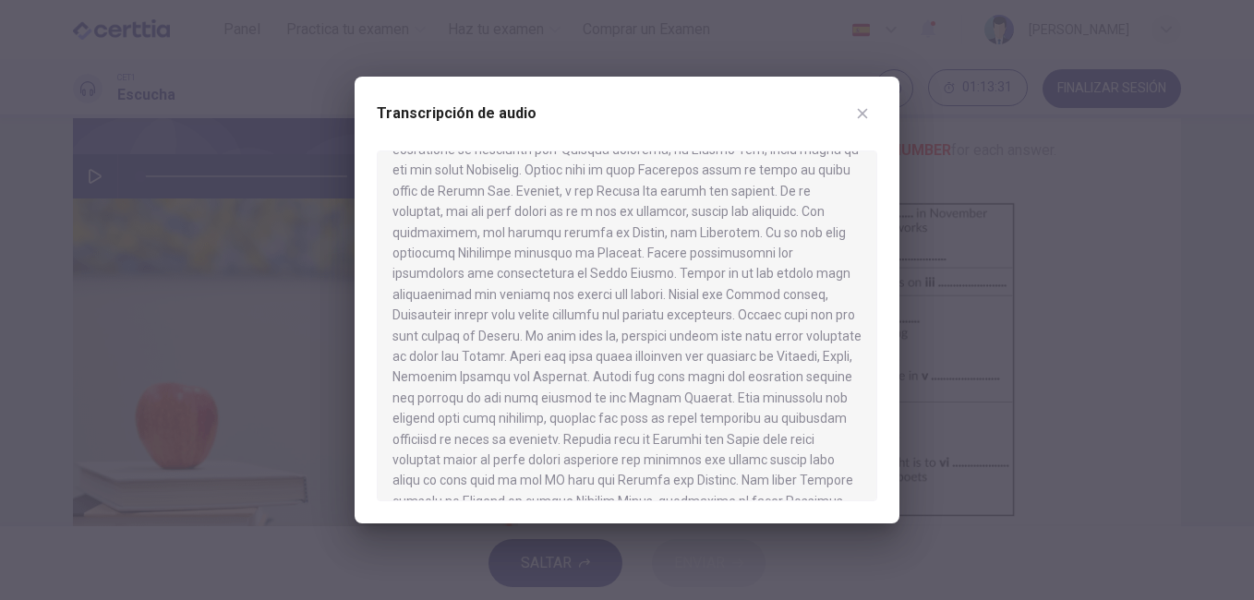
scroll to position [430, 0]
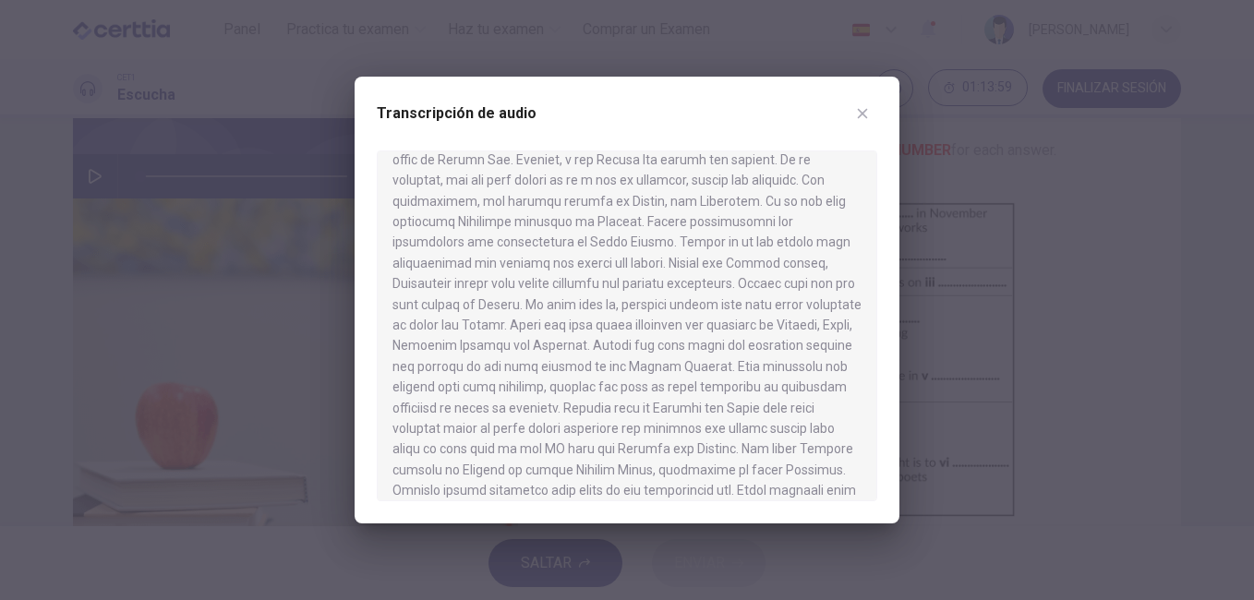
click at [864, 110] on icon "button" at bounding box center [862, 113] width 15 height 15
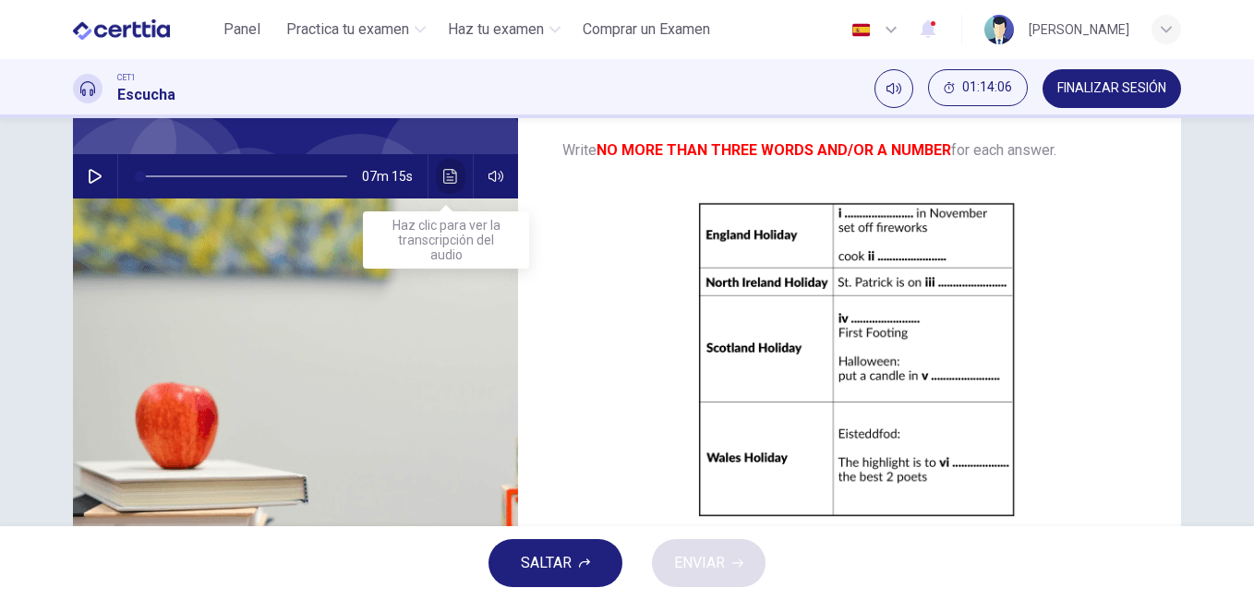
click at [441, 184] on button "Haz clic para ver la transcripción del audio" at bounding box center [451, 176] width 30 height 44
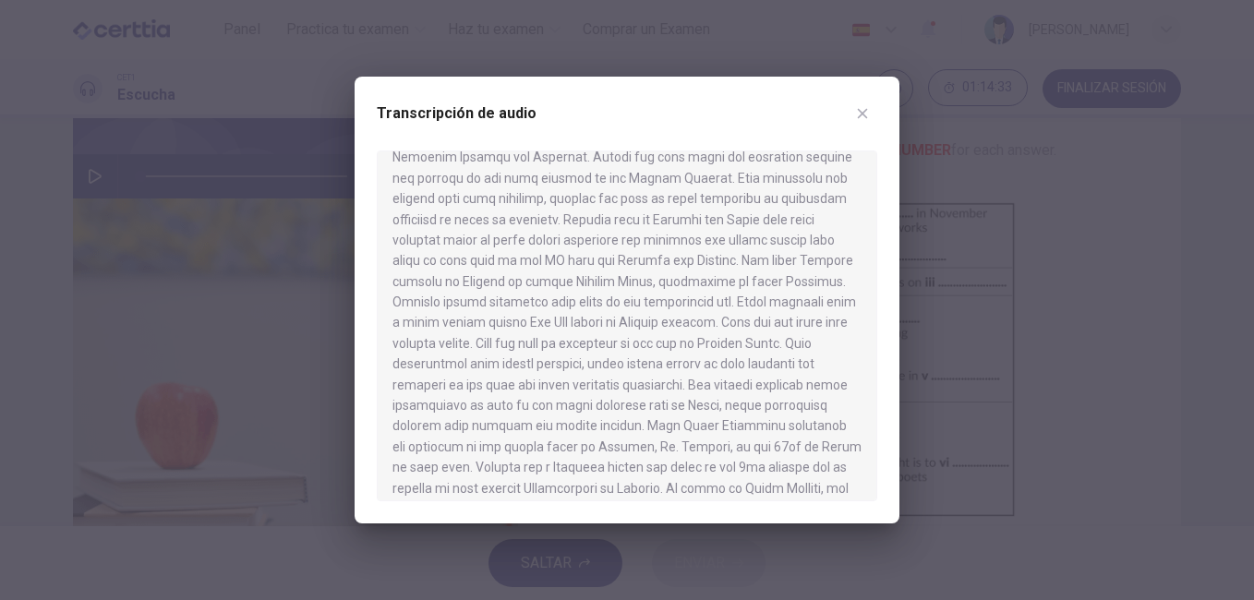
scroll to position [623, 0]
drag, startPoint x: 861, startPoint y: 111, endPoint x: 901, endPoint y: 255, distance: 149.7
click at [901, 255] on div "Transcripción de audio" at bounding box center [627, 300] width 1254 height 600
click at [864, 111] on icon "button" at bounding box center [862, 113] width 15 height 15
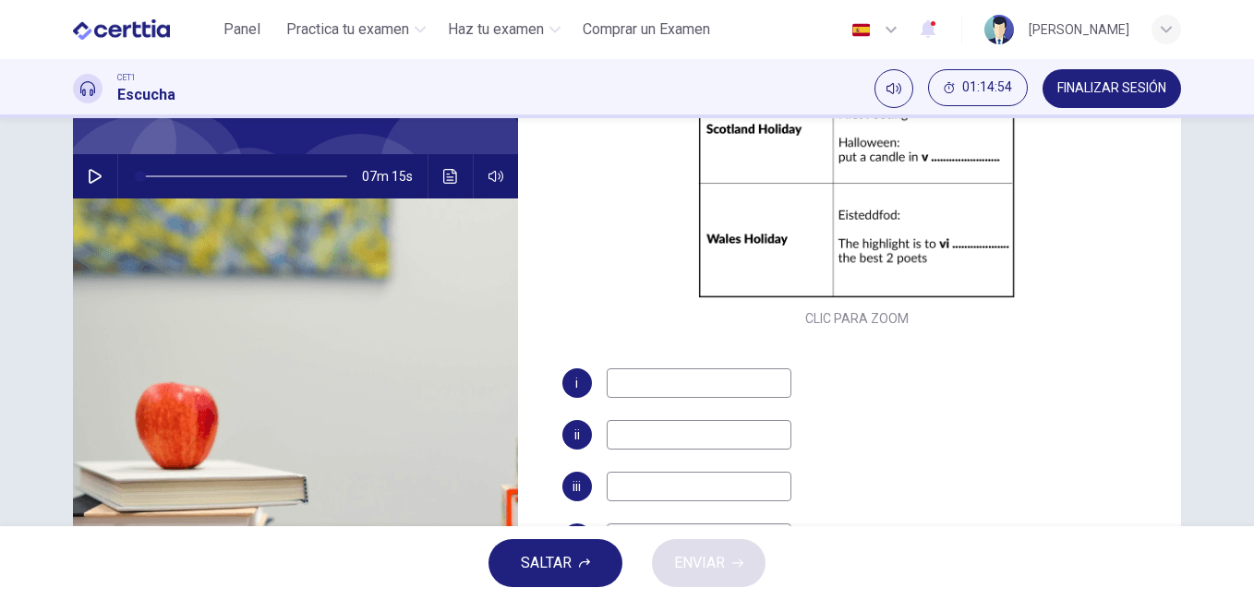
scroll to position [264, 0]
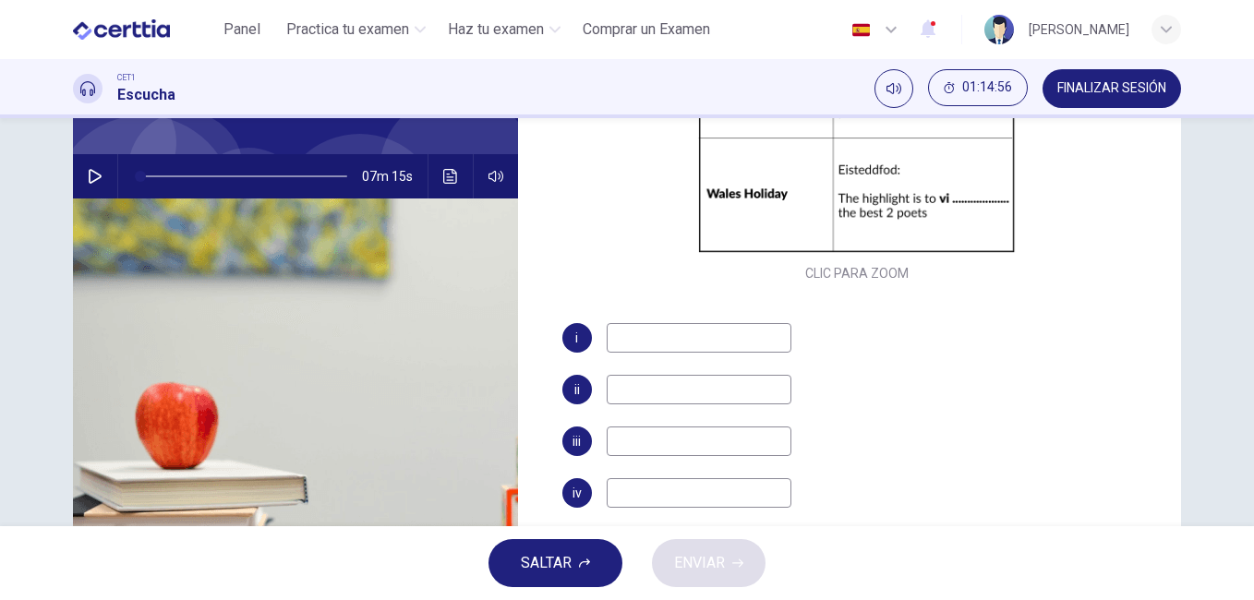
click at [618, 343] on input at bounding box center [699, 338] width 185 height 30
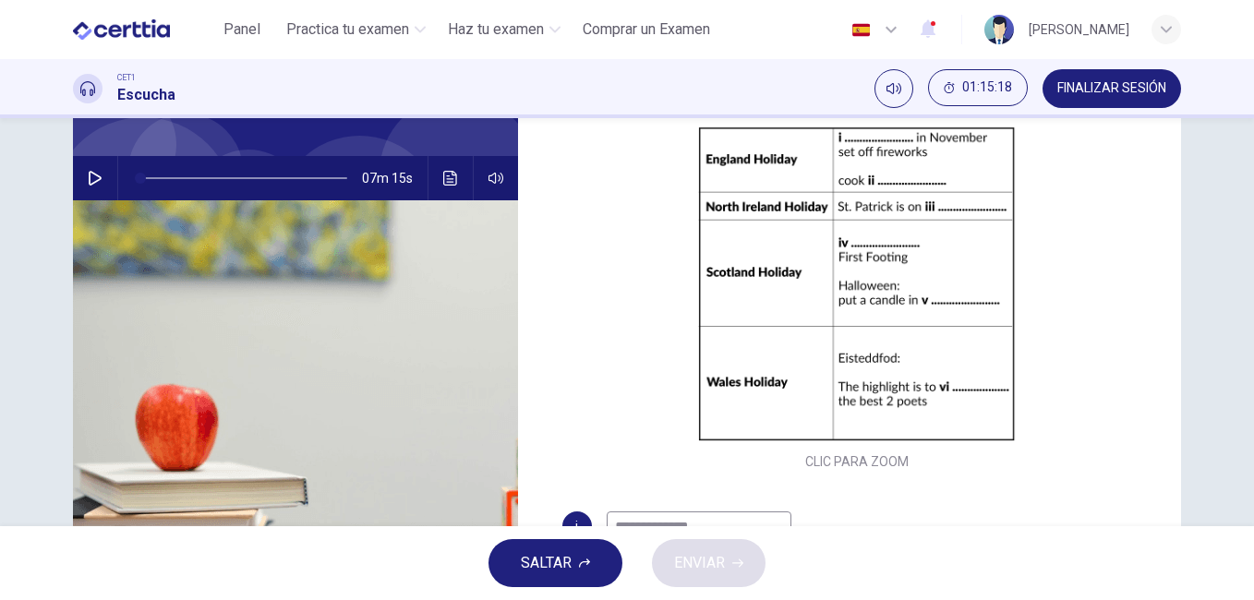
scroll to position [141, 0]
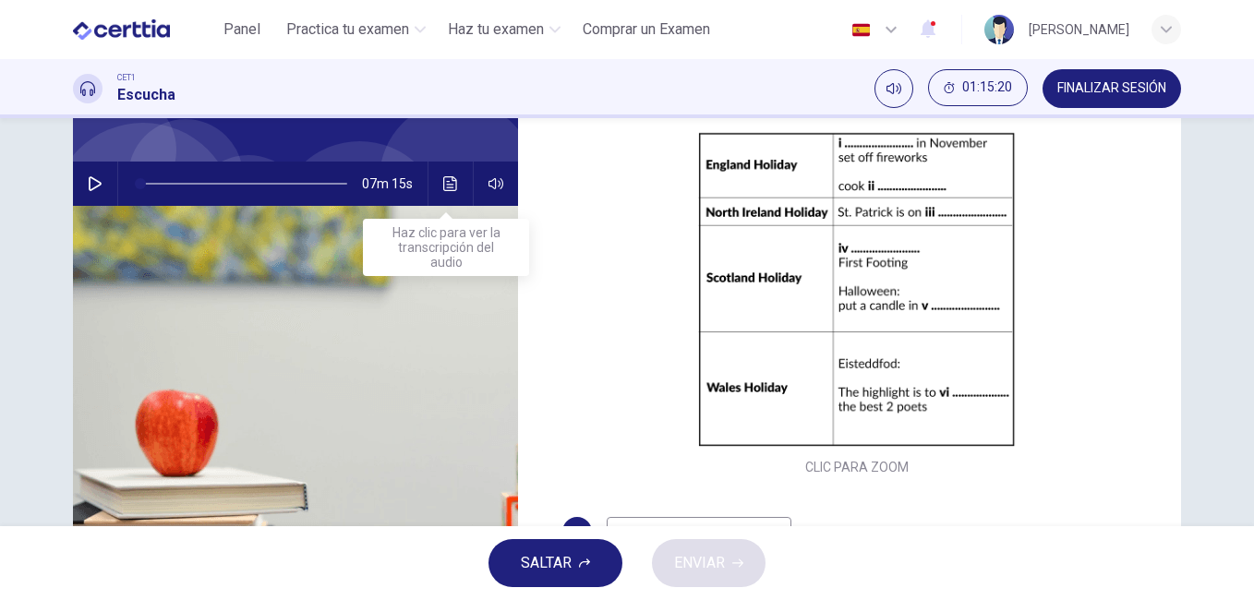
type input "**********"
click at [448, 179] on icon "Haz clic para ver la transcripción del audio" at bounding box center [450, 183] width 15 height 15
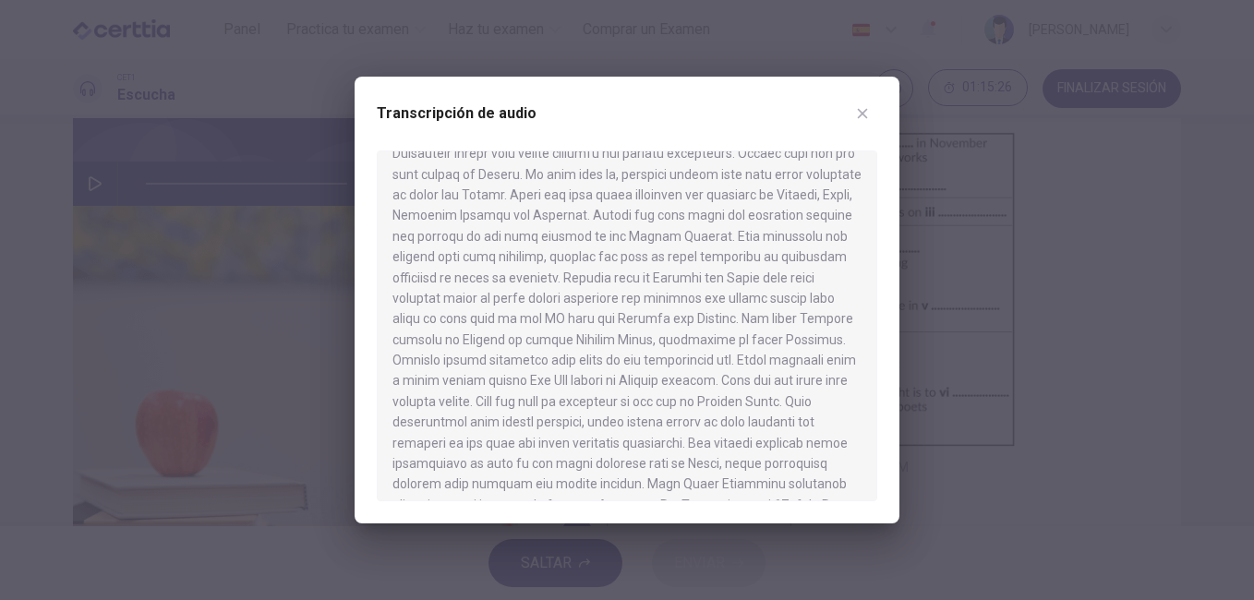
scroll to position [565, 0]
click at [864, 113] on icon "button" at bounding box center [863, 114] width 10 height 10
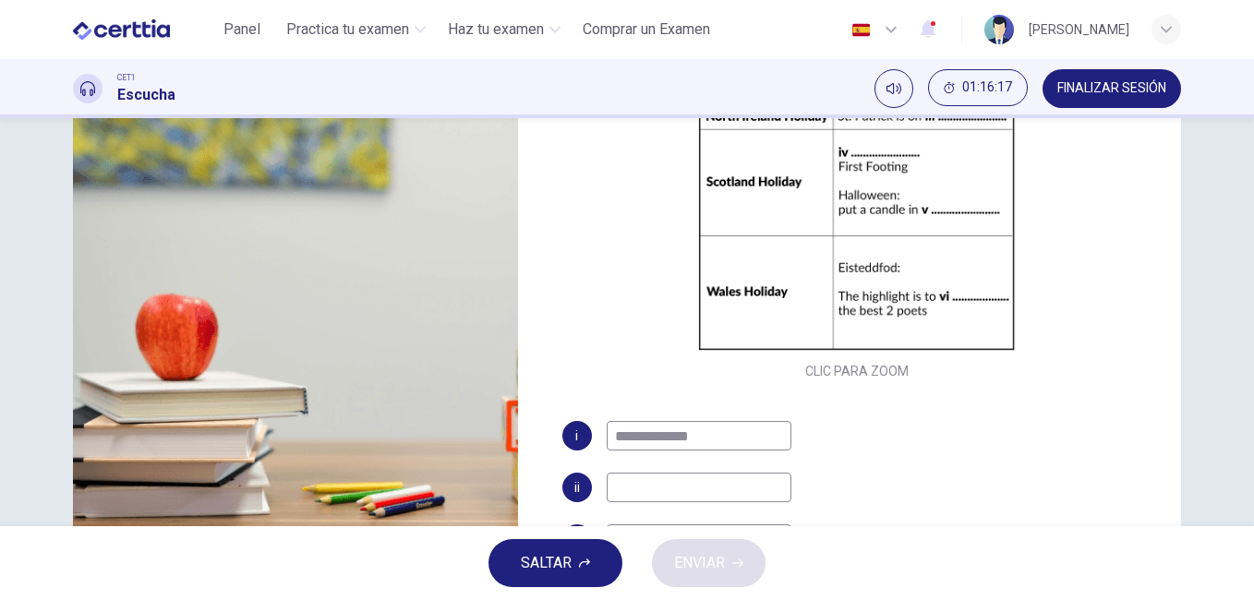
scroll to position [308, 0]
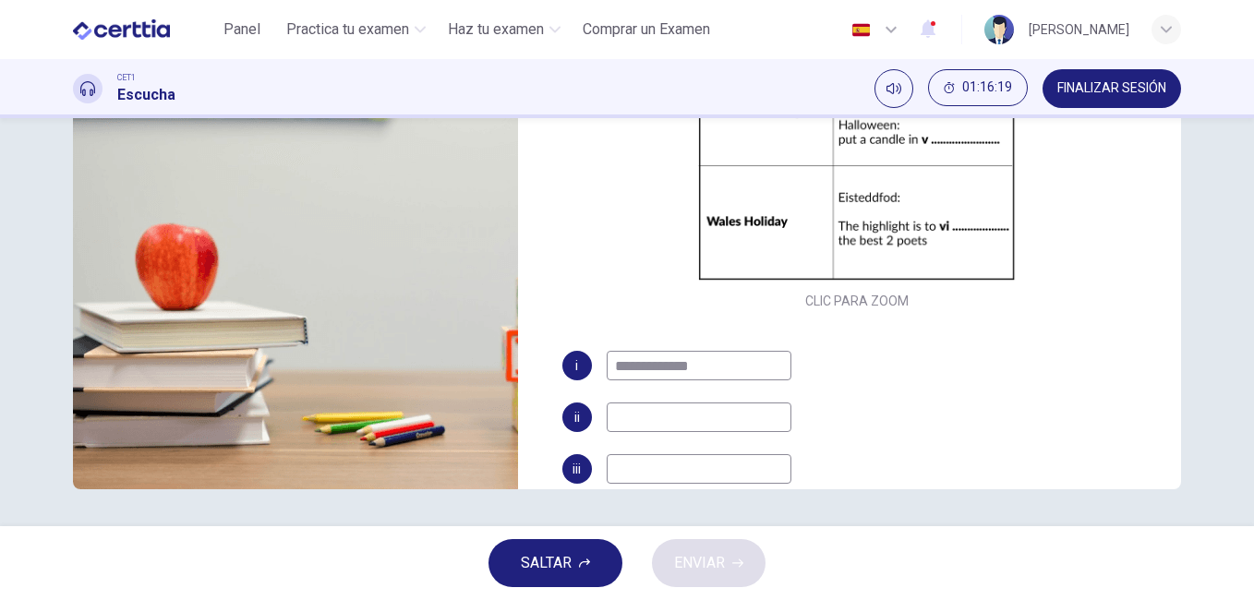
click at [659, 417] on input at bounding box center [699, 418] width 185 height 30
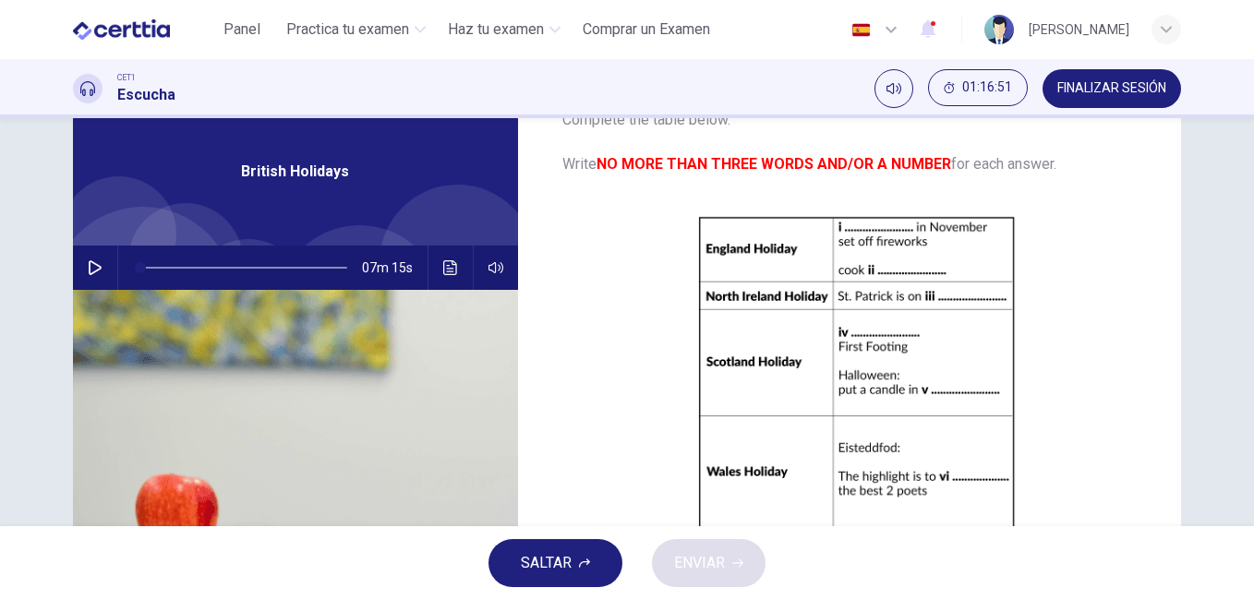
scroll to position [52, 0]
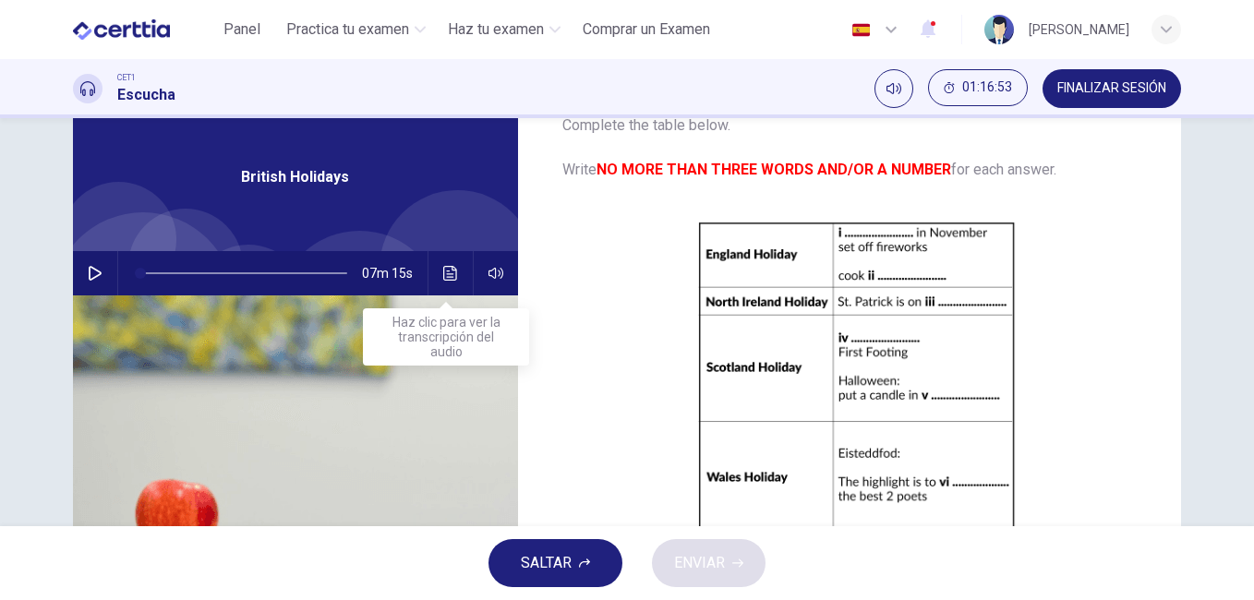
type input "**********"
click at [452, 271] on icon "Haz clic para ver la transcripción del audio" at bounding box center [450, 273] width 14 height 15
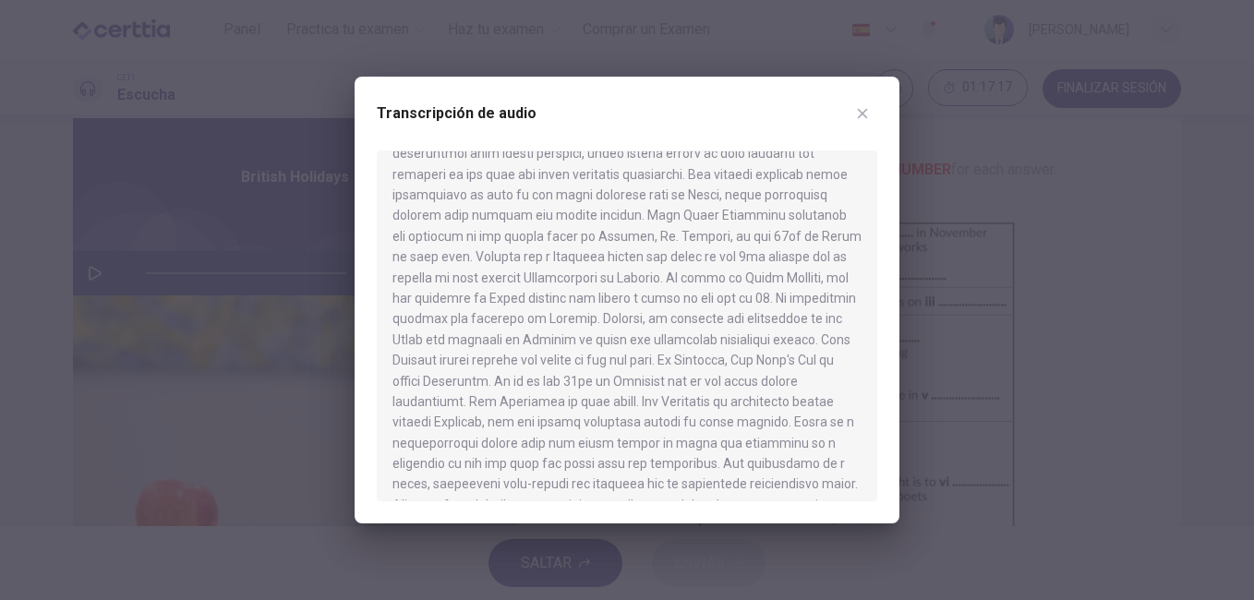
scroll to position [834, 0]
click at [869, 112] on icon "button" at bounding box center [862, 113] width 15 height 15
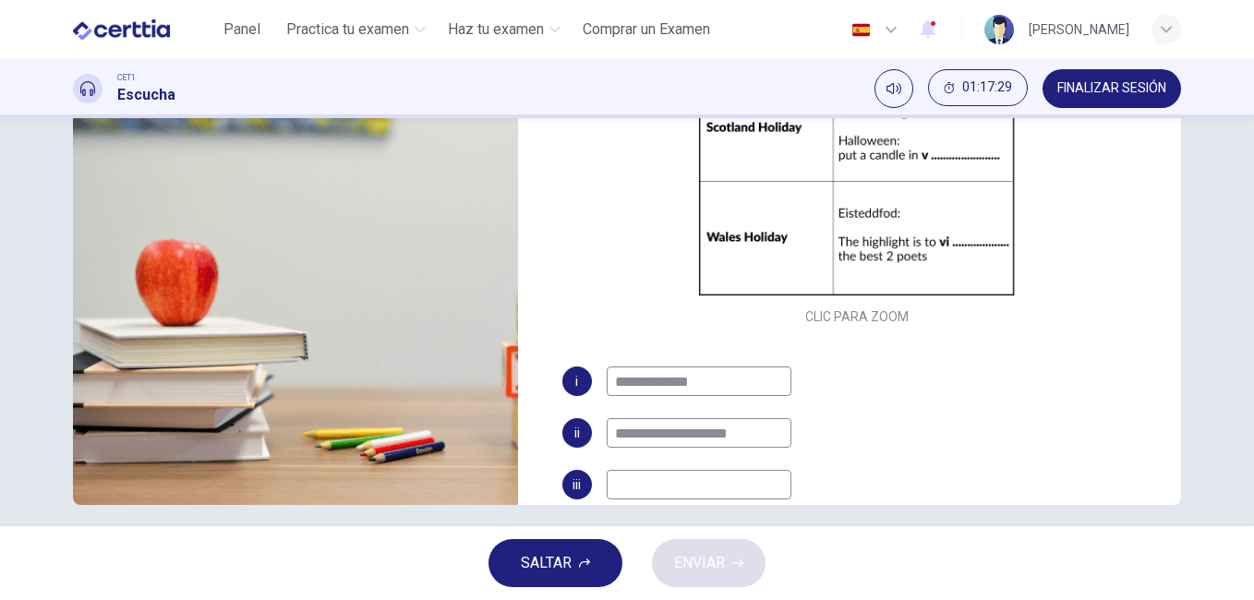
scroll to position [308, 0]
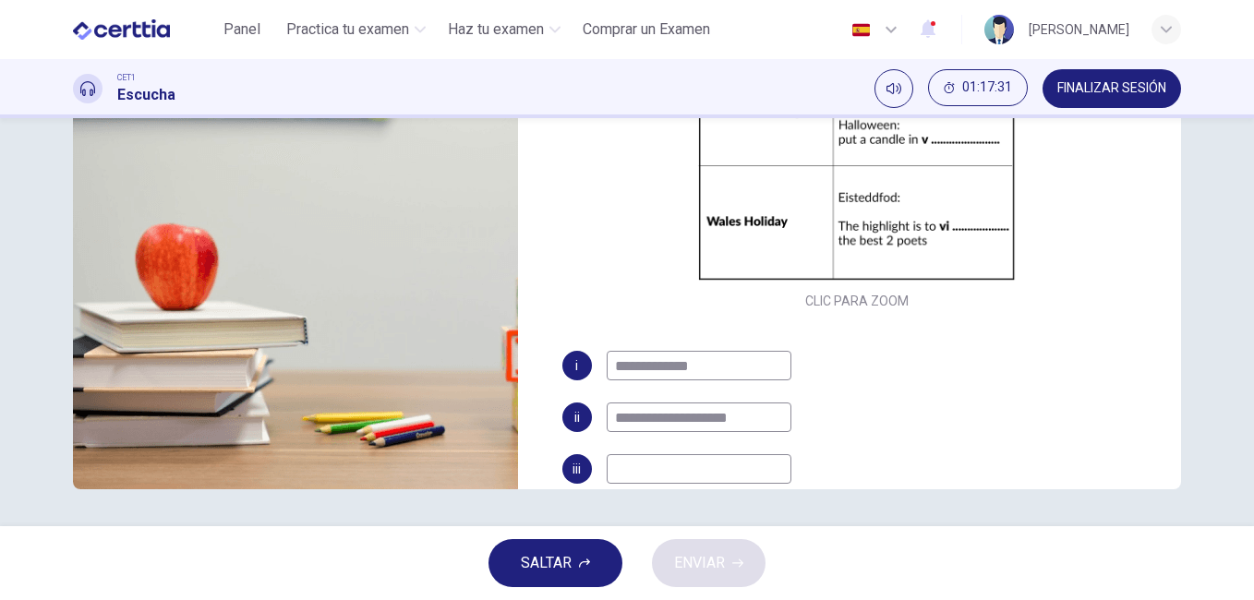
click at [668, 466] on input at bounding box center [699, 469] width 185 height 30
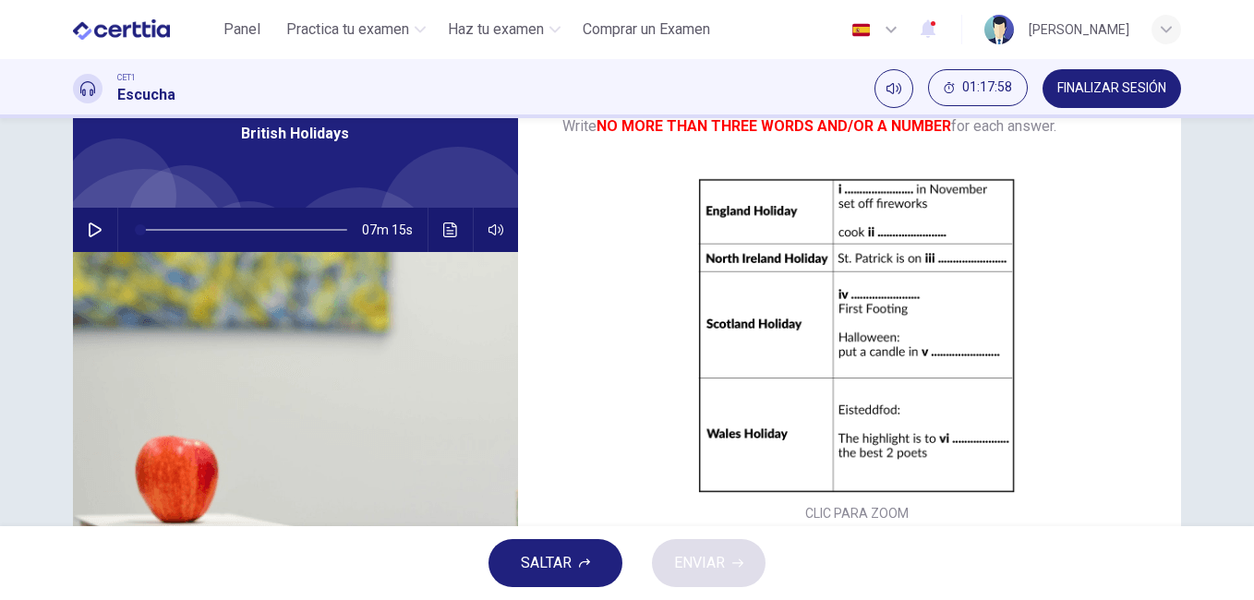
scroll to position [73, 0]
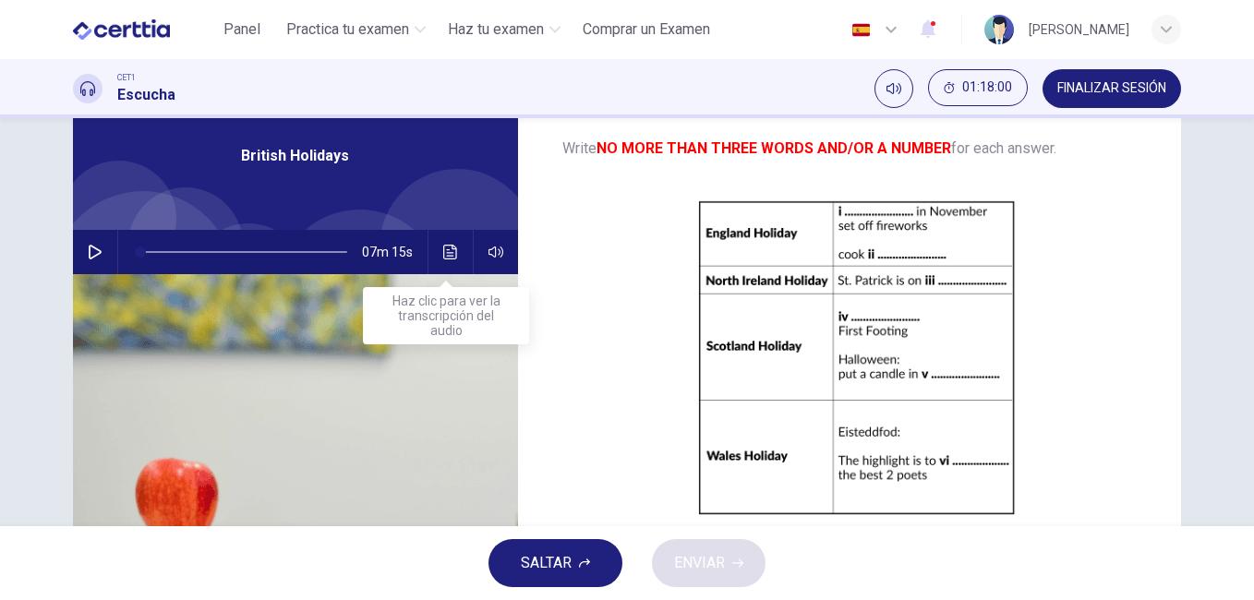
type input "**********"
click at [443, 243] on button "Haz clic para ver la transcripción del audio" at bounding box center [451, 252] width 30 height 44
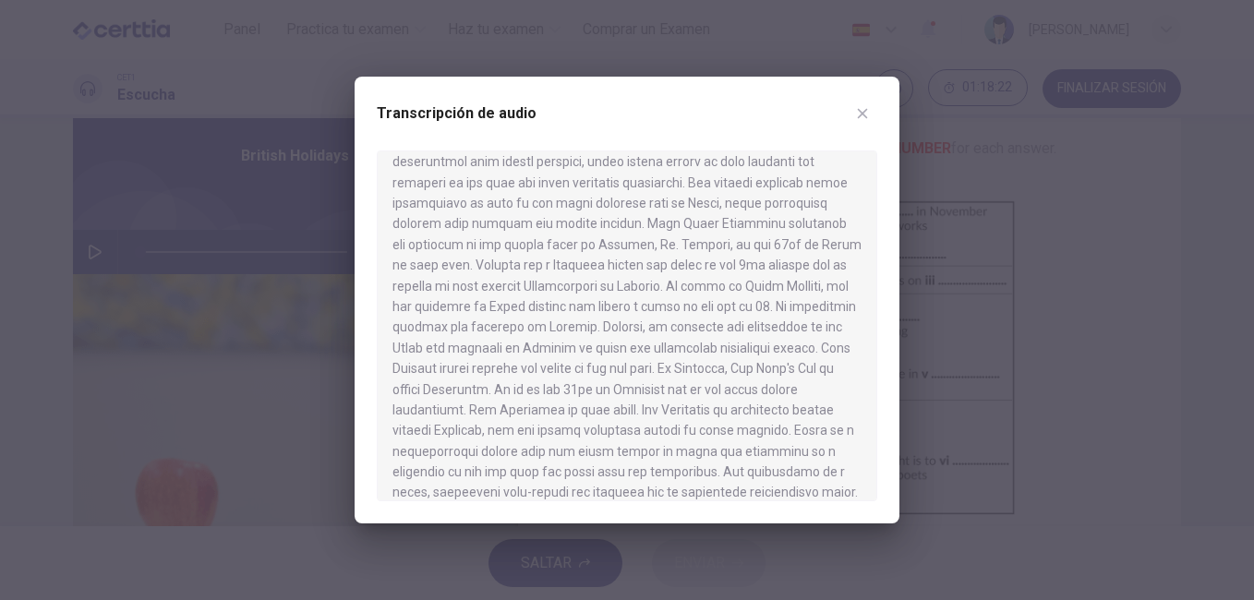
scroll to position [816, 0]
click at [861, 100] on button "button" at bounding box center [863, 114] width 30 height 30
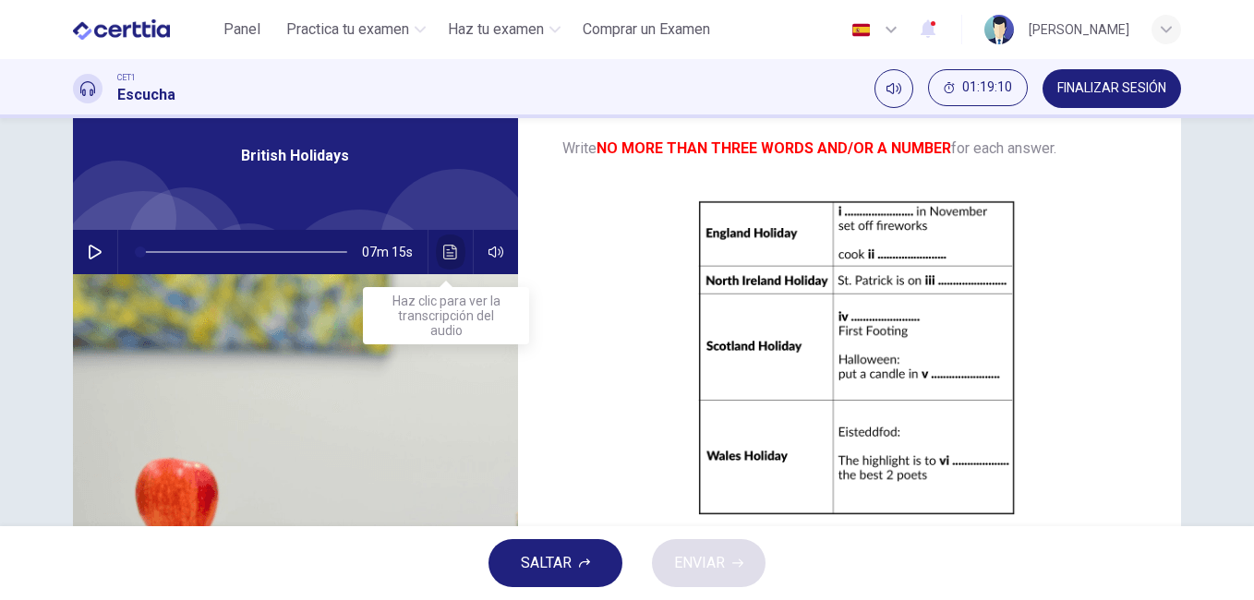
click at [448, 248] on icon "Haz clic para ver la transcripción del audio" at bounding box center [450, 252] width 14 height 15
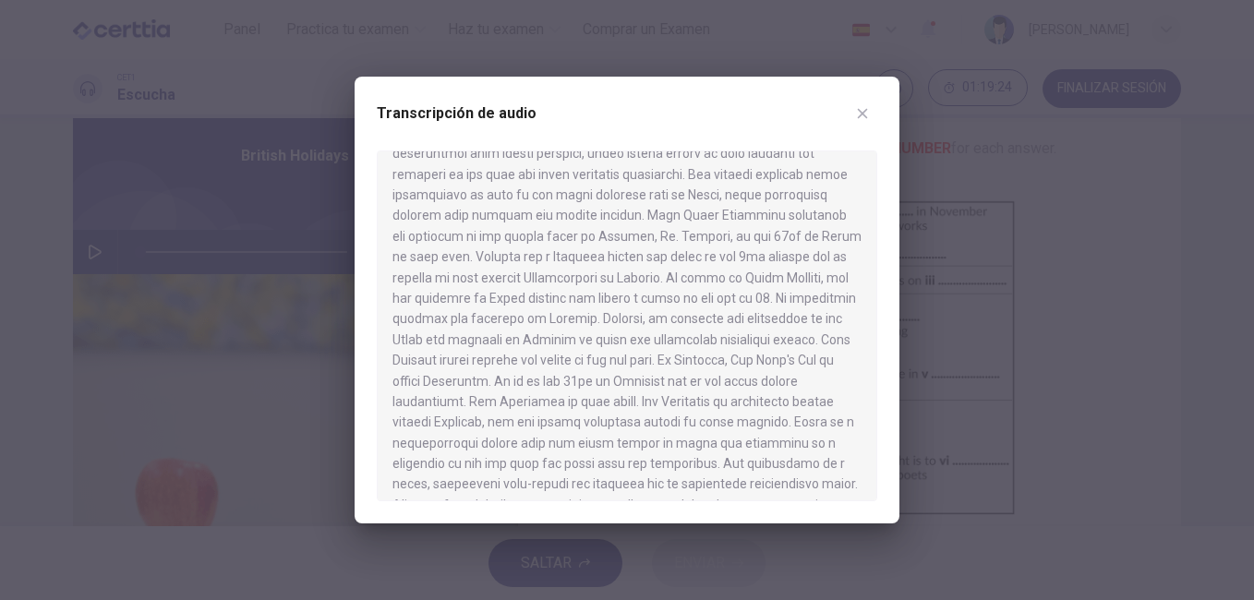
scroll to position [834, 0]
click at [861, 114] on icon "button" at bounding box center [862, 113] width 15 height 15
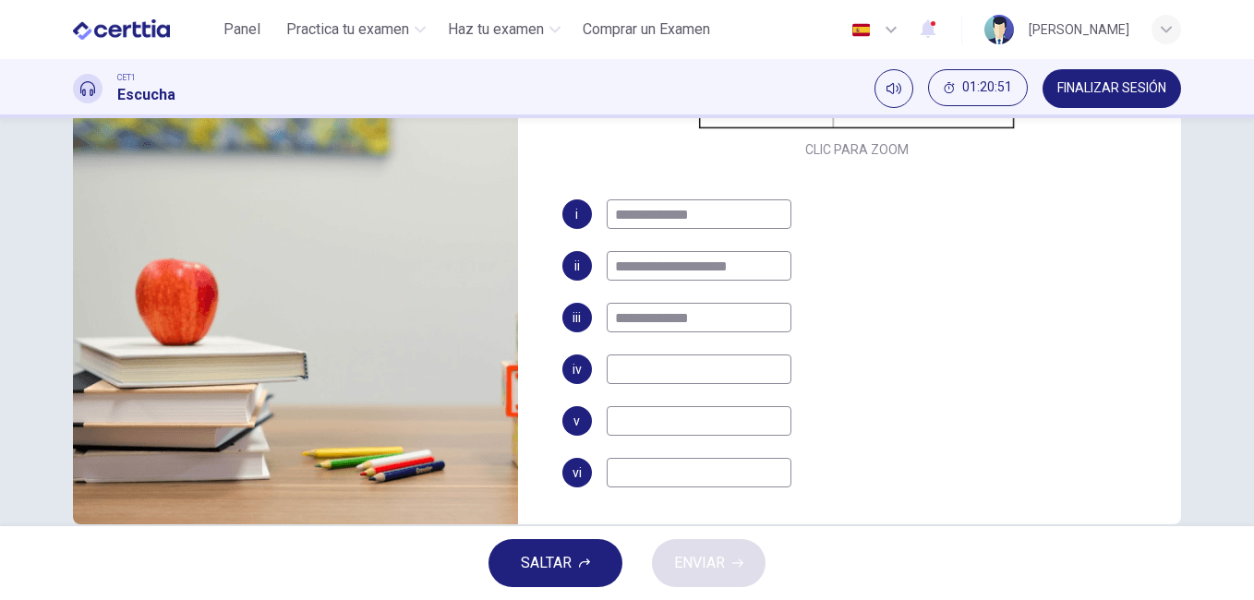
scroll to position [274, 0]
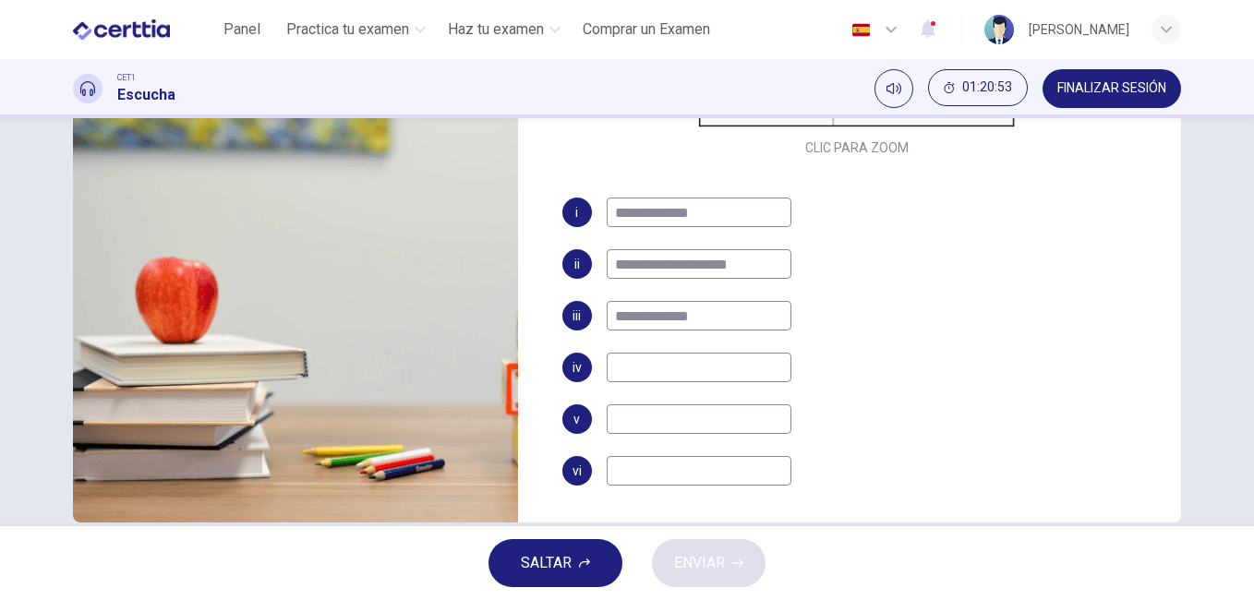
click at [629, 368] on input at bounding box center [699, 368] width 185 height 30
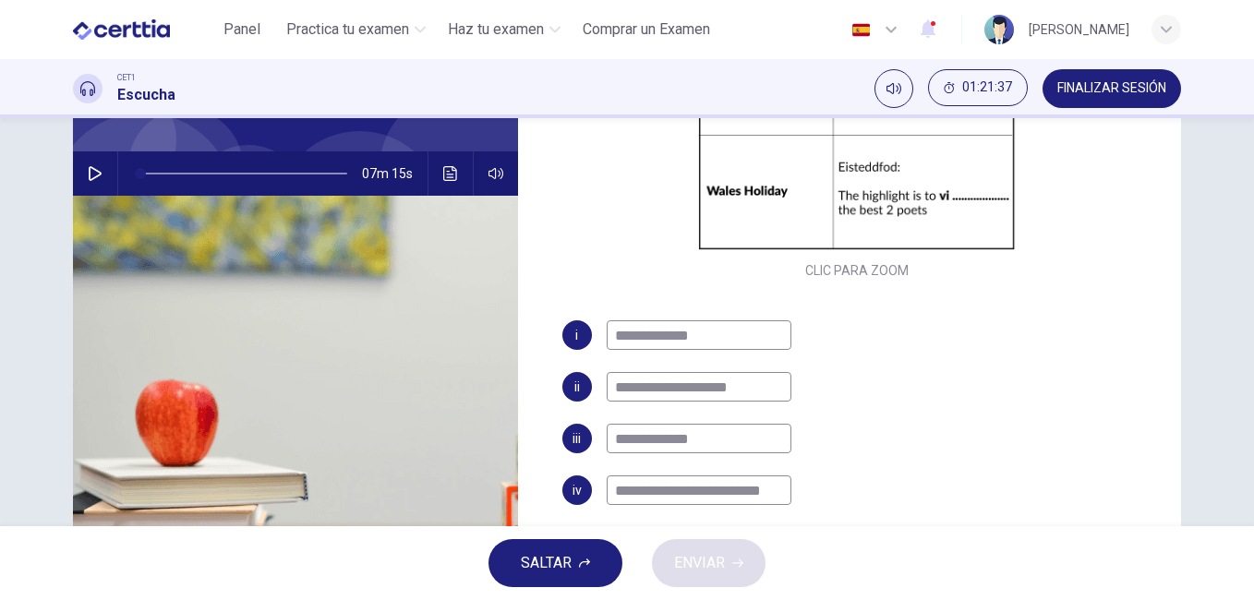
scroll to position [144, 0]
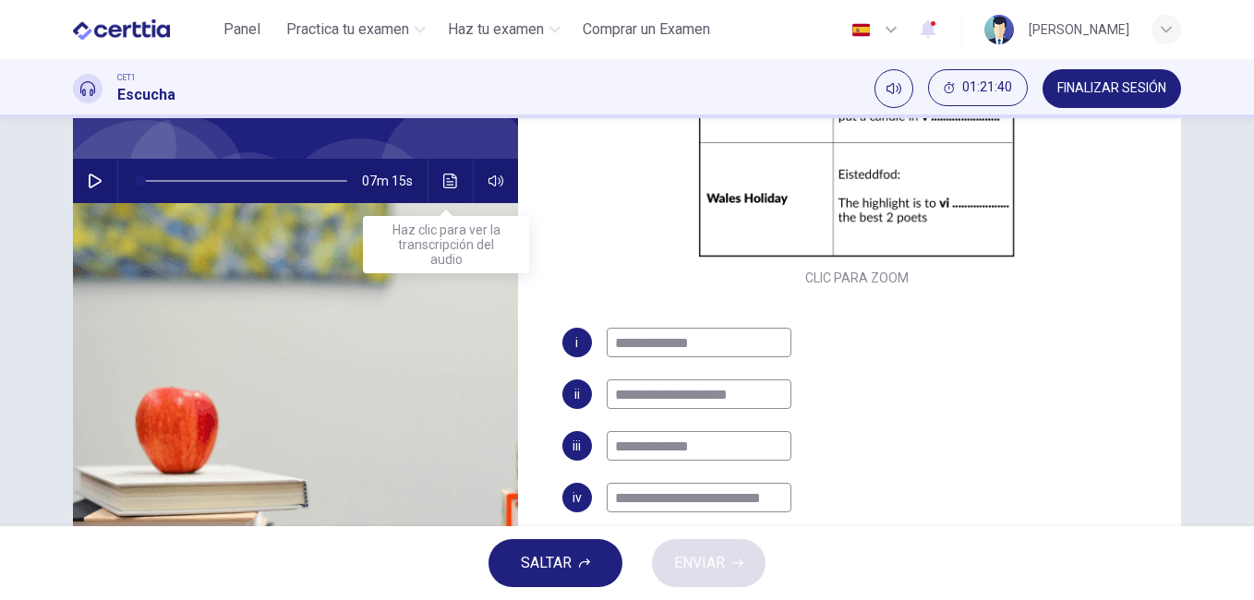
type input "**********"
click at [445, 174] on icon "Haz clic para ver la transcripción del audio" at bounding box center [450, 181] width 14 height 15
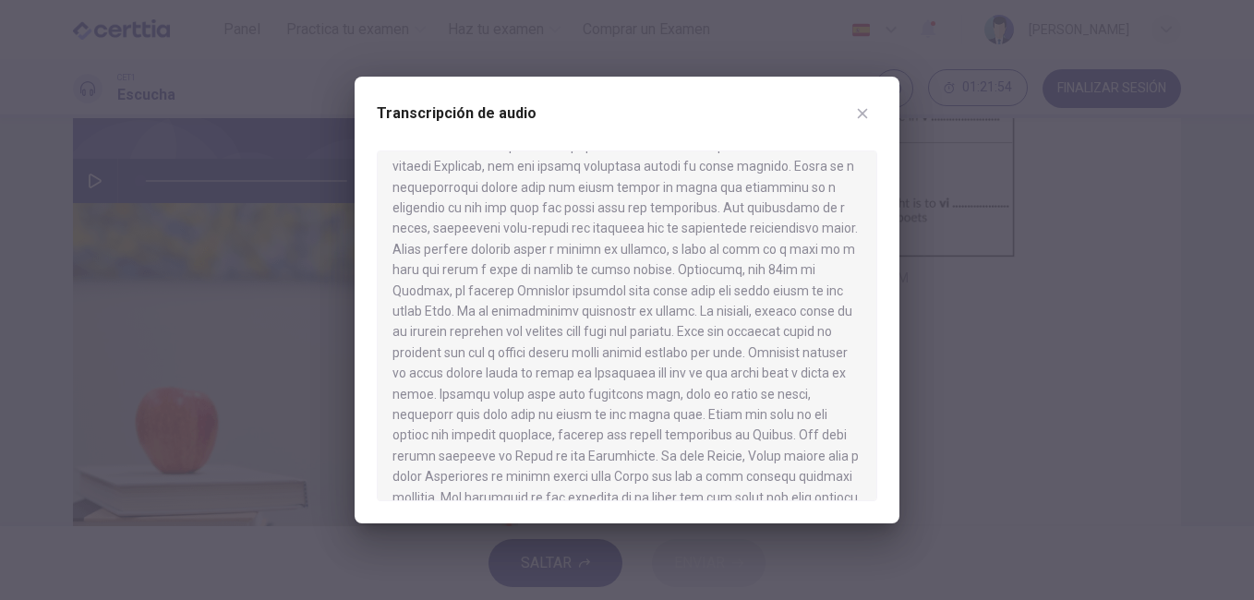
scroll to position [1094, 0]
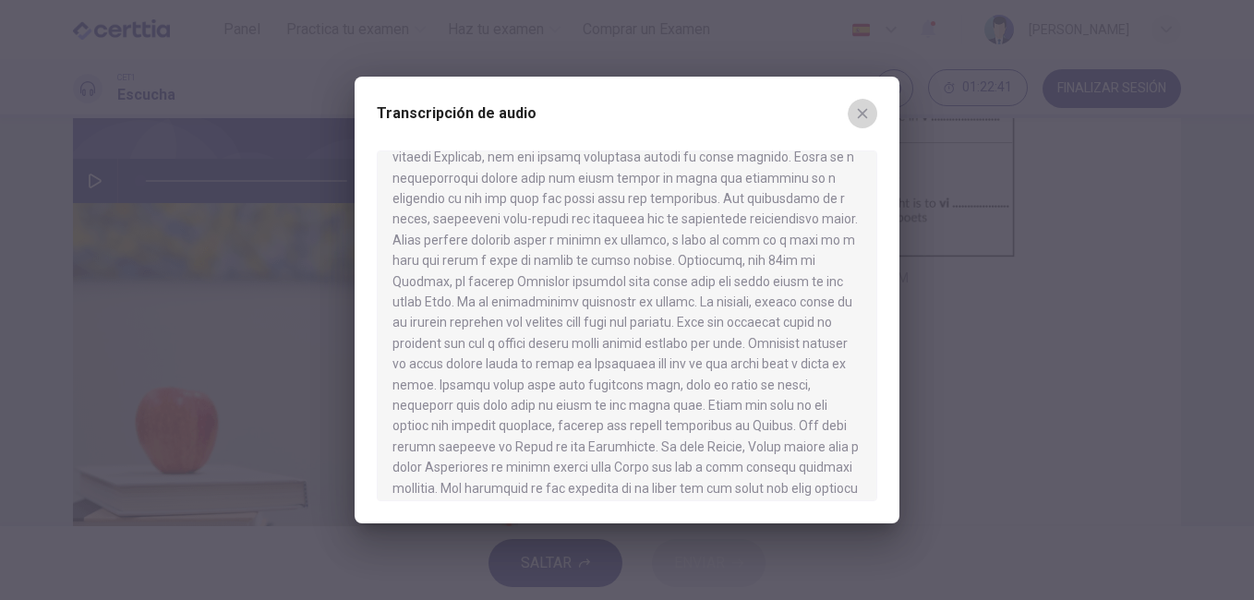
click at [862, 100] on button "button" at bounding box center [863, 114] width 30 height 30
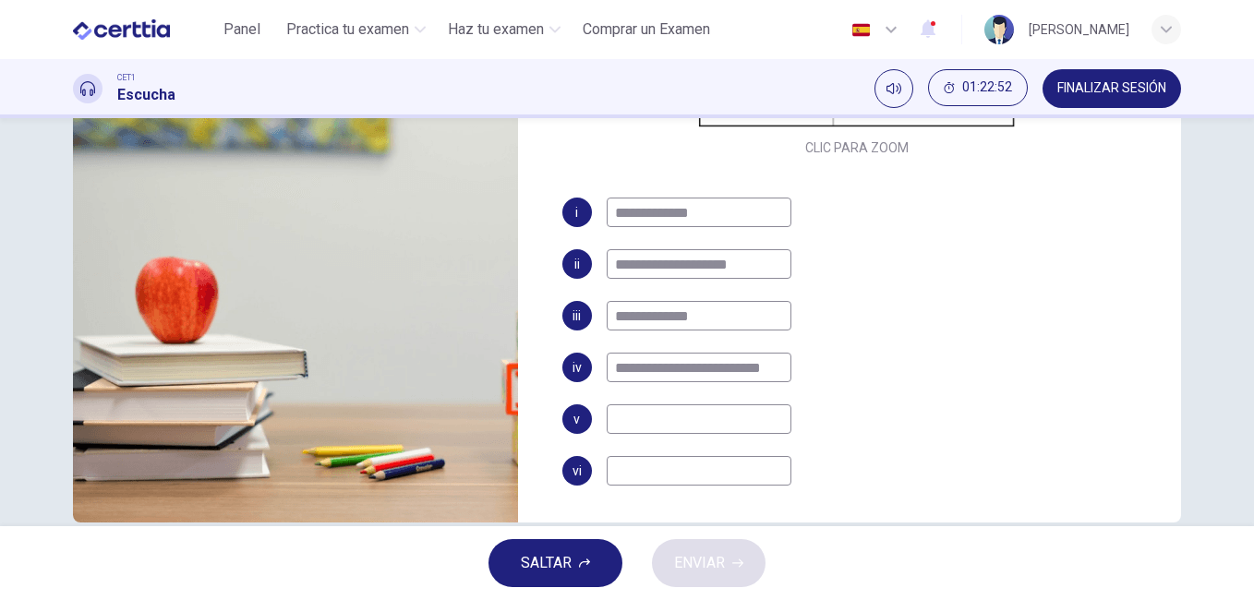
scroll to position [300, 0]
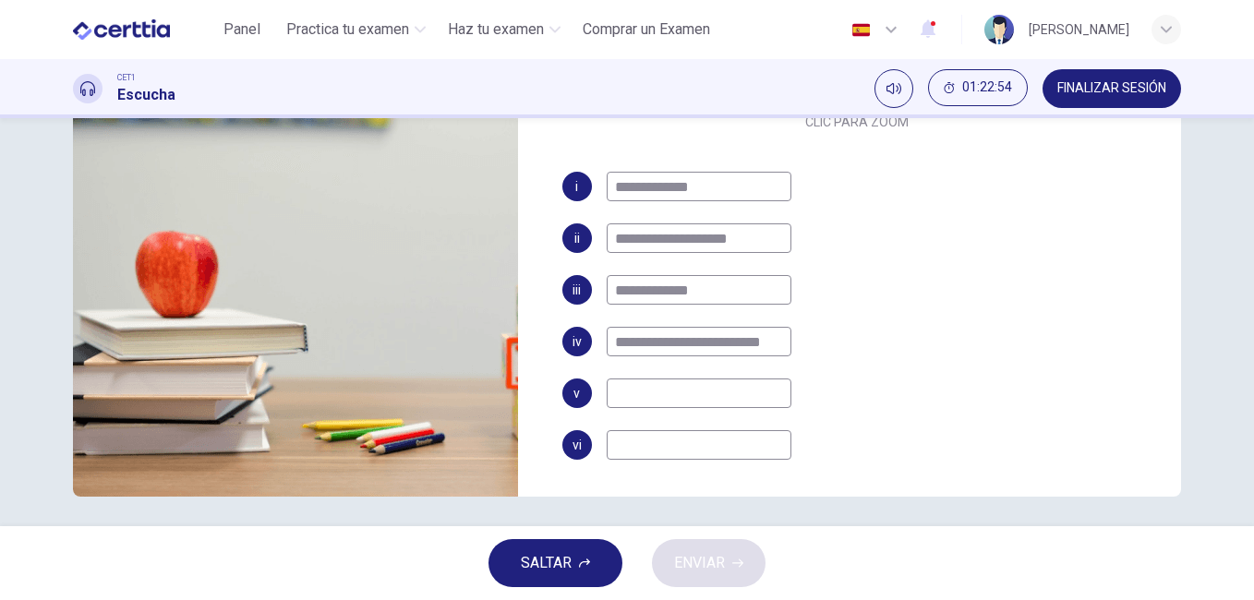
click at [684, 393] on input at bounding box center [699, 394] width 185 height 30
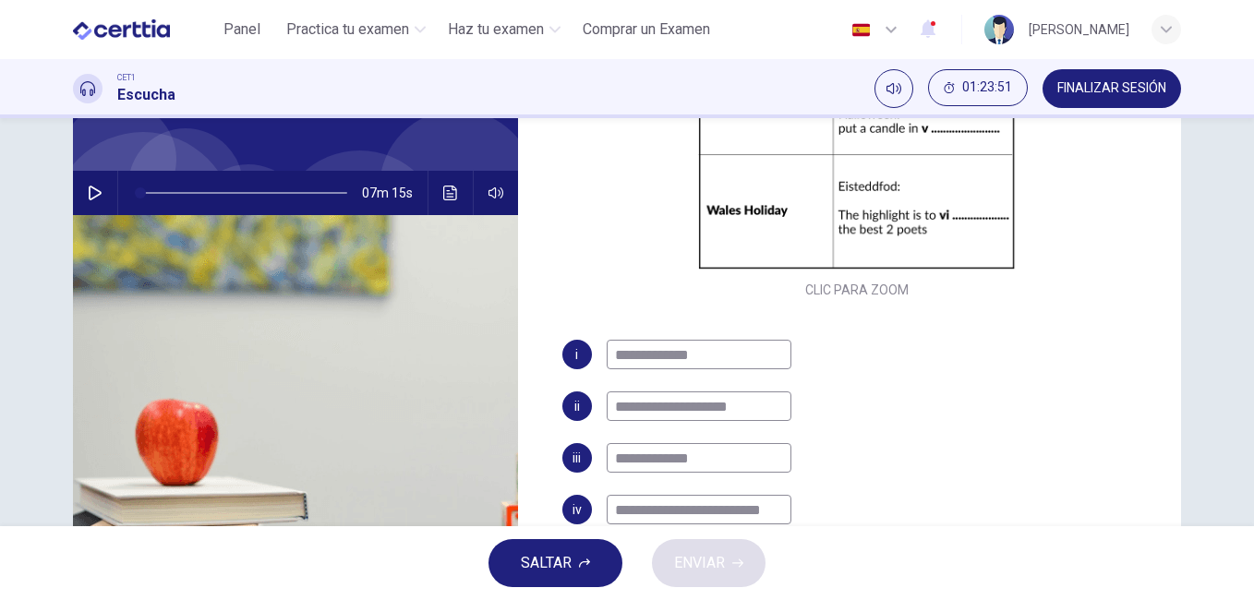
scroll to position [134, 0]
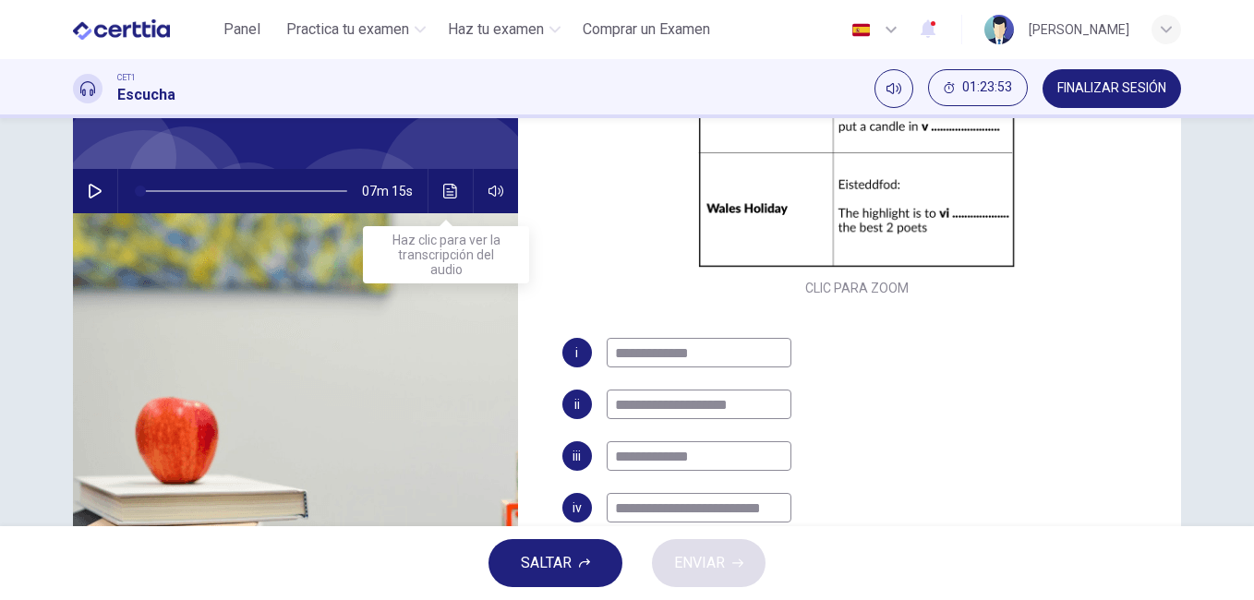
type input "********"
click at [453, 190] on button "Haz clic para ver la transcripción del audio" at bounding box center [451, 191] width 30 height 44
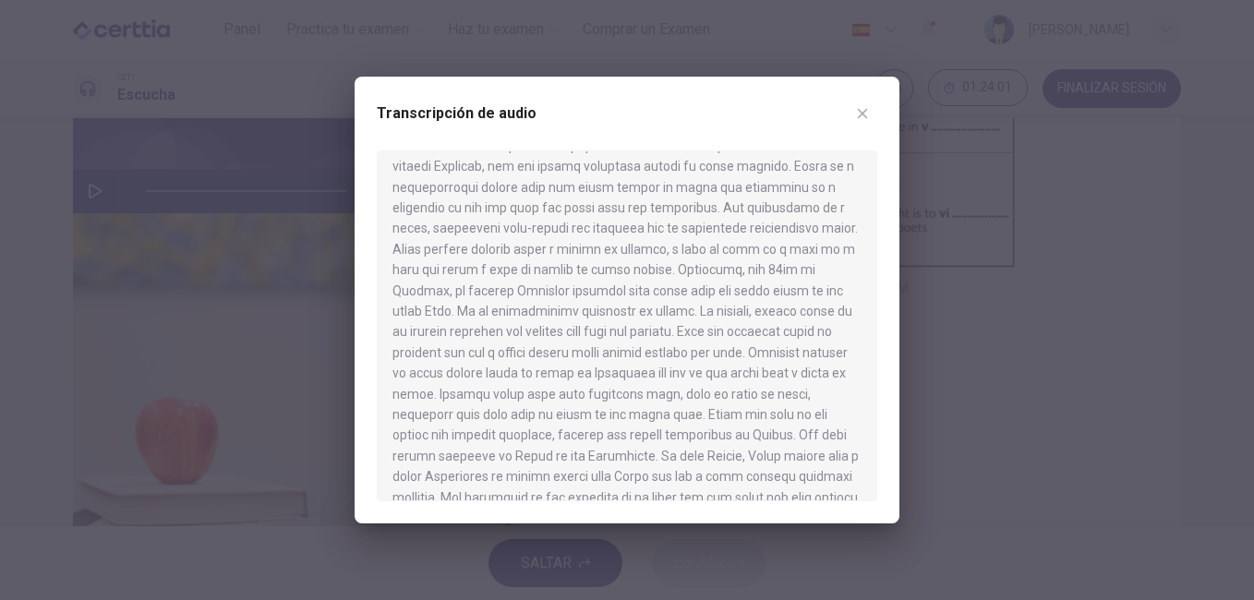
scroll to position [1211, 0]
click at [864, 109] on icon "button" at bounding box center [862, 113] width 15 height 15
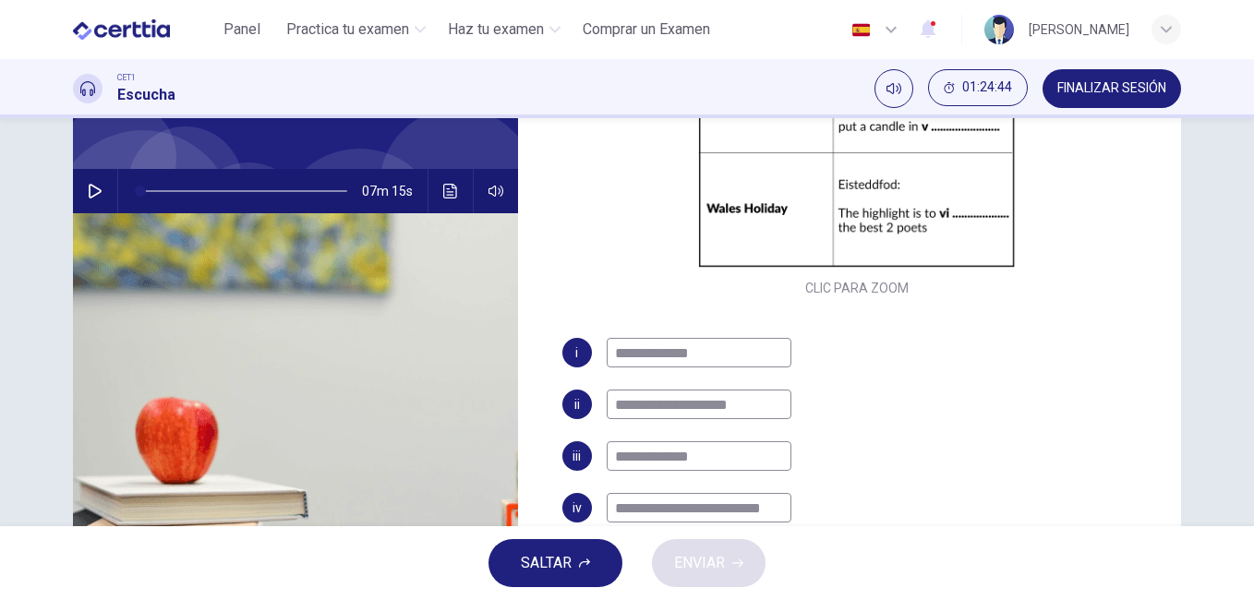
click at [384, 133] on div "British Holidays" at bounding box center [295, 95] width 445 height 148
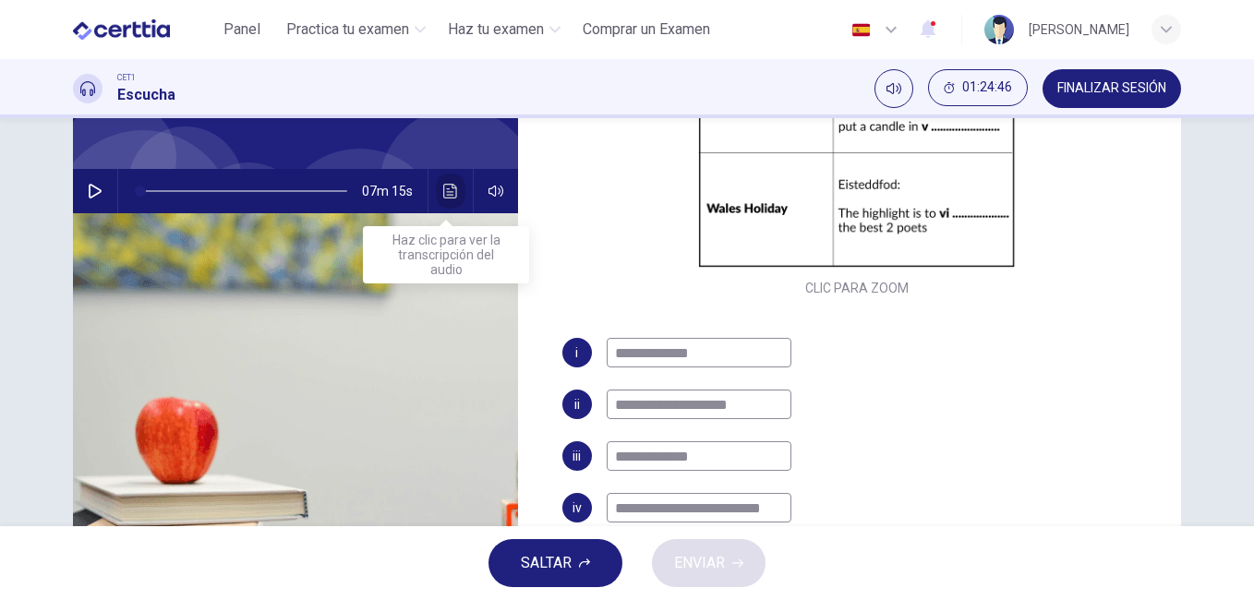
click at [443, 185] on icon "Haz clic para ver la transcripción del audio" at bounding box center [450, 191] width 14 height 15
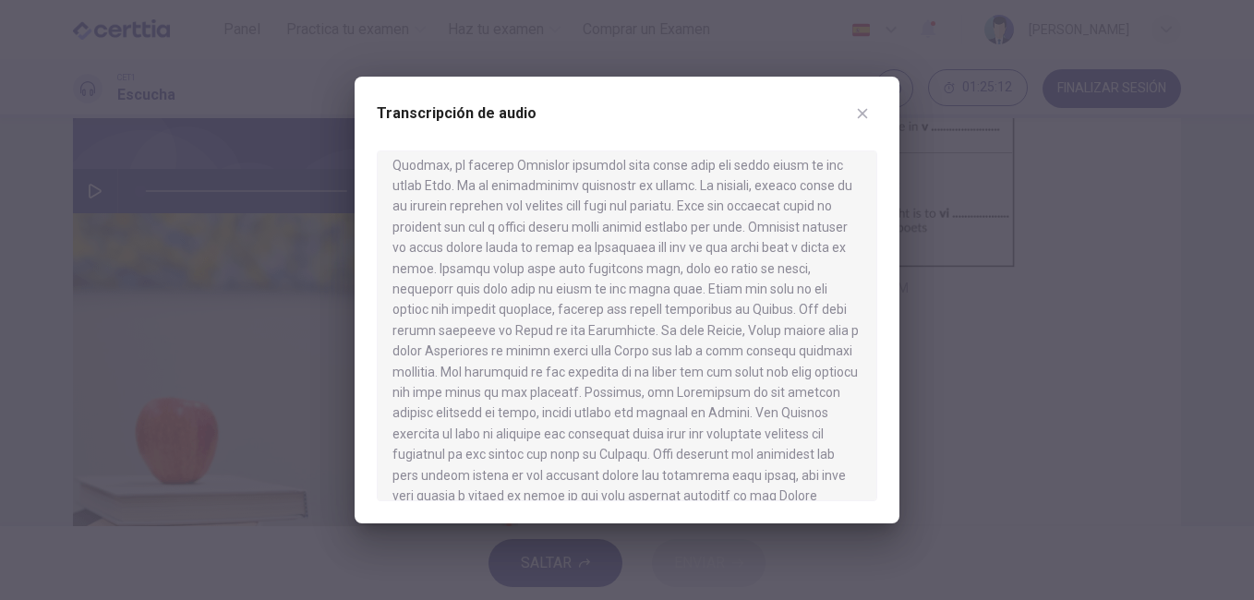
click at [894, 496] on div "Transcripción de audio" at bounding box center [627, 300] width 545 height 447
click at [862, 110] on icon "button" at bounding box center [862, 113] width 15 height 15
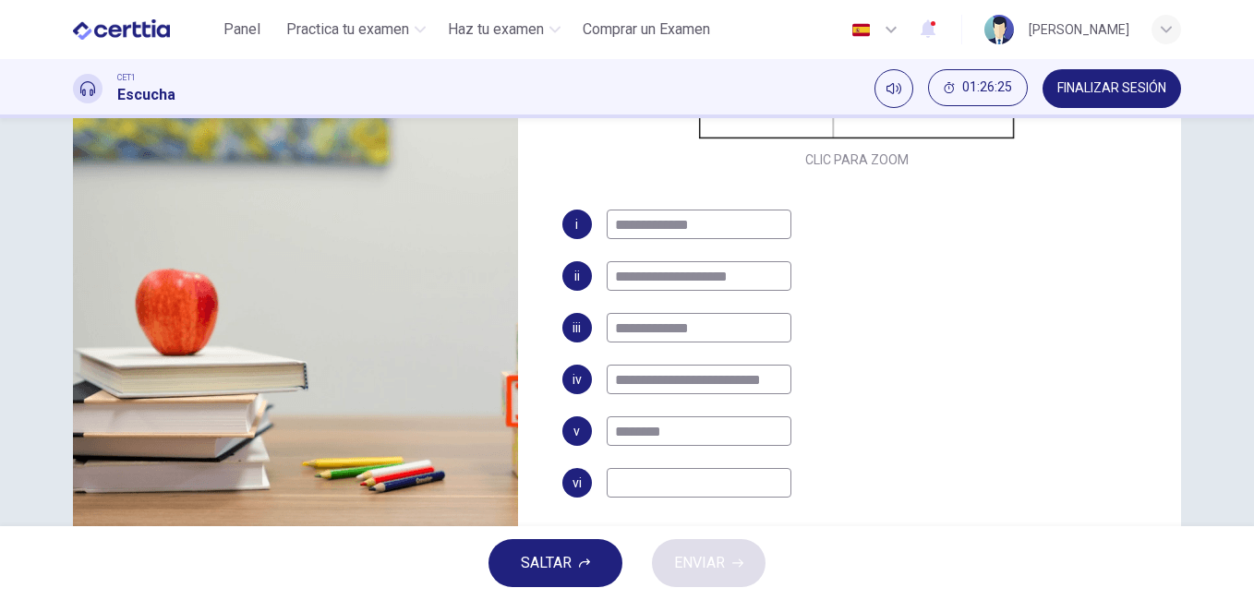
scroll to position [308, 0]
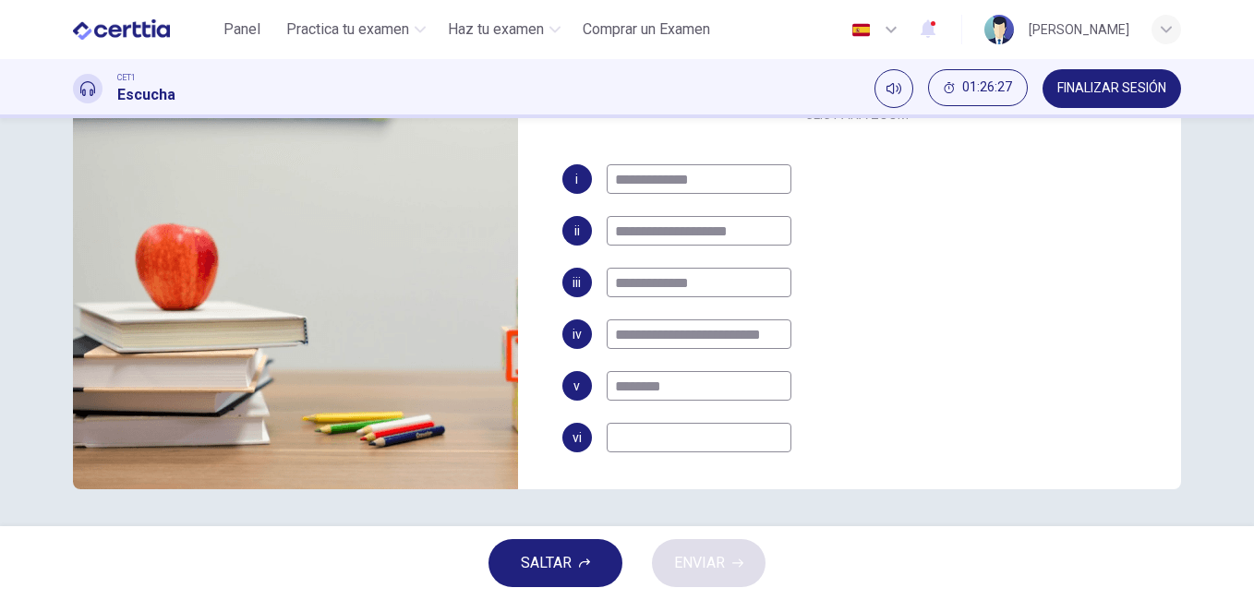
click at [654, 430] on input at bounding box center [699, 438] width 185 height 30
type input "*****"
click at [707, 563] on span "ENVIAR" at bounding box center [699, 563] width 51 height 26
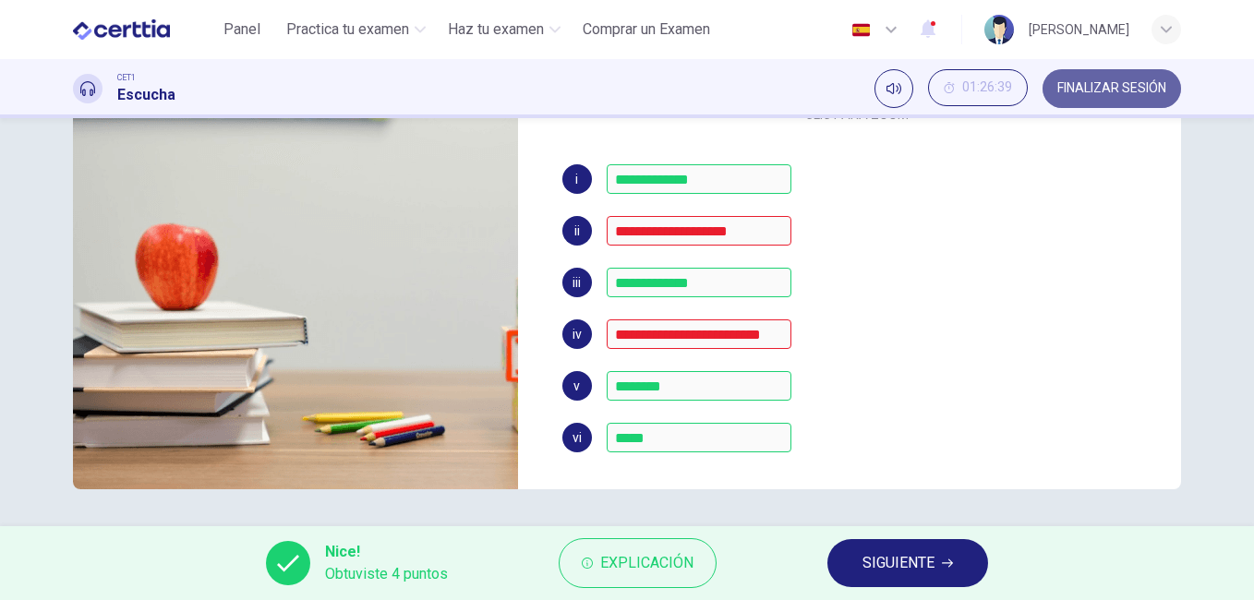
click at [1138, 81] on span "FINALIZAR SESIÓN" at bounding box center [1111, 88] width 109 height 15
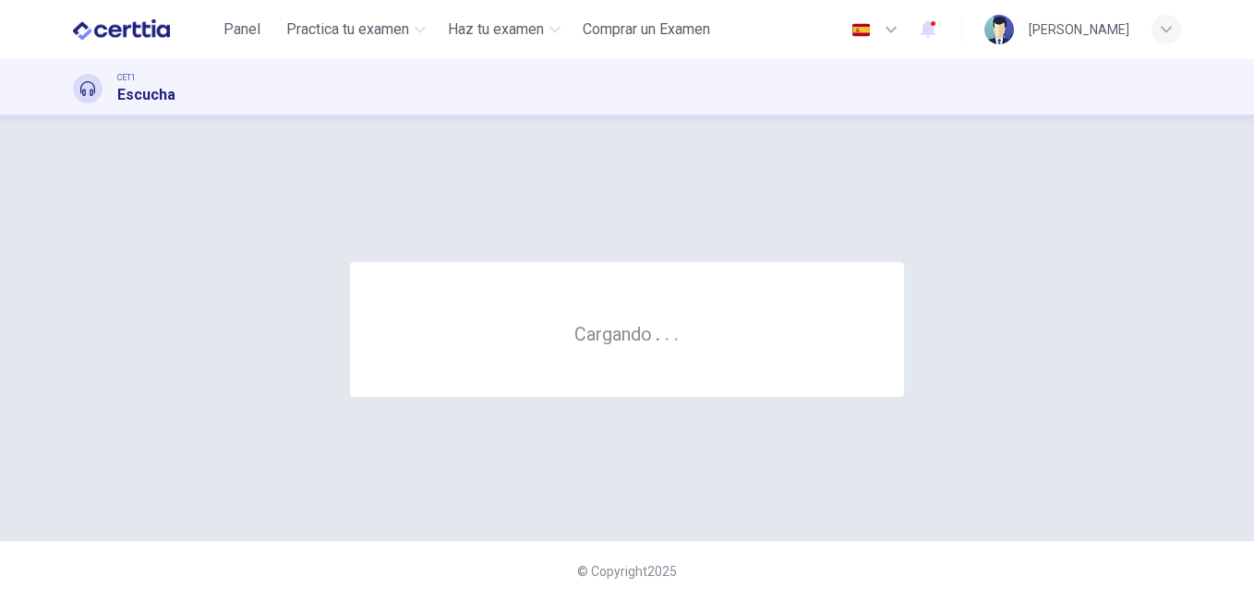
scroll to position [0, 0]
